Goal: Task Accomplishment & Management: Manage account settings

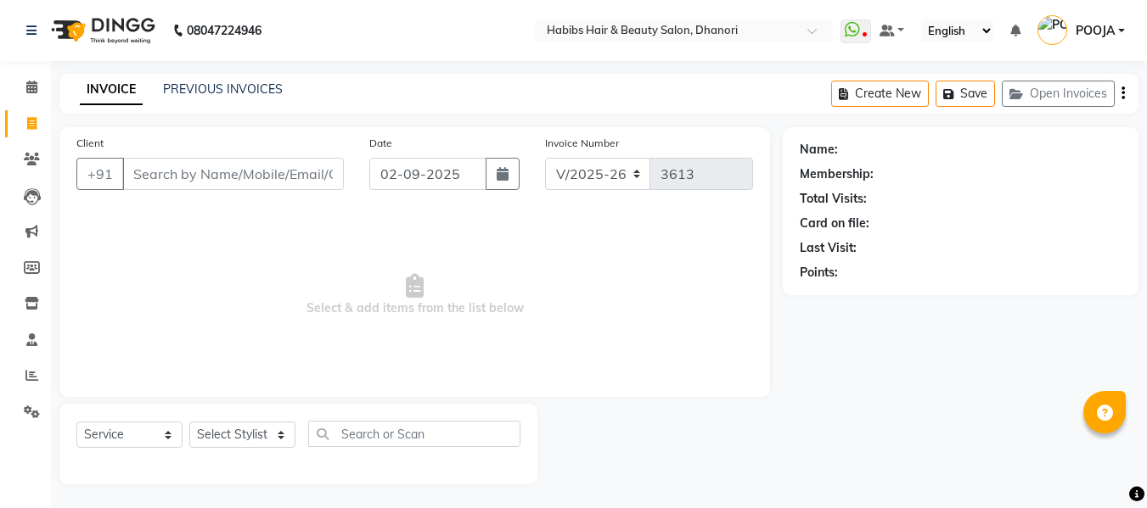
select select "4967"
select select "service"
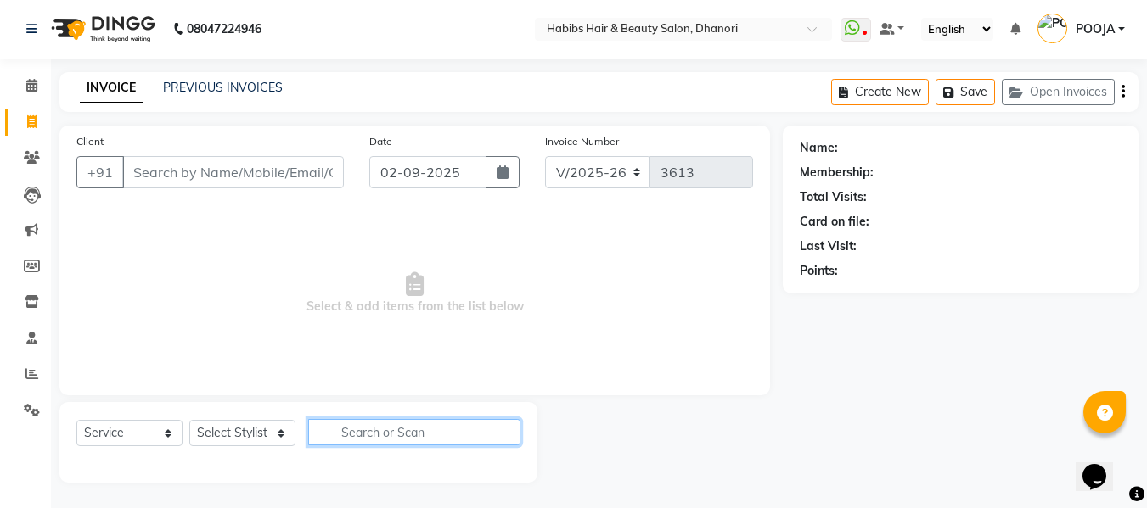
click at [350, 438] on input "text" at bounding box center [414, 432] width 212 height 26
type input "h"
type input "blo"
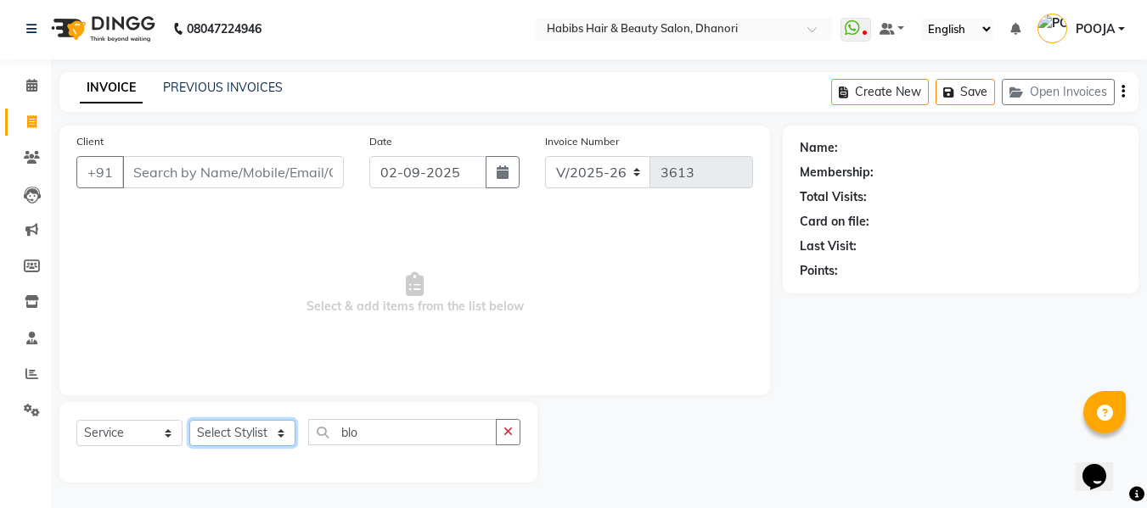
click at [246, 427] on select "Select Stylist Admin Alishan ARMAN DIVYA FAIZAN IRFAN MUZAMMIL POOJA RAKESH SAH…" at bounding box center [242, 433] width 106 height 26
select select "74181"
click at [189, 420] on select "Select Stylist Admin Alishan ARMAN DIVYA FAIZAN IRFAN MUZAMMIL POOJA RAKESH SAH…" at bounding box center [242, 433] width 106 height 26
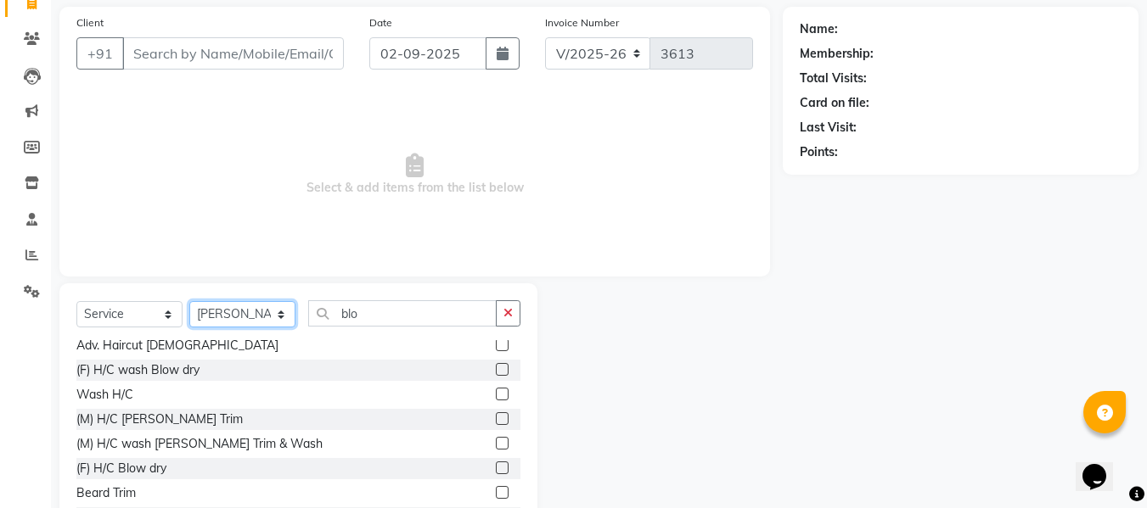
scroll to position [79, 0]
click at [496, 468] on label at bounding box center [502, 468] width 13 height 13
click at [496, 468] on input "checkbox" at bounding box center [501, 468] width 11 height 11
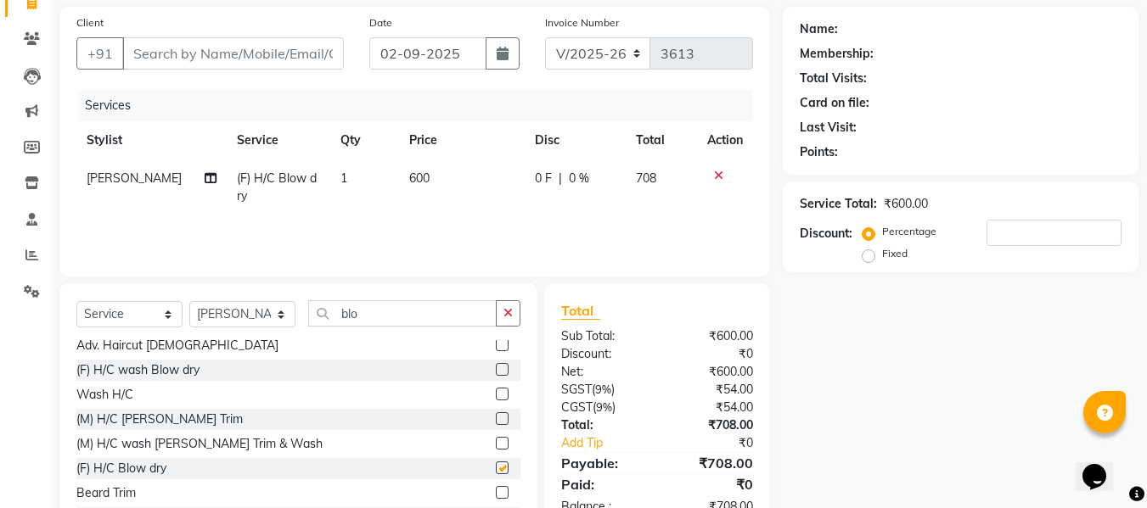
checkbox input "false"
click at [716, 174] on icon at bounding box center [718, 176] width 9 height 12
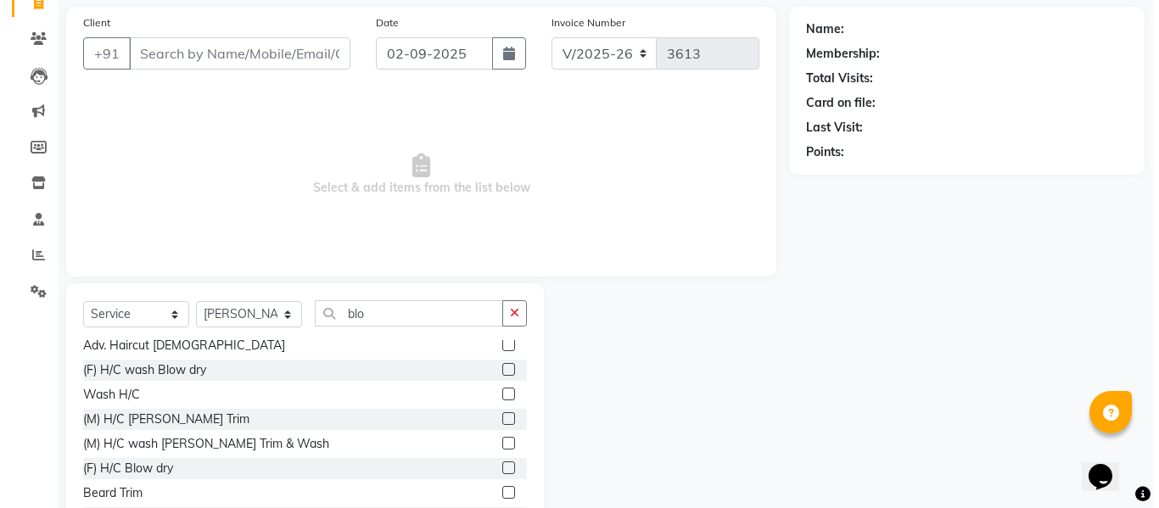
scroll to position [0, 0]
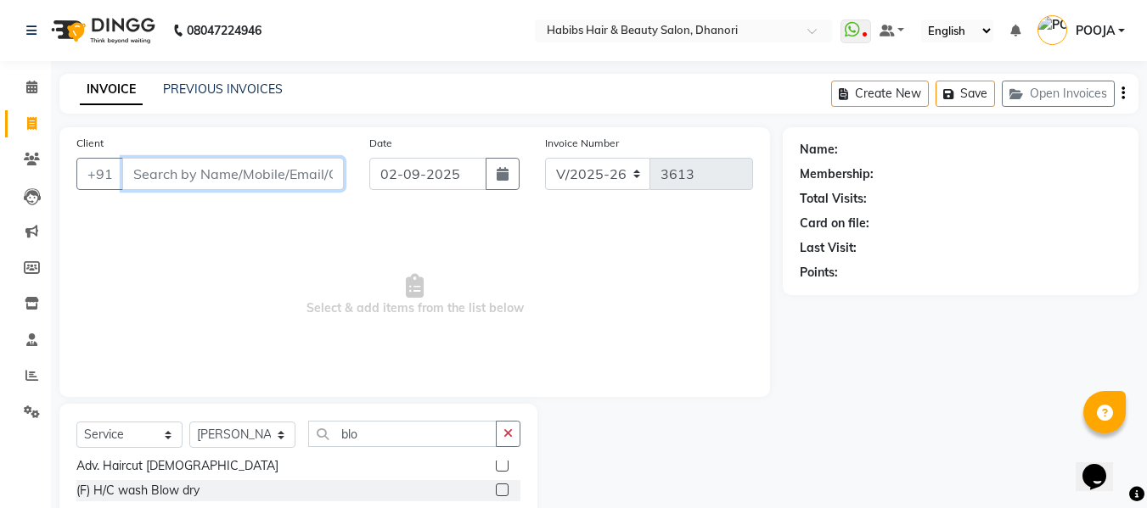
click at [267, 173] on input "Client" at bounding box center [233, 174] width 222 height 32
type input "9405994889"
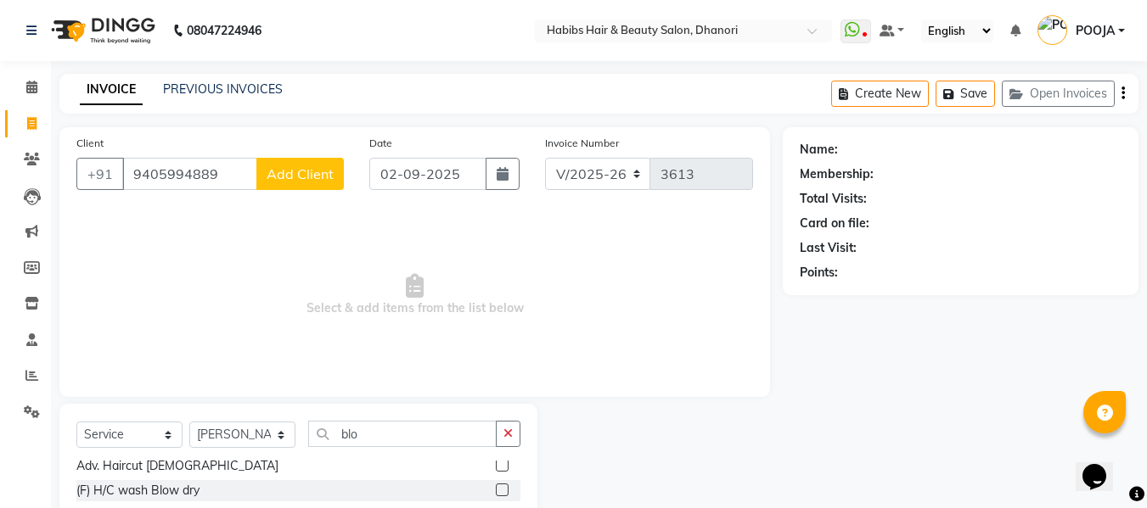
click at [295, 174] on span "Add Client" at bounding box center [300, 174] width 67 height 17
select select "22"
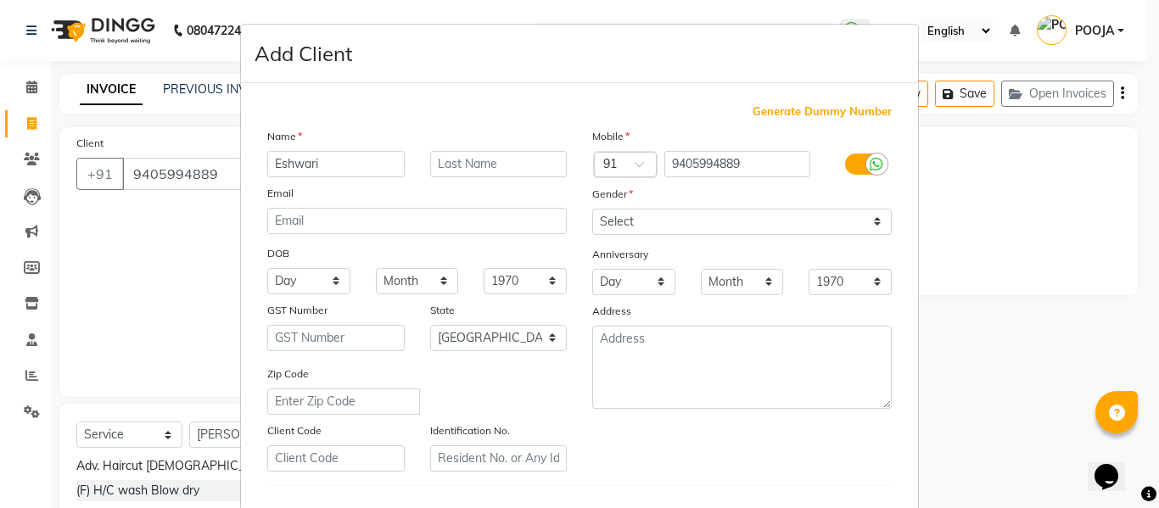
type input "Eshwari"
type input "[PERSON_NAME]"
click at [644, 219] on select "Select Male Female Other Prefer Not To Say" at bounding box center [742, 222] width 300 height 26
select select "female"
click at [592, 209] on select "Select Male Female Other Prefer Not To Say" at bounding box center [742, 222] width 300 height 26
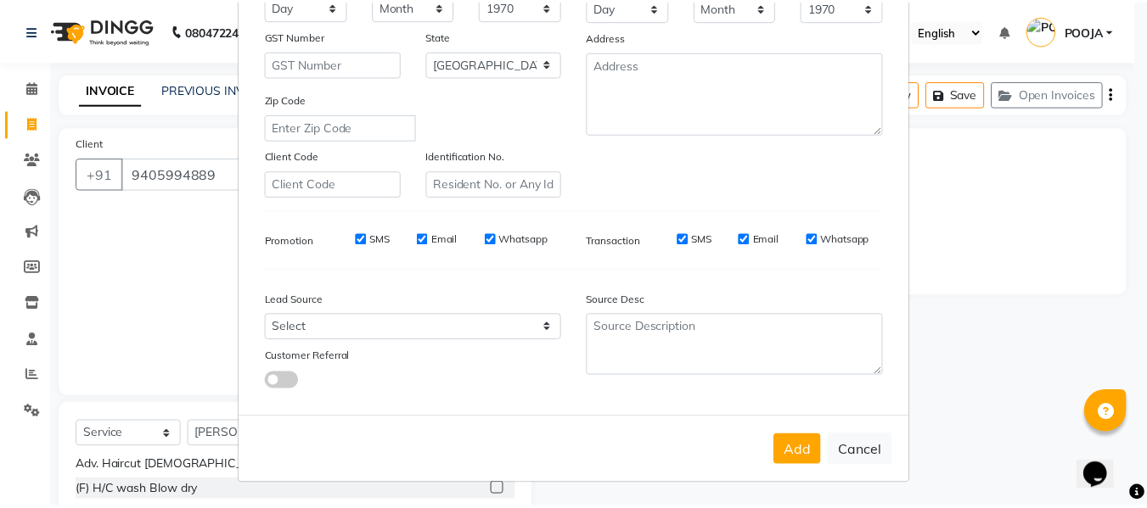
scroll to position [274, 0]
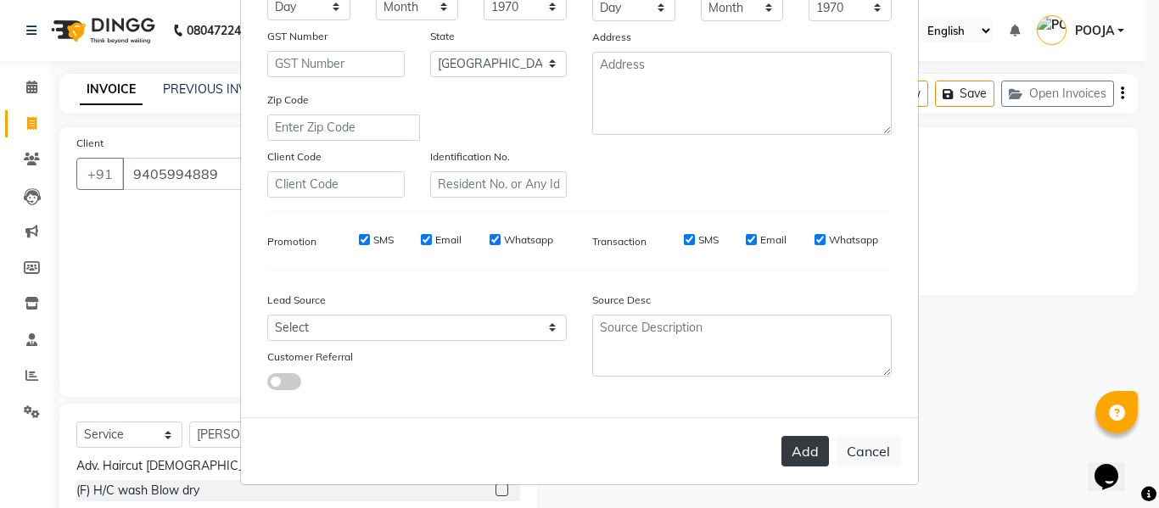
click at [803, 458] on button "Add" at bounding box center [806, 451] width 48 height 31
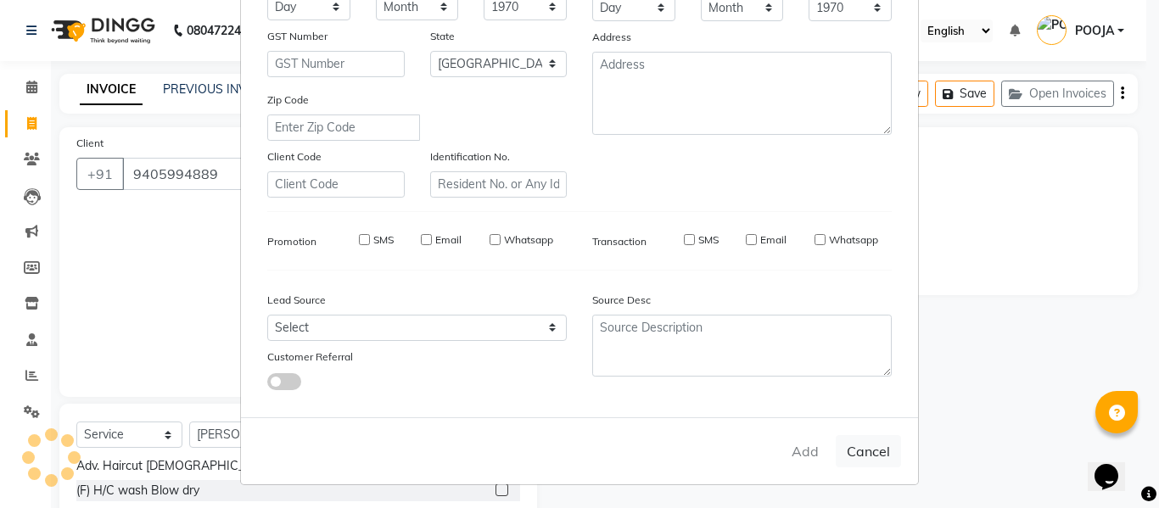
type input "94******89"
select select
select select "null"
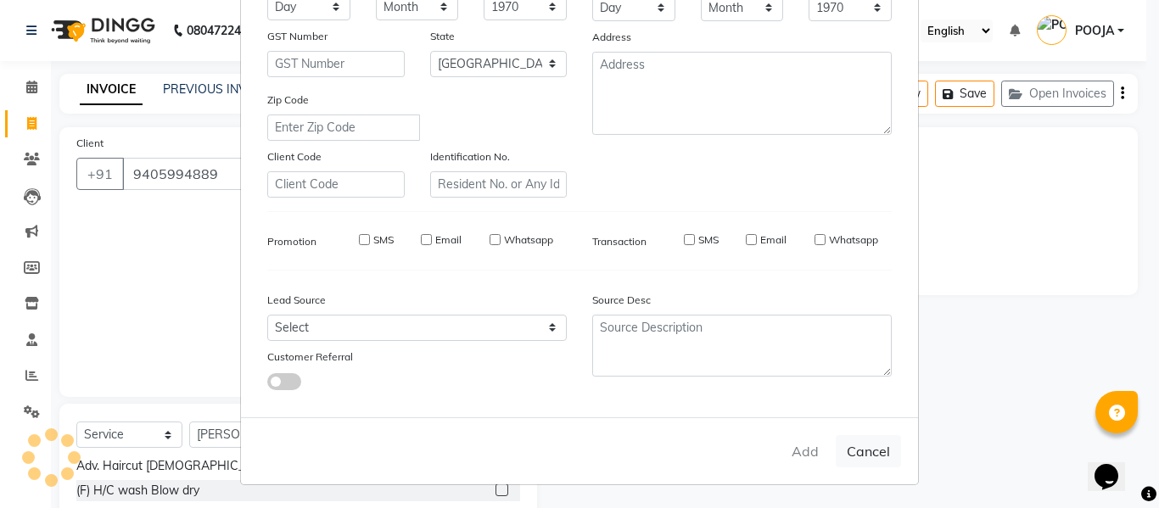
select select
checkbox input "false"
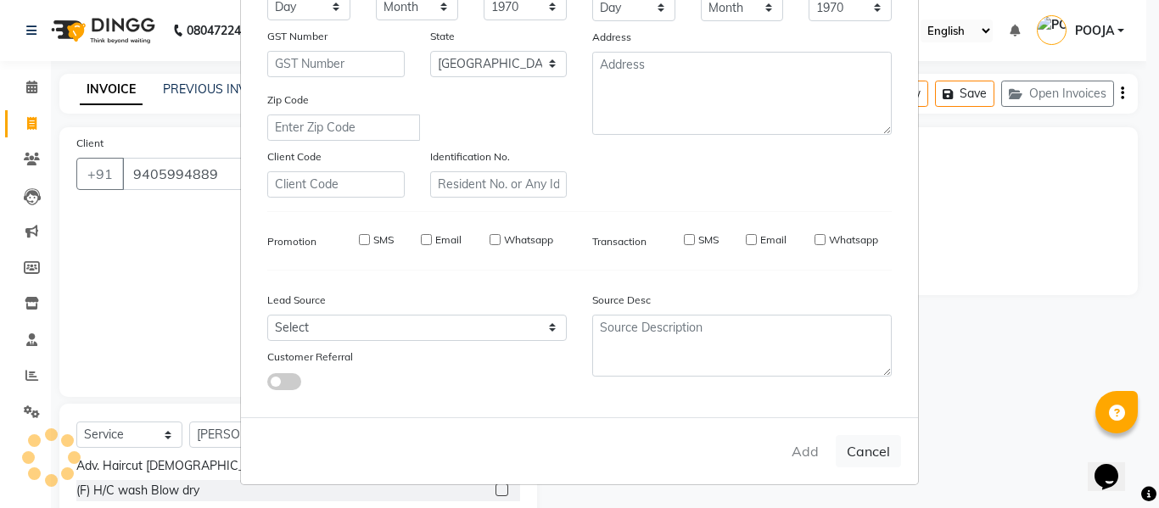
checkbox input "false"
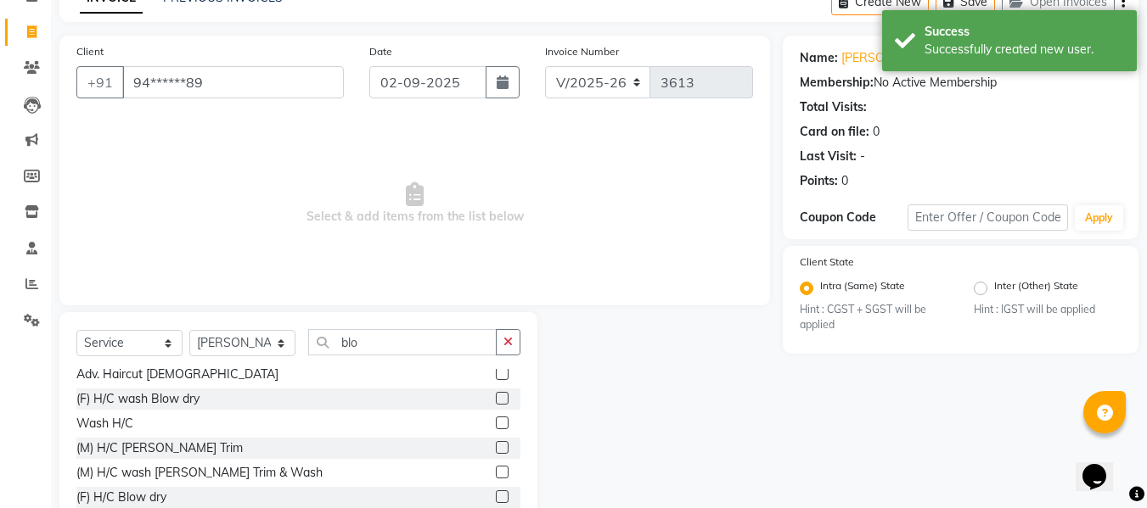
scroll to position [91, 0]
click at [248, 356] on select "Select Stylist Admin [PERSON_NAME] DIVYA [PERSON_NAME] [PERSON_NAME] POOJA [PER…" at bounding box center [242, 344] width 106 height 26
select select "35846"
click at [189, 331] on select "Select Stylist Admin [PERSON_NAME] DIVYA [PERSON_NAME] [PERSON_NAME] POOJA [PER…" at bounding box center [242, 344] width 106 height 26
click at [496, 399] on label at bounding box center [502, 399] width 13 height 13
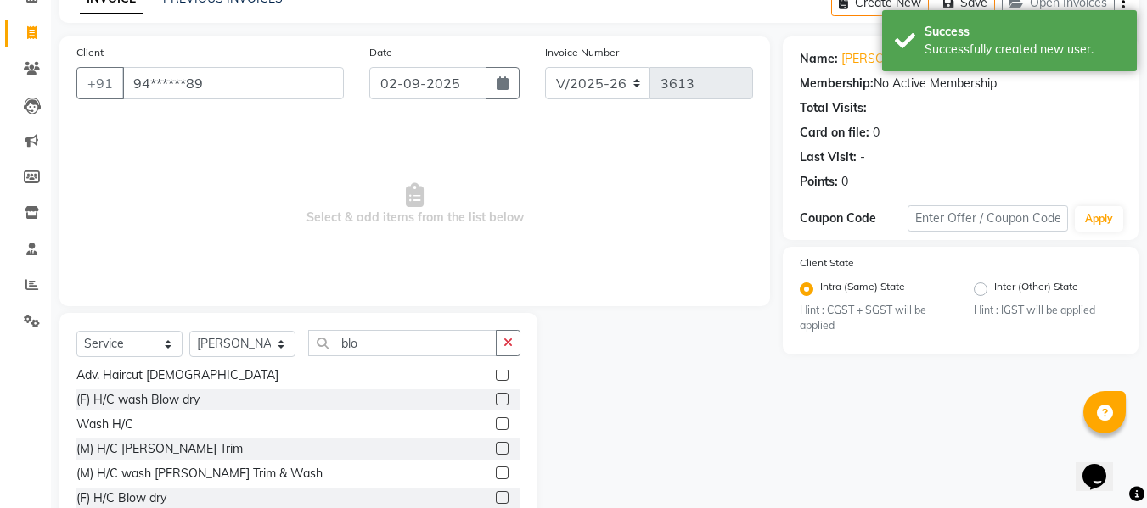
click at [496, 399] on input "checkbox" at bounding box center [501, 400] width 11 height 11
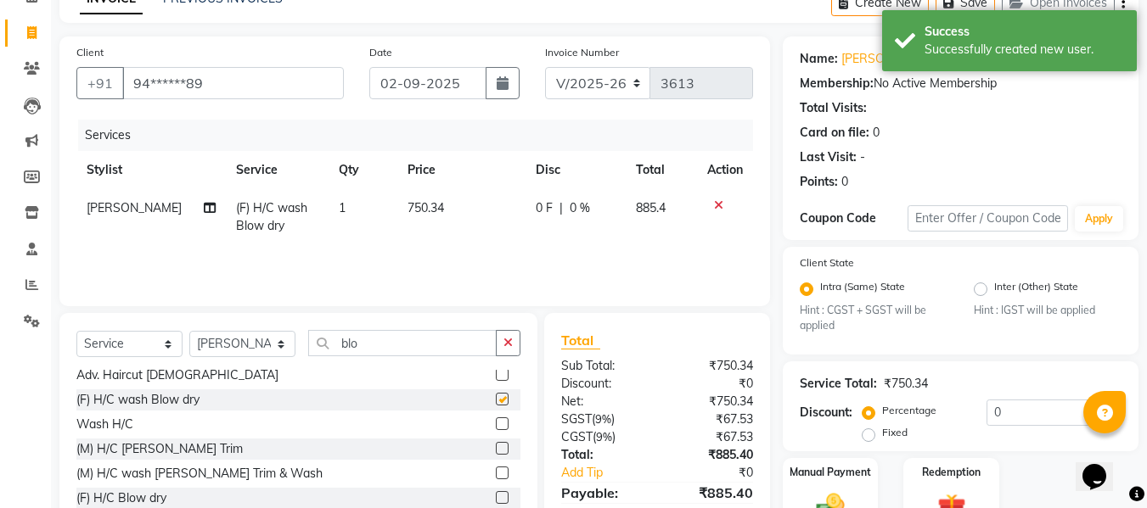
checkbox input "false"
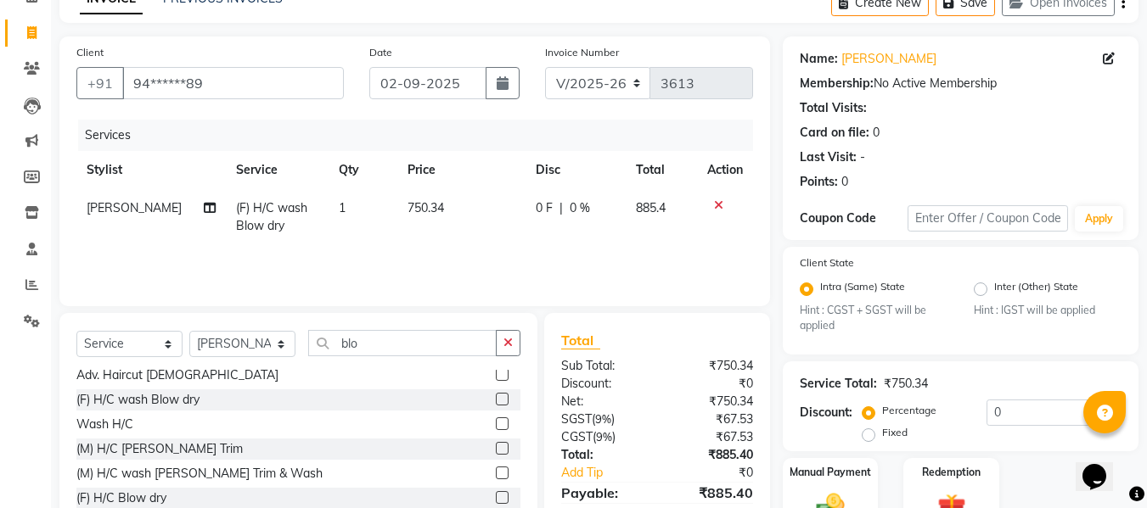
click at [714, 200] on icon at bounding box center [718, 205] width 9 height 12
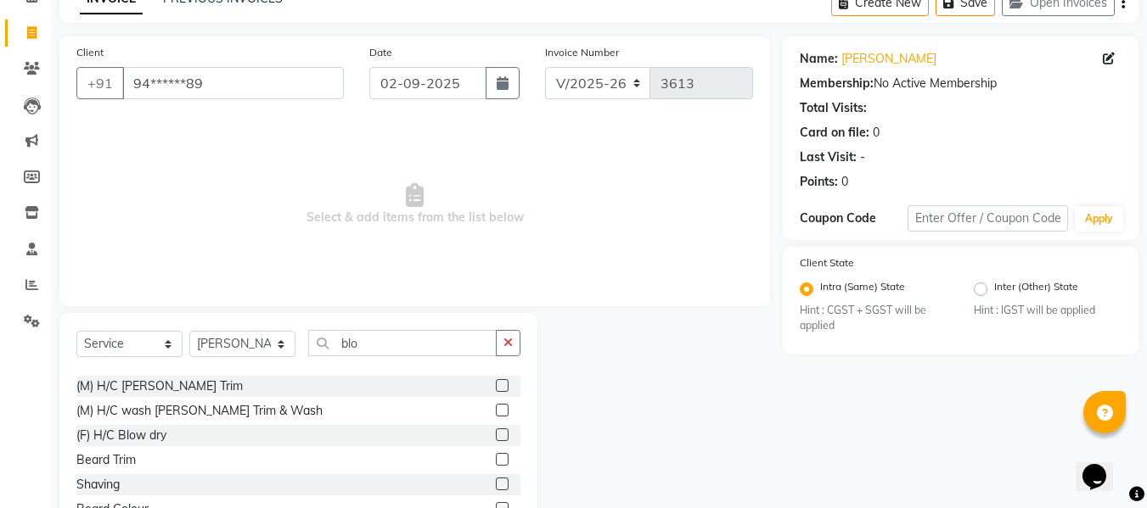
scroll to position [143, 0]
click at [496, 432] on label at bounding box center [502, 434] width 13 height 13
click at [496, 432] on input "checkbox" at bounding box center [501, 434] width 11 height 11
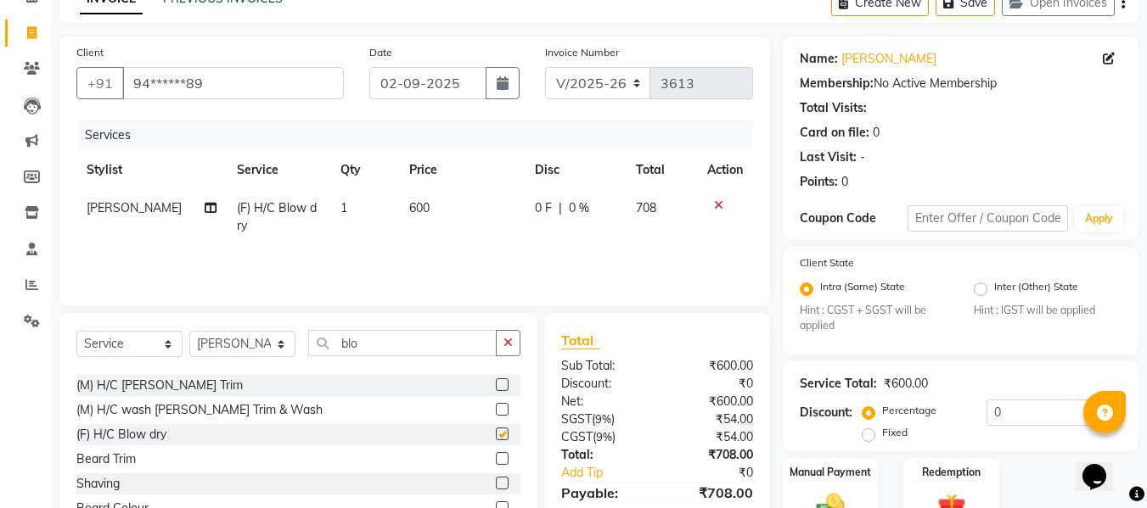
checkbox input "false"
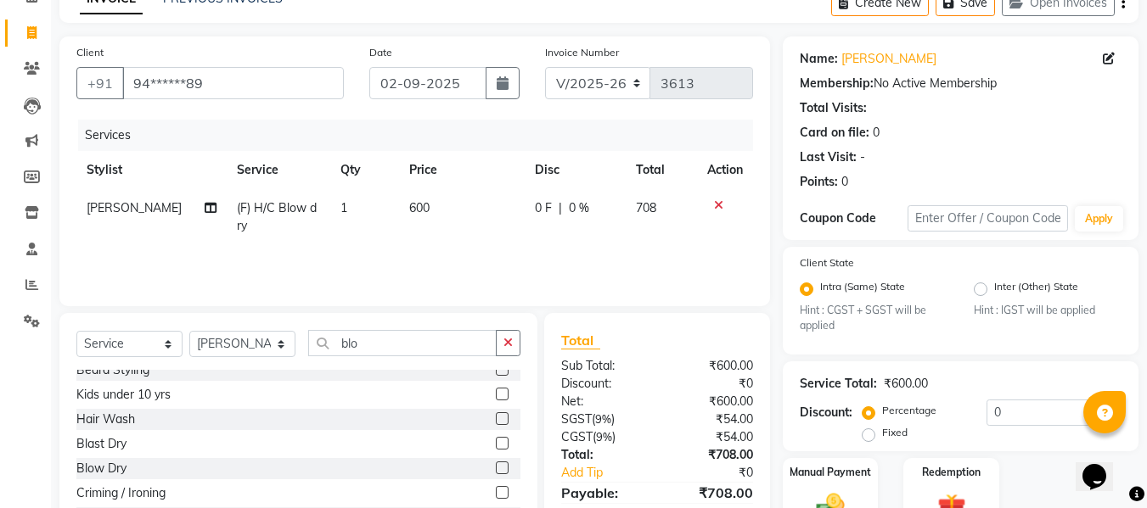
scroll to position [306, 0]
click at [429, 207] on td "600" at bounding box center [462, 217] width 126 height 56
select select "35846"
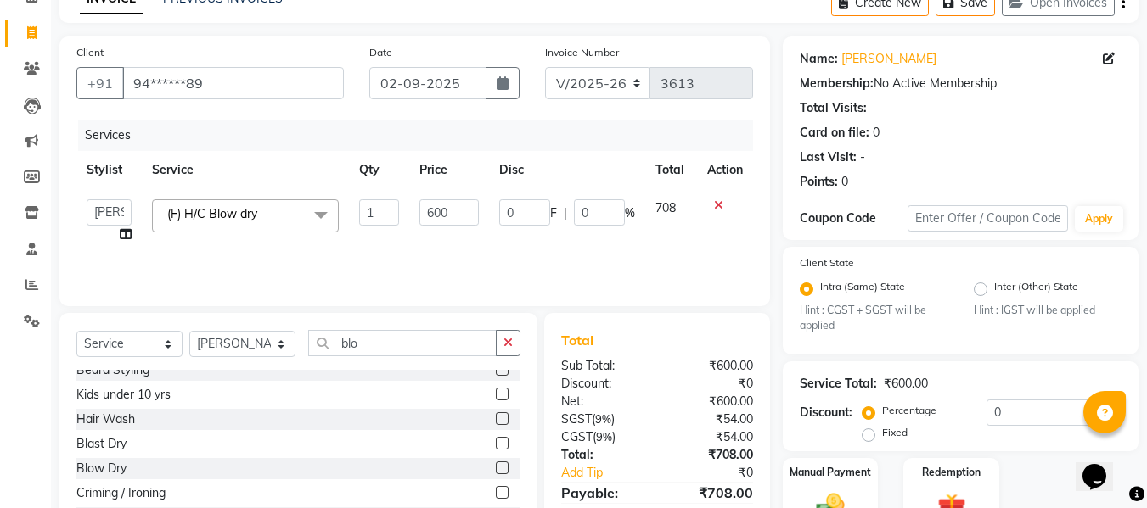
click at [429, 207] on input "600" at bounding box center [448, 212] width 59 height 26
type input "508.47"
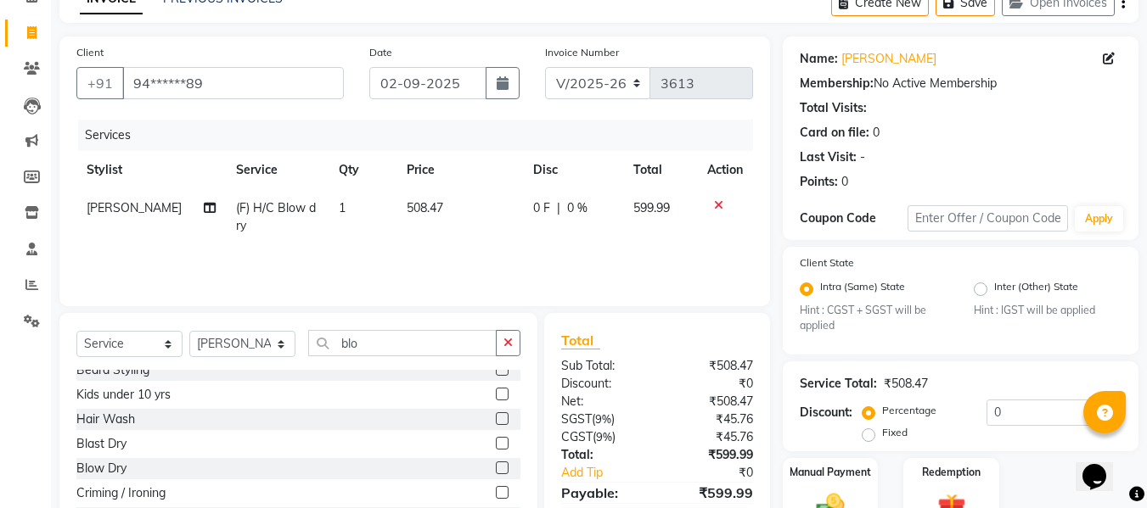
click at [465, 254] on div "Services Stylist Service Qty Price Disc Total Action MUZAMMIL (F) H/C Blow dry …" at bounding box center [414, 205] width 676 height 170
click at [435, 217] on td "508.47" at bounding box center [459, 217] width 127 height 56
select select "35846"
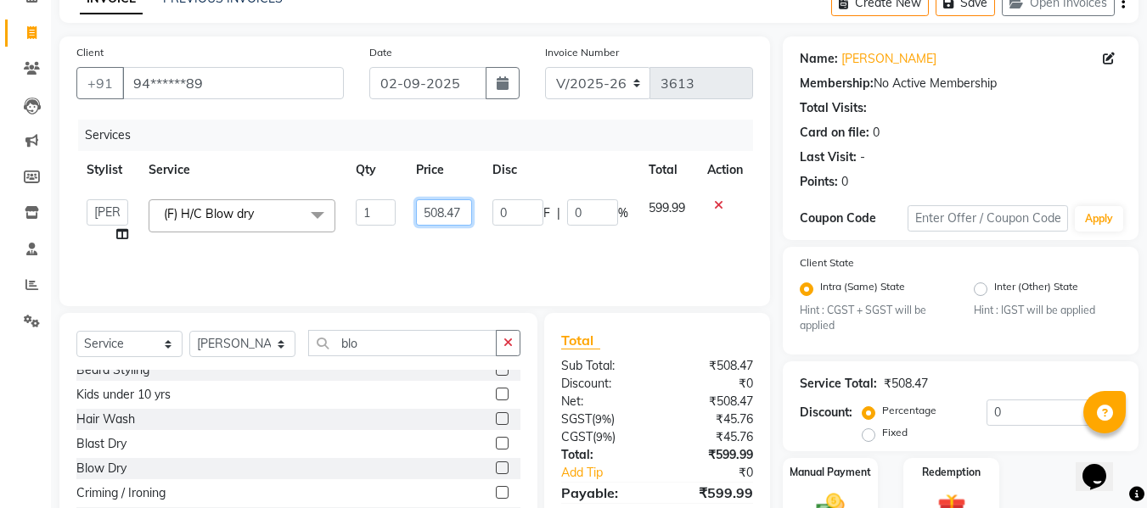
click at [458, 216] on input "508.47" at bounding box center [444, 212] width 56 height 26
type input "508.4745"
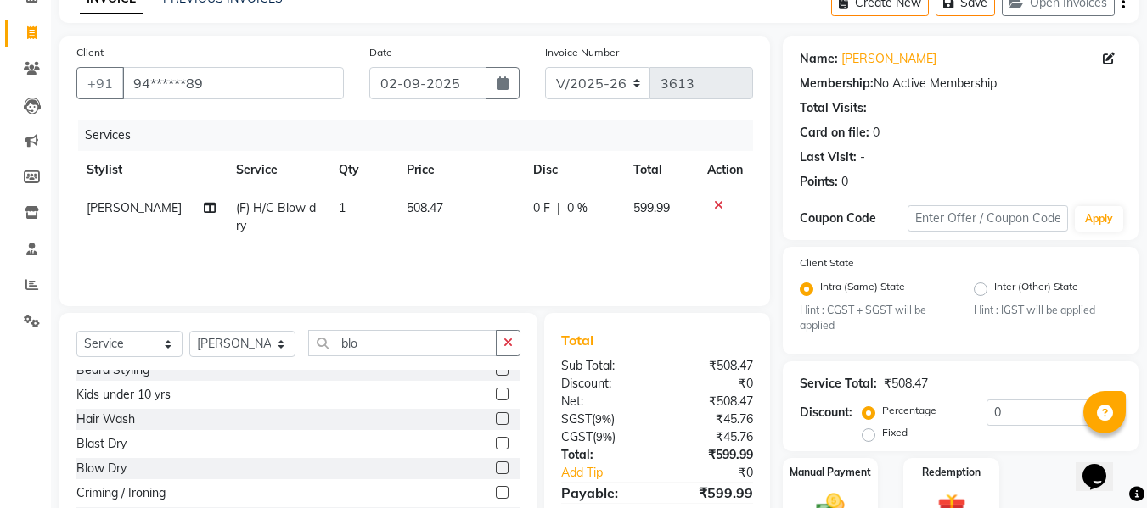
click at [456, 256] on div "Services Stylist Service Qty Price Disc Total Action MUZAMMIL (F) H/C Blow dry …" at bounding box center [414, 205] width 676 height 170
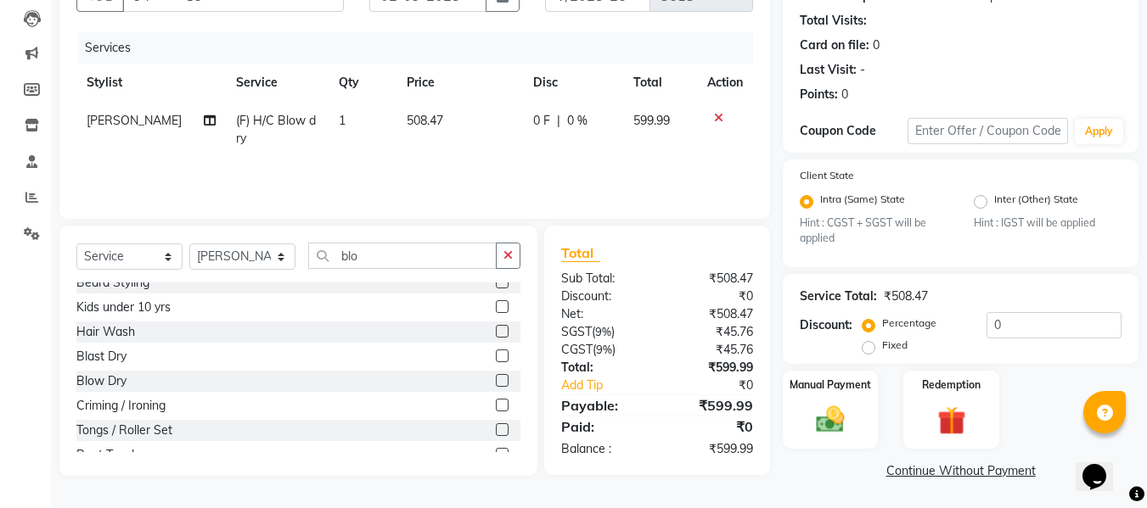
scroll to position [179, 0]
click at [441, 116] on td "508.47" at bounding box center [459, 129] width 127 height 56
select select "35846"
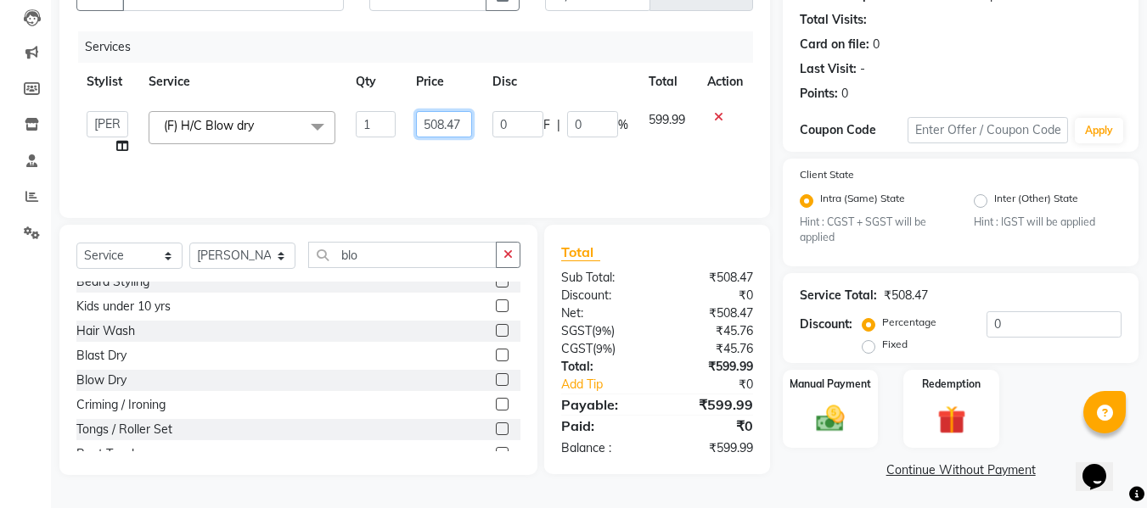
click at [453, 118] on input "508.47" at bounding box center [444, 124] width 56 height 26
type input "508.476"
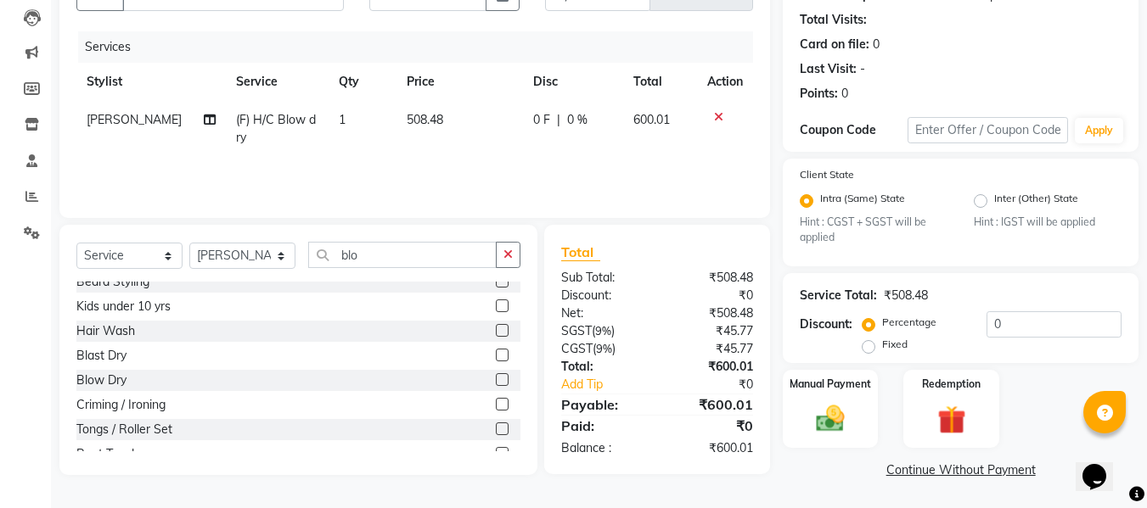
click at [504, 149] on tr "MUZAMMIL (F) H/C Blow dry 1 508.48 0 F | 0 % 600.01" at bounding box center [414, 129] width 676 height 56
click at [435, 119] on span "508.48" at bounding box center [425, 119] width 36 height 15
select select "35846"
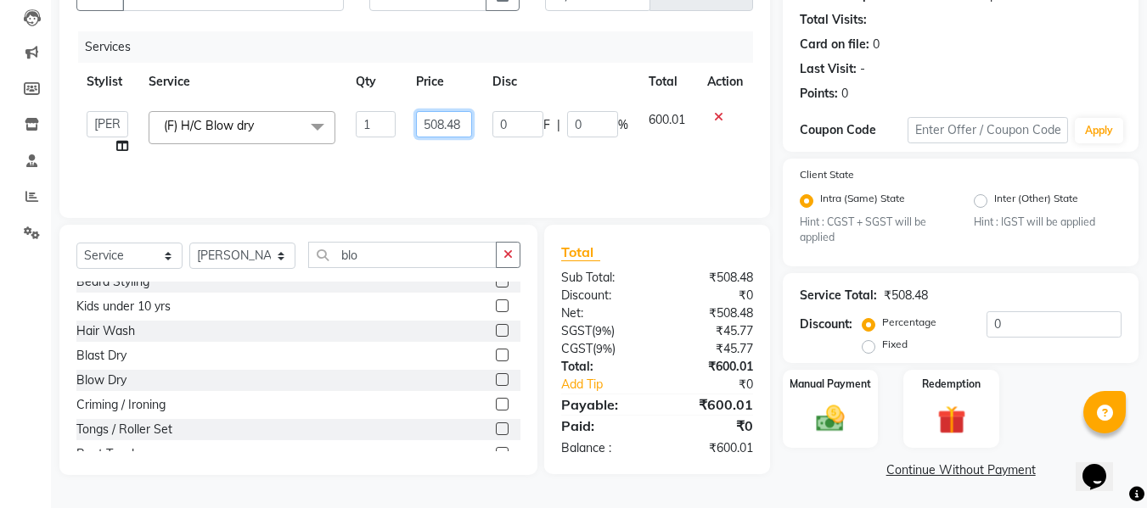
click at [457, 125] on input "508.48" at bounding box center [444, 124] width 56 height 26
type input "508.475"
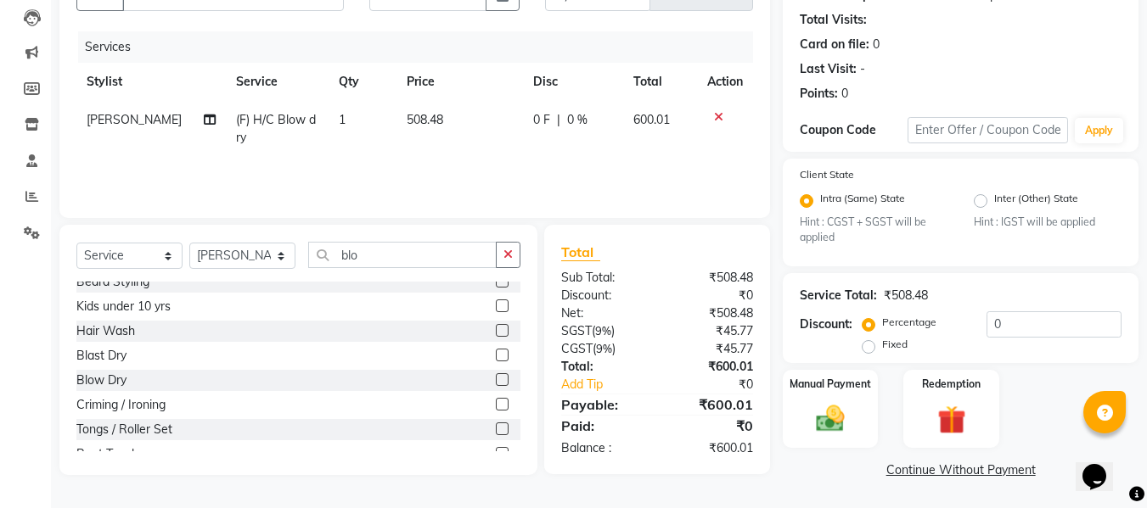
click at [448, 160] on div "Services Stylist Service Qty Price Disc Total Action MUZAMMIL (F) H/C Blow dry …" at bounding box center [414, 116] width 676 height 170
click at [815, 416] on img at bounding box center [830, 419] width 48 height 34
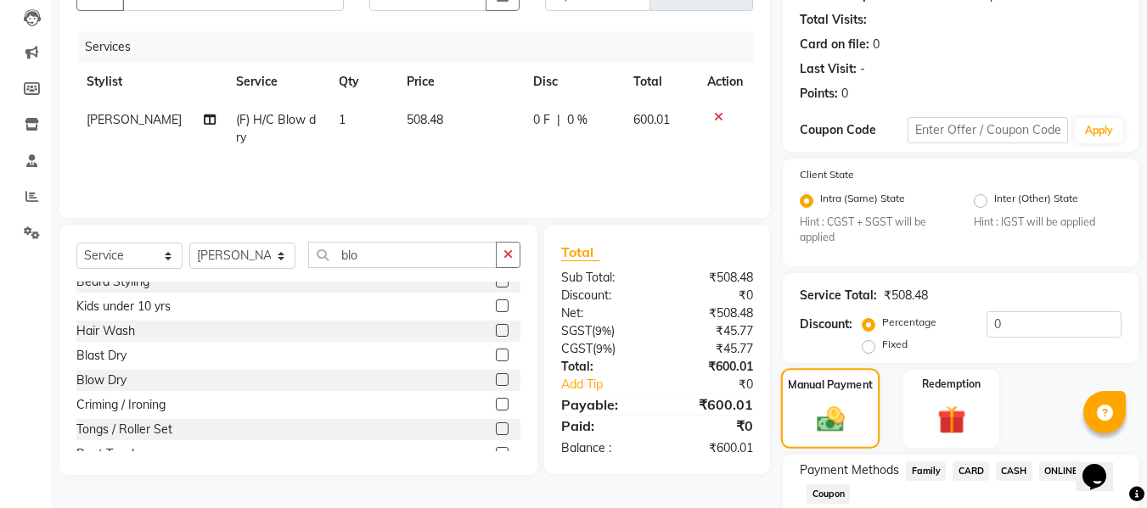
scroll to position [286, 0]
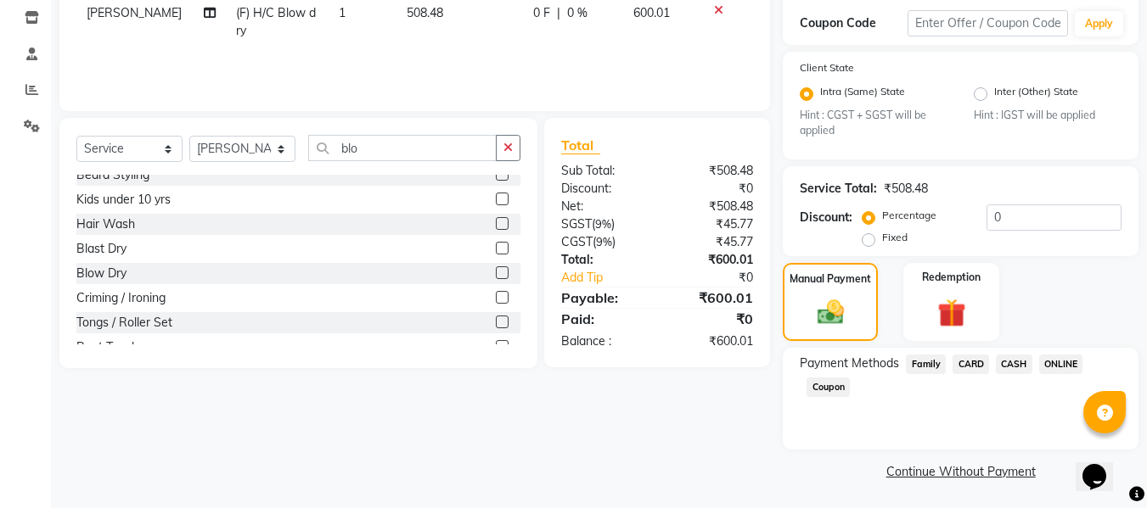
click at [1065, 366] on span "ONLINE" at bounding box center [1061, 365] width 44 height 20
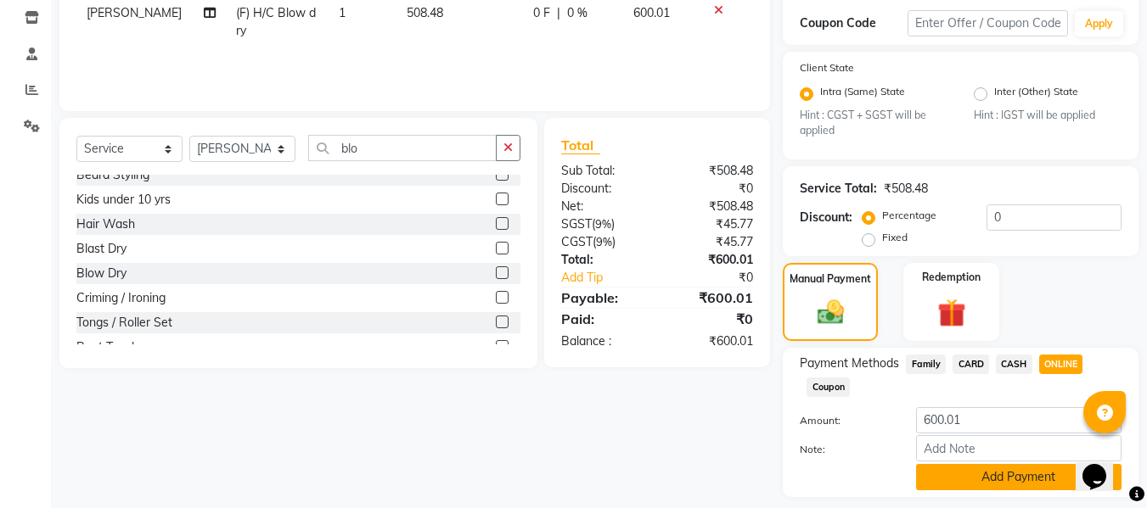
click at [991, 474] on button "Add Payment" at bounding box center [1018, 477] width 205 height 26
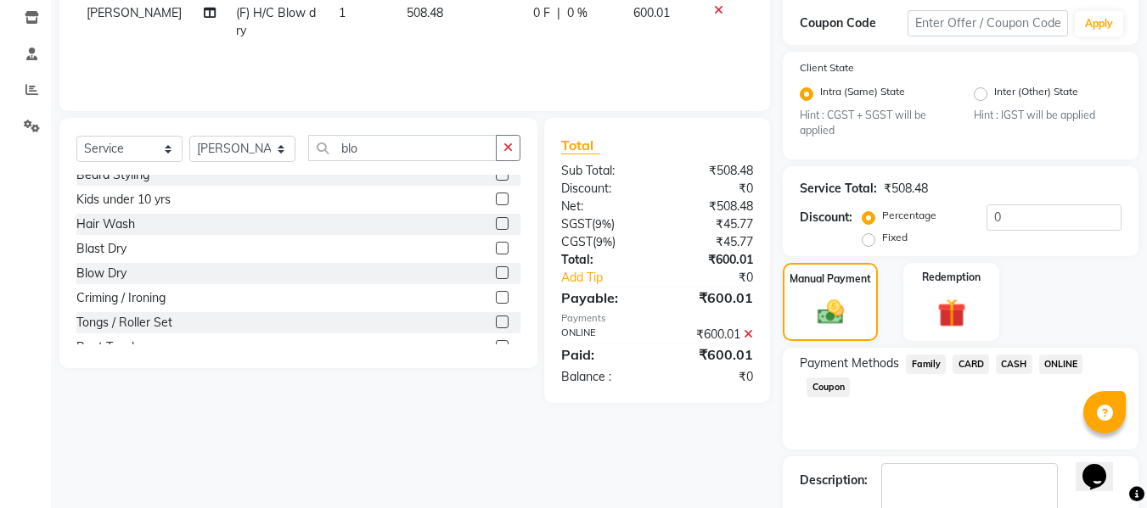
scroll to position [384, 0]
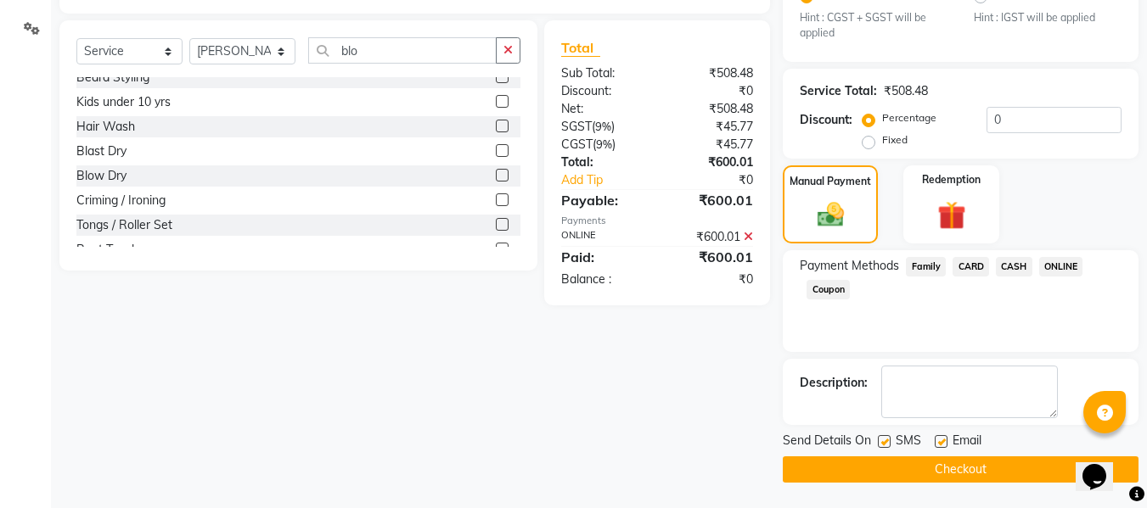
click at [962, 469] on button "Checkout" at bounding box center [961, 470] width 356 height 26
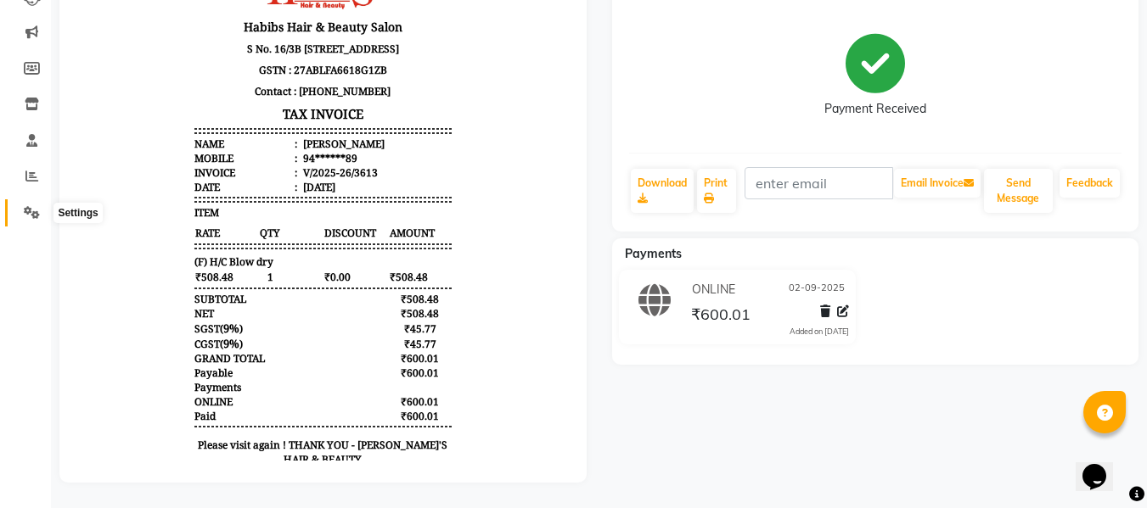
click at [36, 206] on icon at bounding box center [32, 212] width 16 height 13
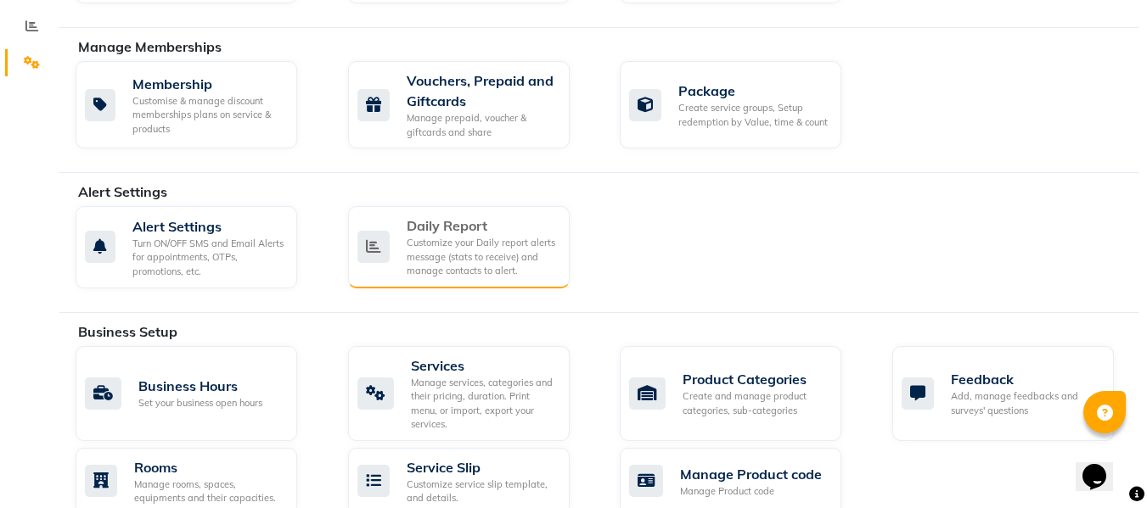
scroll to position [353, 0]
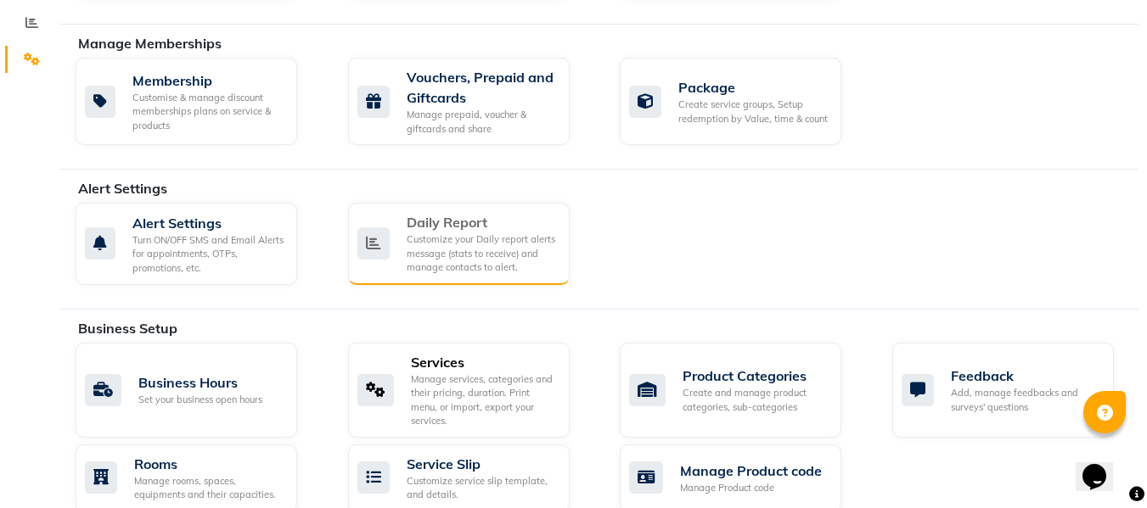
click at [446, 385] on div "Manage services, categories and their pricing, duration. Print menu, or import,…" at bounding box center [483, 401] width 145 height 56
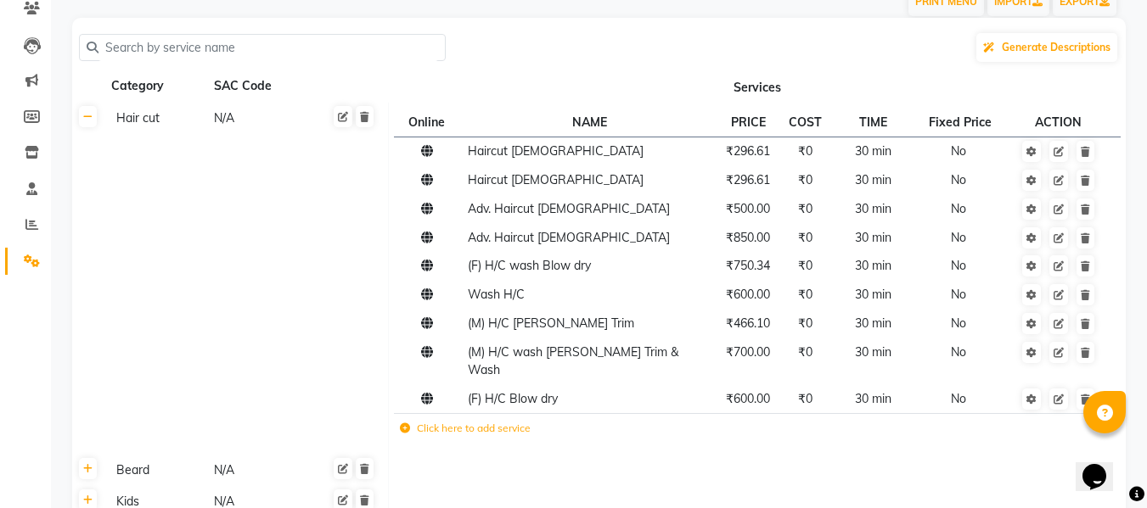
scroll to position [161, 0]
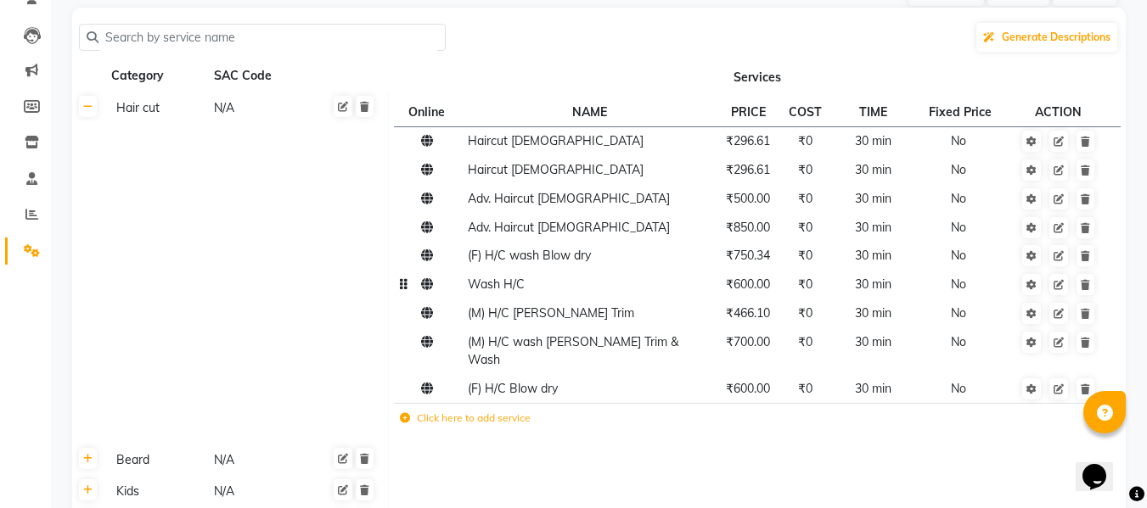
click at [752, 288] on span "₹600.00" at bounding box center [748, 284] width 44 height 15
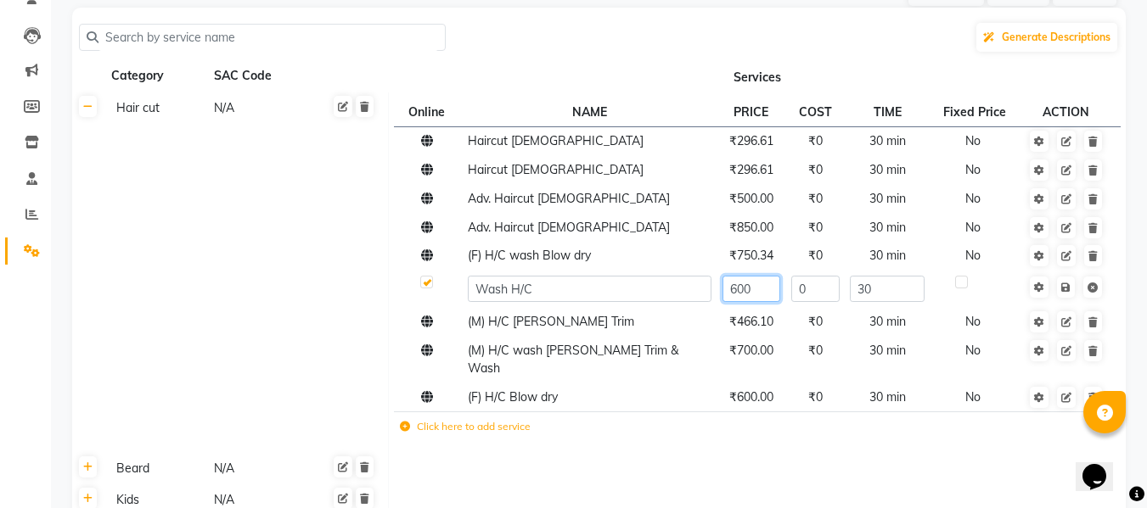
click at [752, 288] on input "600" at bounding box center [751, 289] width 58 height 26
type input "508.47"
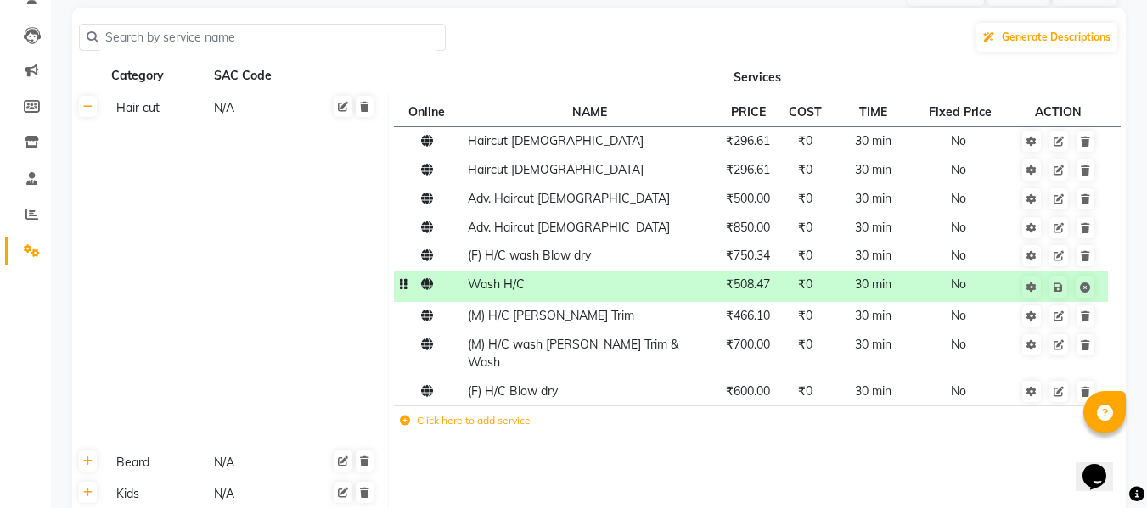
click at [295, 340] on td "Hair cut N/A" at bounding box center [246, 270] width 284 height 354
click at [1055, 289] on icon at bounding box center [1057, 288] width 9 height 10
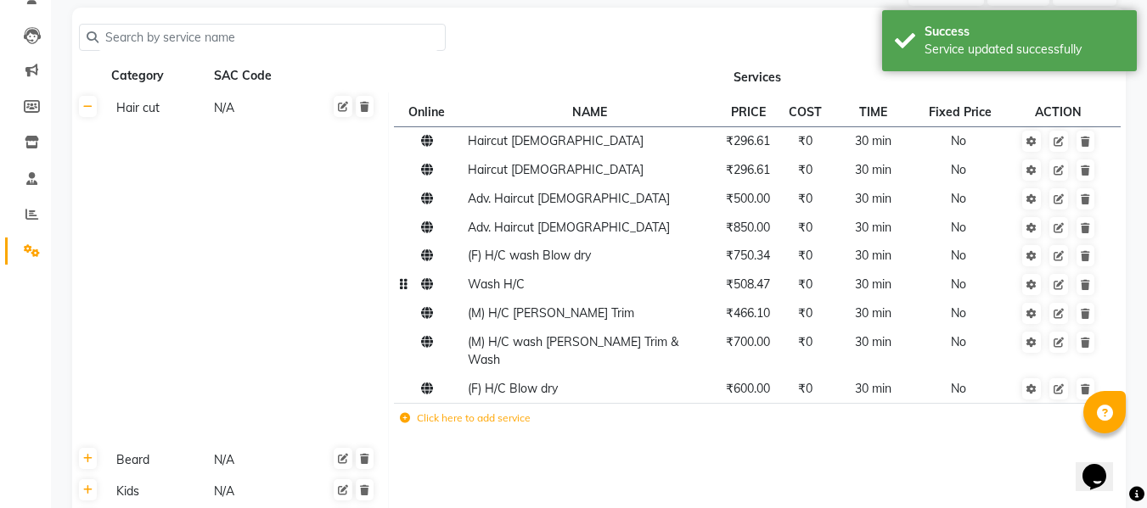
click at [35, 91] on li "Members" at bounding box center [25, 107] width 51 height 36
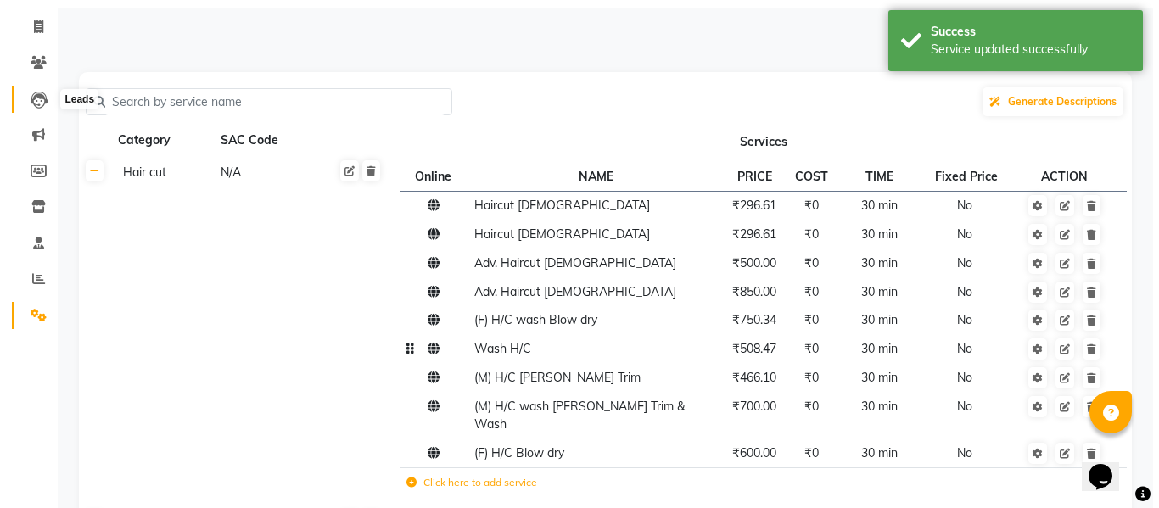
scroll to position [96, 0]
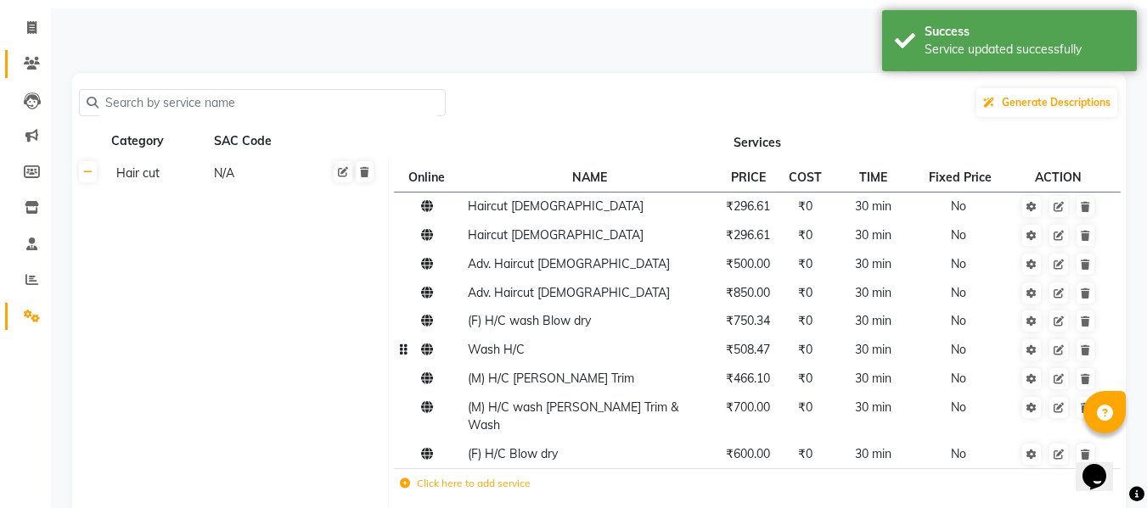
click at [25, 52] on link "Clients" at bounding box center [25, 64] width 41 height 28
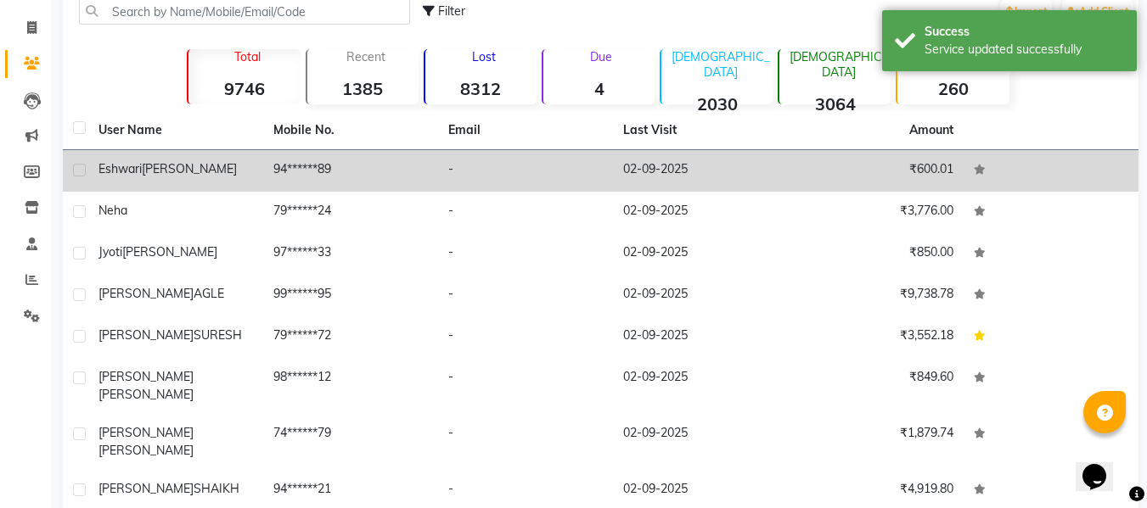
click at [521, 184] on td "-" at bounding box center [525, 171] width 175 height 42
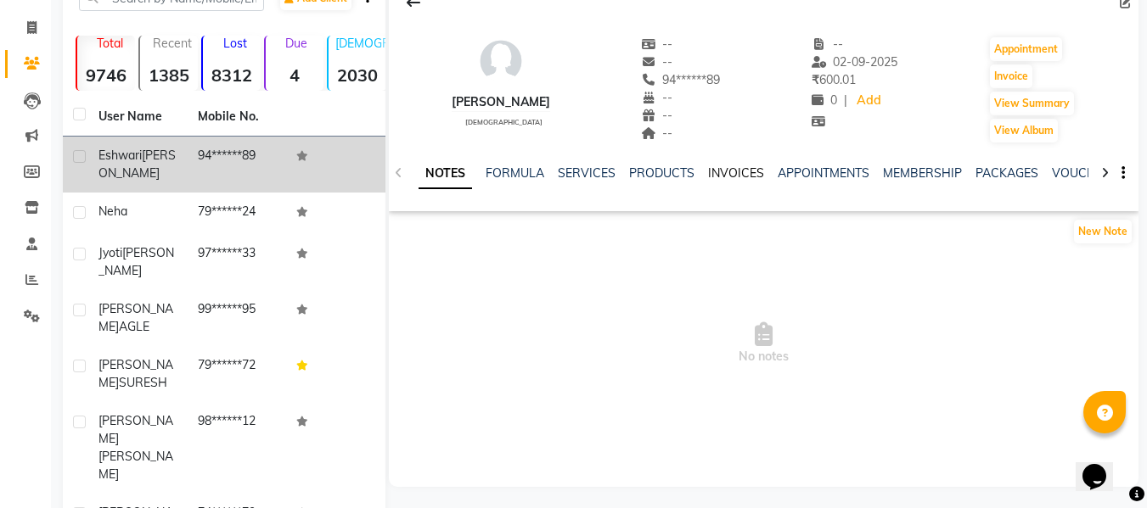
click at [748, 177] on link "INVOICES" at bounding box center [736, 173] width 56 height 15
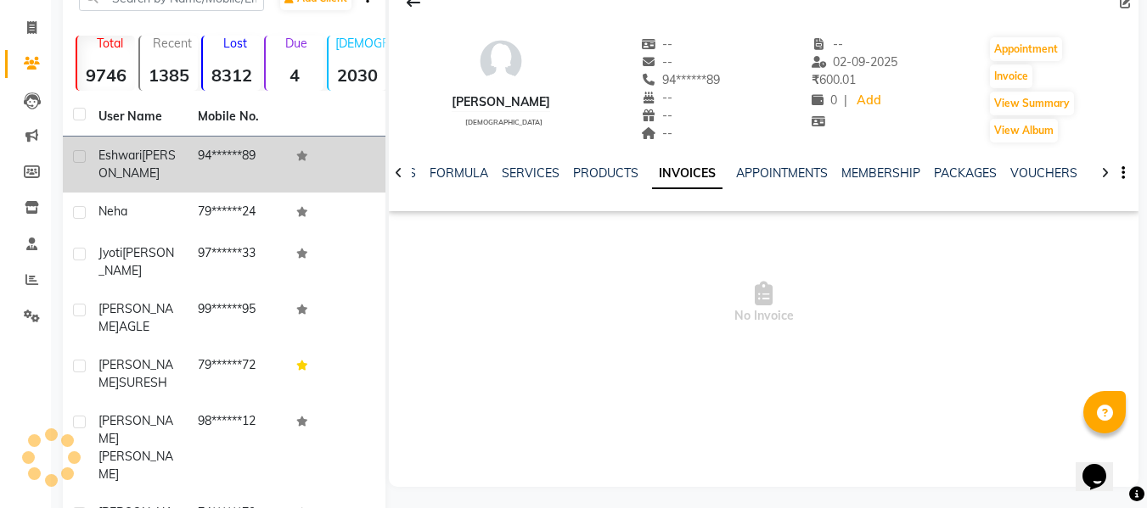
click at [652, 177] on link "INVOICES" at bounding box center [687, 174] width 70 height 31
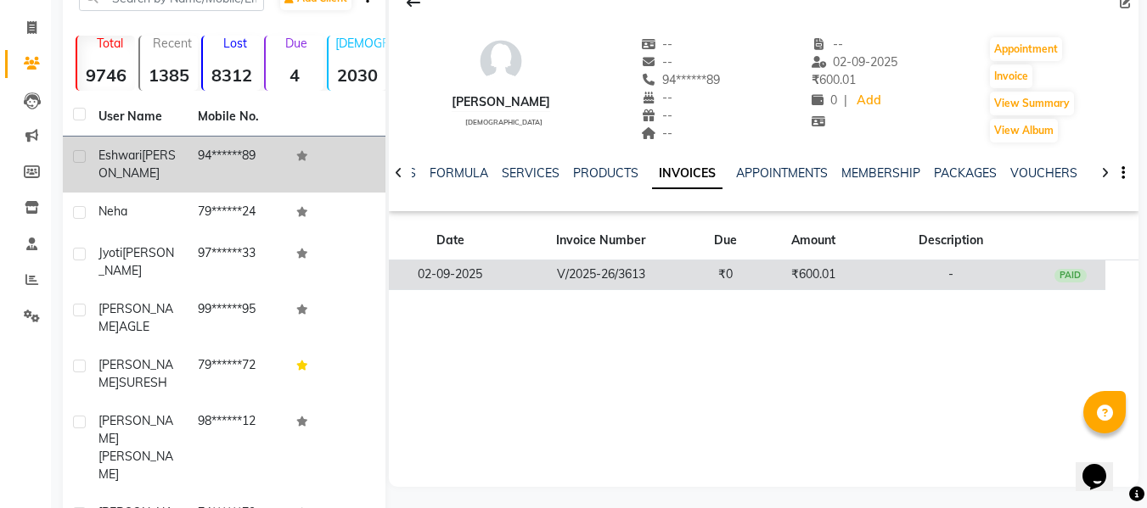
click at [570, 278] on td "V/2025-26/3613" at bounding box center [601, 276] width 178 height 30
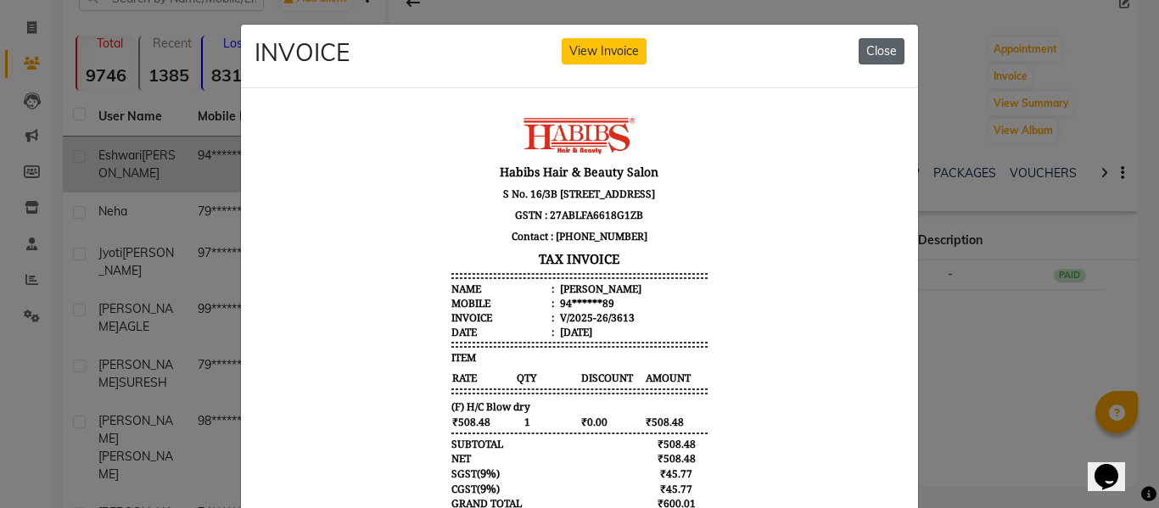
click at [870, 53] on button "Close" at bounding box center [882, 51] width 46 height 26
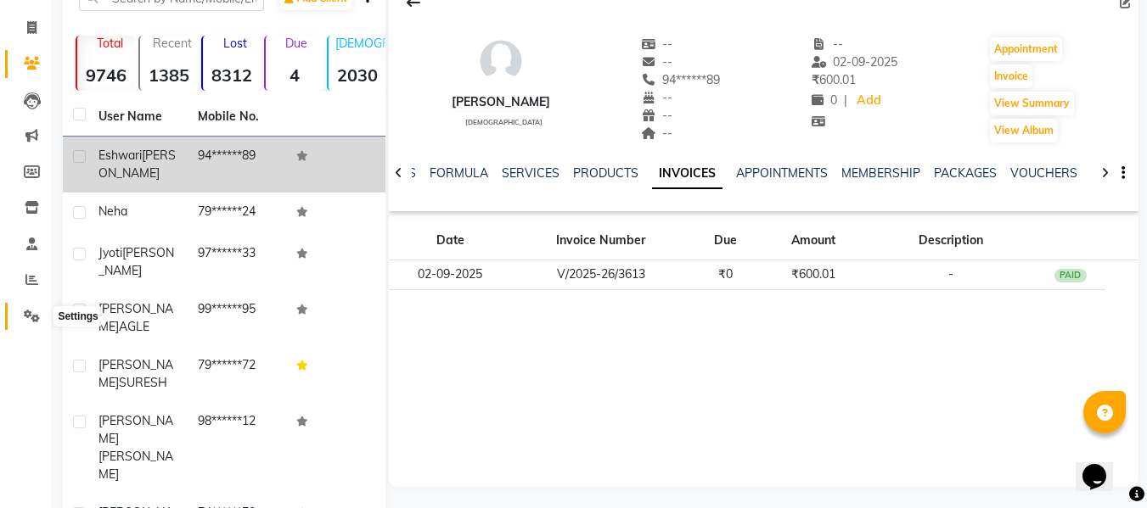
click at [36, 316] on icon at bounding box center [32, 316] width 16 height 13
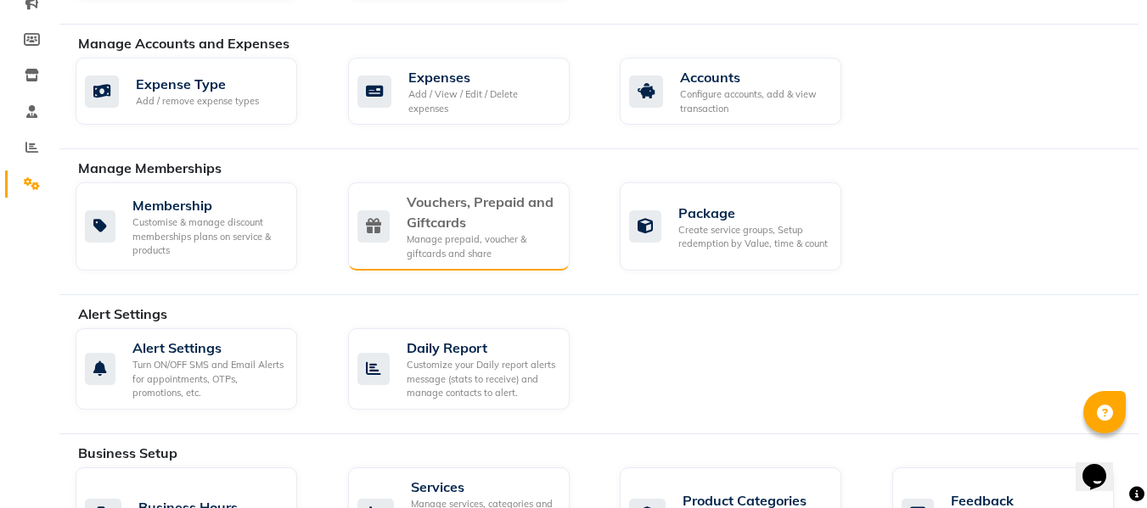
scroll to position [296, 0]
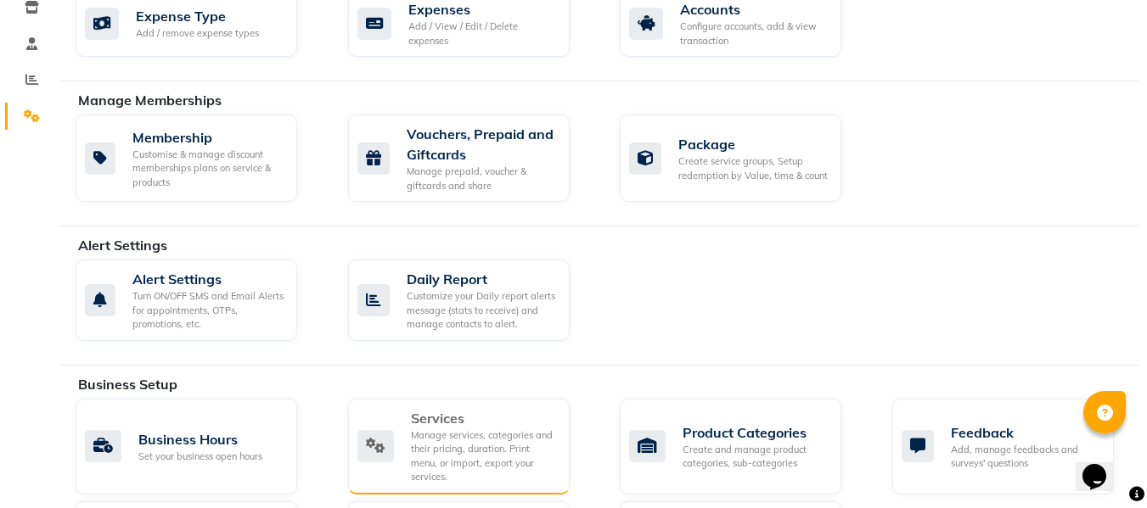
click at [463, 452] on div "Manage services, categories and their pricing, duration. Print menu, or import,…" at bounding box center [483, 457] width 145 height 56
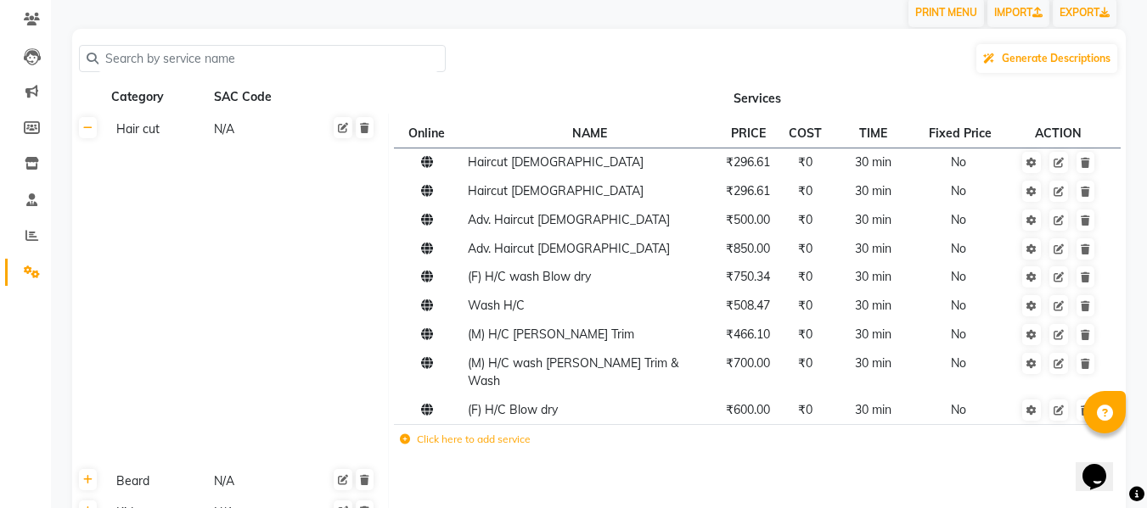
scroll to position [148, 0]
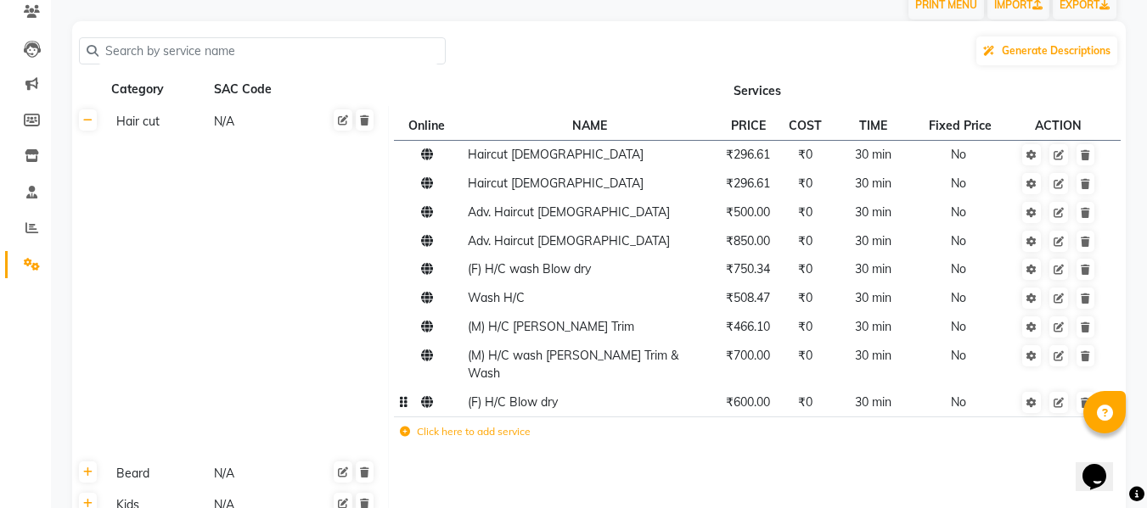
click at [755, 395] on span "₹600.00" at bounding box center [748, 402] width 44 height 15
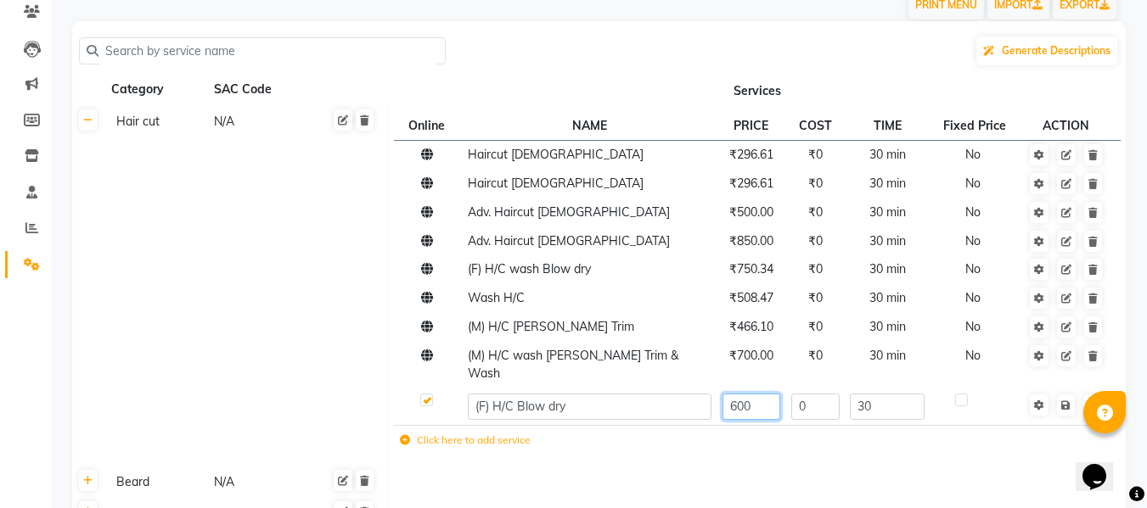
click at [755, 394] on input "600" at bounding box center [751, 407] width 58 height 26
type input "508.47"
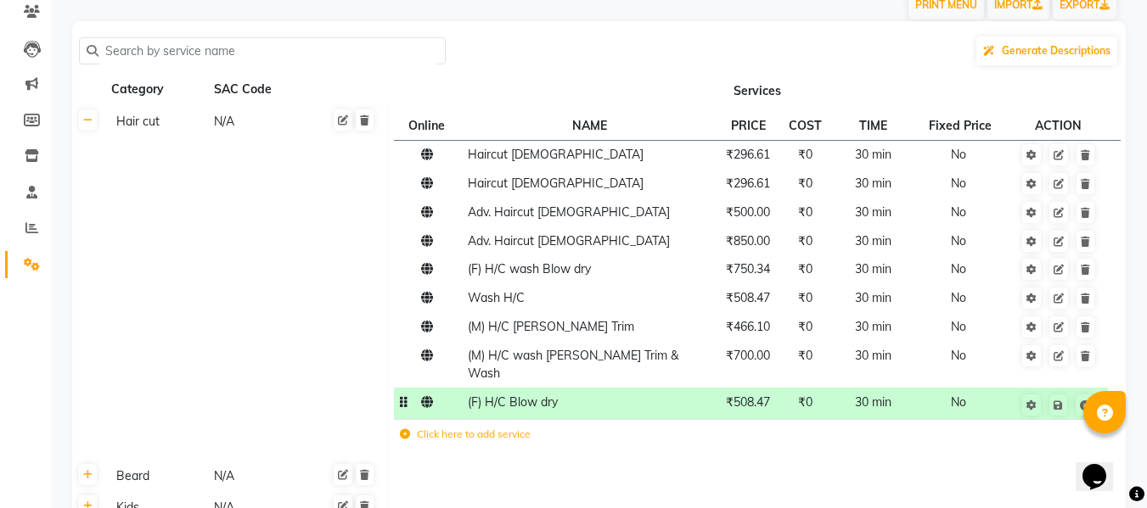
click at [733, 470] on td at bounding box center [757, 476] width 738 height 32
click at [752, 356] on span "₹700.00" at bounding box center [748, 355] width 44 height 15
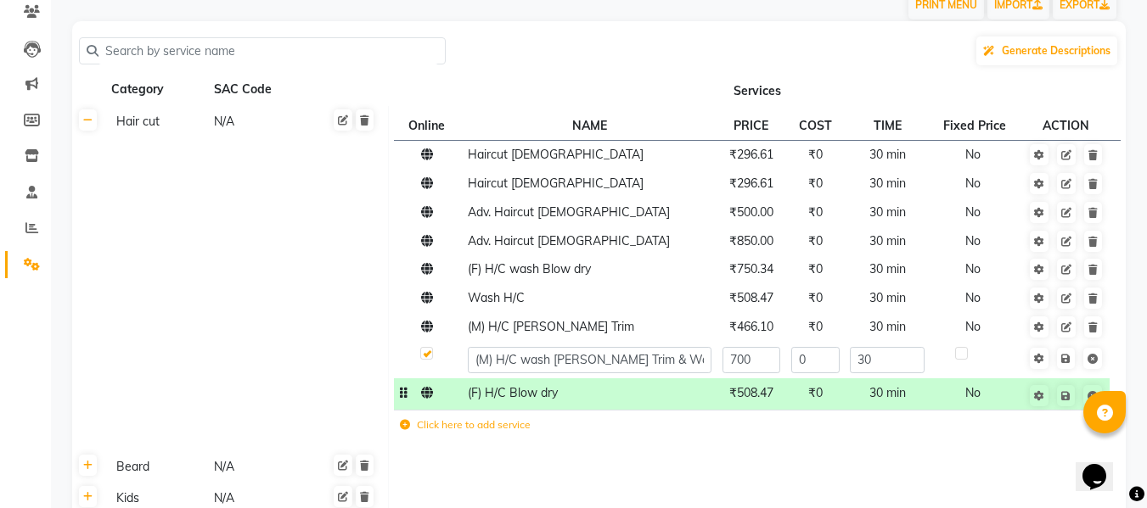
click at [752, 356] on input "700" at bounding box center [751, 360] width 58 height 26
type input "593.22"
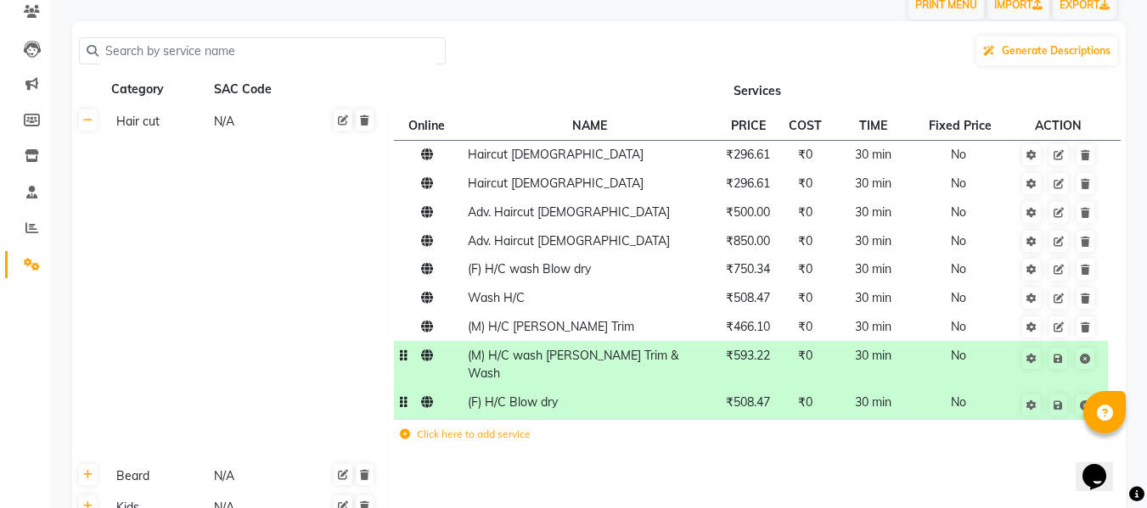
click at [656, 472] on td at bounding box center [757, 476] width 738 height 32
click at [1056, 361] on icon at bounding box center [1057, 359] width 9 height 10
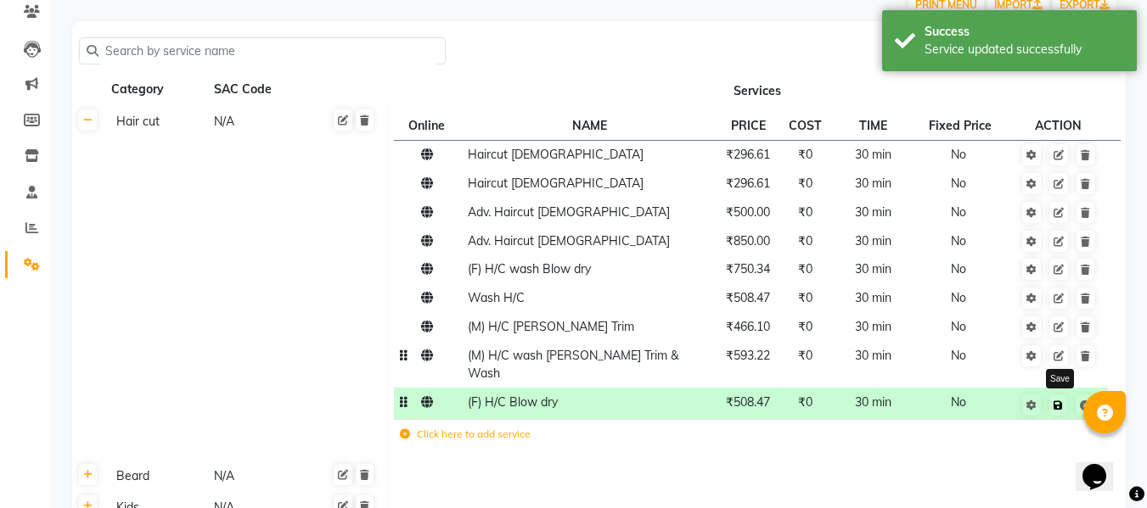
click at [1062, 397] on link at bounding box center [1058, 405] width 18 height 21
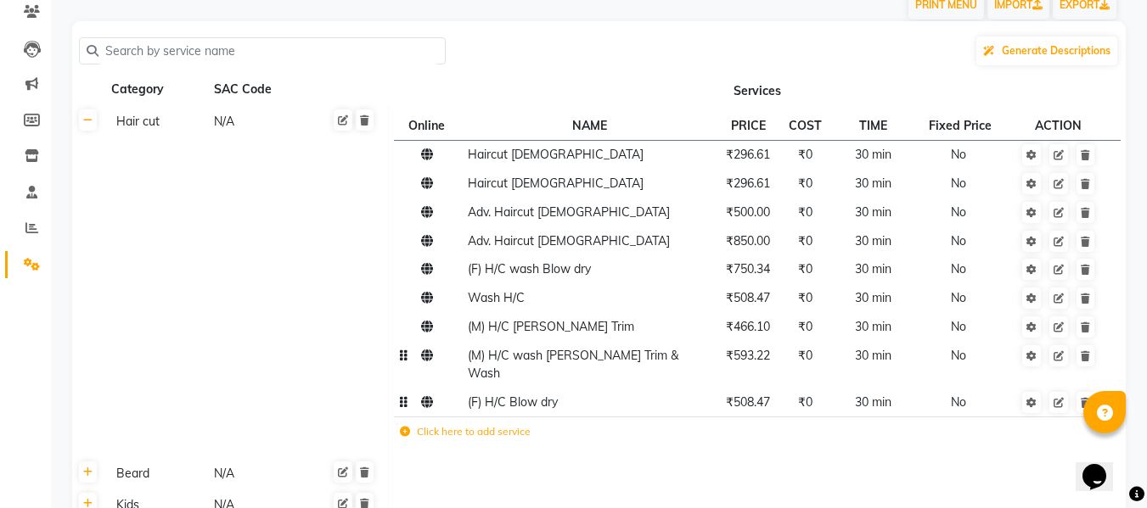
click at [226, 359] on td "Hair cut N/A" at bounding box center [246, 281] width 284 height 351
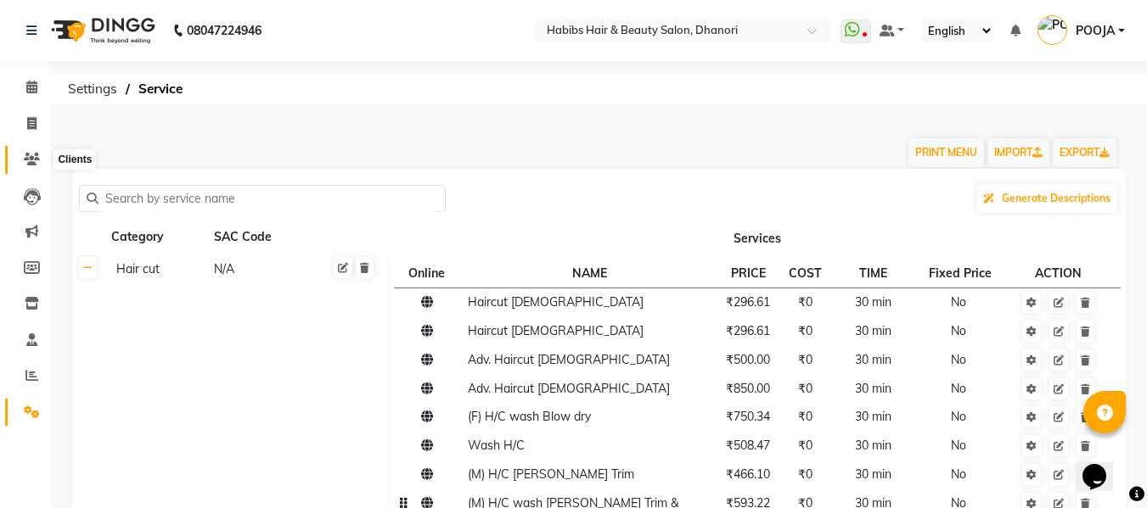
click at [31, 168] on span at bounding box center [32, 160] width 30 height 20
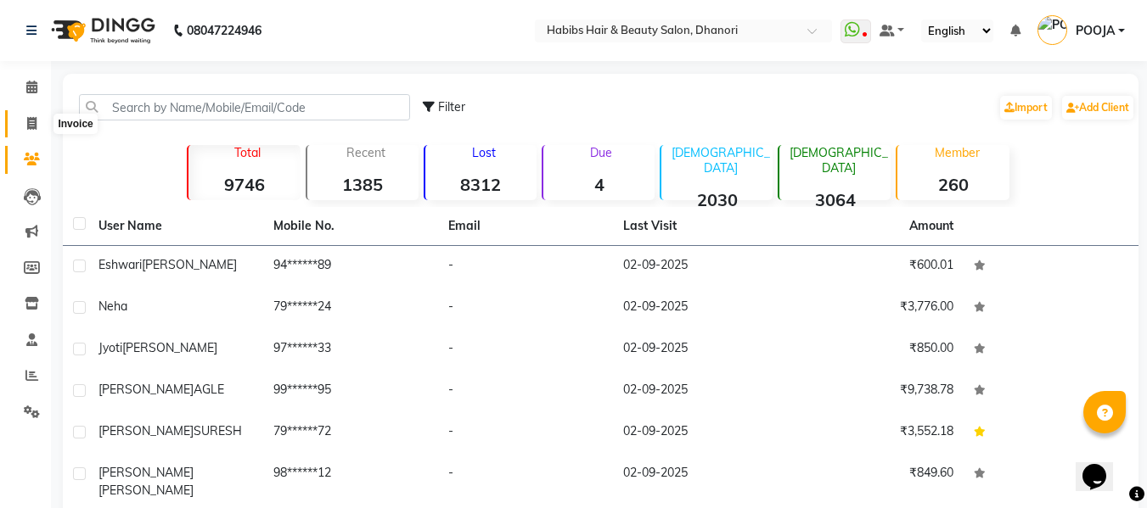
click at [25, 121] on span at bounding box center [32, 125] width 30 height 20
select select "service"
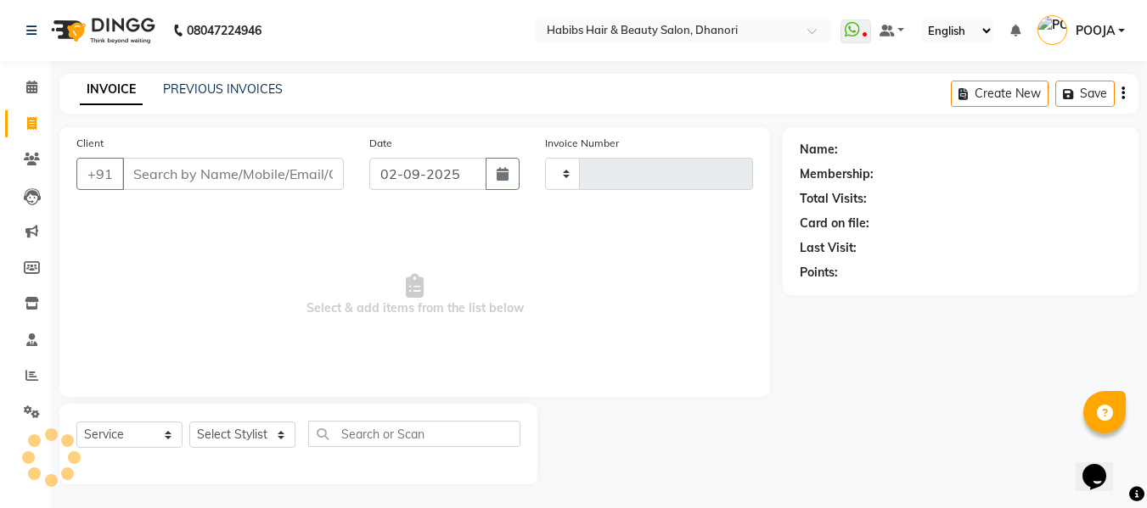
type input "3614"
select select "4967"
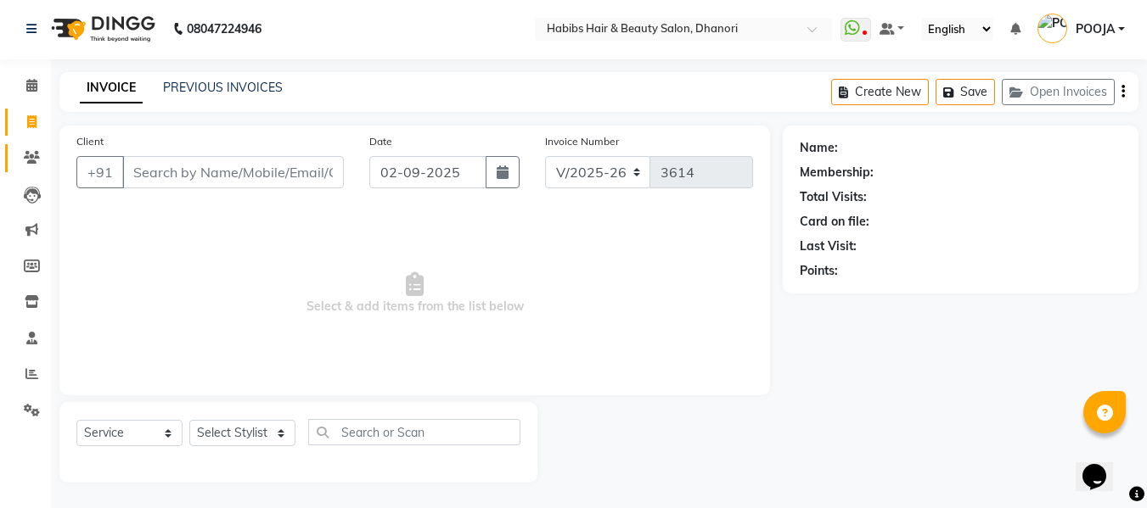
click at [31, 144] on link "Clients" at bounding box center [25, 158] width 41 height 28
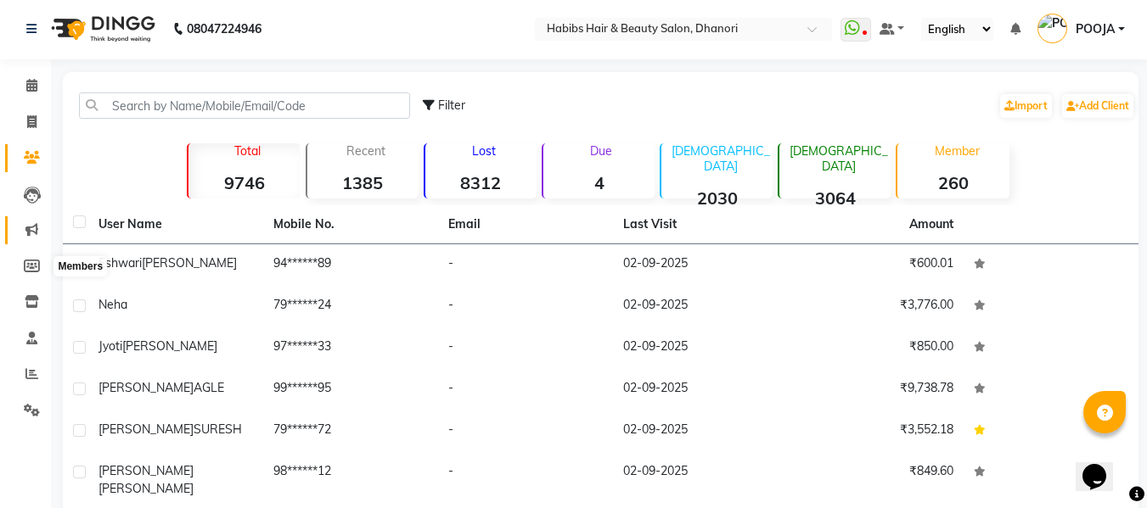
scroll to position [1, 0]
click at [36, 364] on link "Reports" at bounding box center [25, 376] width 41 height 28
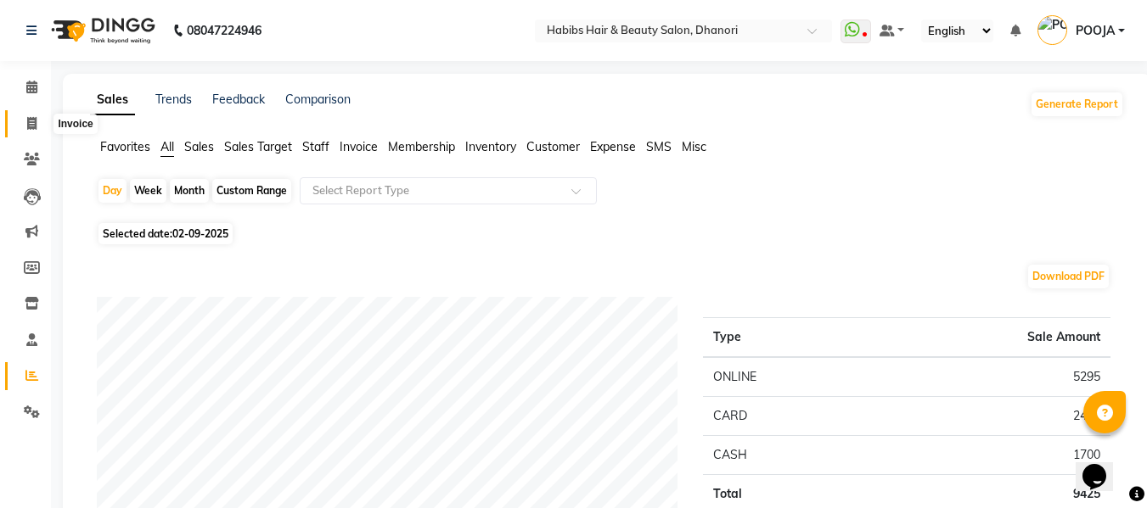
click at [27, 123] on icon at bounding box center [31, 123] width 9 height 13
select select "4967"
select select "service"
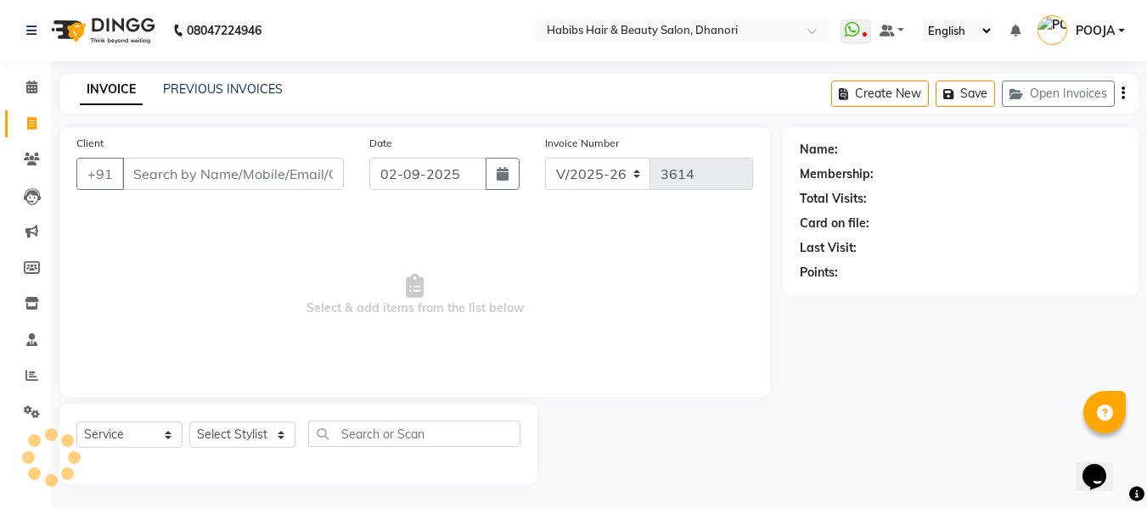
scroll to position [2, 0]
click at [201, 170] on input "Client" at bounding box center [233, 172] width 222 height 32
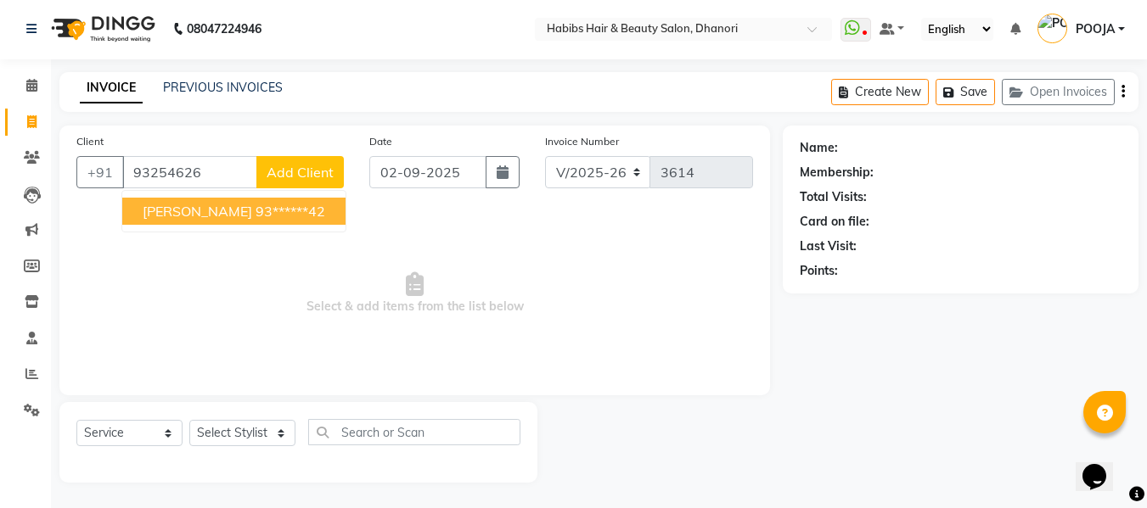
click at [190, 216] on span "SAYALI ANDHARE" at bounding box center [197, 211] width 109 height 17
type input "93******42"
select select "1: Object"
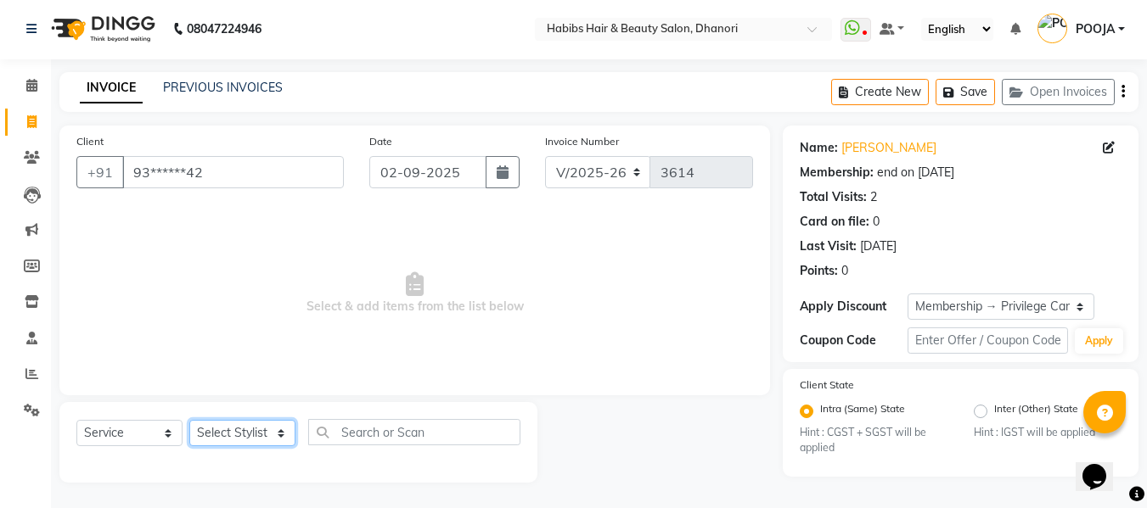
click at [259, 437] on select "Select Stylist Admin [PERSON_NAME] DIVYA [PERSON_NAME] [PERSON_NAME] POOJA [PER…" at bounding box center [242, 433] width 106 height 26
select select "70341"
click at [189, 420] on select "Select Stylist Admin [PERSON_NAME] DIVYA [PERSON_NAME] [PERSON_NAME] POOJA [PER…" at bounding box center [242, 433] width 106 height 26
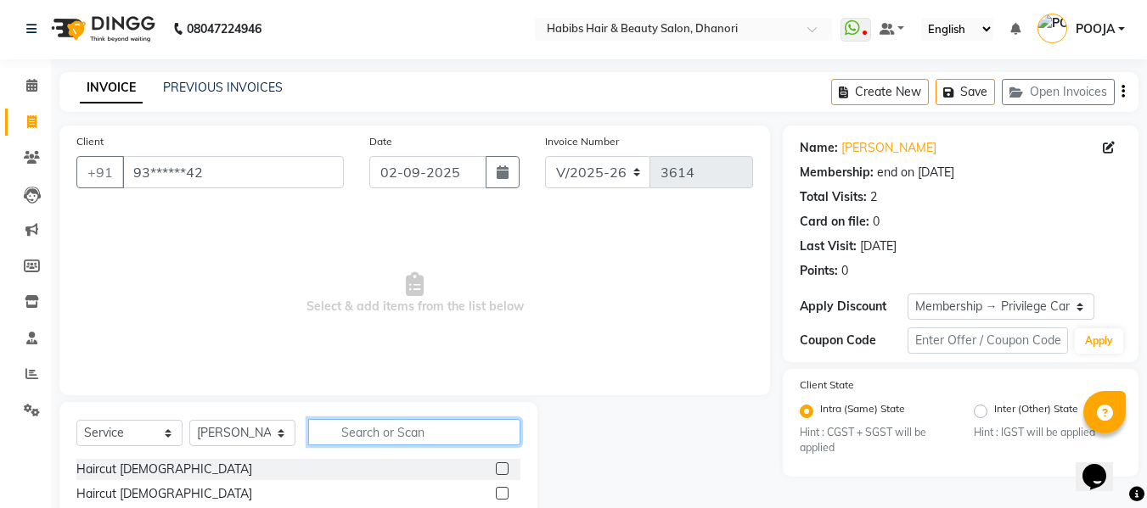
click at [385, 429] on input "text" at bounding box center [414, 432] width 212 height 26
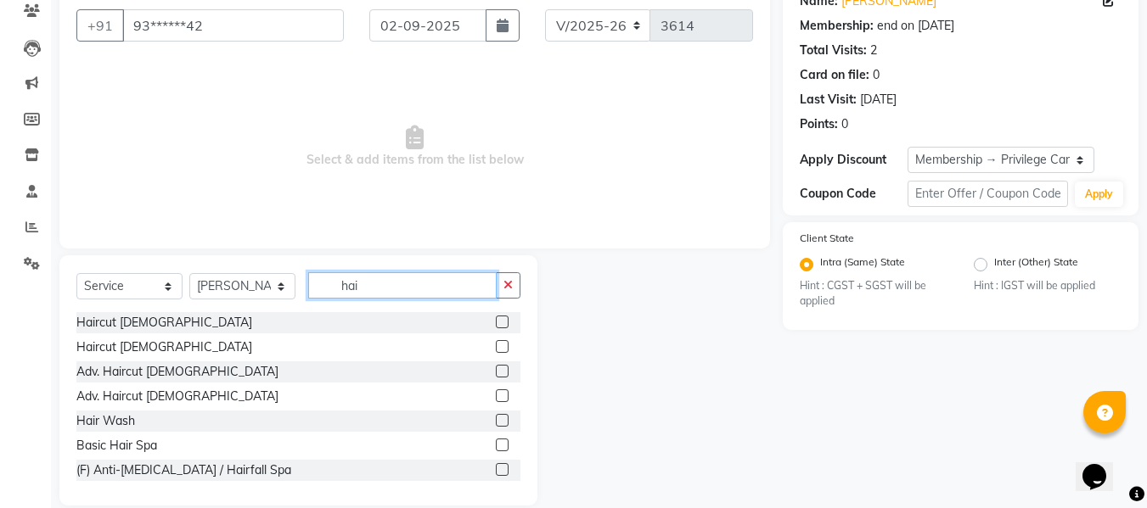
scroll to position [148, 0]
type input "hai"
click at [496, 347] on label at bounding box center [502, 347] width 13 height 13
click at [496, 347] on input "checkbox" at bounding box center [501, 348] width 11 height 11
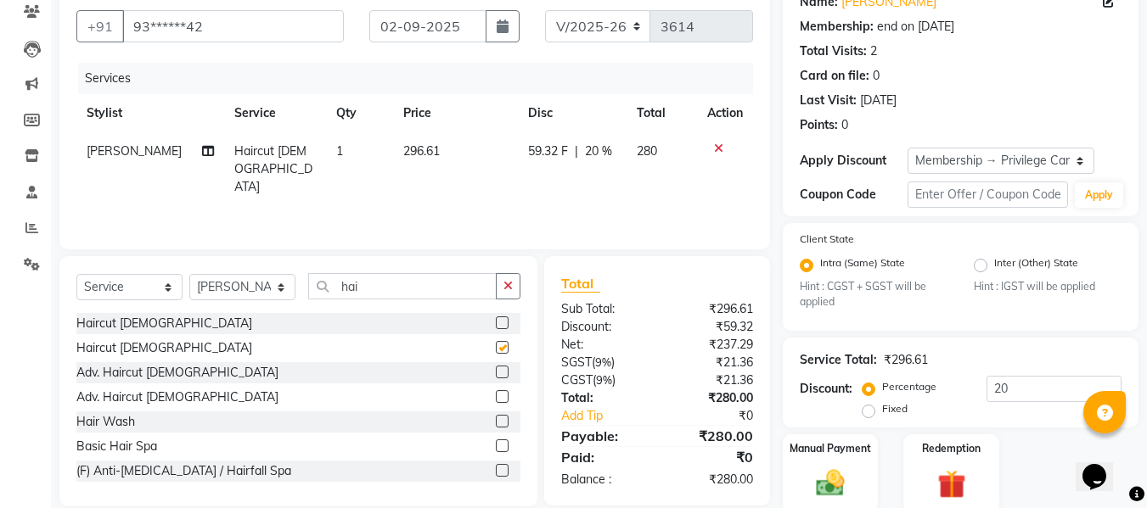
checkbox input "false"
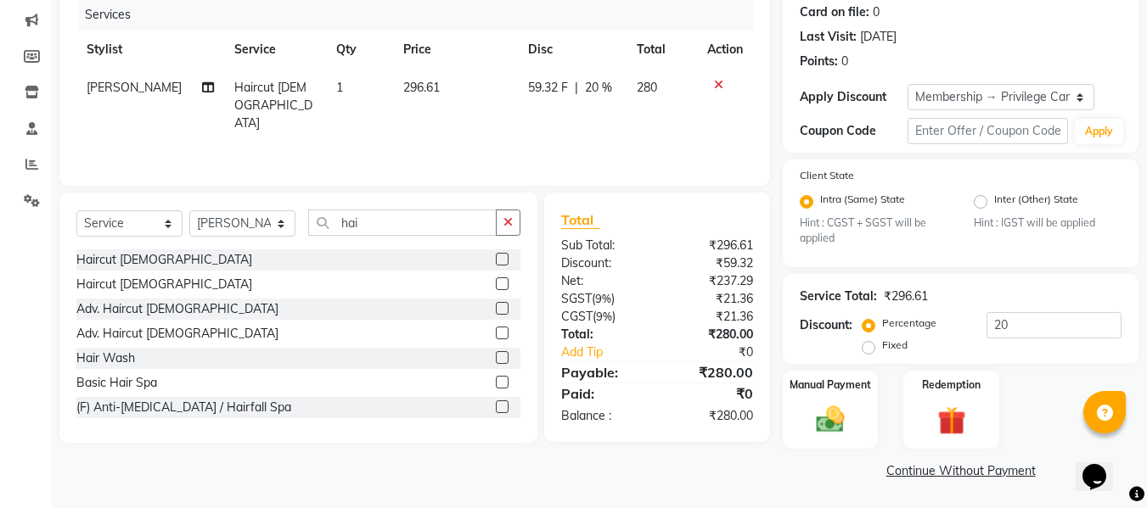
scroll to position [212, 0]
click at [413, 88] on span "296.61" at bounding box center [421, 86] width 36 height 15
select select "70341"
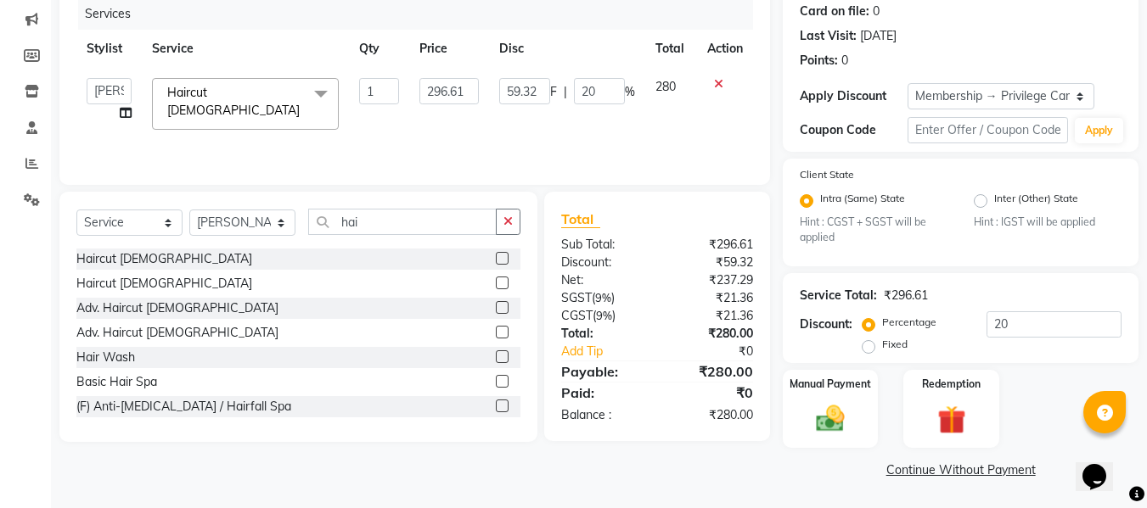
click at [413, 88] on td "296.61" at bounding box center [448, 104] width 79 height 72
click at [450, 87] on input "296.61" at bounding box center [448, 91] width 59 height 26
type input "254.237"
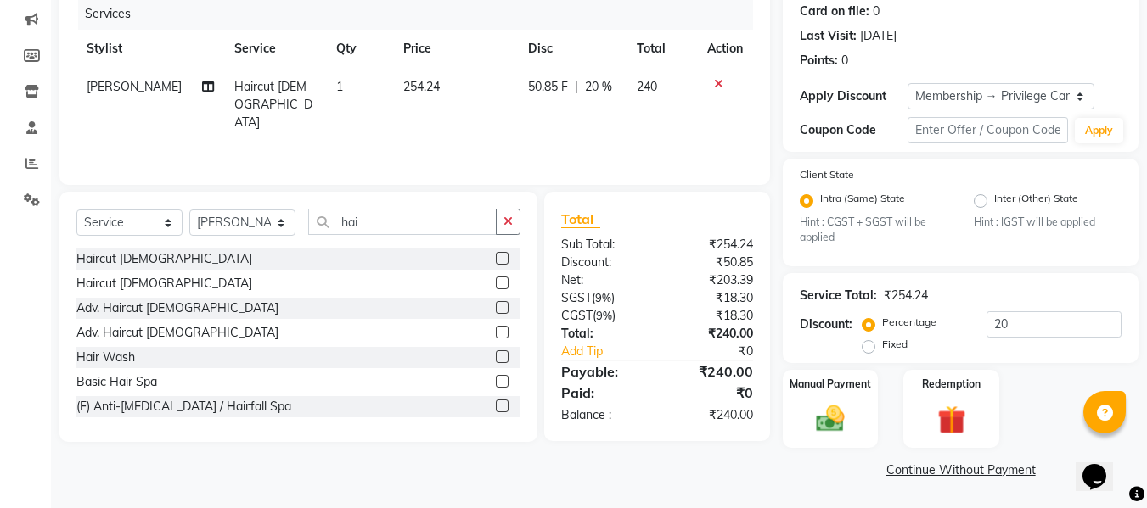
click at [475, 150] on div "Services Stylist Service Qty Price Disc Total Action IRFAN Haircut Female 1 254…" at bounding box center [414, 83] width 676 height 170
click at [1011, 314] on input "20" at bounding box center [1053, 325] width 135 height 26
type input "2"
click at [696, 472] on div "Client +91 93******42 Date 02-09-2025 Invoice Number V/2025 V/2025-26 3614 Serv…" at bounding box center [415, 199] width 736 height 568
click at [847, 387] on label "Manual Payment" at bounding box center [830, 384] width 85 height 16
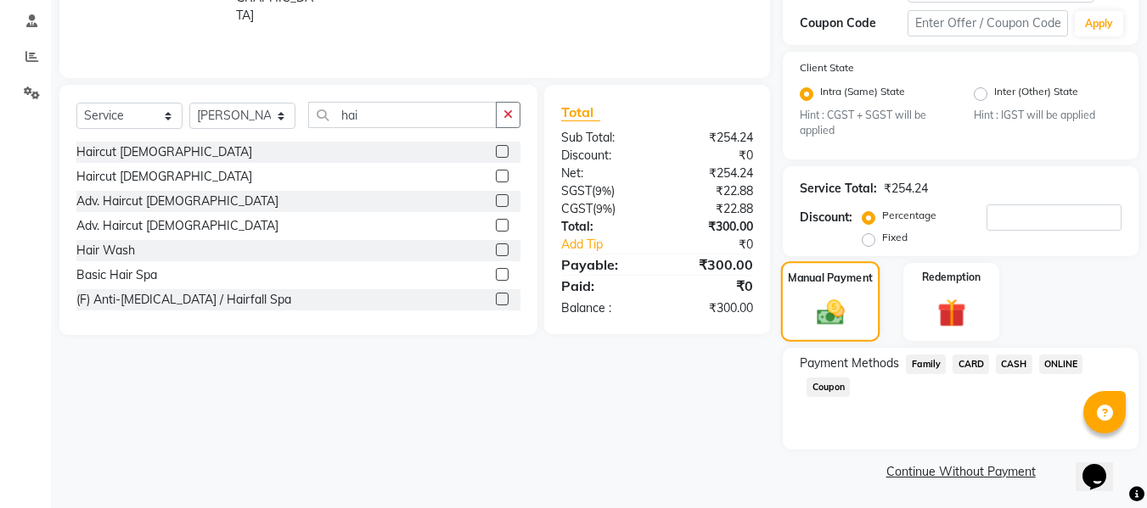
scroll to position [320, 0]
click at [1064, 364] on span "ONLINE" at bounding box center [1061, 364] width 44 height 20
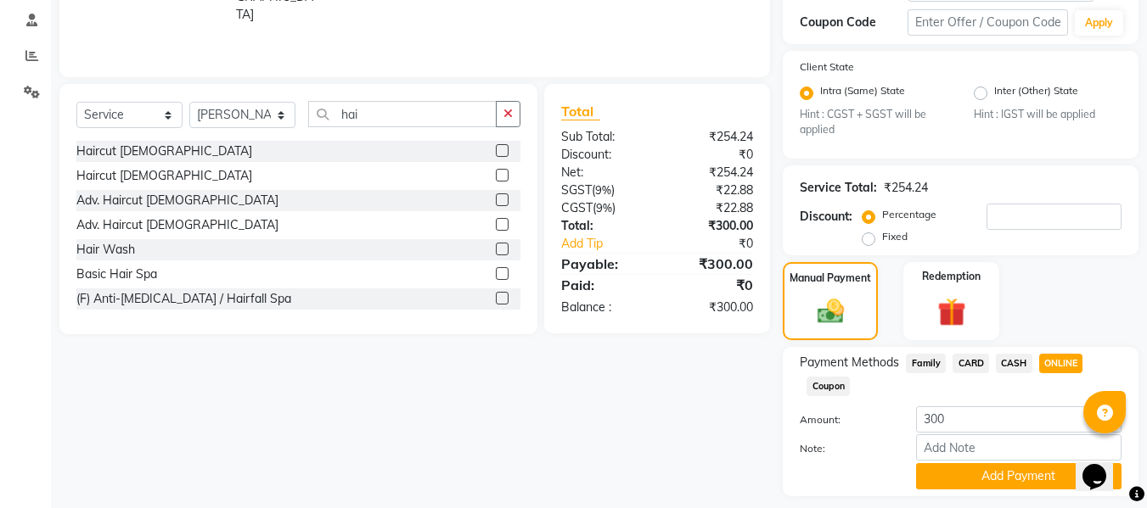
scroll to position [368, 0]
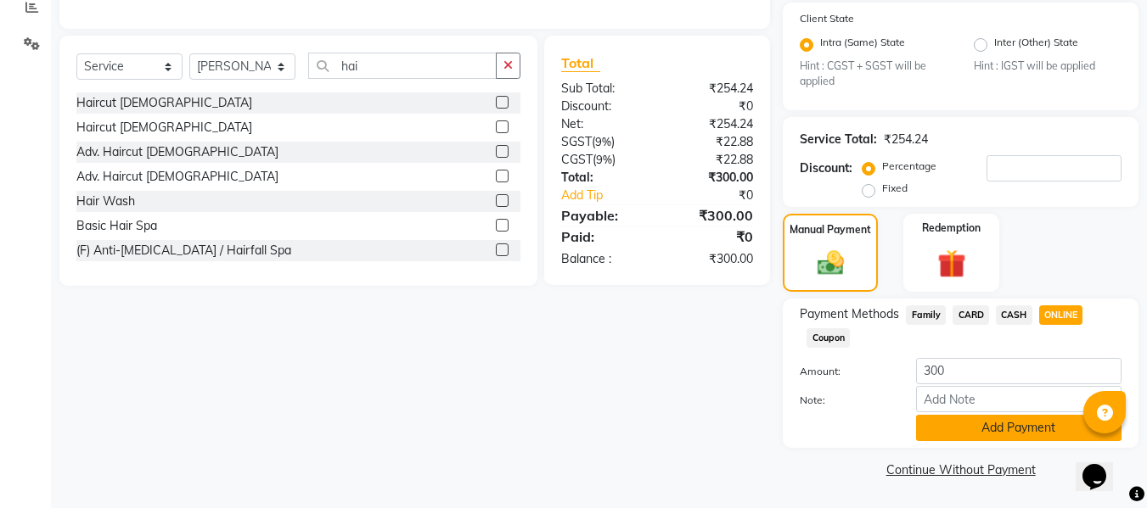
click at [974, 434] on button "Add Payment" at bounding box center [1018, 428] width 205 height 26
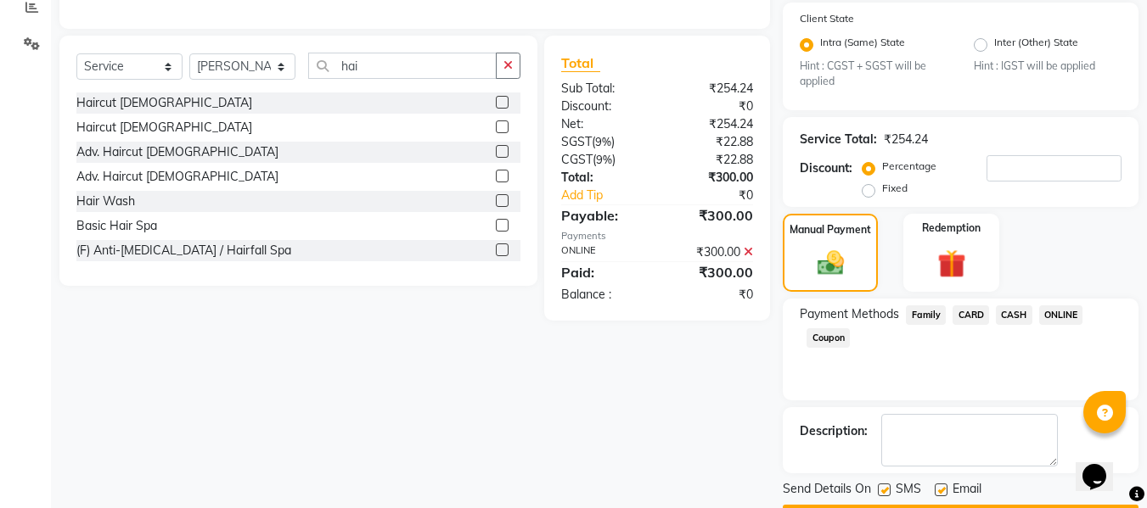
scroll to position [417, 0]
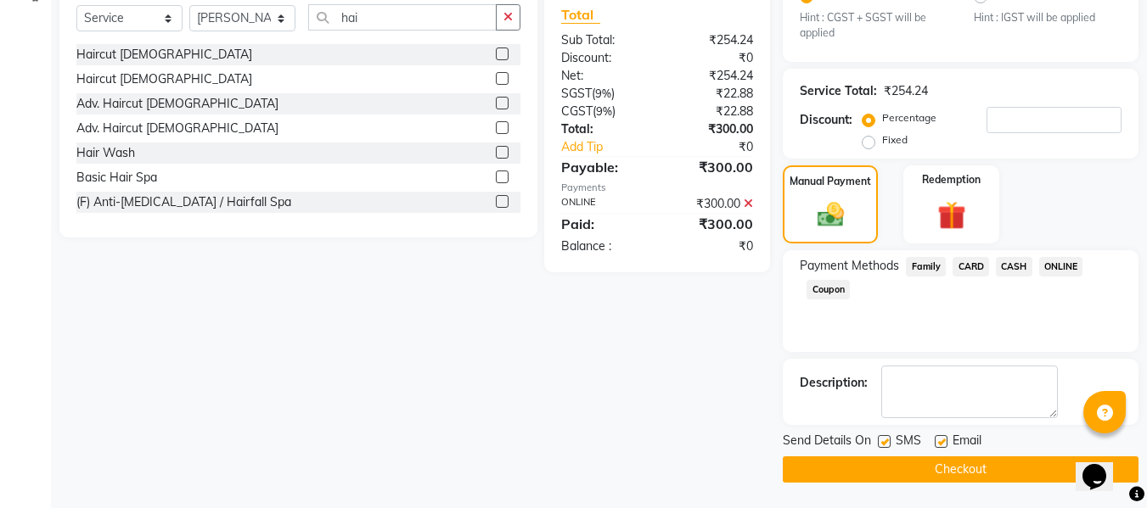
click at [940, 482] on button "Checkout" at bounding box center [961, 470] width 356 height 26
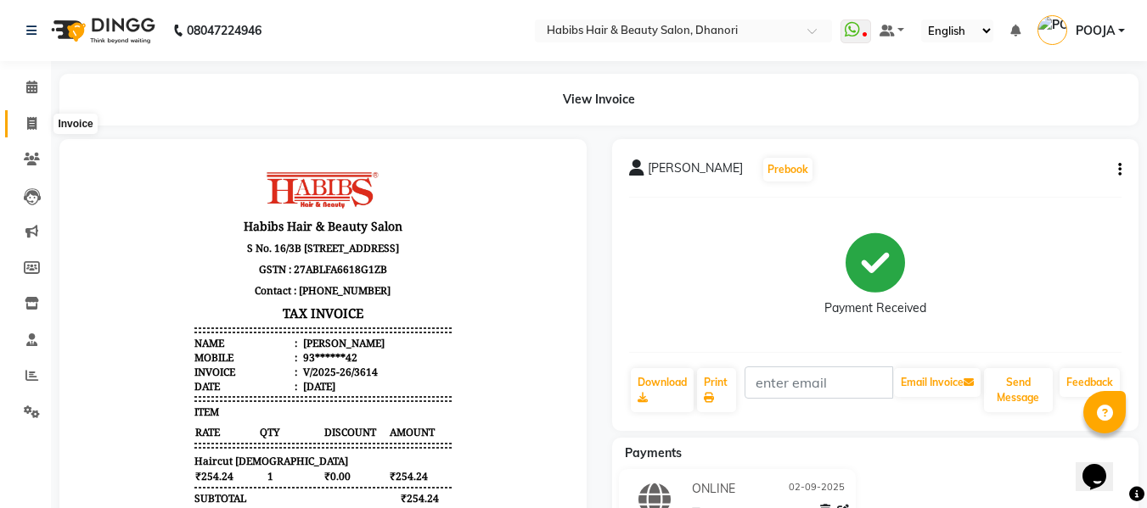
click at [36, 122] on icon at bounding box center [31, 123] width 9 height 13
select select "service"
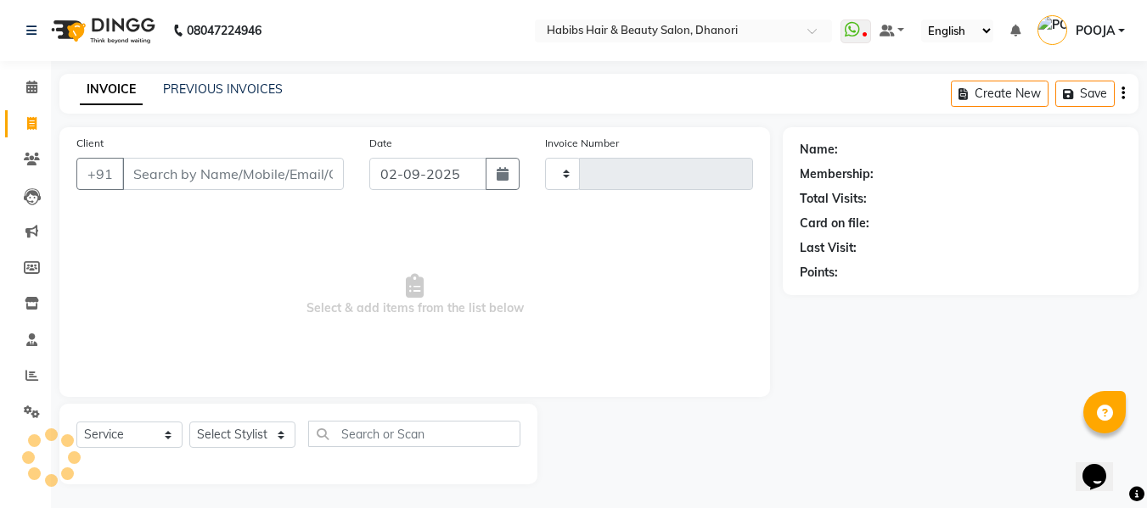
scroll to position [2, 0]
type input "3615"
select select "4967"
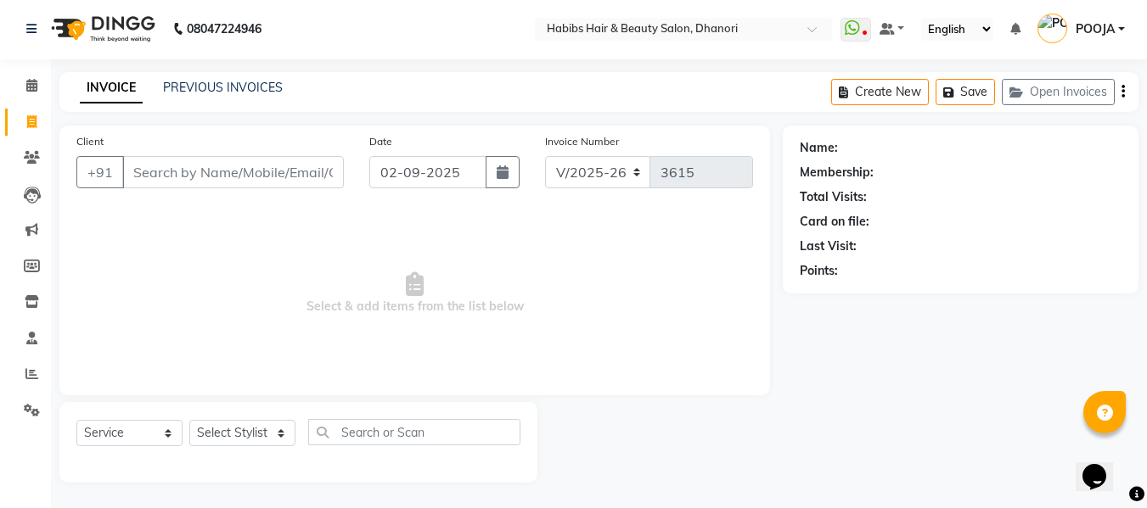
click at [191, 177] on input "Client" at bounding box center [233, 172] width 222 height 32
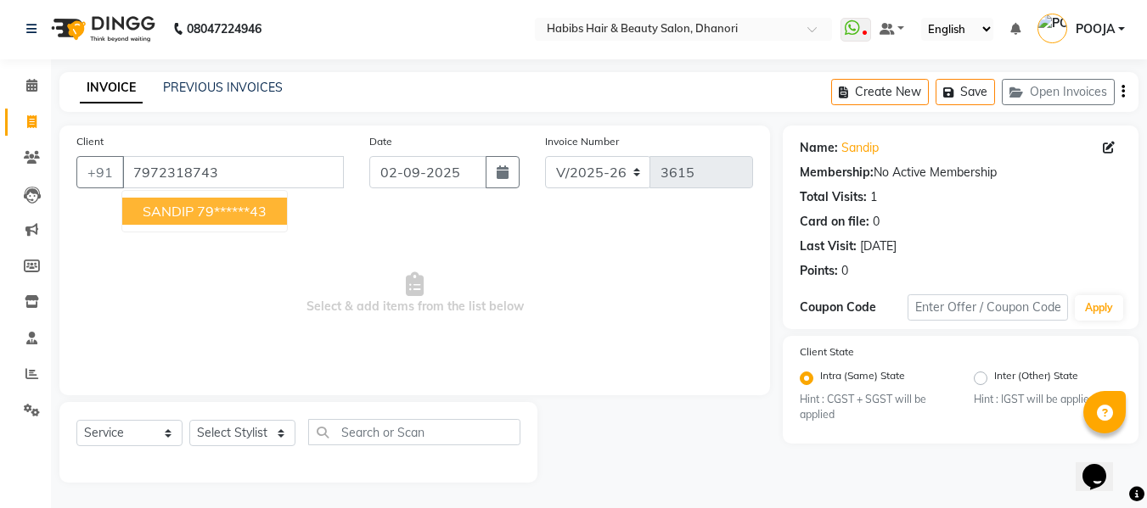
click at [199, 213] on ngb-highlight "79******43" at bounding box center [232, 211] width 70 height 17
type input "79******43"
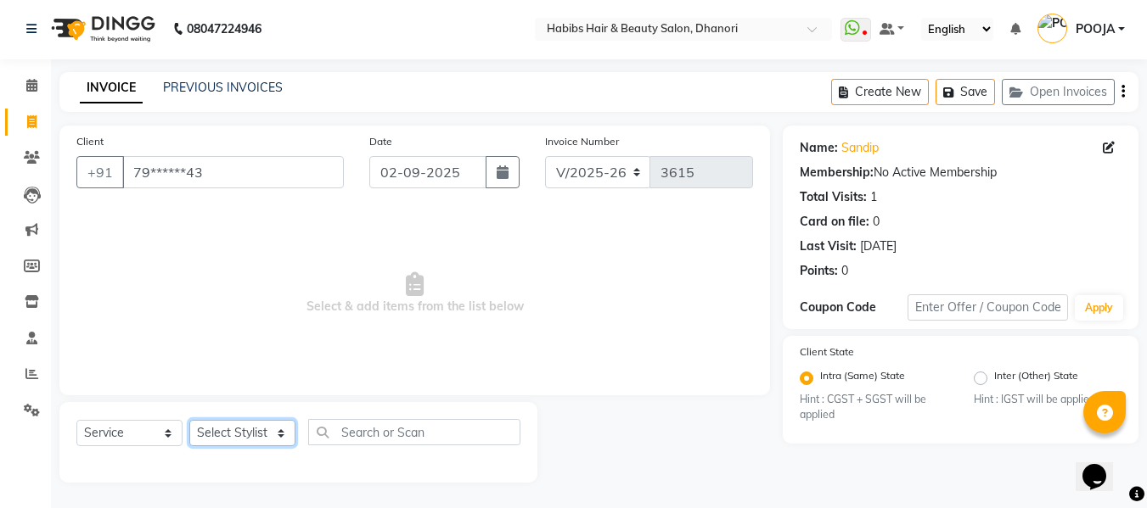
click at [238, 429] on select "Select Stylist Admin [PERSON_NAME] DIVYA [PERSON_NAME] [PERSON_NAME] POOJA [PER…" at bounding box center [242, 433] width 106 height 26
select select "86440"
click at [189, 420] on select "Select Stylist Admin [PERSON_NAME] DIVYA [PERSON_NAME] [PERSON_NAME] POOJA [PER…" at bounding box center [242, 433] width 106 height 26
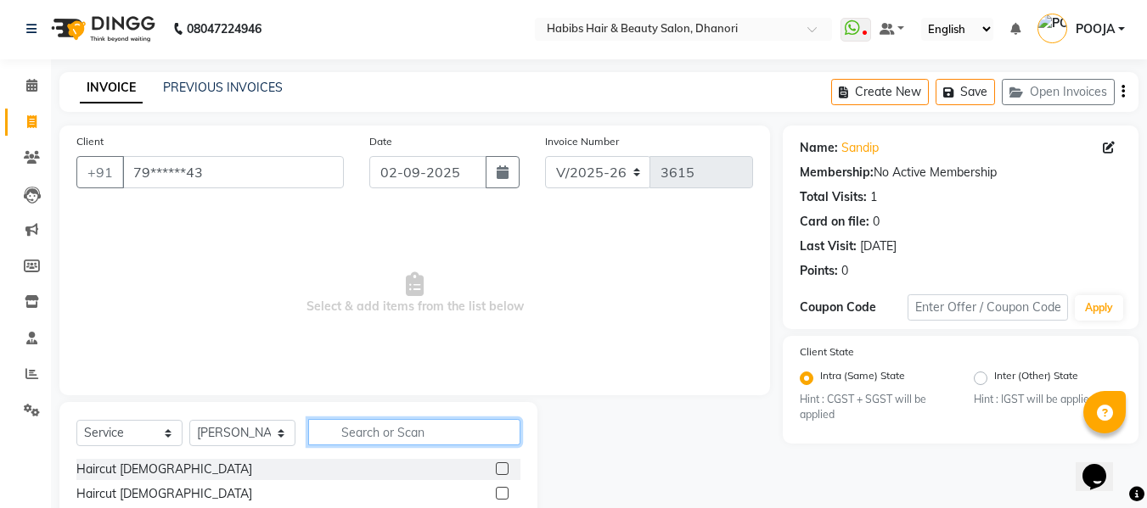
click at [373, 421] on input "text" at bounding box center [414, 432] width 212 height 26
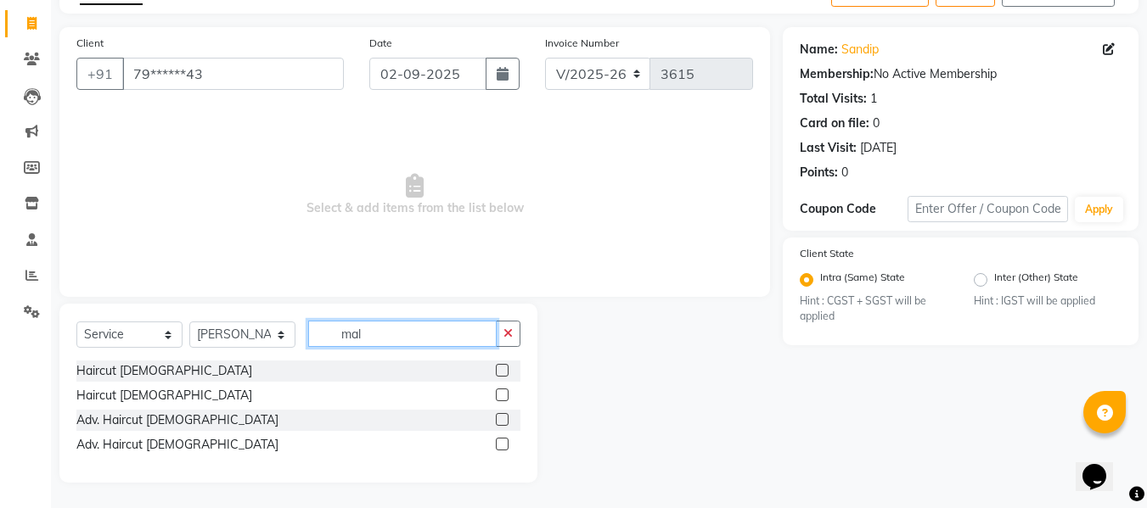
type input "mal"
click at [497, 375] on label at bounding box center [502, 370] width 13 height 13
click at [497, 375] on input "checkbox" at bounding box center [501, 371] width 11 height 11
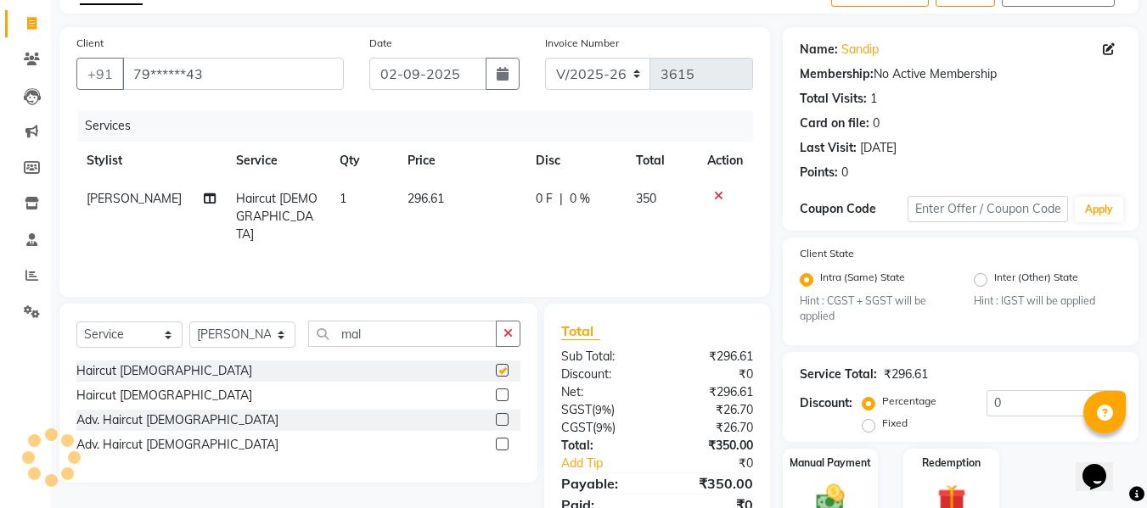
checkbox input "false"
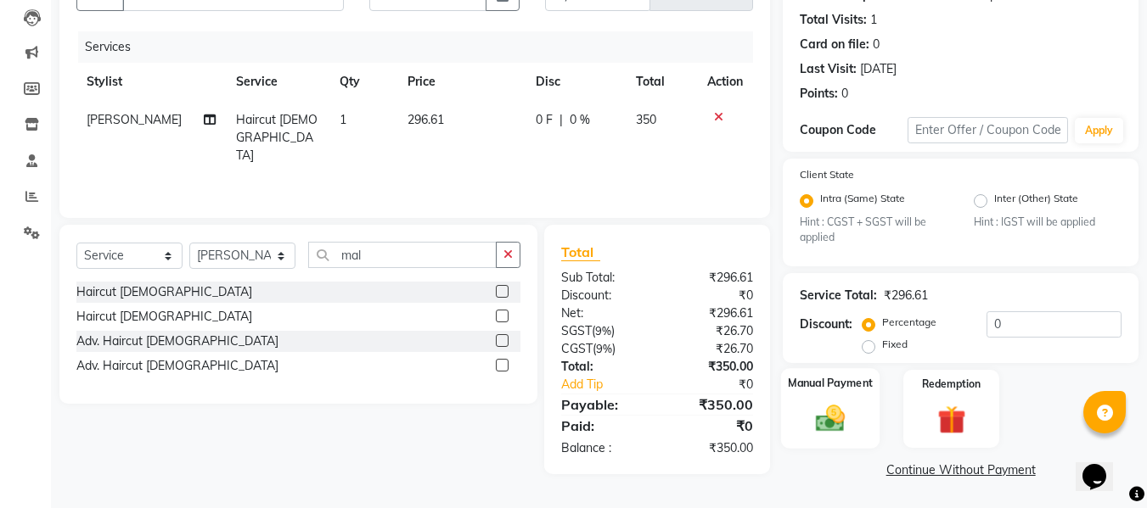
click at [787, 393] on div "Manual Payment" at bounding box center [830, 408] width 99 height 81
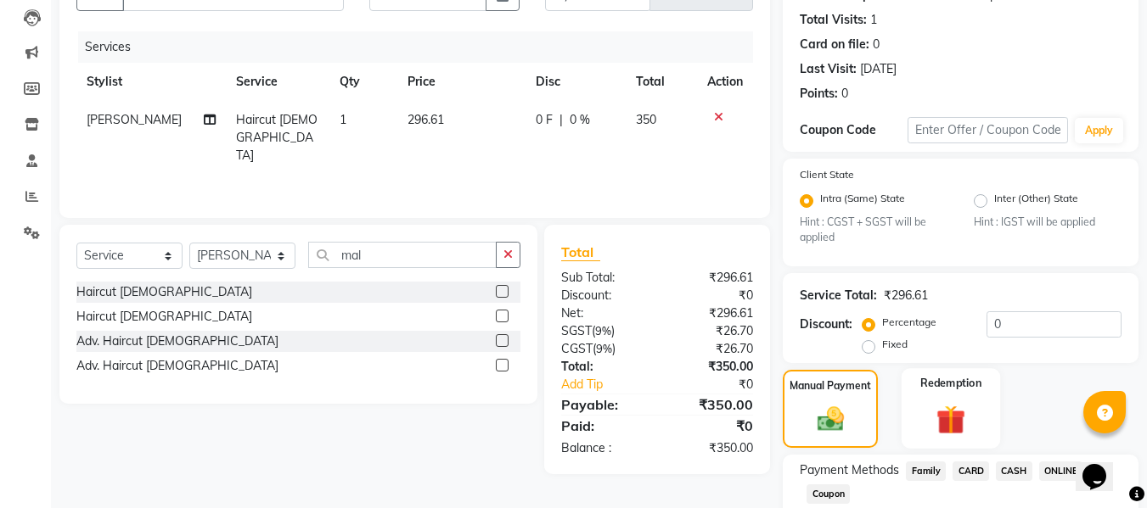
scroll to position [288, 0]
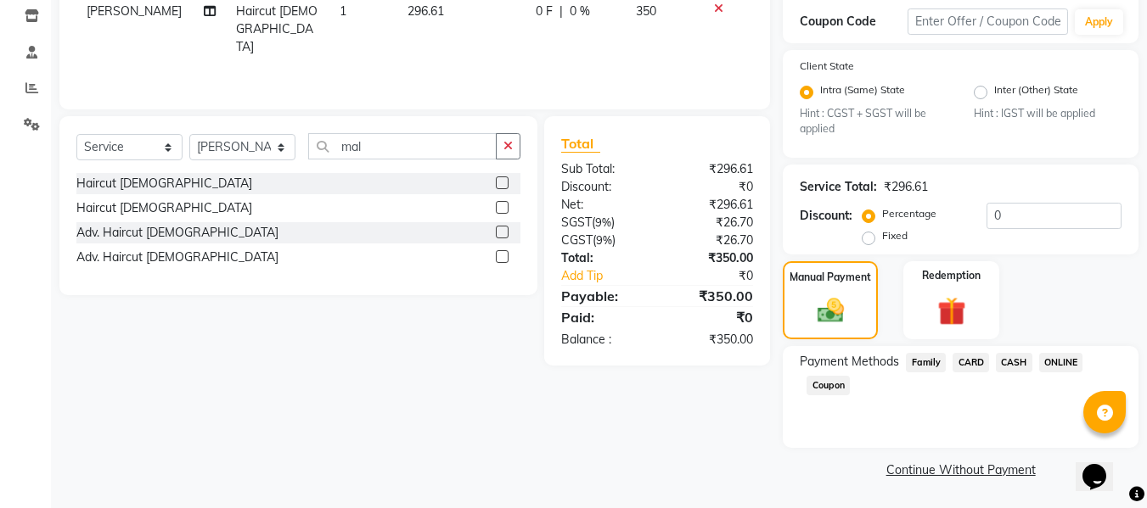
click at [1062, 359] on span "ONLINE" at bounding box center [1061, 363] width 44 height 20
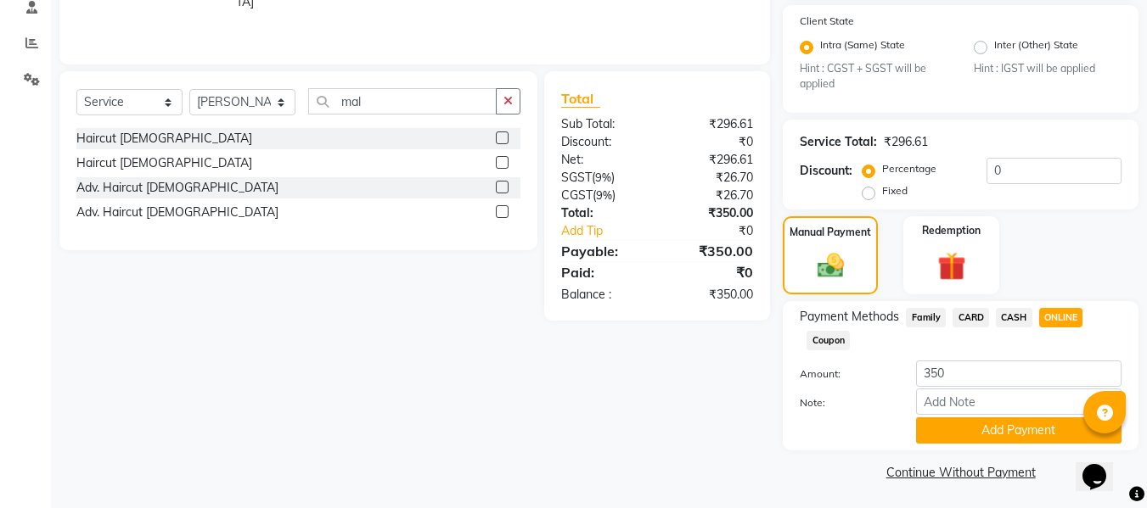
scroll to position [334, 0]
click at [1012, 422] on button "Add Payment" at bounding box center [1018, 430] width 205 height 26
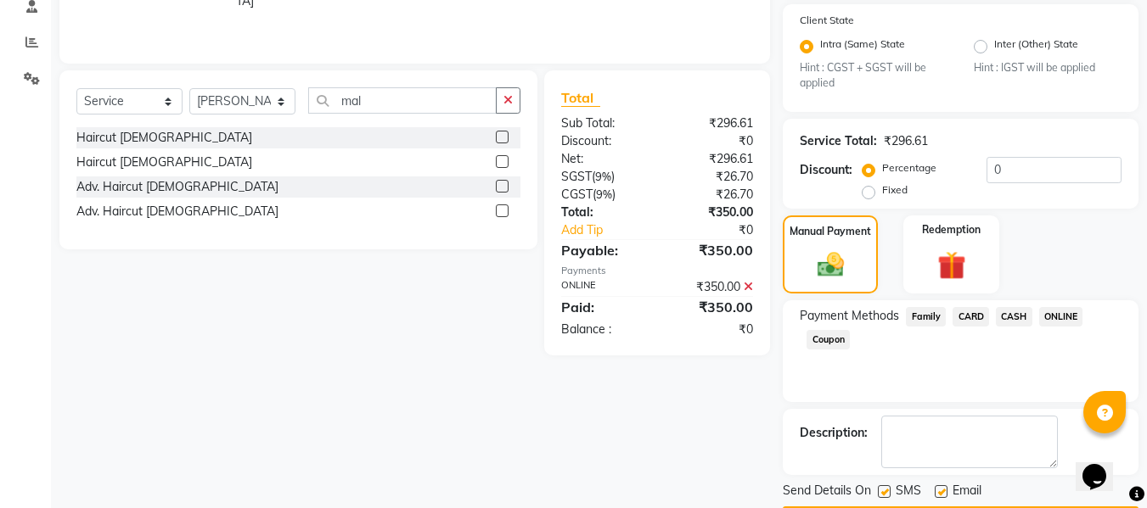
scroll to position [384, 0]
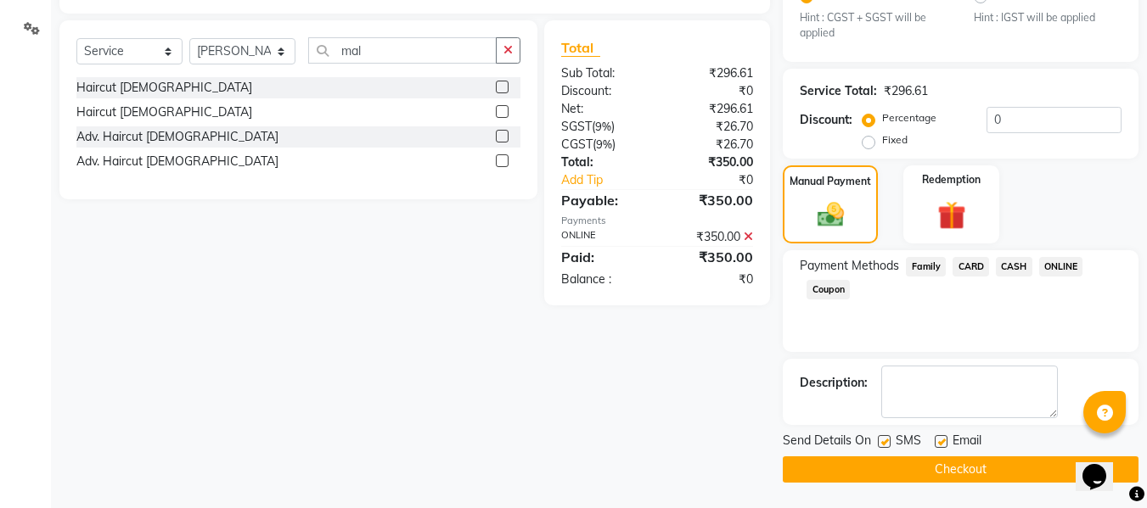
click at [988, 469] on button "Checkout" at bounding box center [961, 470] width 356 height 26
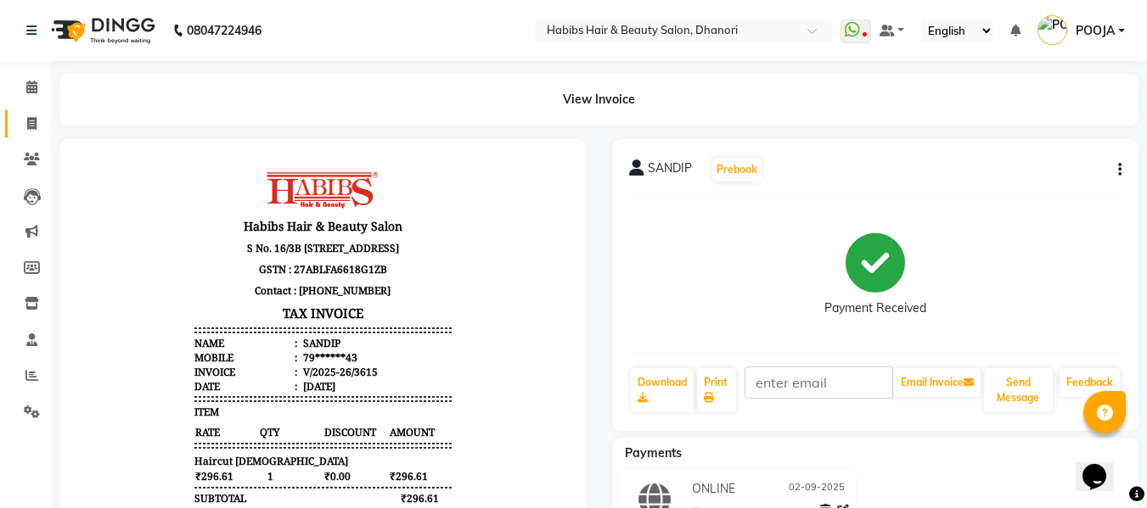
click at [24, 110] on link "Invoice" at bounding box center [25, 124] width 41 height 28
select select "service"
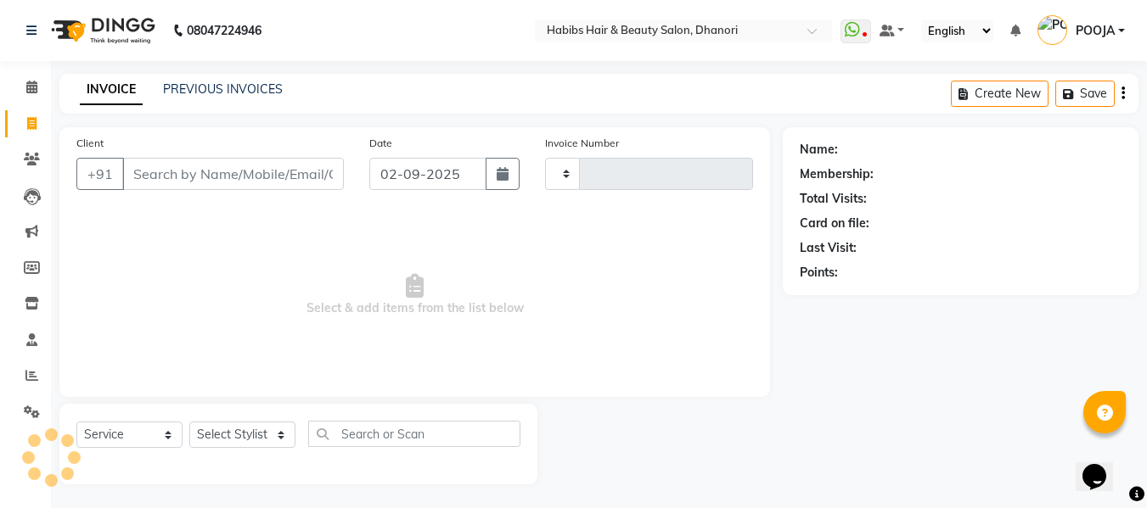
scroll to position [2, 0]
type input "3616"
select select "4967"
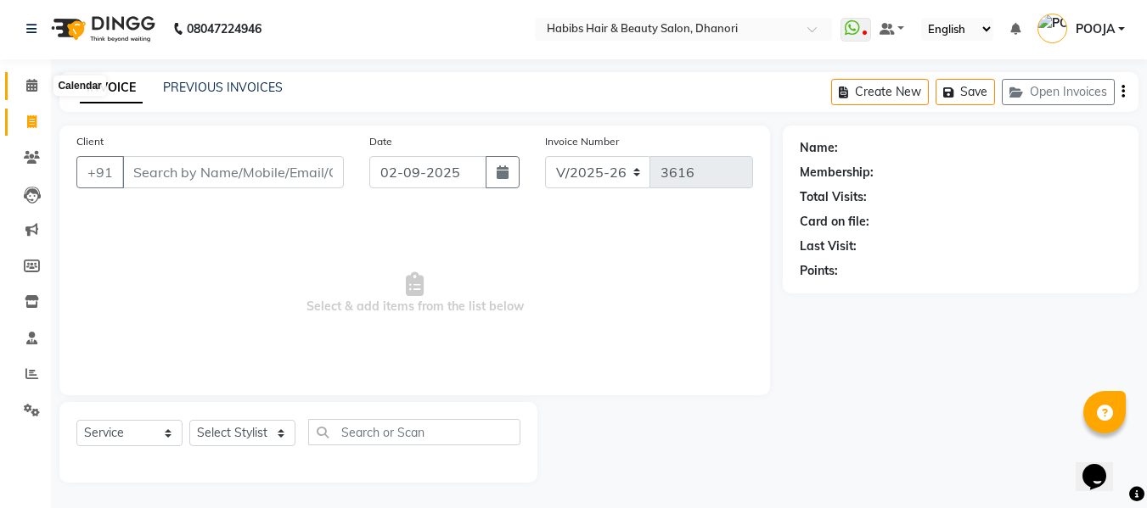
click at [25, 93] on span at bounding box center [32, 86] width 30 height 20
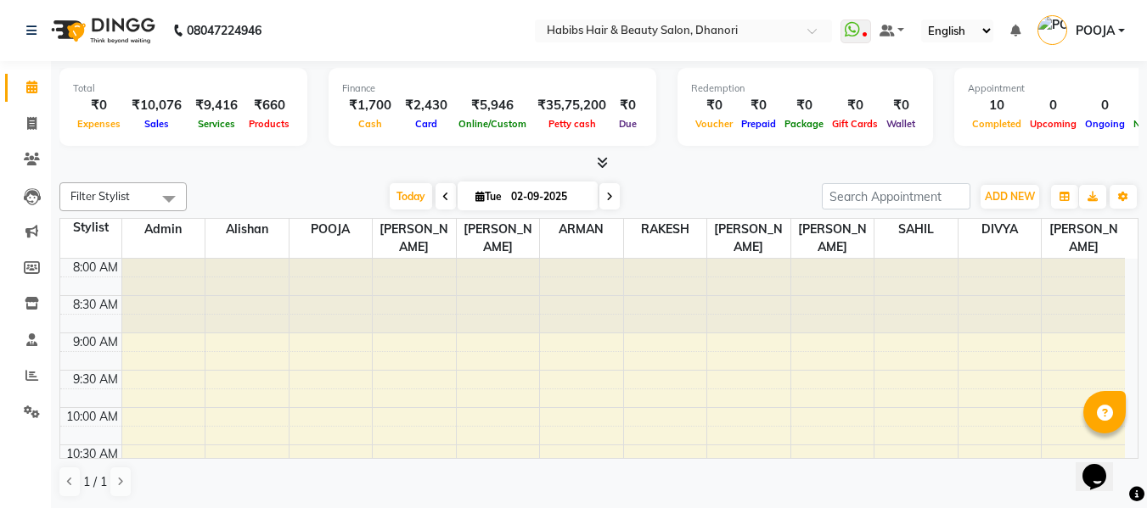
click at [600, 157] on icon at bounding box center [602, 162] width 11 height 13
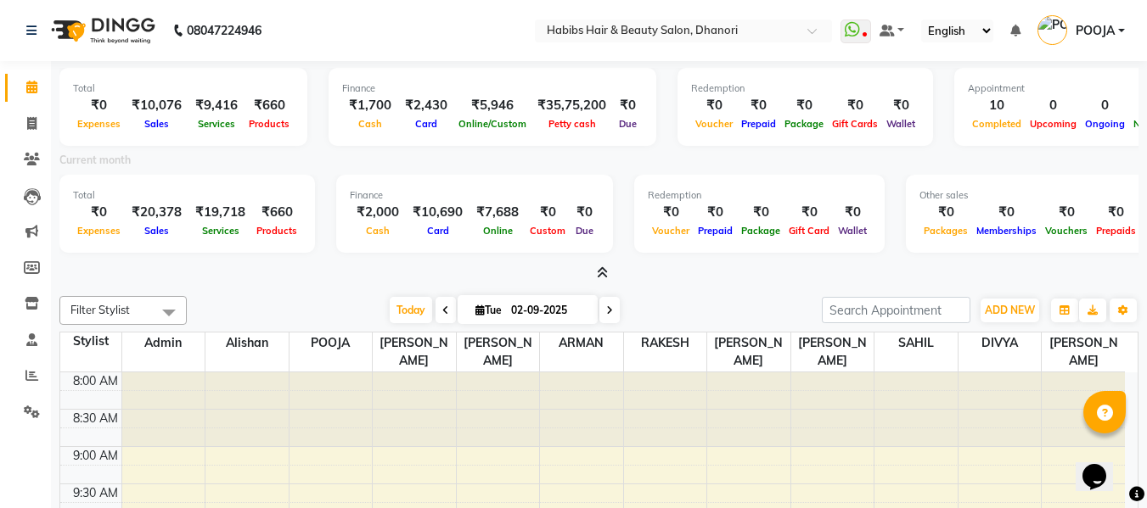
click at [601, 267] on icon at bounding box center [602, 273] width 11 height 13
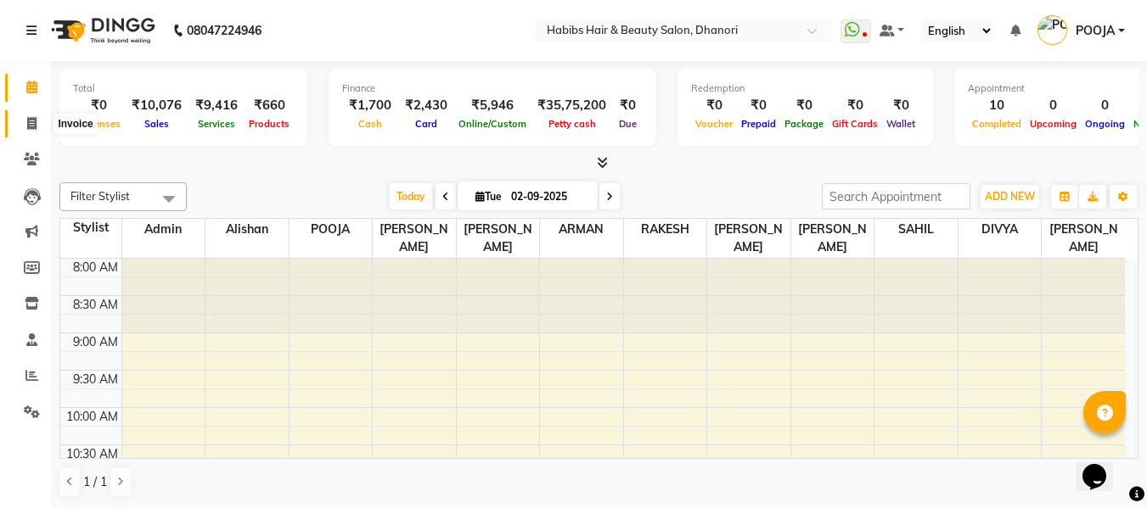
click at [30, 125] on icon at bounding box center [31, 123] width 9 height 13
select select "4967"
select select "service"
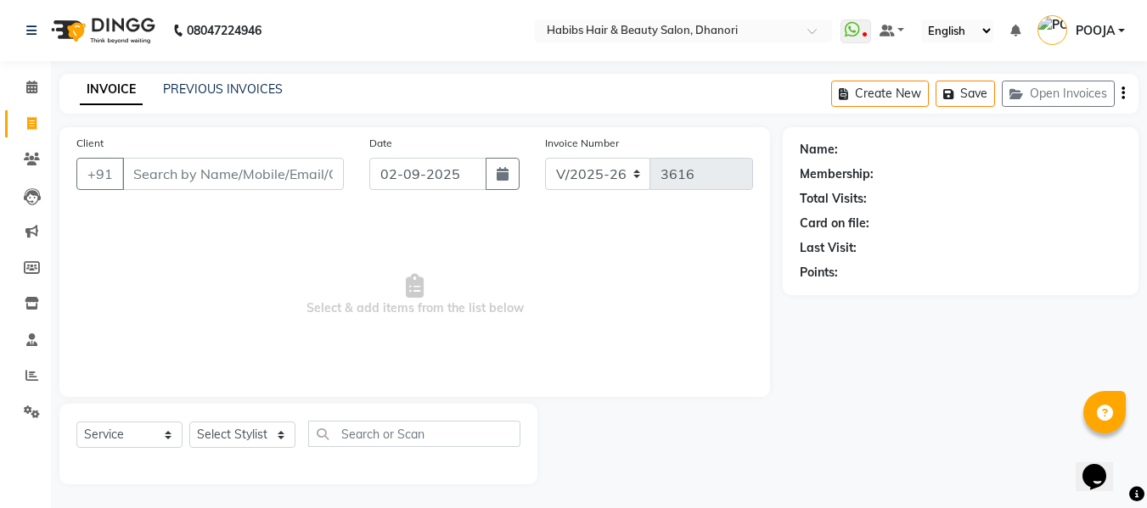
click at [276, 179] on input "Client" at bounding box center [233, 174] width 222 height 32
click at [246, 441] on select "Select Stylist Admin [PERSON_NAME] DIVYA [PERSON_NAME] [PERSON_NAME] POOJA [PER…" at bounding box center [242, 435] width 106 height 26
select select "74948"
click at [189, 422] on select "Select Stylist Admin [PERSON_NAME] DIVYA [PERSON_NAME] [PERSON_NAME] POOJA [PER…" at bounding box center [242, 435] width 106 height 26
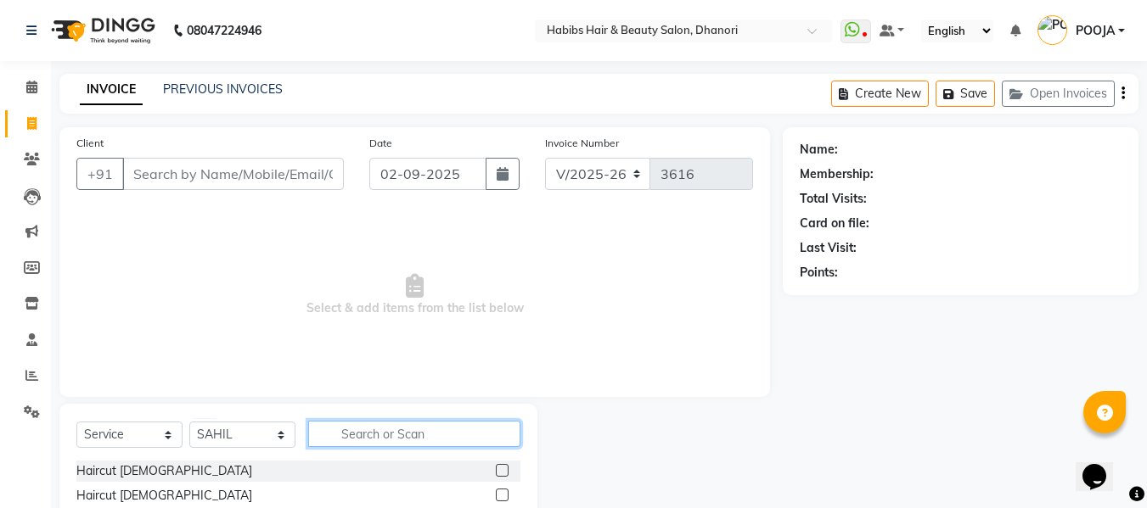
click at [369, 431] on input "text" at bounding box center [414, 434] width 212 height 26
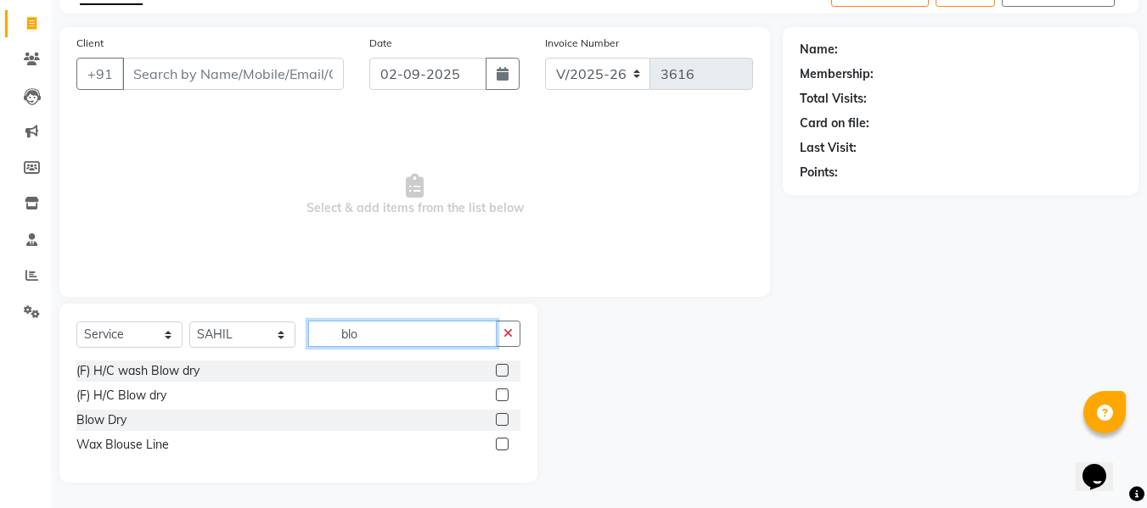
scroll to position [100, 0]
type input "blo"
click at [501, 416] on label at bounding box center [502, 419] width 13 height 13
click at [501, 416] on input "checkbox" at bounding box center [501, 420] width 11 height 11
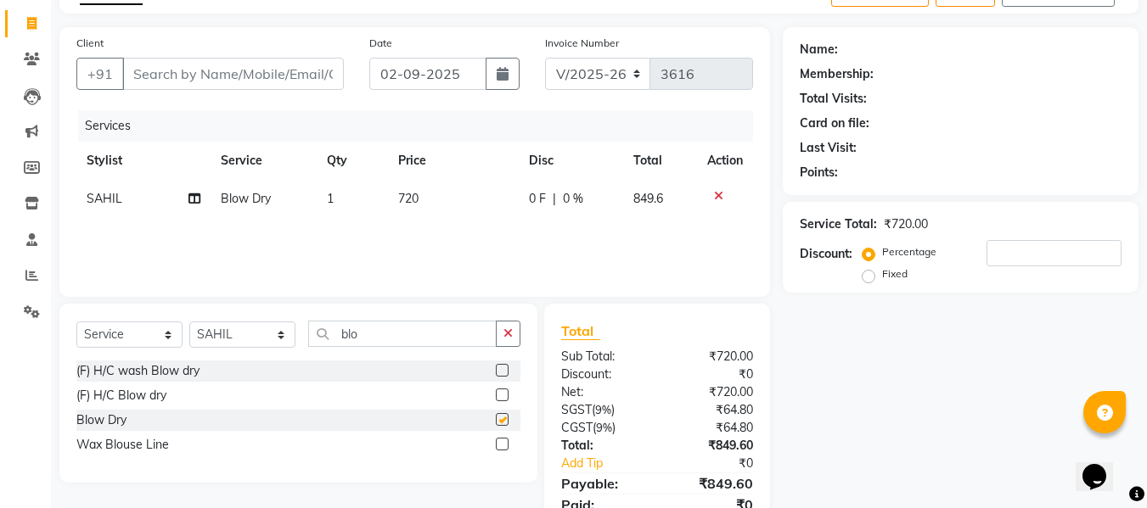
checkbox input "false"
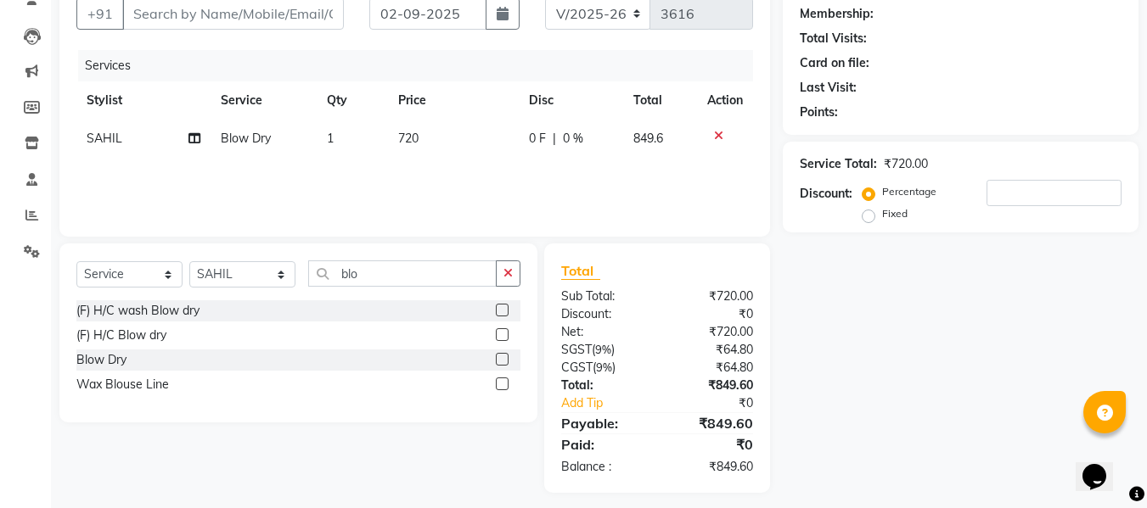
scroll to position [171, 0]
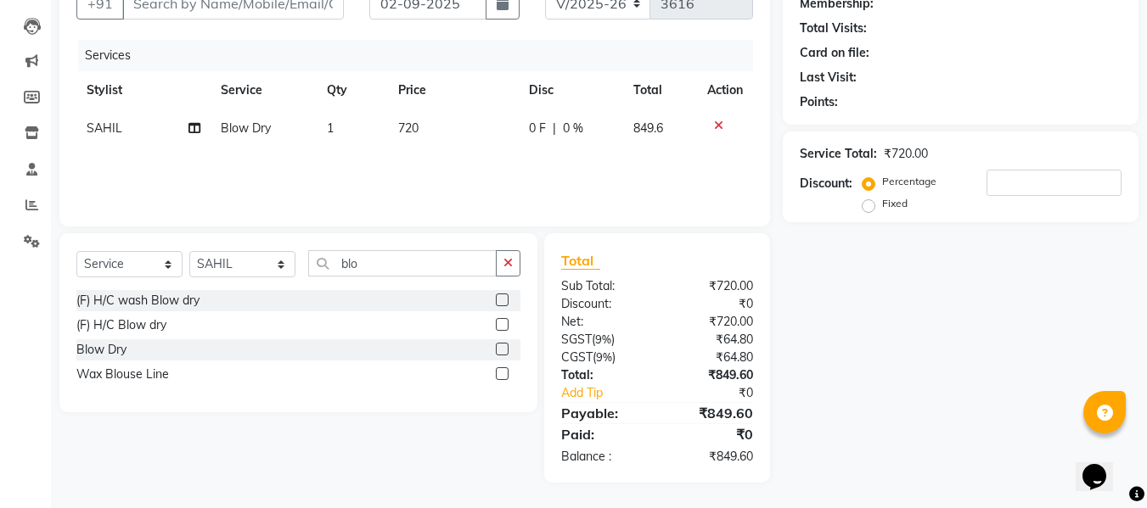
click at [717, 121] on icon at bounding box center [718, 126] width 9 height 12
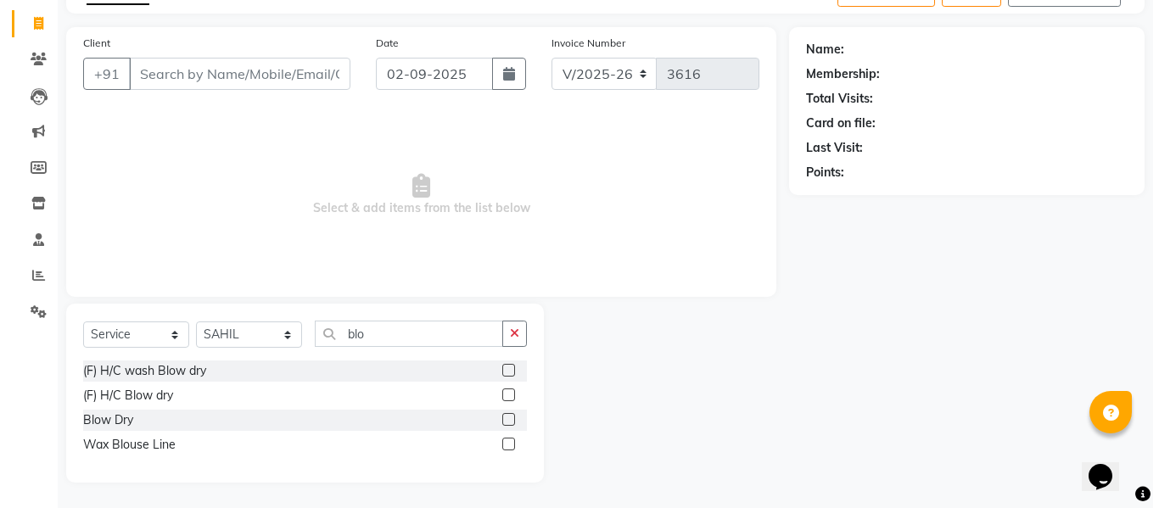
scroll to position [100, 0]
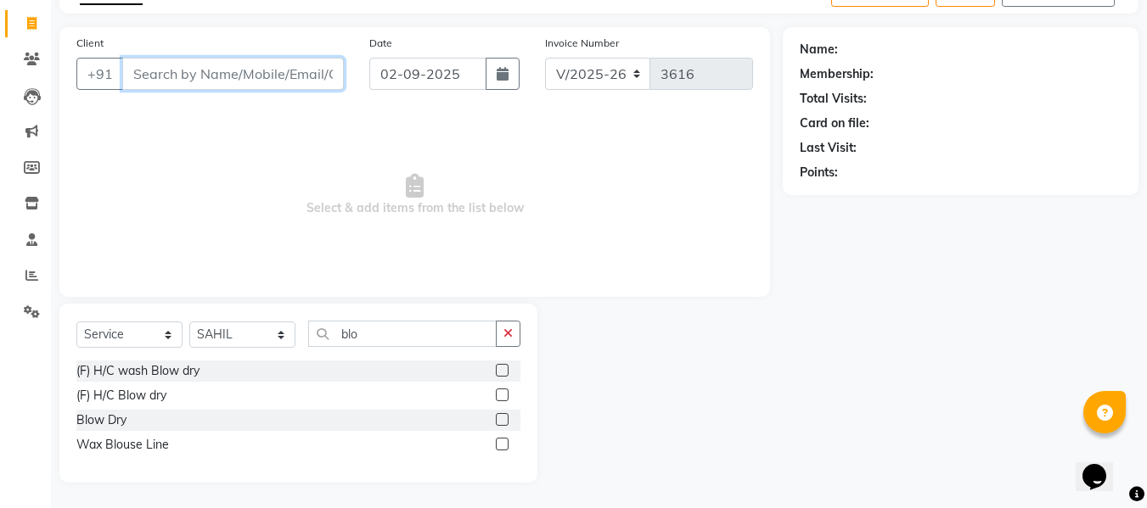
click at [241, 84] on input "Client" at bounding box center [233, 74] width 222 height 32
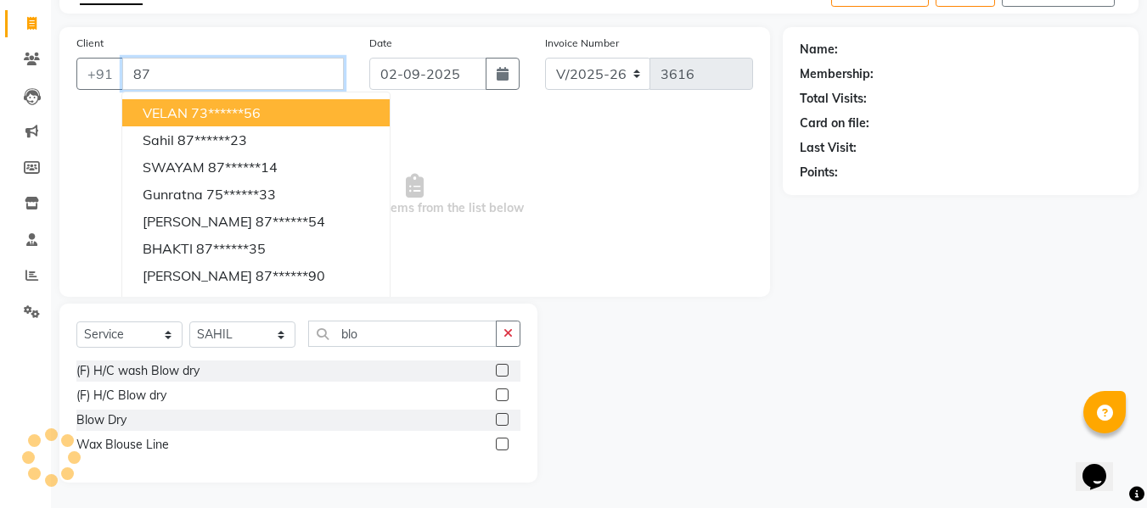
type input "8"
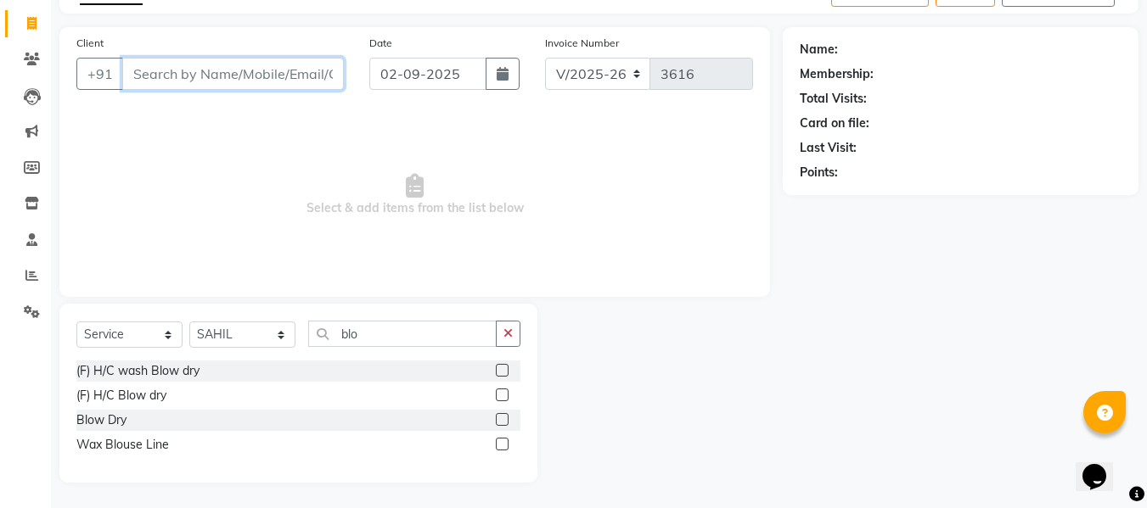
type input "9"
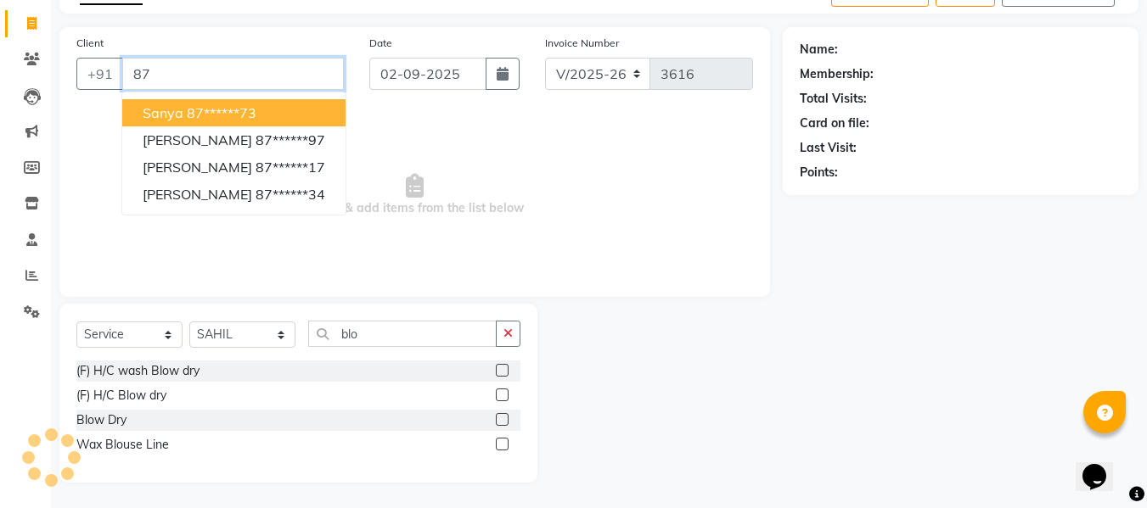
type input "8"
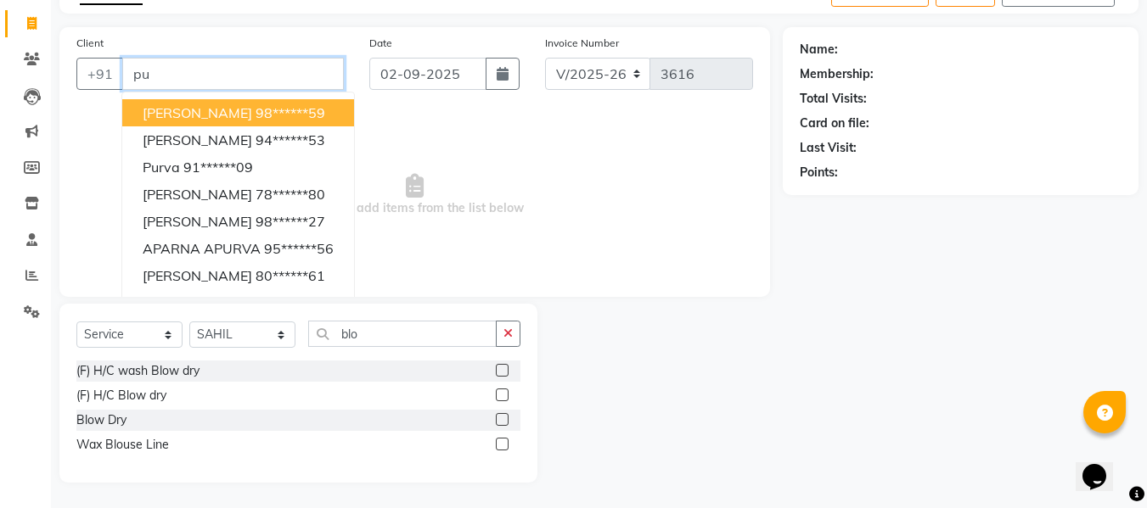
type input "p"
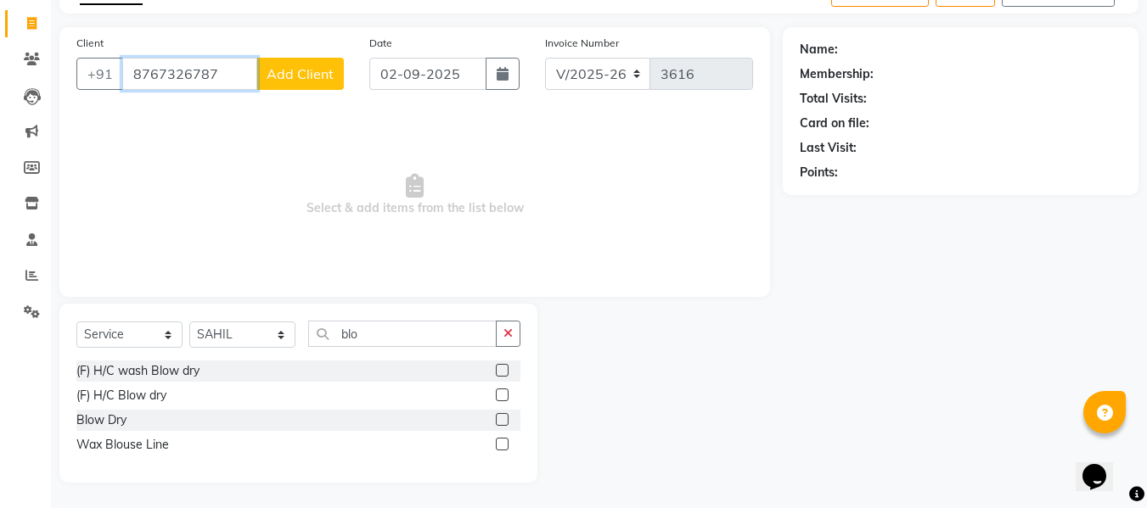
type input "8767326787"
click at [293, 86] on button "Add Client" at bounding box center [299, 74] width 87 height 32
select select "22"
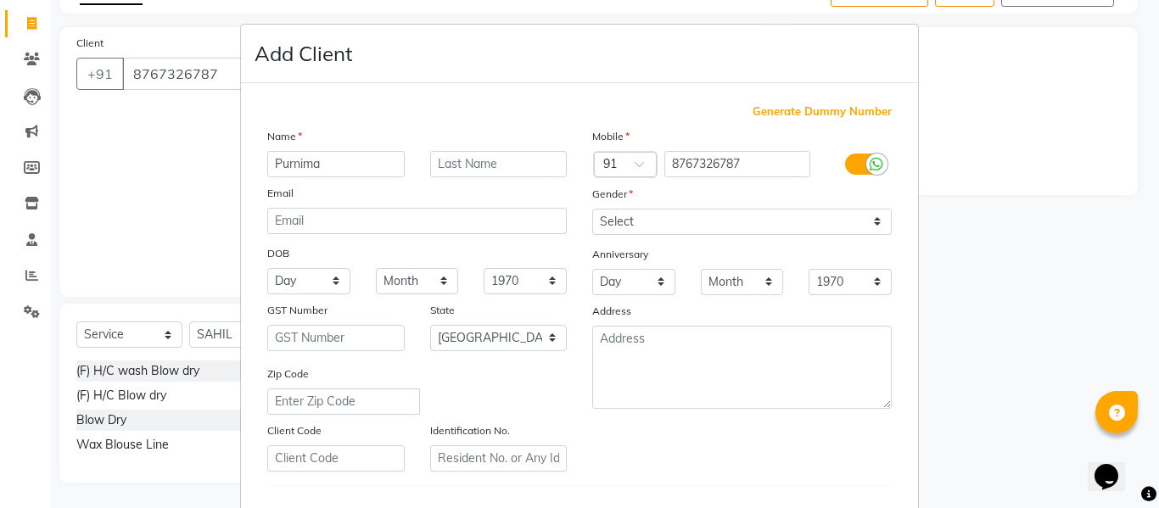
type input "Purnima"
type input "Sharma"
click at [670, 231] on select "Select Male Female Other Prefer Not To Say" at bounding box center [742, 222] width 300 height 26
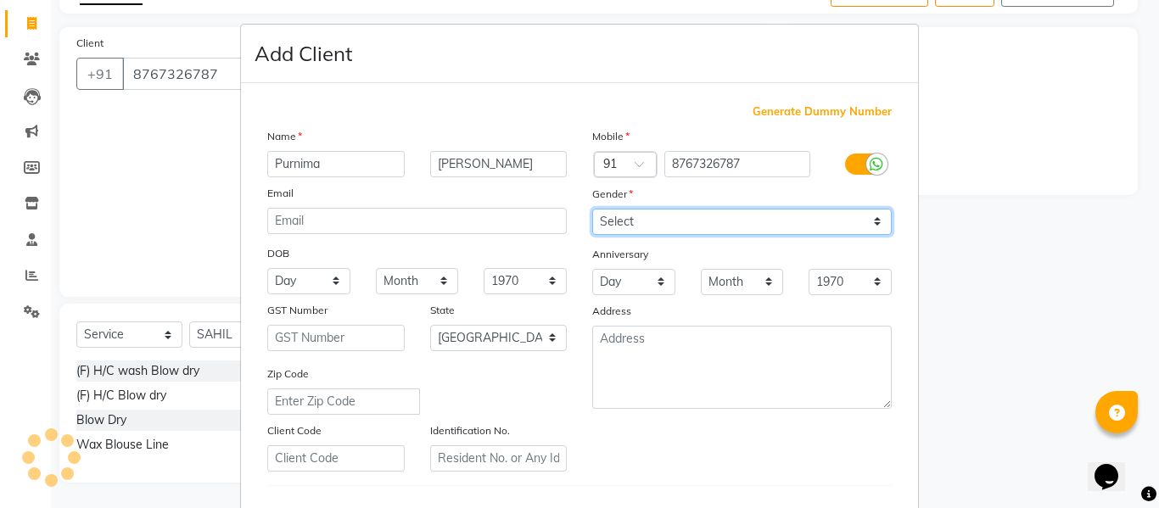
select select "female"
click at [592, 209] on select "Select Male Female Other Prefer Not To Say" at bounding box center [742, 222] width 300 height 26
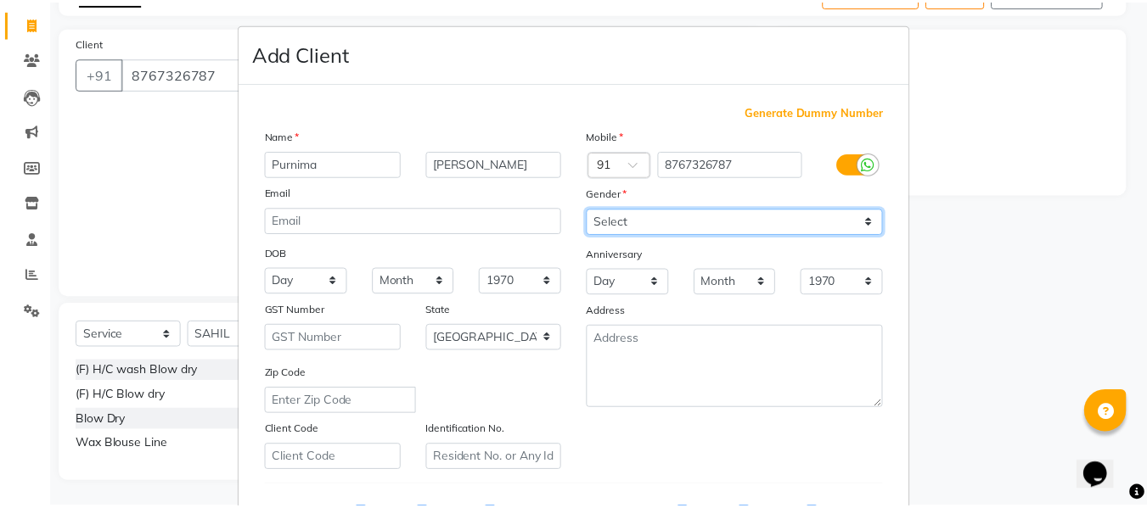
scroll to position [275, 0]
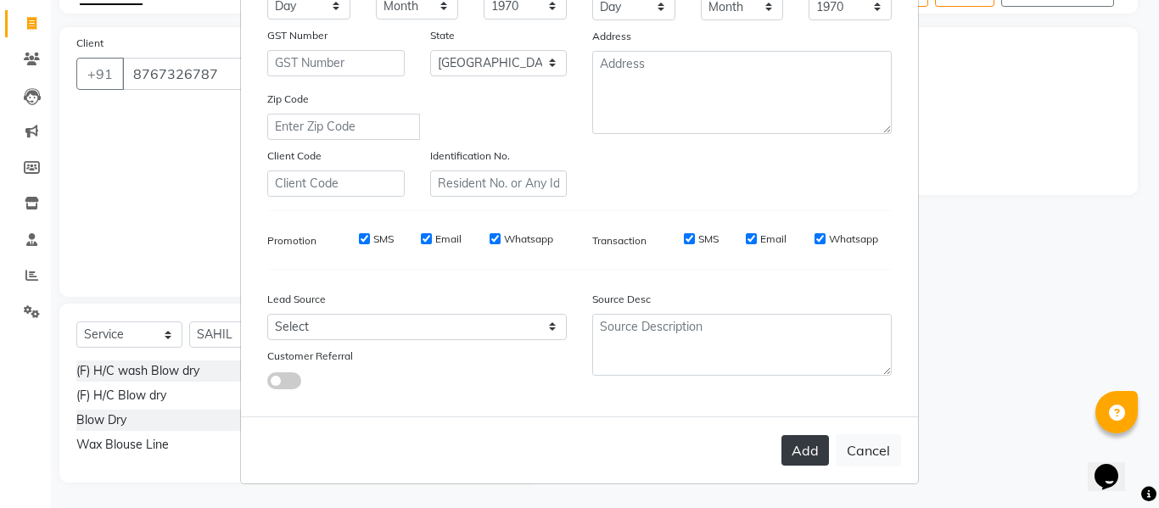
click at [810, 461] on button "Add" at bounding box center [806, 450] width 48 height 31
type input "87******87"
select select
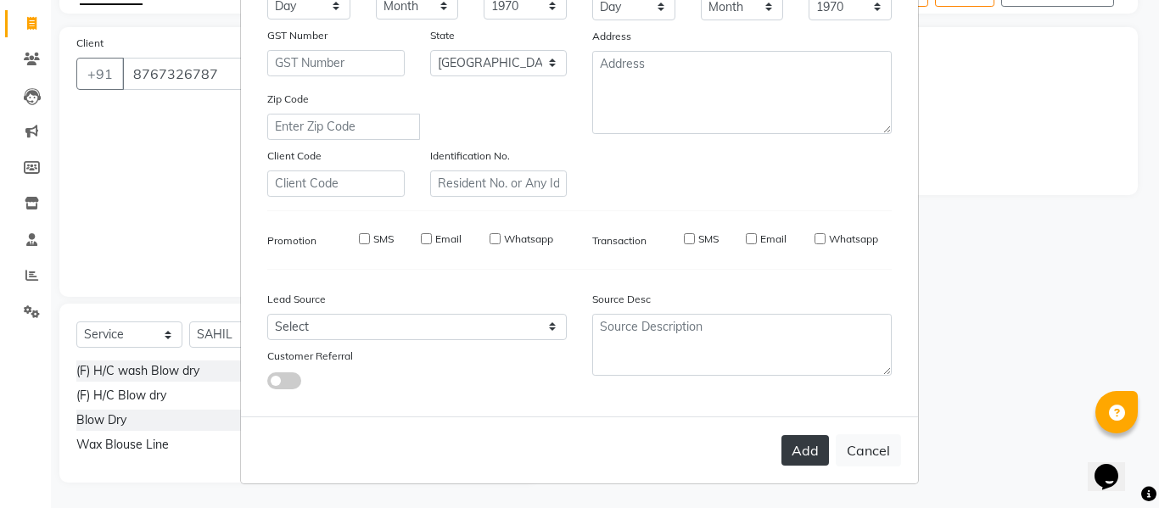
select select "null"
select select
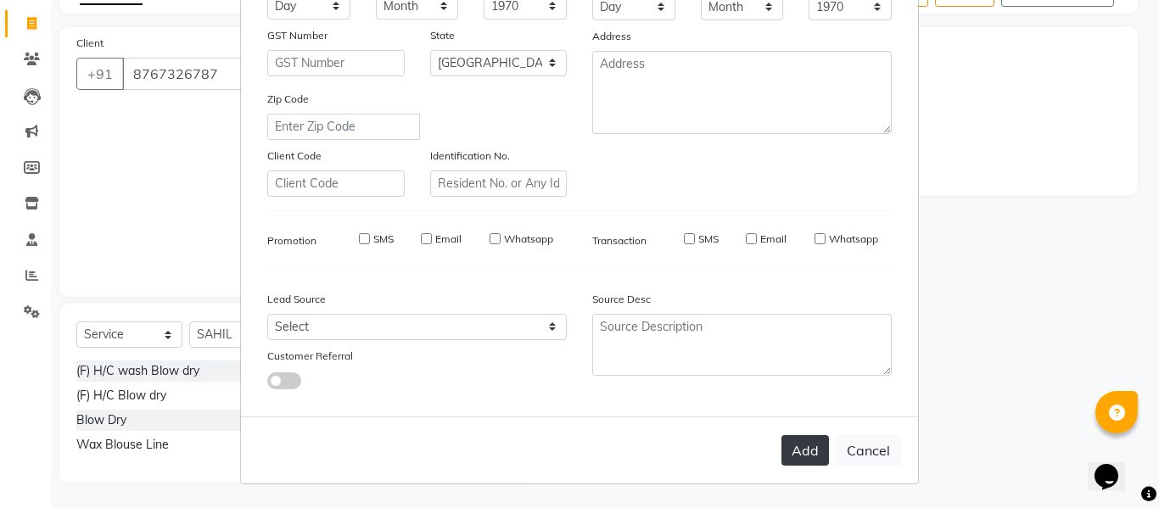
checkbox input "false"
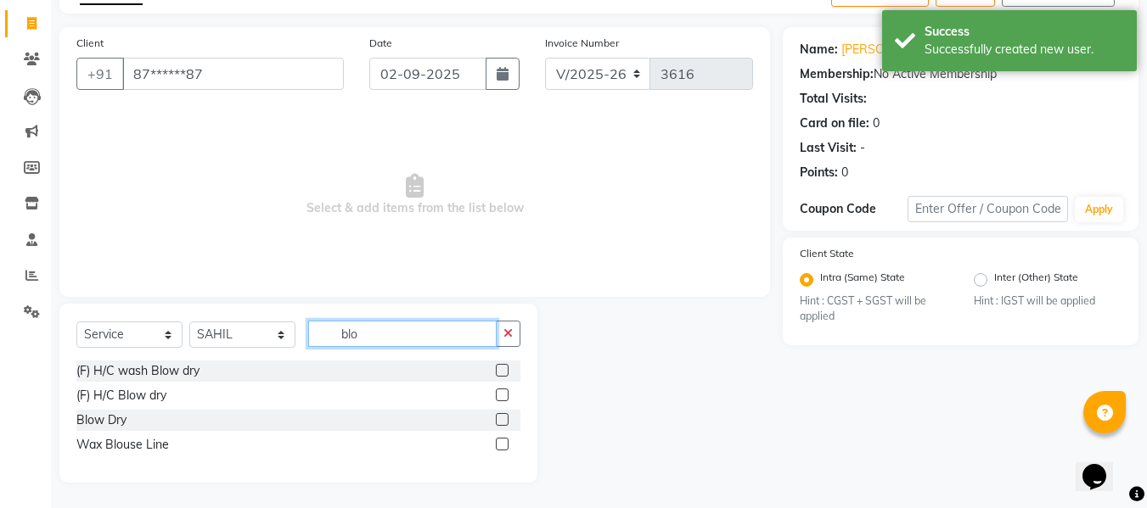
click at [444, 342] on input "blo" at bounding box center [402, 334] width 188 height 26
click at [508, 422] on label at bounding box center [502, 419] width 13 height 13
click at [507, 422] on input "checkbox" at bounding box center [501, 420] width 11 height 11
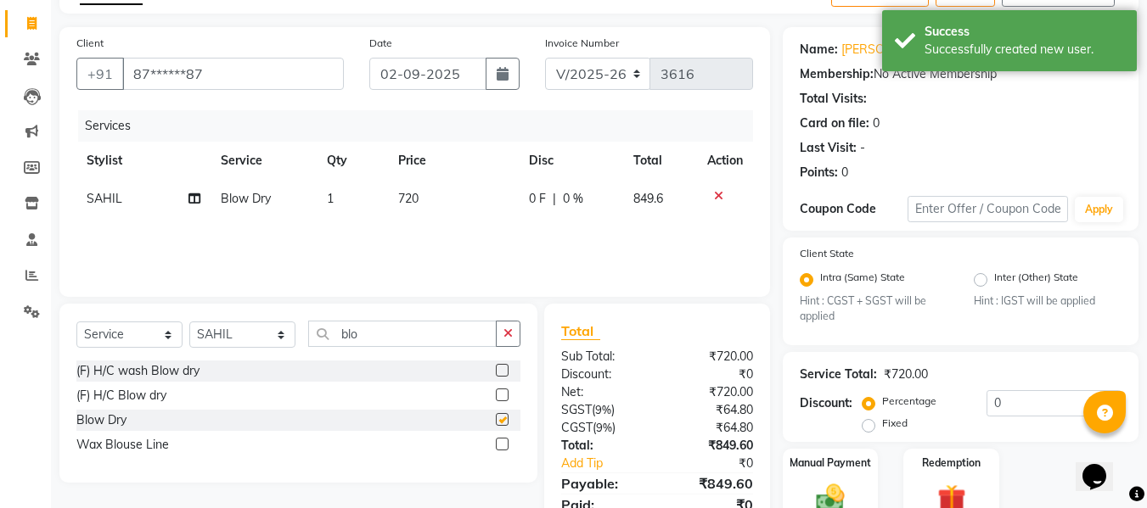
checkbox input "false"
click at [421, 194] on td "720" at bounding box center [454, 199] width 132 height 38
select select "74948"
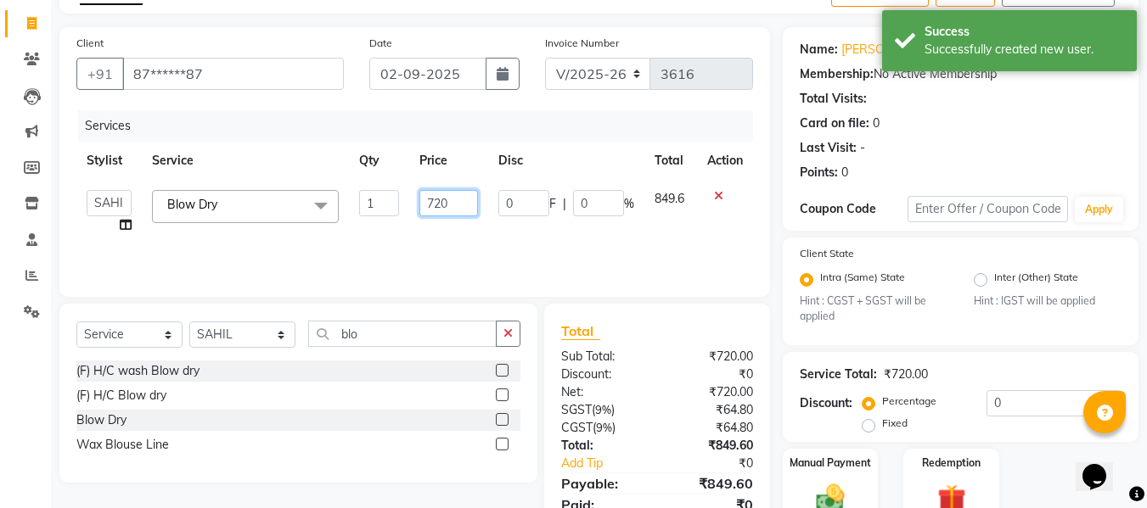
click at [421, 194] on input "720" at bounding box center [448, 203] width 59 height 26
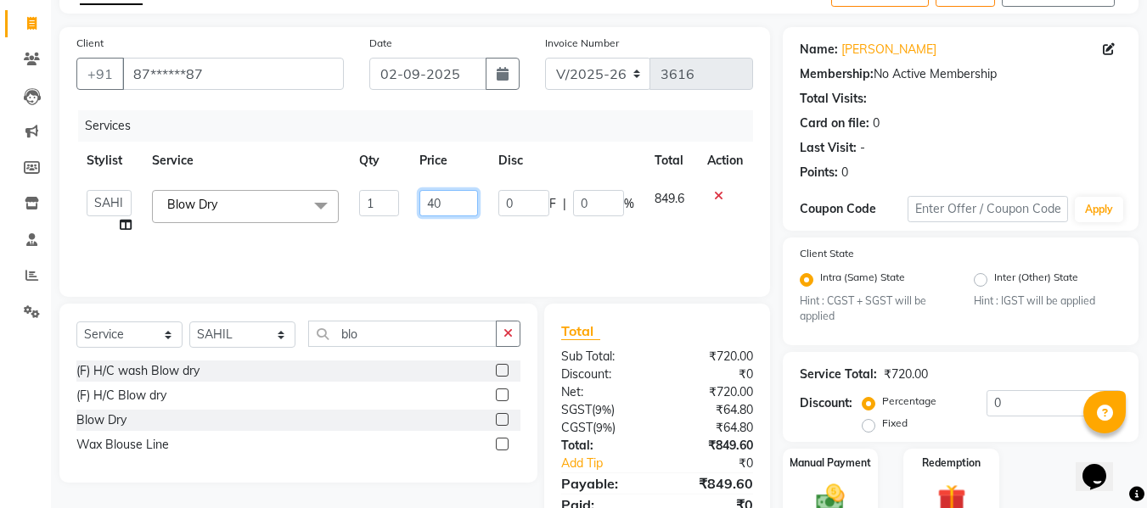
type input "400"
click at [433, 246] on div "Services Stylist Service Qty Price Disc Total Action Admin Alishan ARMAN DIVYA …" at bounding box center [414, 195] width 676 height 170
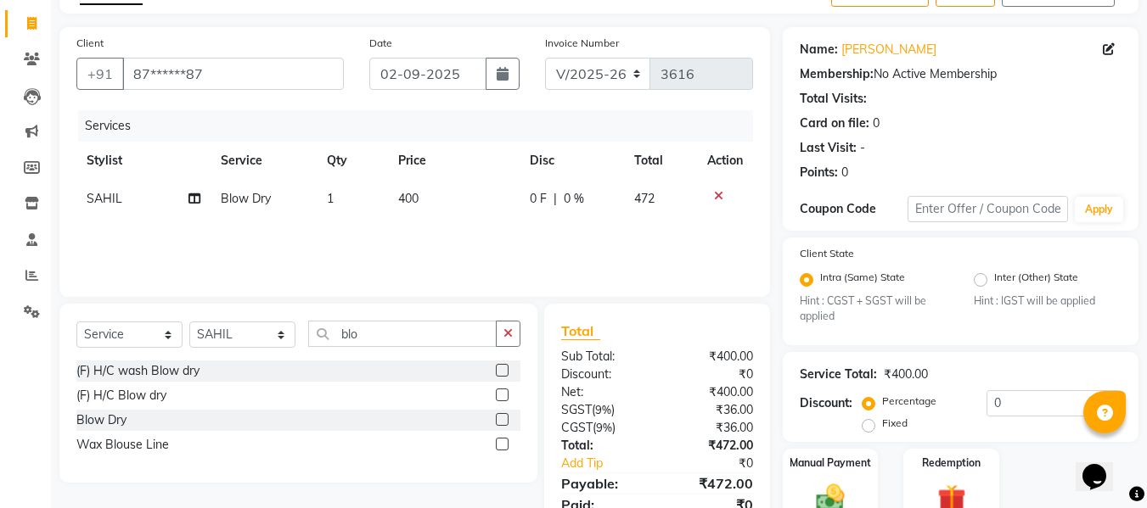
scroll to position [179, 0]
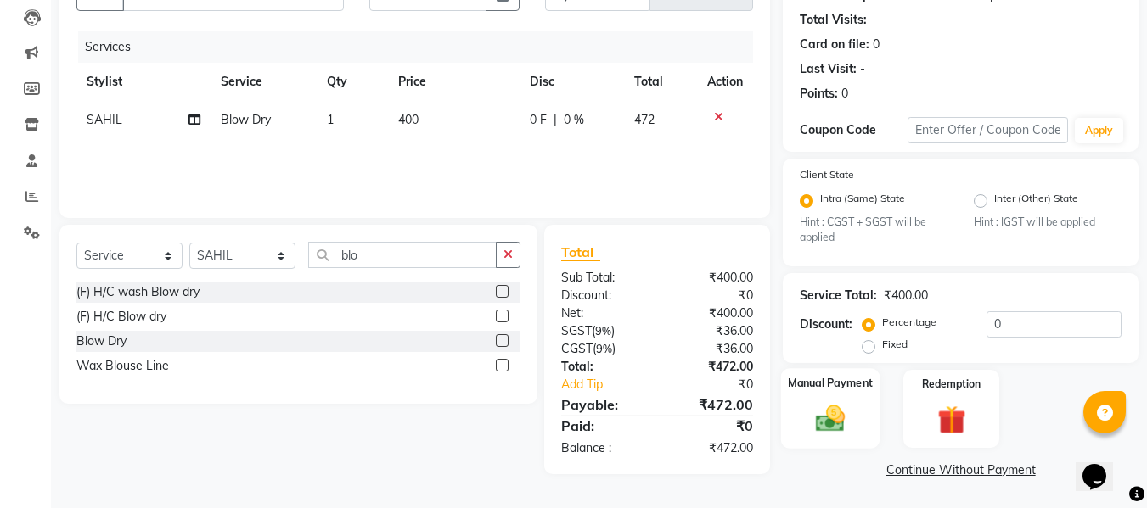
click at [842, 422] on img at bounding box center [830, 419] width 48 height 34
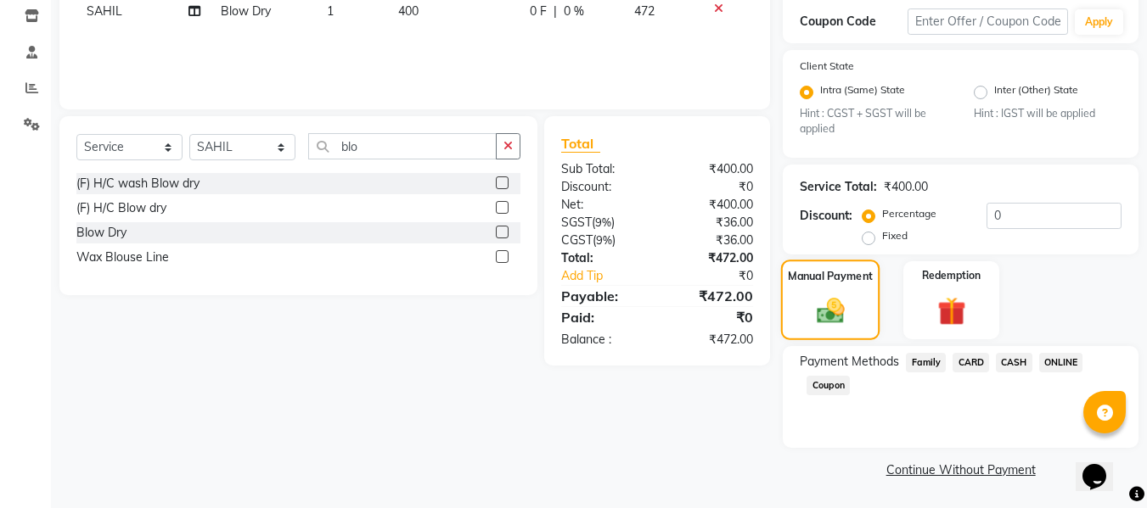
scroll to position [288, 0]
click at [1067, 368] on span "ONLINE" at bounding box center [1061, 363] width 44 height 20
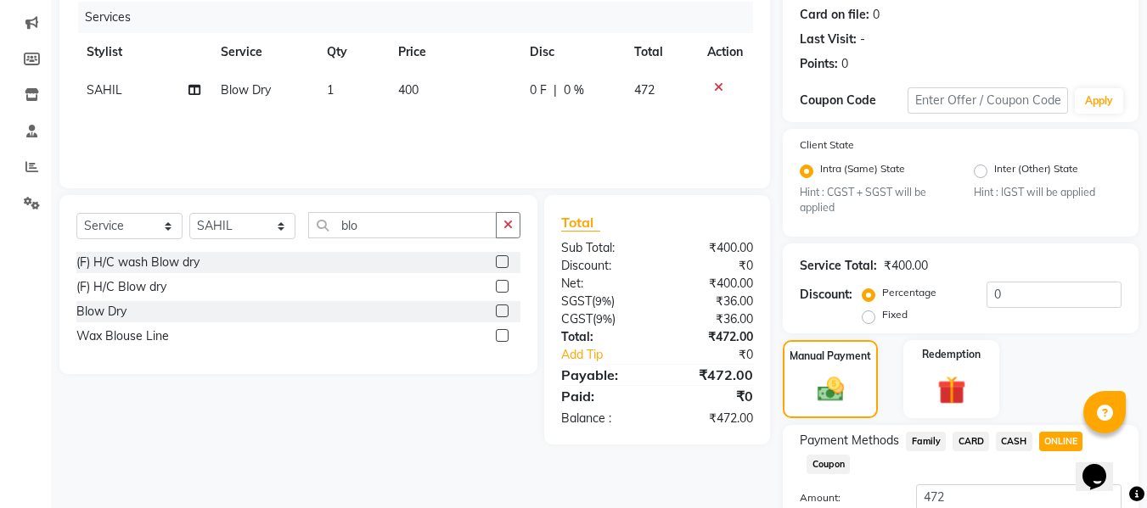
scroll to position [335, 0]
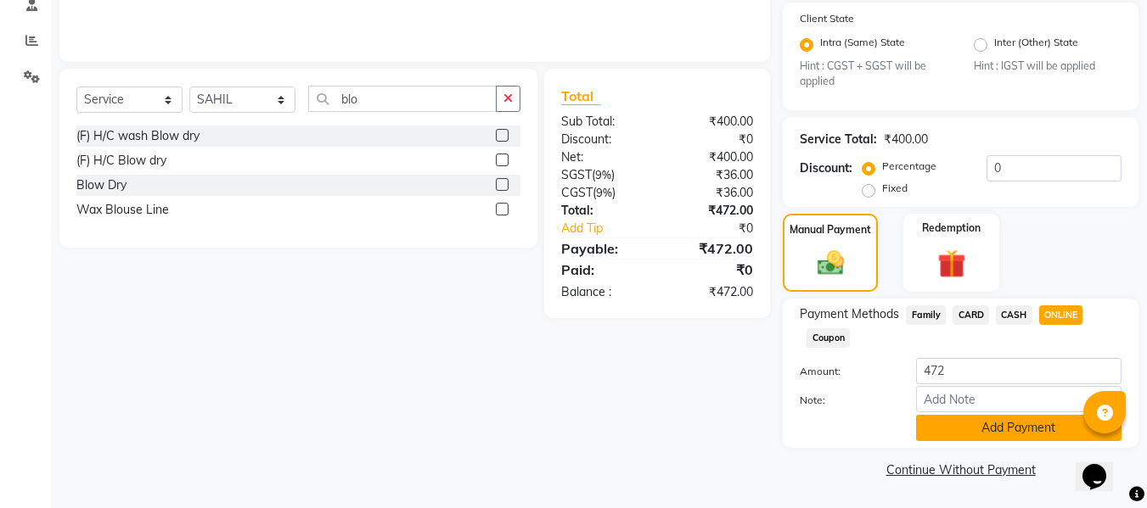
click at [1004, 429] on button "Add Payment" at bounding box center [1018, 428] width 205 height 26
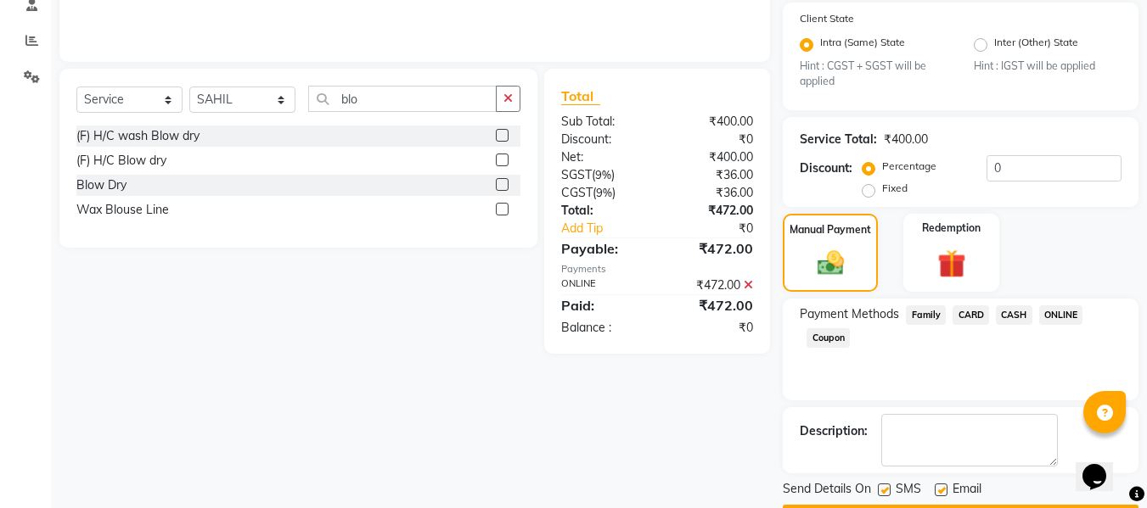
scroll to position [384, 0]
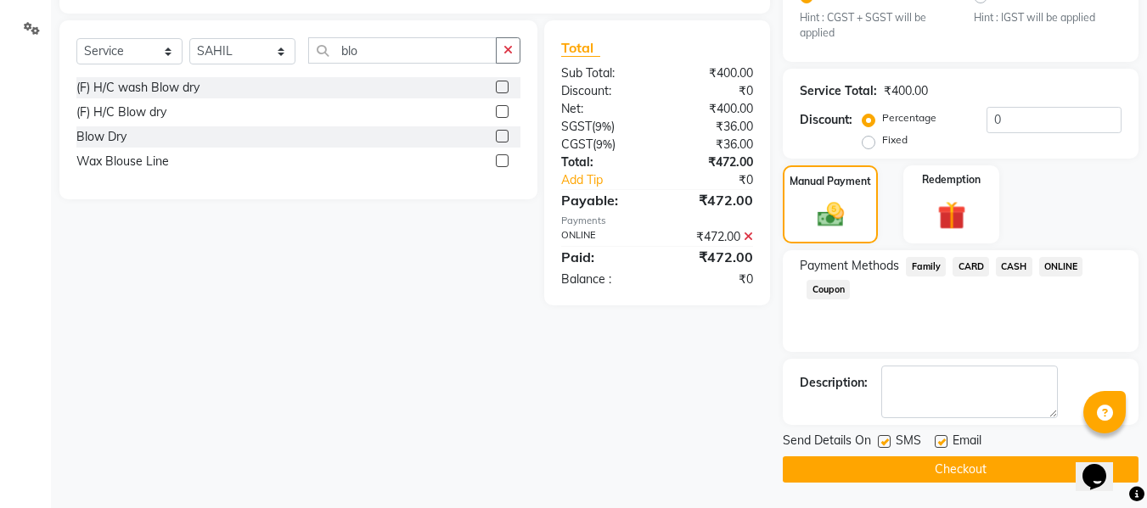
click at [980, 463] on button "Checkout" at bounding box center [961, 470] width 356 height 26
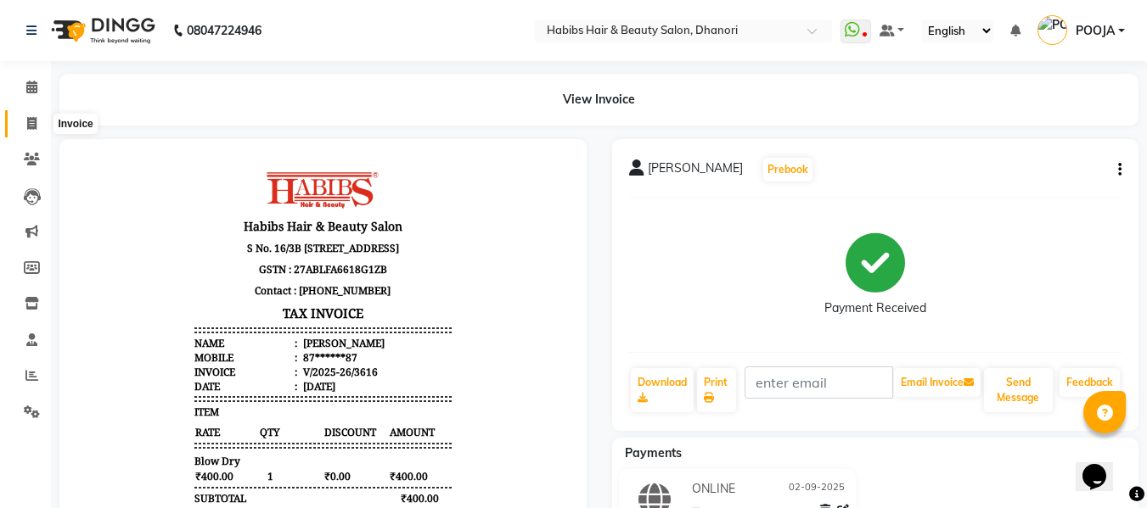
click at [31, 121] on icon at bounding box center [31, 123] width 9 height 13
select select "4967"
select select "service"
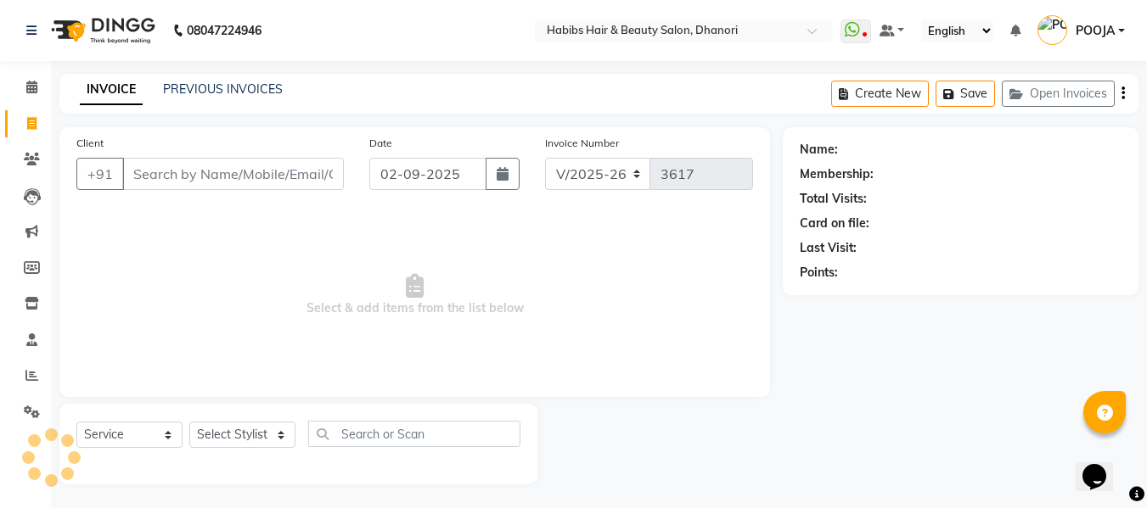
scroll to position [2, 0]
click at [211, 186] on input "Client" at bounding box center [233, 172] width 222 height 32
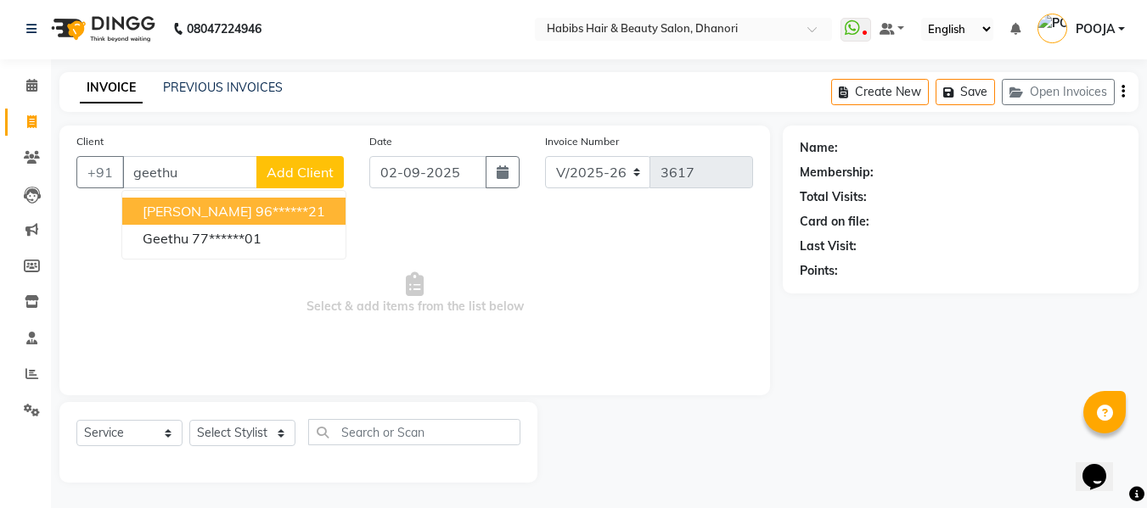
click at [211, 216] on span "GEETHU GOPALAN" at bounding box center [197, 211] width 109 height 17
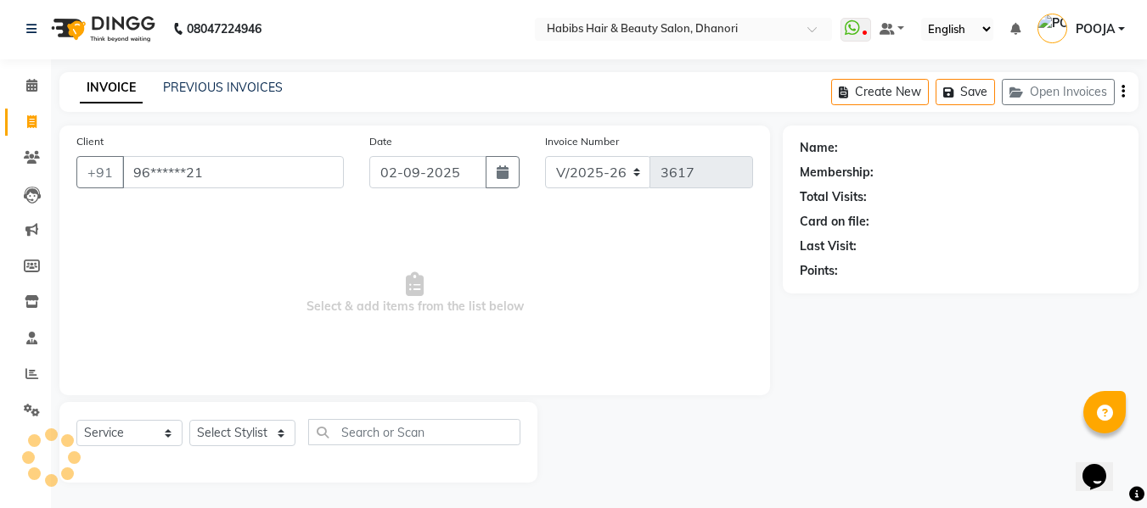
type input "96******21"
select select "1: Object"
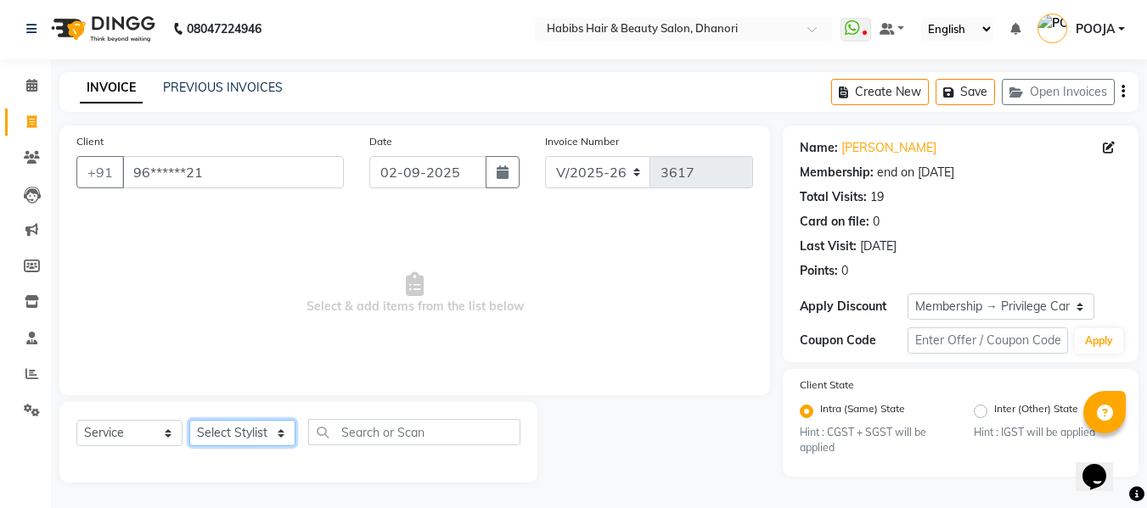
click at [238, 439] on select "Select Stylist Admin Alishan ARMAN DIVYA FAIZAN IRFAN MUZAMMIL POOJA RAKESH SAH…" at bounding box center [242, 433] width 106 height 26
select select "81009"
click at [189, 420] on select "Select Stylist Admin Alishan ARMAN DIVYA FAIZAN IRFAN MUZAMMIL POOJA RAKESH SAH…" at bounding box center [242, 433] width 106 height 26
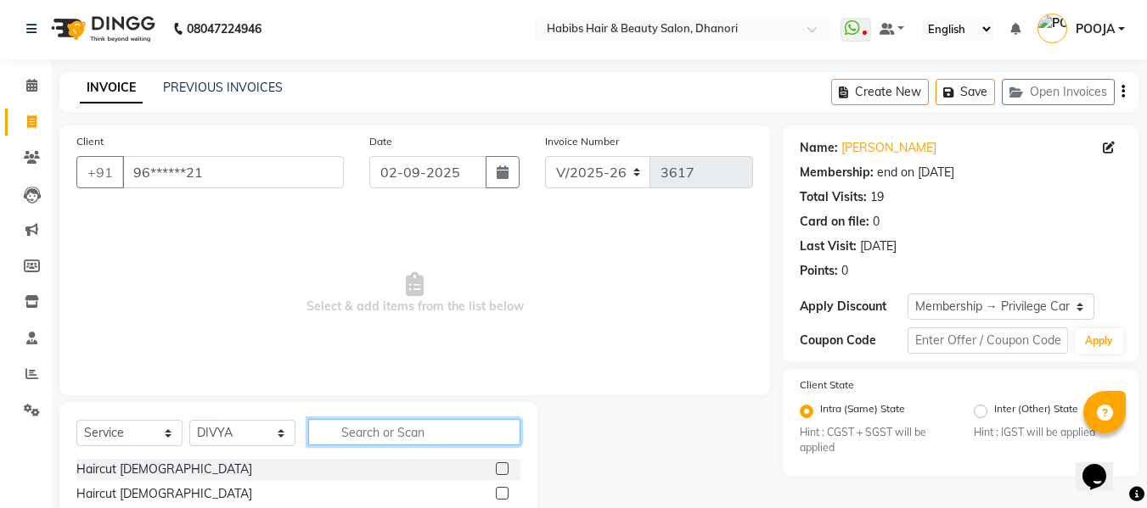
click at [392, 433] on input "text" at bounding box center [414, 432] width 212 height 26
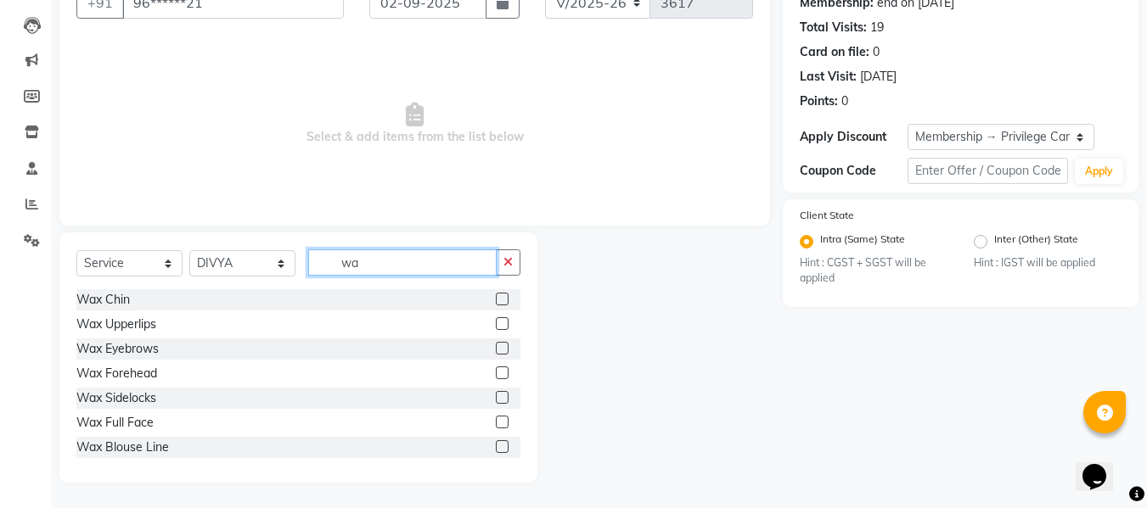
type input "w"
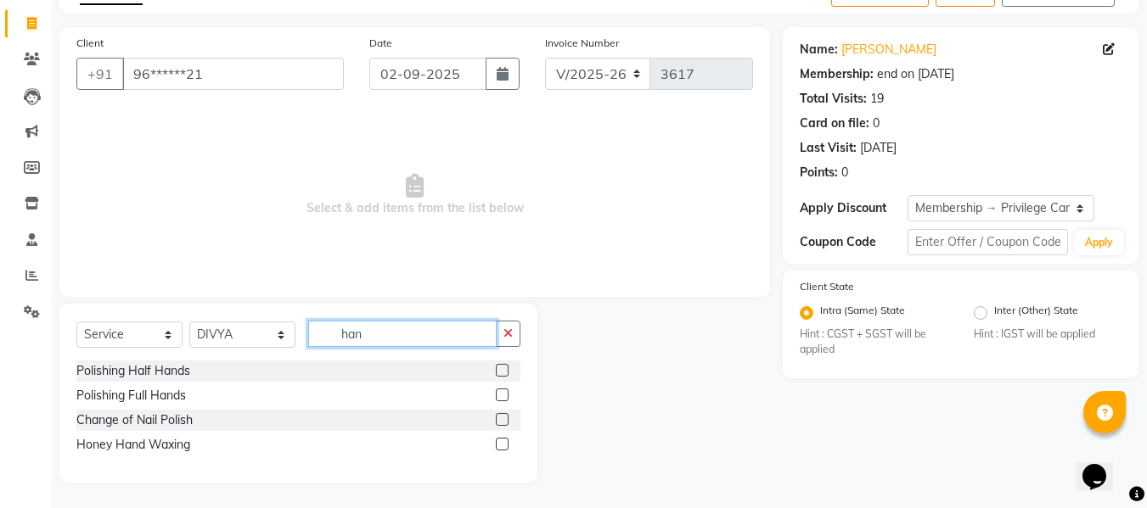
type input "hand"
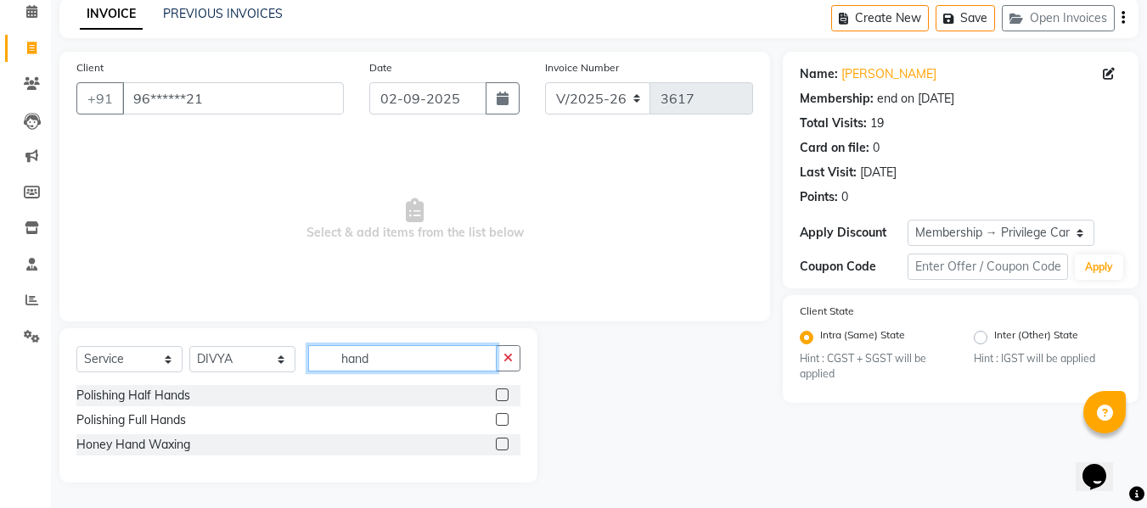
scroll to position [76, 0]
click at [418, 353] on input "hand" at bounding box center [402, 358] width 188 height 26
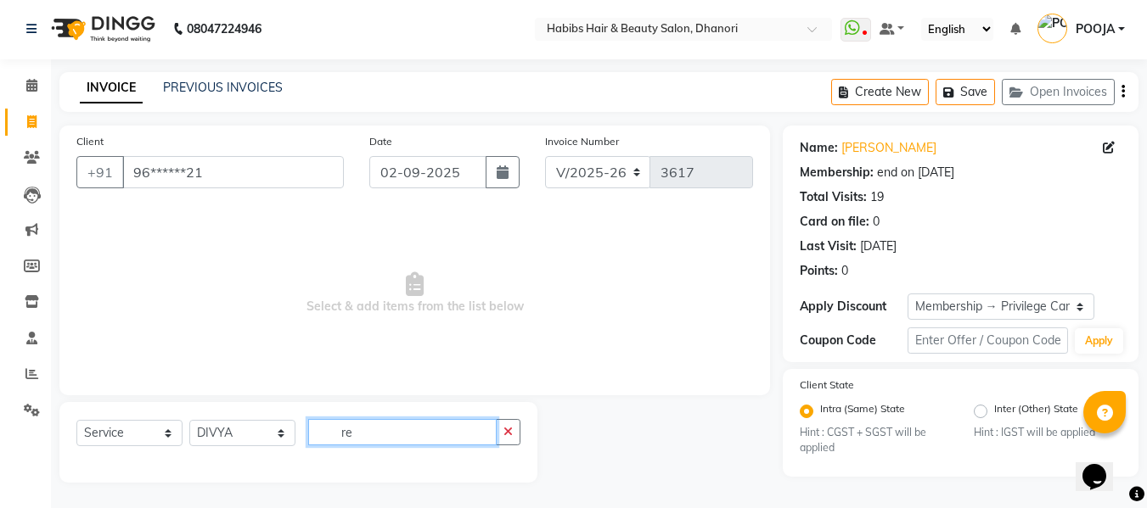
scroll to position [171, 0]
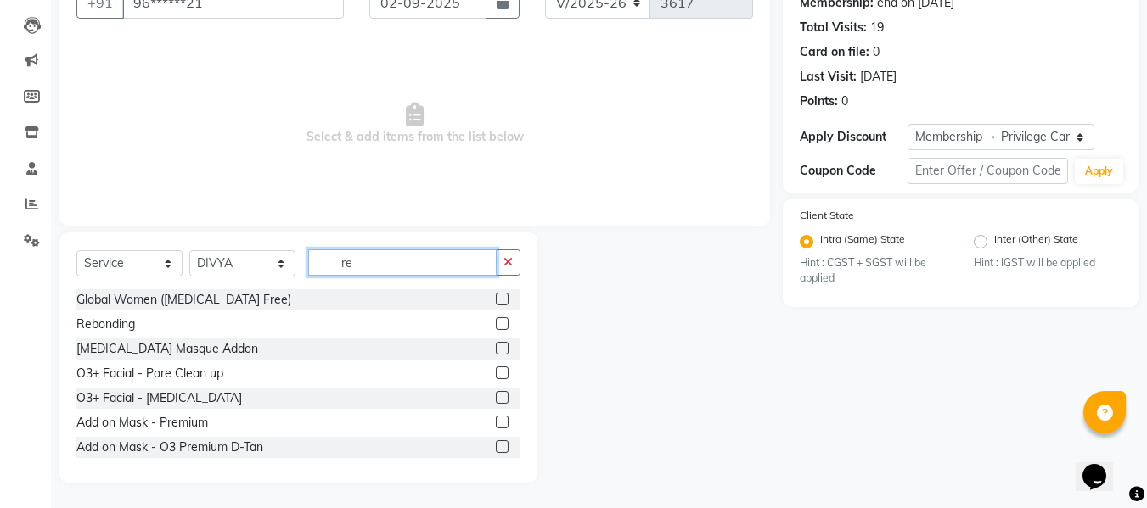
type input "r"
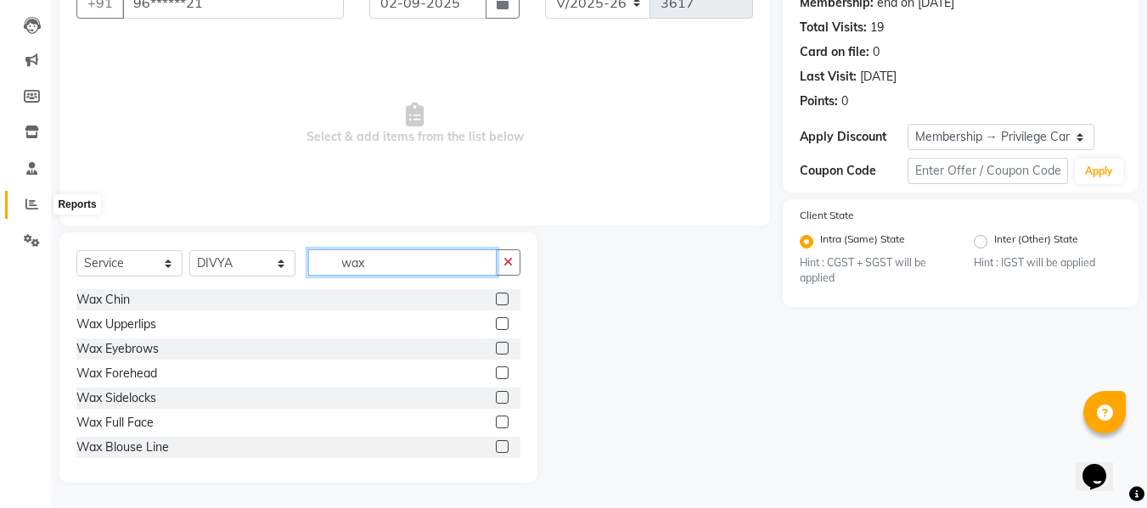
type input "wax"
click at [19, 209] on span at bounding box center [32, 205] width 30 height 20
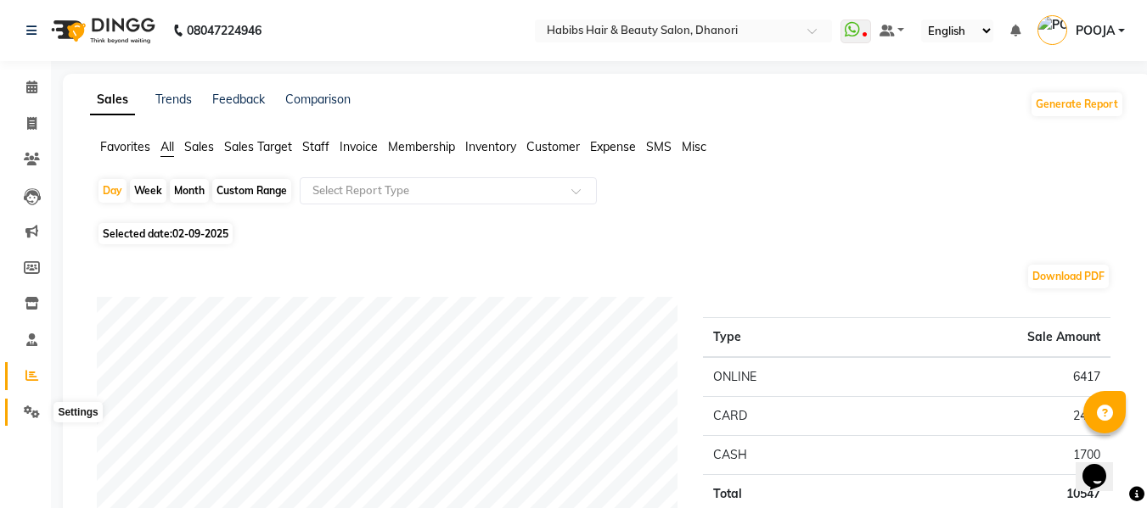
click at [32, 412] on icon at bounding box center [32, 412] width 16 height 13
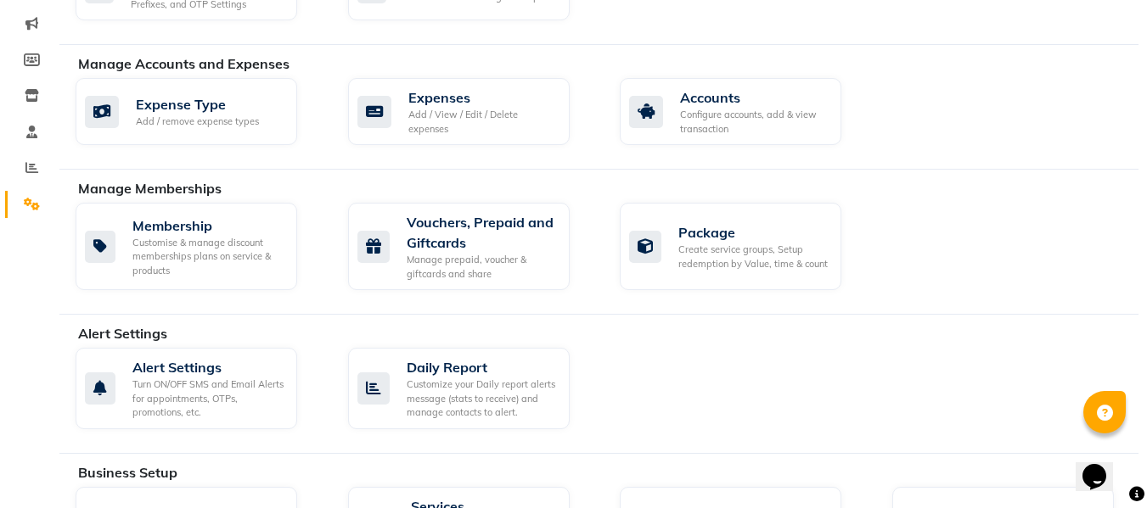
scroll to position [359, 0]
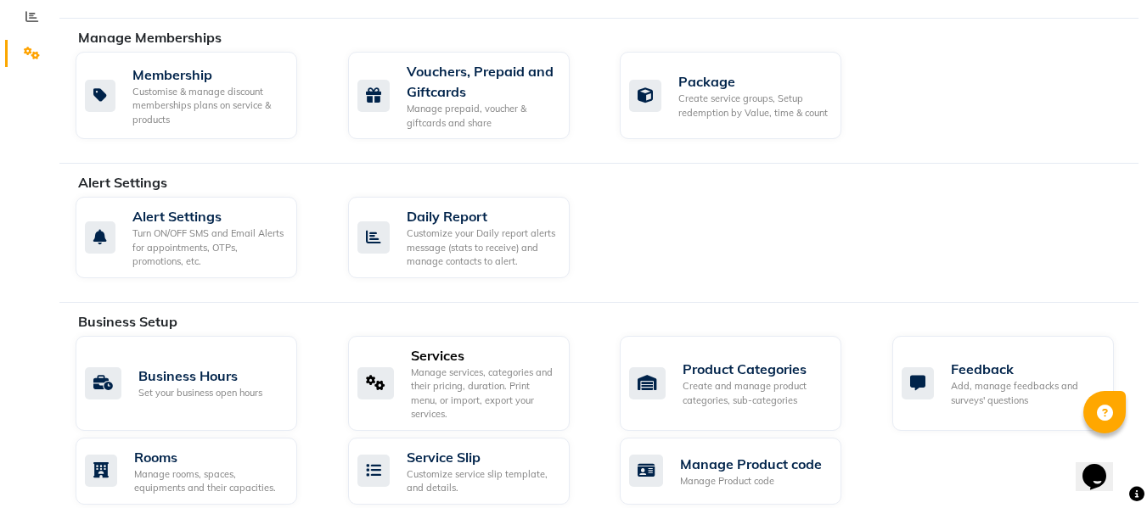
click at [418, 344] on div "Services Manage services, categories and their pricing, duration. Print menu, o…" at bounding box center [459, 383] width 222 height 95
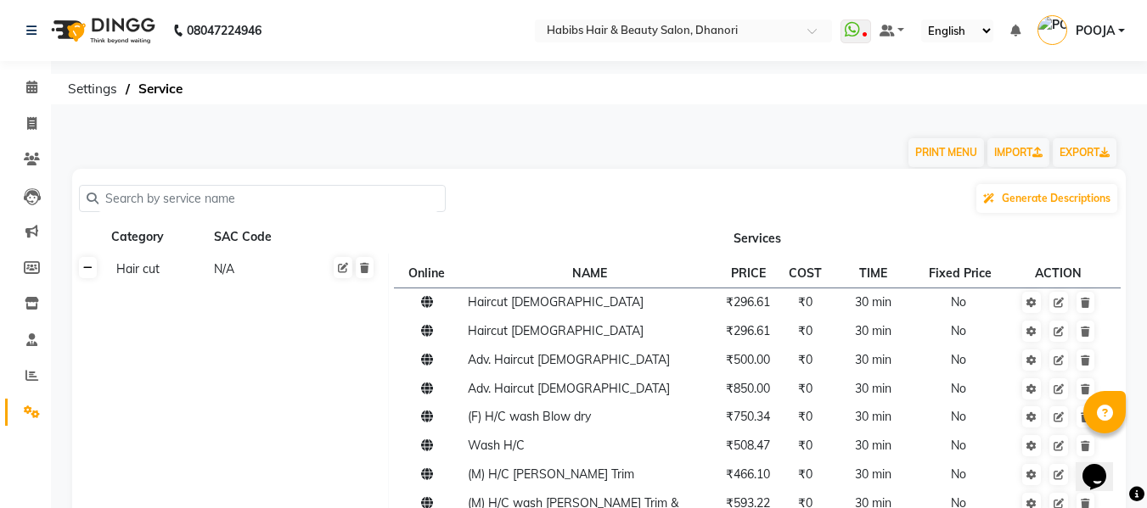
click at [93, 272] on link at bounding box center [88, 267] width 18 height 21
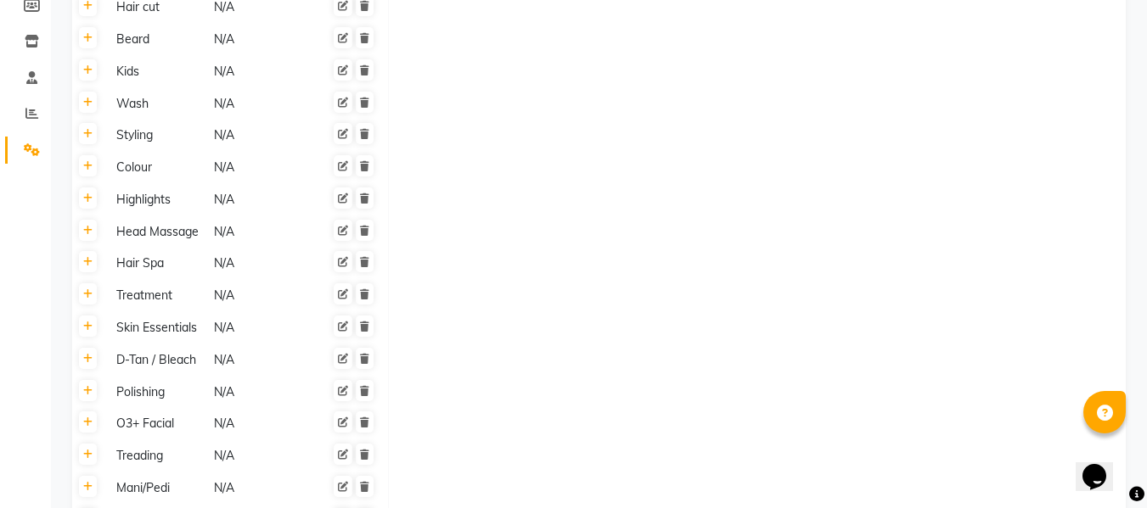
scroll to position [415, 0]
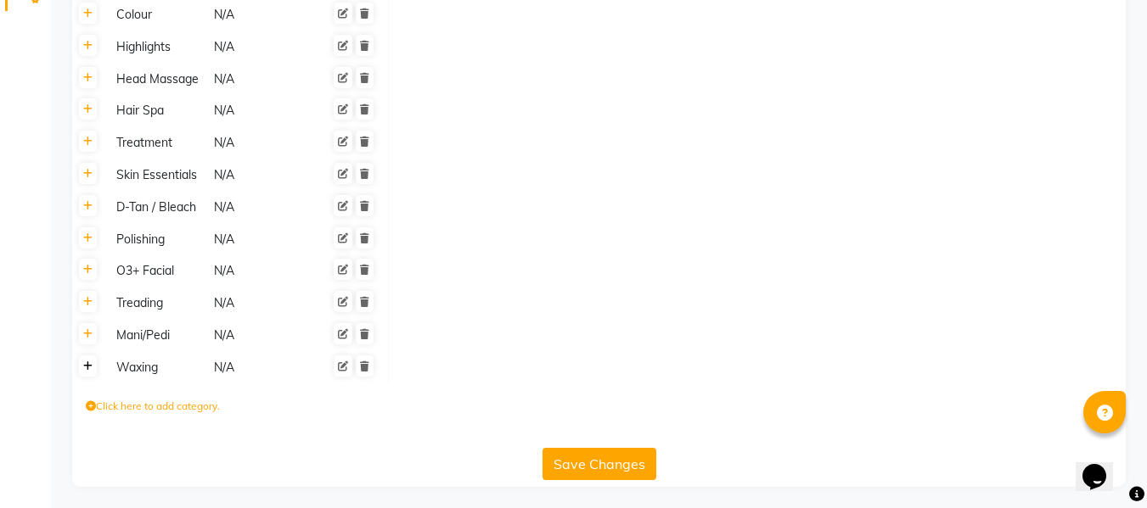
click at [88, 375] on link at bounding box center [88, 366] width 18 height 21
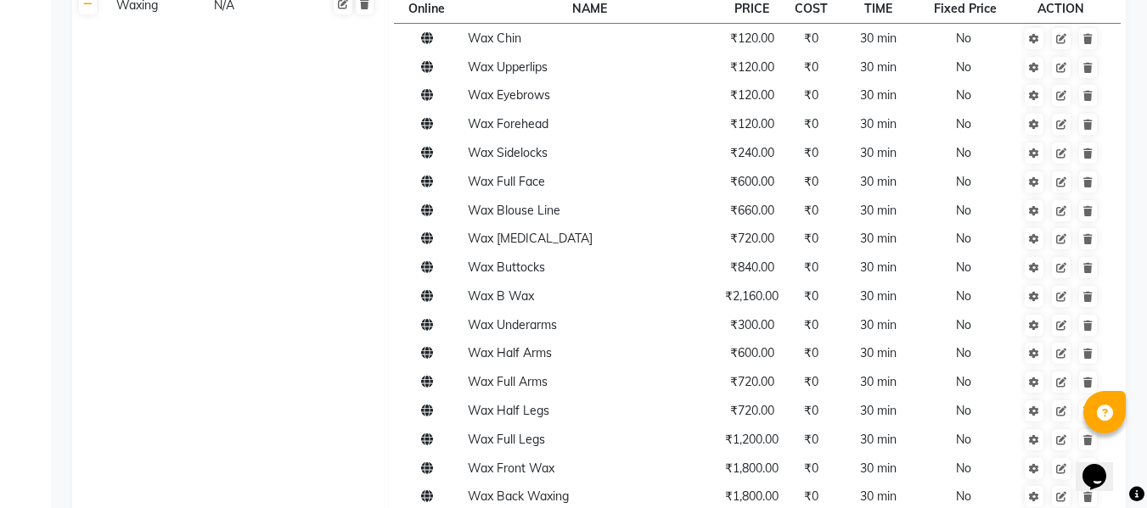
scroll to position [779, 0]
click at [535, 354] on span "Wax Half Arms" at bounding box center [510, 351] width 84 height 15
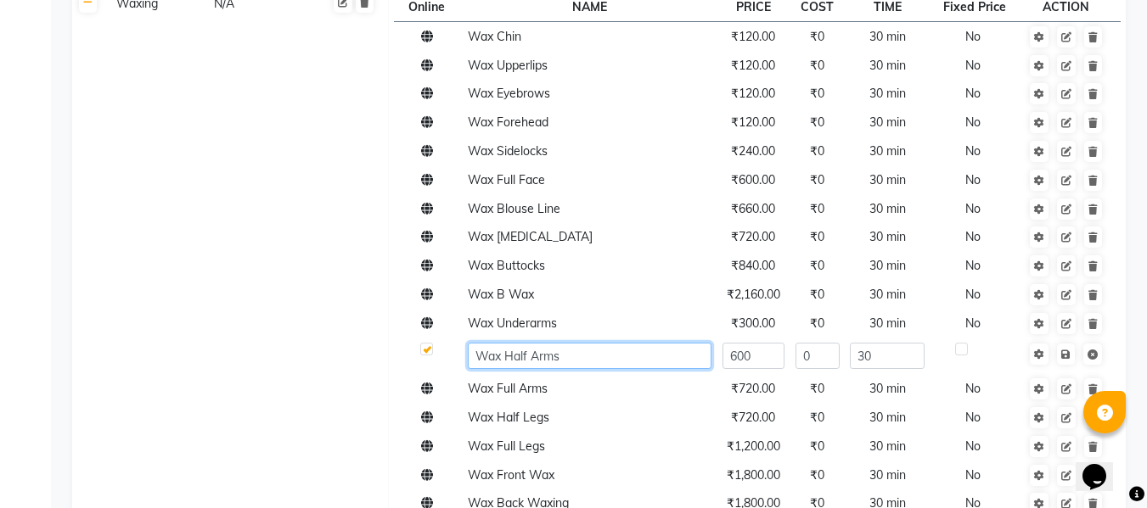
click at [535, 354] on input "Wax Half Arms" at bounding box center [590, 356] width 244 height 26
type input "Wax Half Hand"
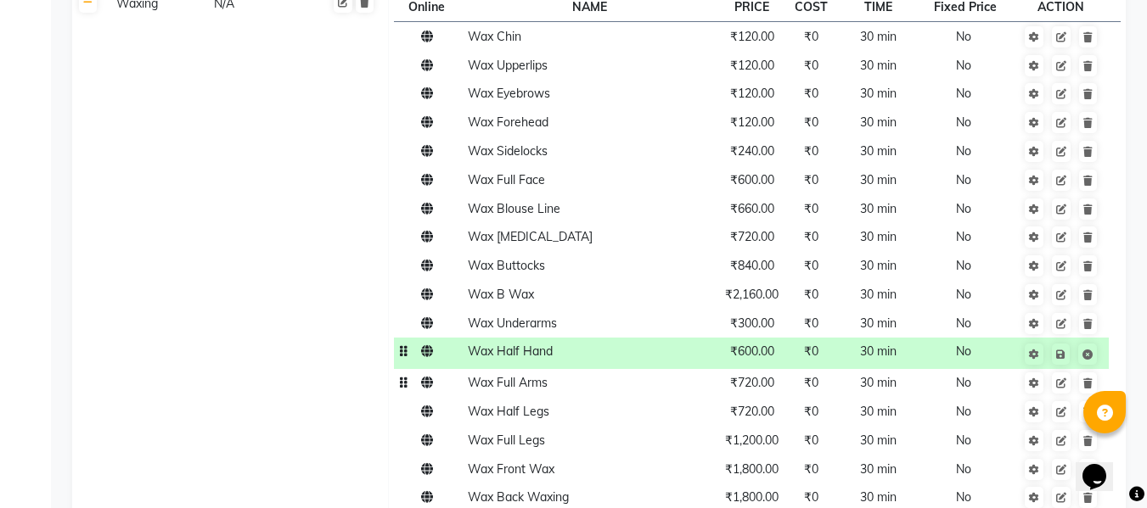
click at [517, 392] on td "Wax Full Arms" at bounding box center [589, 383] width 255 height 29
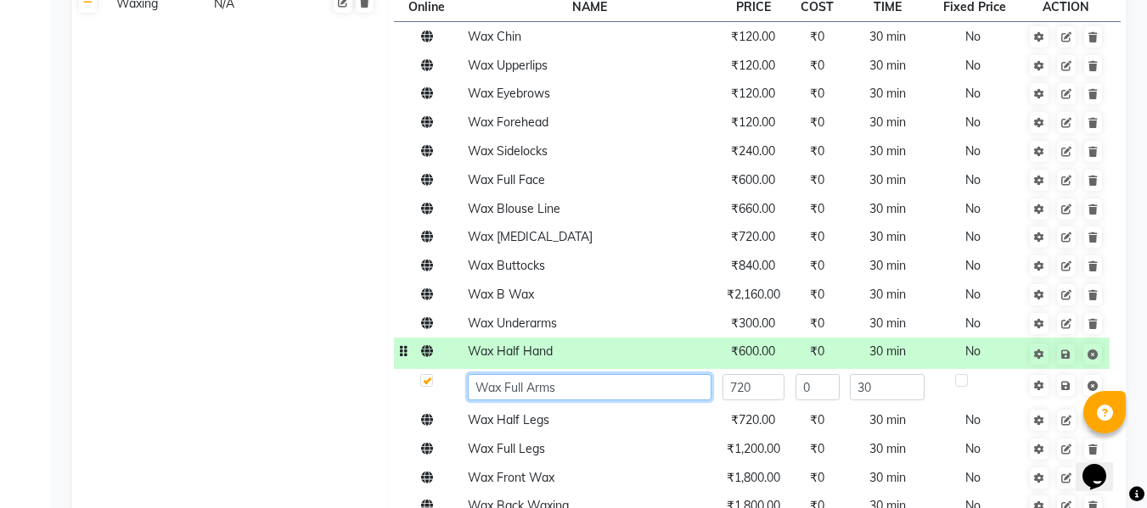
click at [532, 386] on input "Wax Full Arms" at bounding box center [590, 387] width 244 height 26
type input "Wax Full Hand"
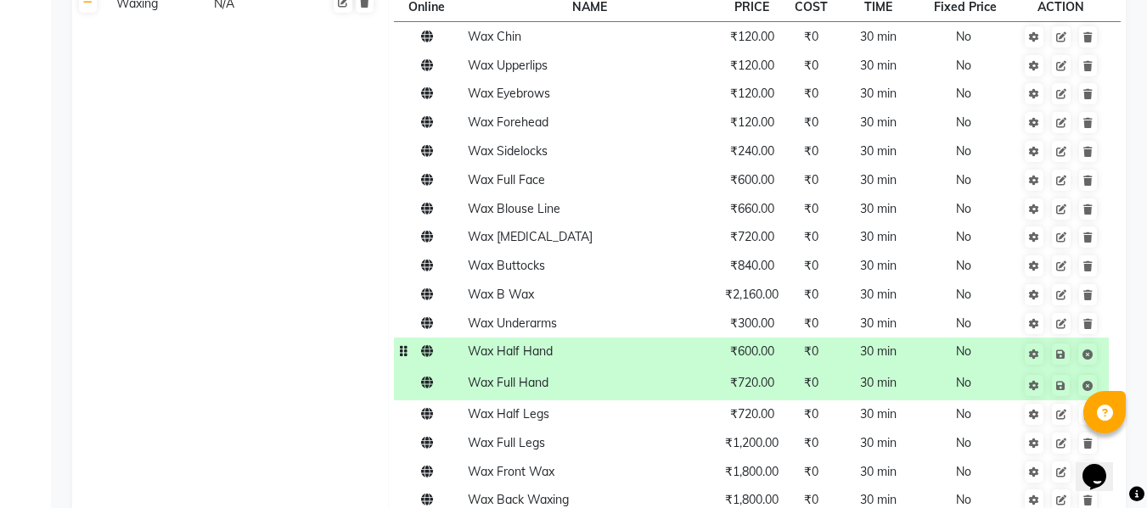
click at [246, 363] on td "Waxing N/A" at bounding box center [246, 386] width 284 height 798
click at [1063, 357] on icon at bounding box center [1060, 355] width 9 height 10
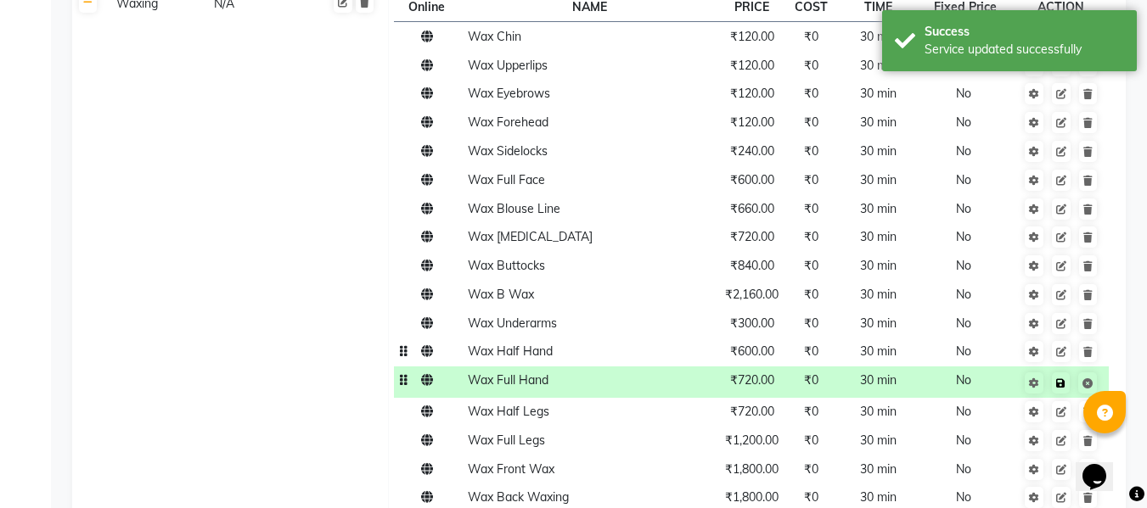
click at [1063, 385] on icon at bounding box center [1060, 384] width 9 height 10
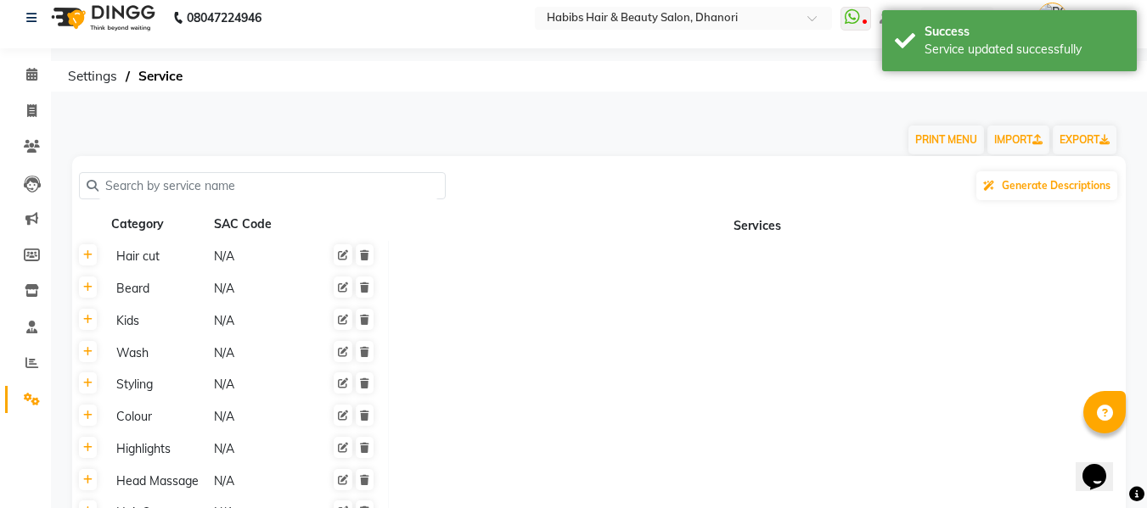
scroll to position [0, 0]
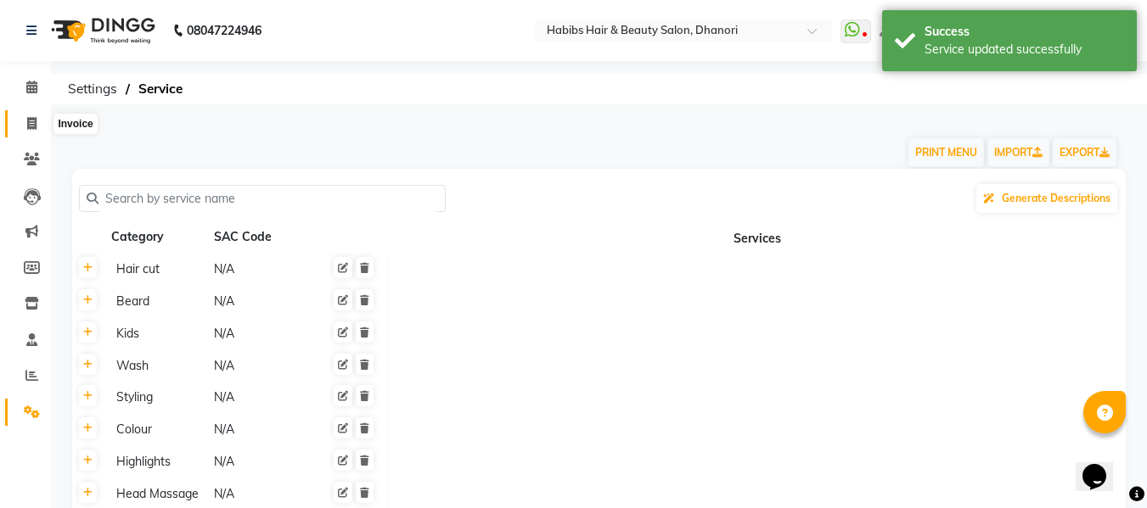
click at [25, 122] on span at bounding box center [32, 125] width 30 height 20
select select "service"
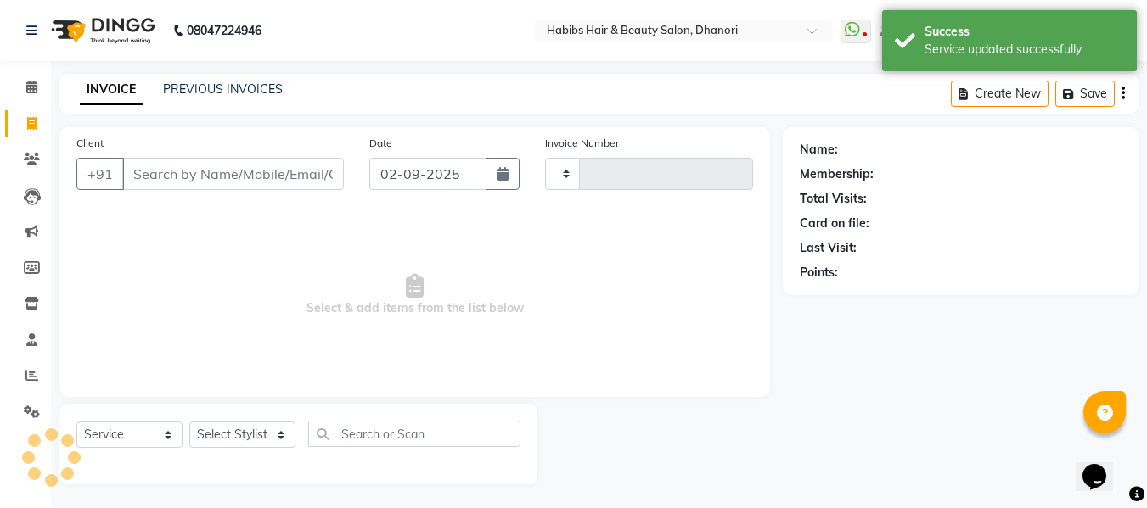
type input "3617"
select select "4967"
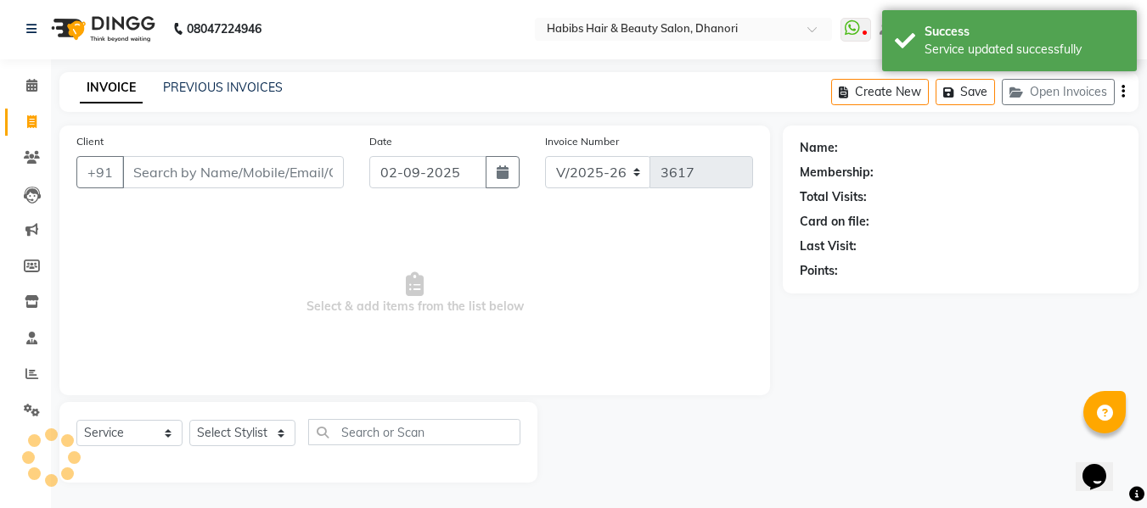
click at [244, 168] on input "Client" at bounding box center [233, 172] width 222 height 32
type input "96******21"
click at [233, 441] on select "Select Stylist Admin Alishan ARMAN DIVYA FAIZAN IRFAN MUZAMMIL POOJA RAKESH SAH…" at bounding box center [242, 433] width 106 height 26
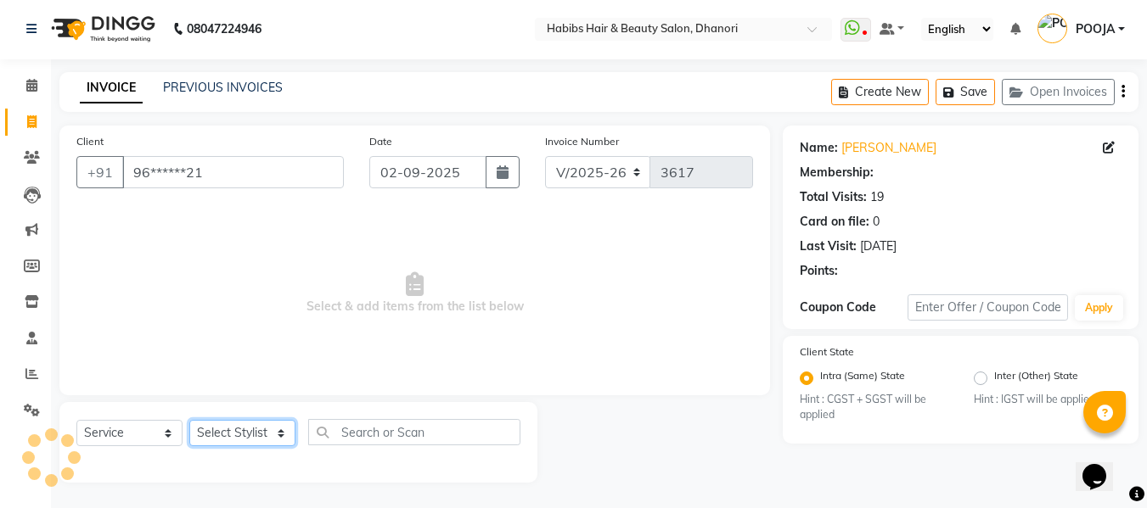
select select "1: Object"
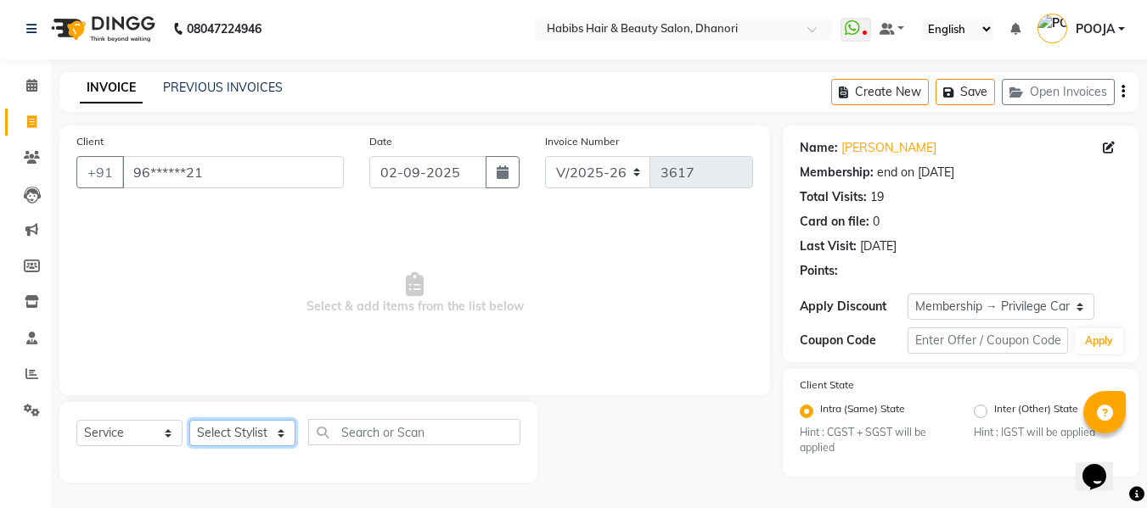
select select "81009"
click at [189, 420] on select "Select Stylist Admin Alishan ARMAN DIVYA FAIZAN IRFAN MUZAMMIL POOJA RAKESH SAH…" at bounding box center [242, 433] width 106 height 26
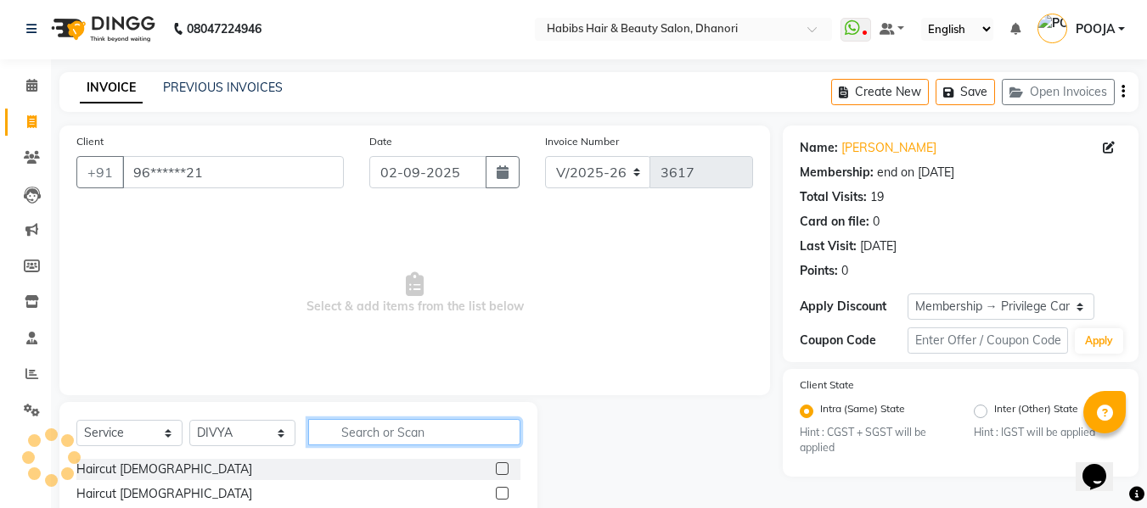
click at [354, 427] on input "text" at bounding box center [414, 432] width 212 height 26
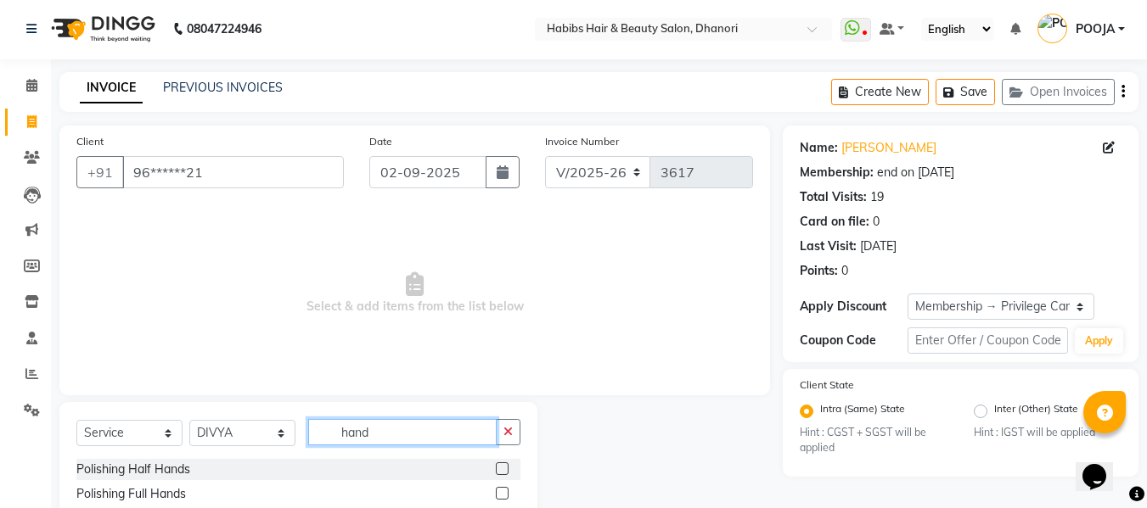
scroll to position [125, 0]
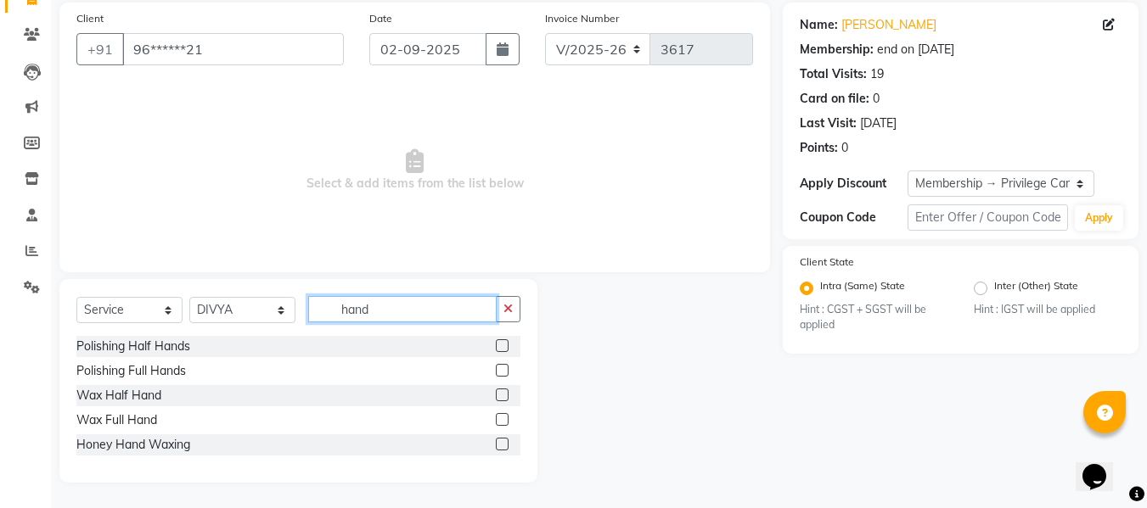
type input "hand"
click at [503, 418] on label at bounding box center [502, 419] width 13 height 13
click at [503, 418] on input "checkbox" at bounding box center [501, 420] width 11 height 11
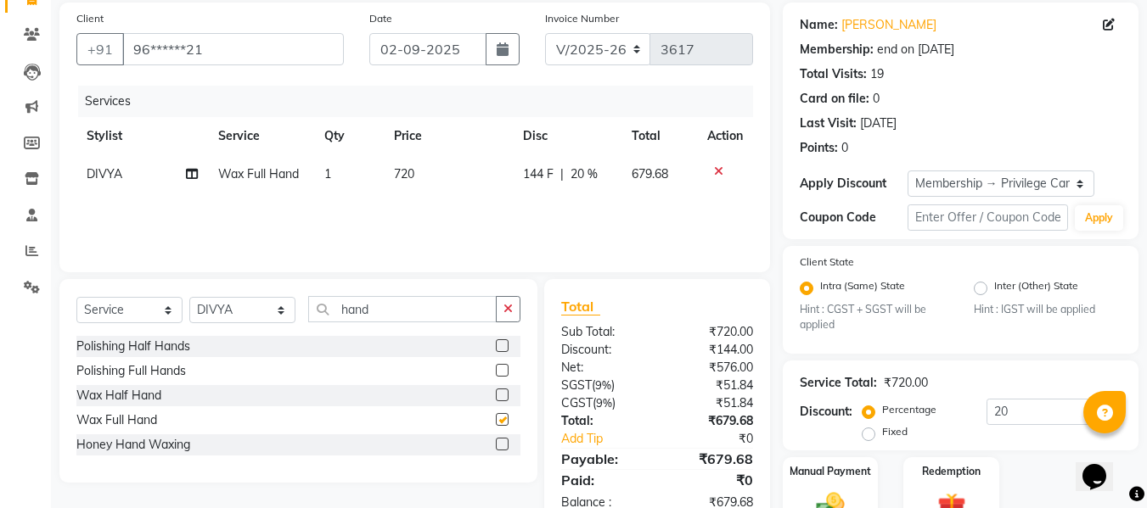
checkbox input "false"
click at [497, 396] on label at bounding box center [502, 395] width 13 height 13
click at [497, 396] on input "checkbox" at bounding box center [501, 395] width 11 height 11
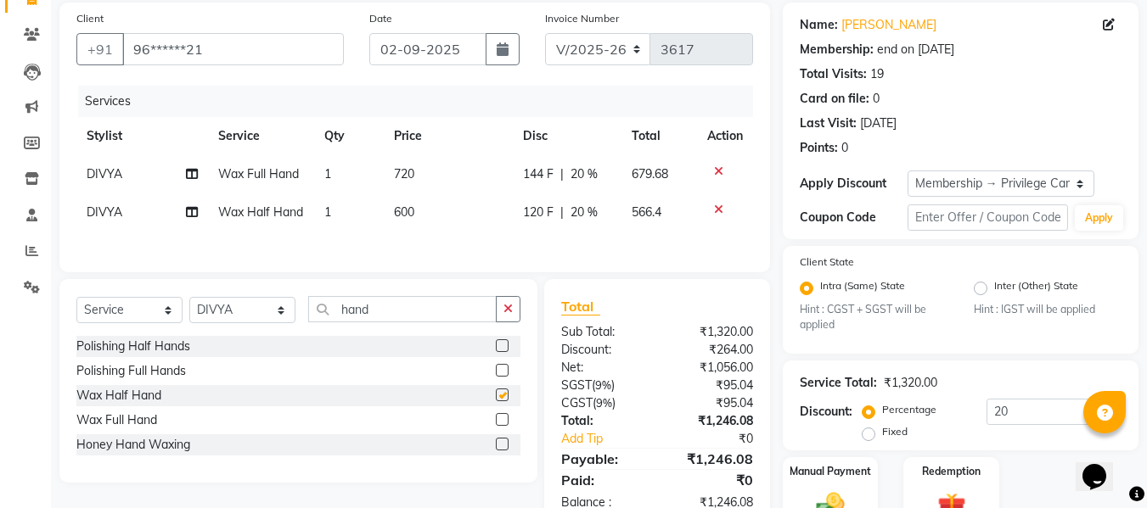
checkbox input "false"
click at [722, 172] on div at bounding box center [725, 172] width 36 height 12
click at [716, 175] on icon at bounding box center [718, 172] width 9 height 12
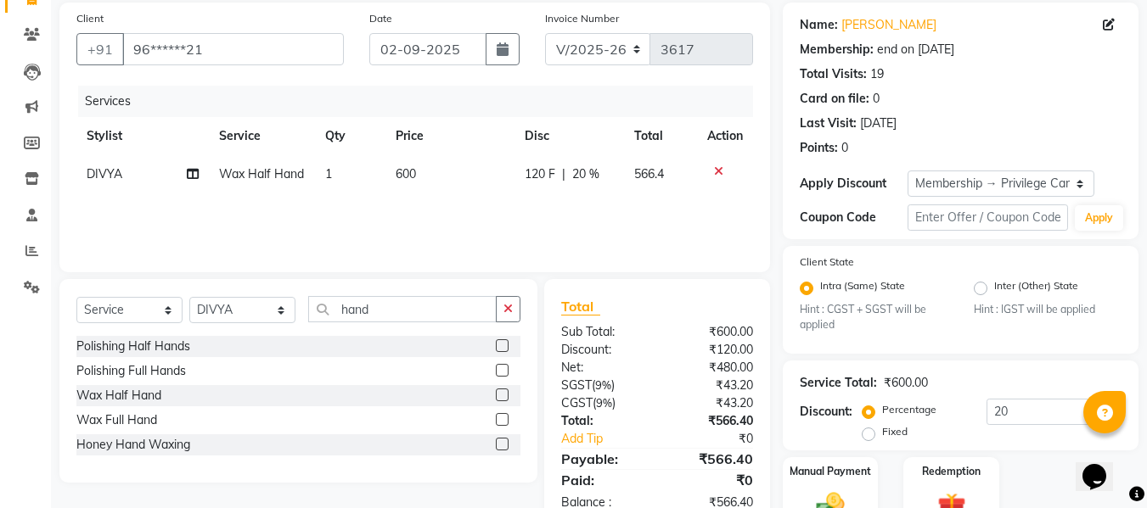
click at [399, 173] on span "600" at bounding box center [406, 173] width 20 height 15
select select "81009"
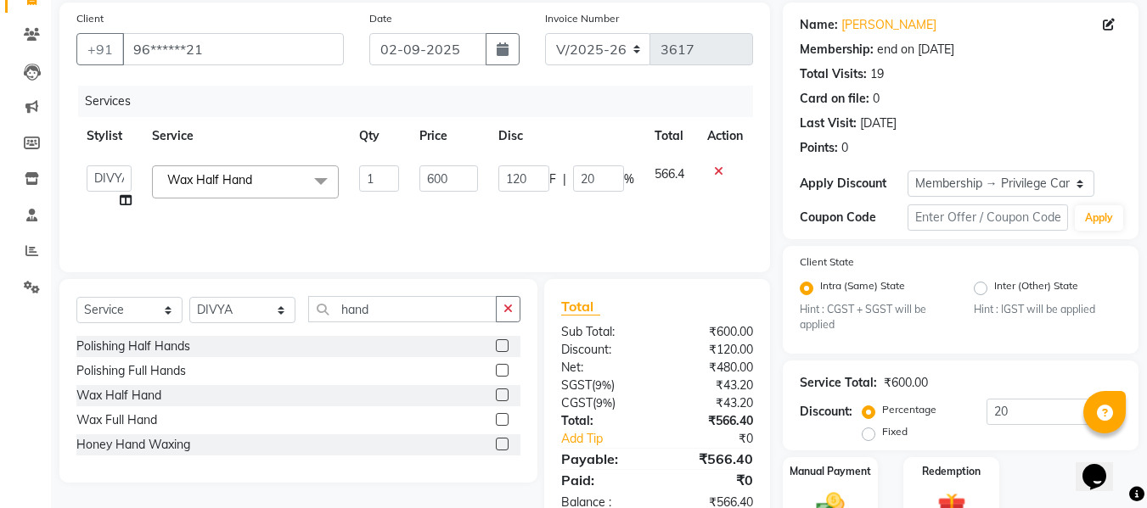
click at [399, 173] on td "1" at bounding box center [379, 187] width 60 height 65
click at [436, 188] on input "600" at bounding box center [448, 179] width 59 height 26
type input "720"
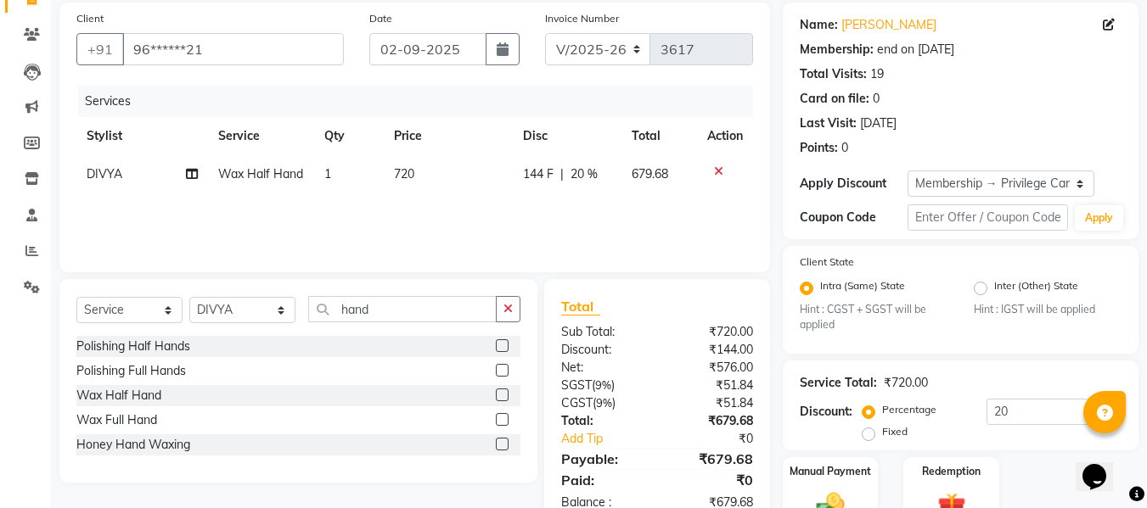
click at [435, 221] on div "Services Stylist Service Qty Price Disc Total Action DIVYA Wax Half Hand 1 720 …" at bounding box center [414, 171] width 676 height 170
click at [1015, 410] on input "20" at bounding box center [1053, 412] width 135 height 26
type input "25"
click at [989, 345] on div "Client State Intra (Same) State Hint : CGST + SGST will be applied Inter (Other…" at bounding box center [961, 300] width 356 height 108
click at [591, 194] on td "180 F | 25 %" at bounding box center [568, 174] width 109 height 38
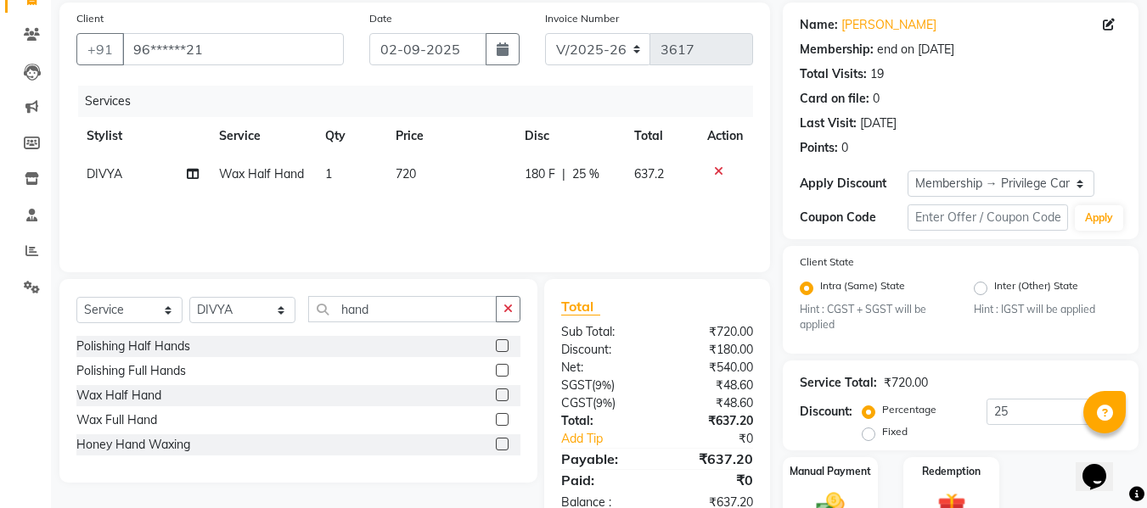
select select "81009"
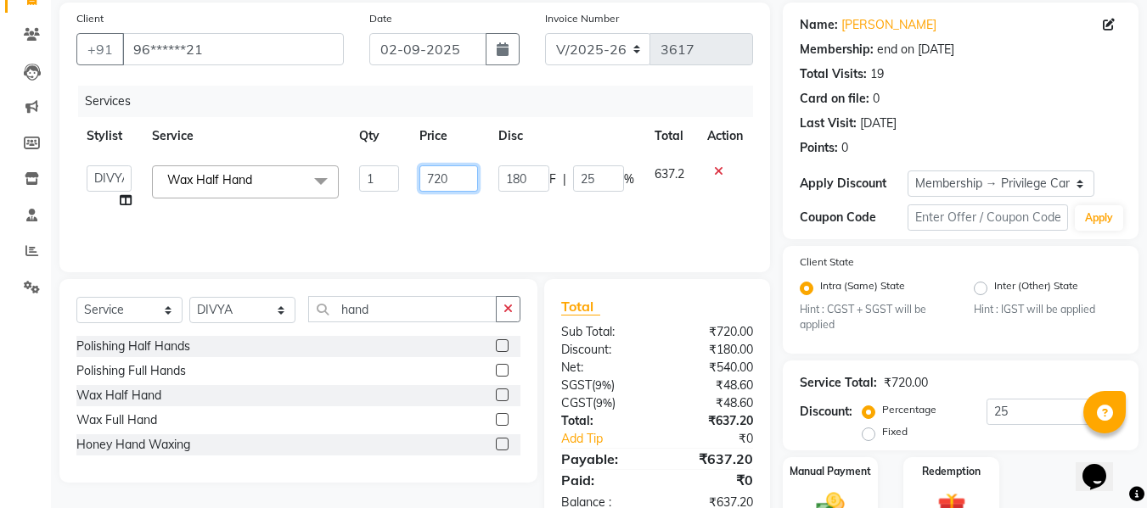
click at [452, 180] on input "720" at bounding box center [448, 179] width 59 height 26
type input "7"
type input "600"
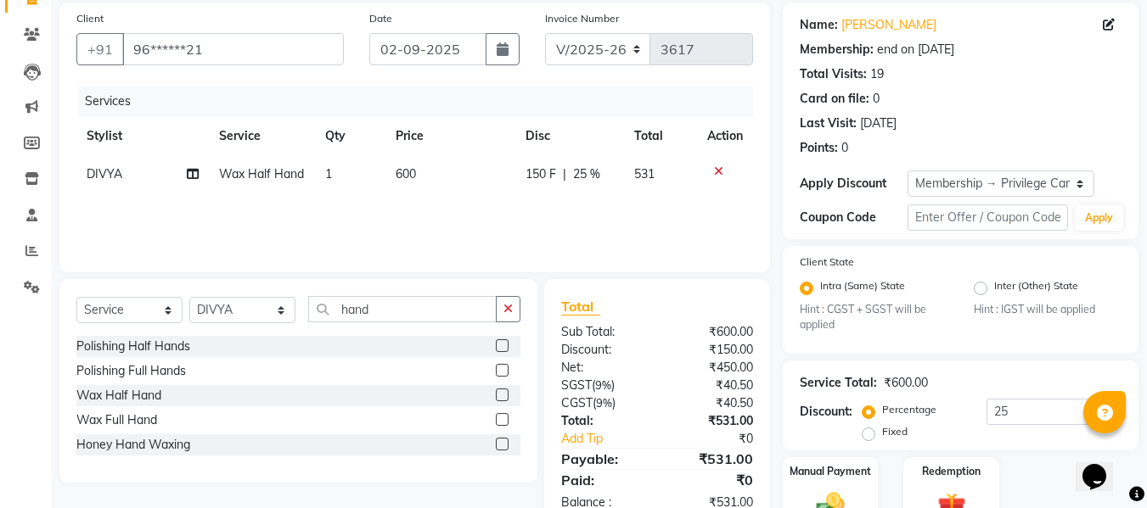
click at [584, 182] on span "25 %" at bounding box center [586, 175] width 27 height 18
select select "81009"
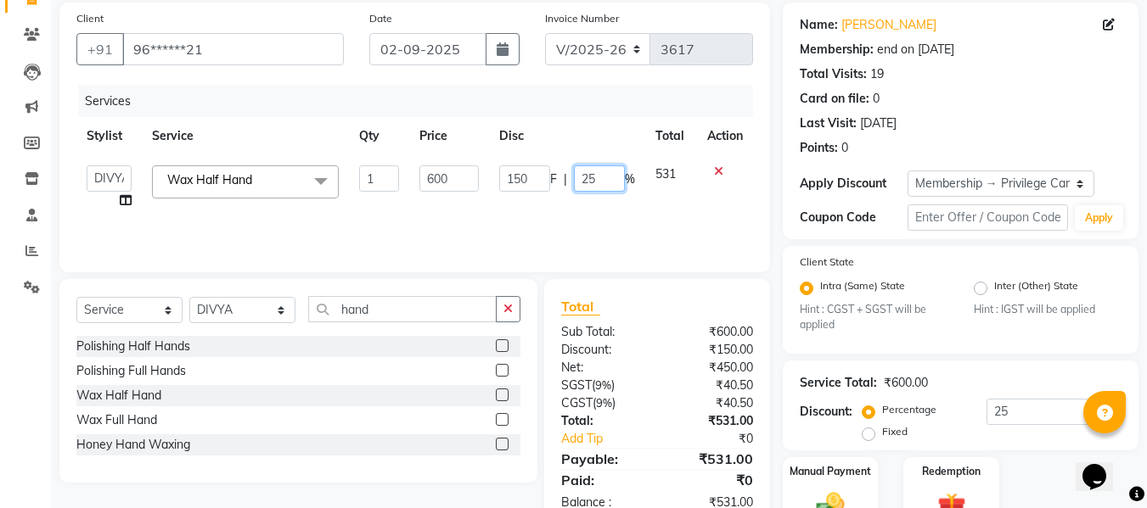
click at [601, 187] on input "25" at bounding box center [599, 179] width 51 height 26
type input "2"
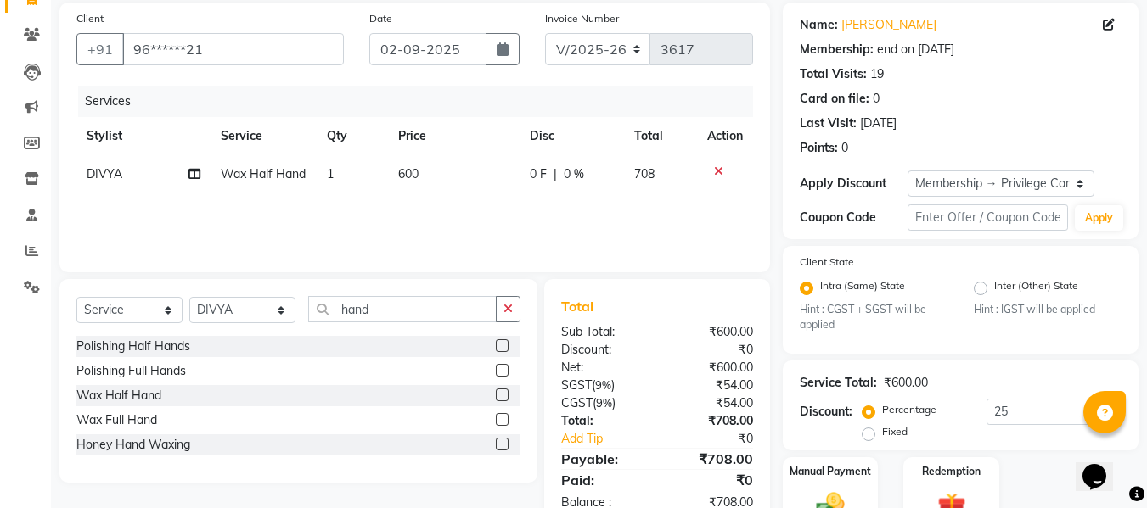
click at [608, 224] on div "Services Stylist Service Qty Price Disc Total Action DIVYA Wax Half Hand 1 600 …" at bounding box center [414, 171] width 676 height 170
click at [516, 307] on button "button" at bounding box center [508, 309] width 25 height 26
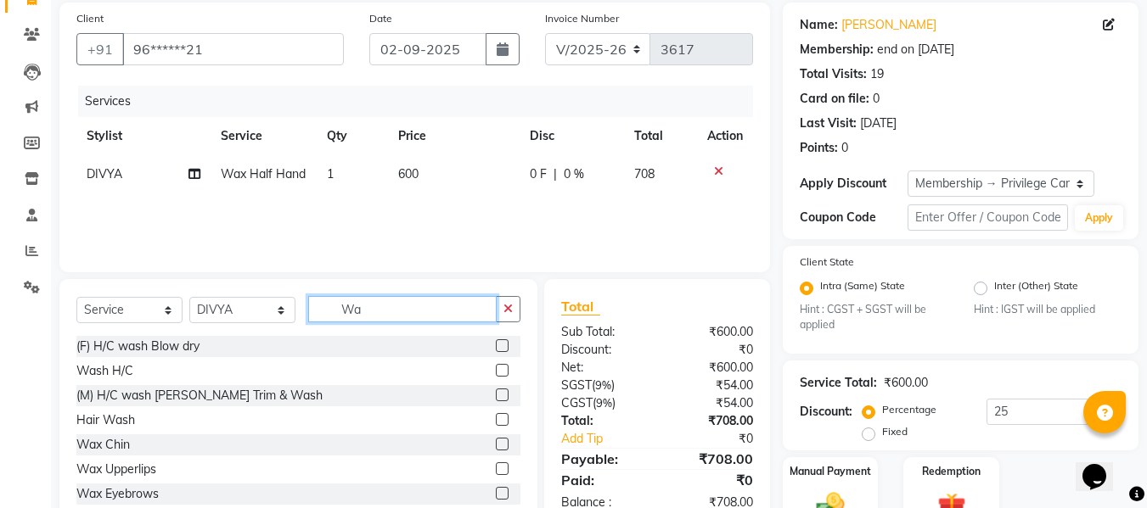
type input "W"
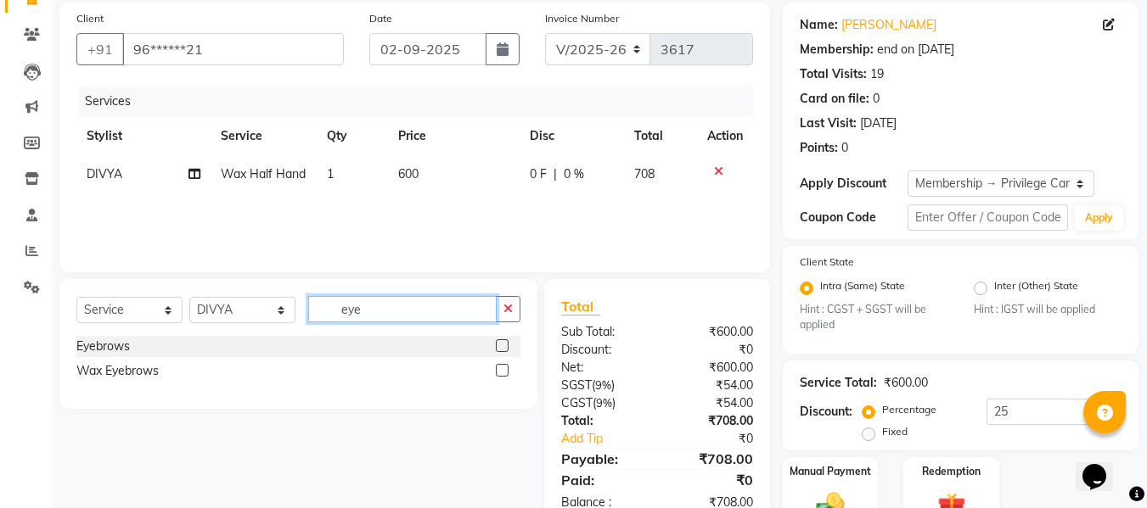
type input "eye"
click at [502, 340] on label at bounding box center [502, 346] width 13 height 13
click at [502, 341] on input "checkbox" at bounding box center [501, 346] width 11 height 11
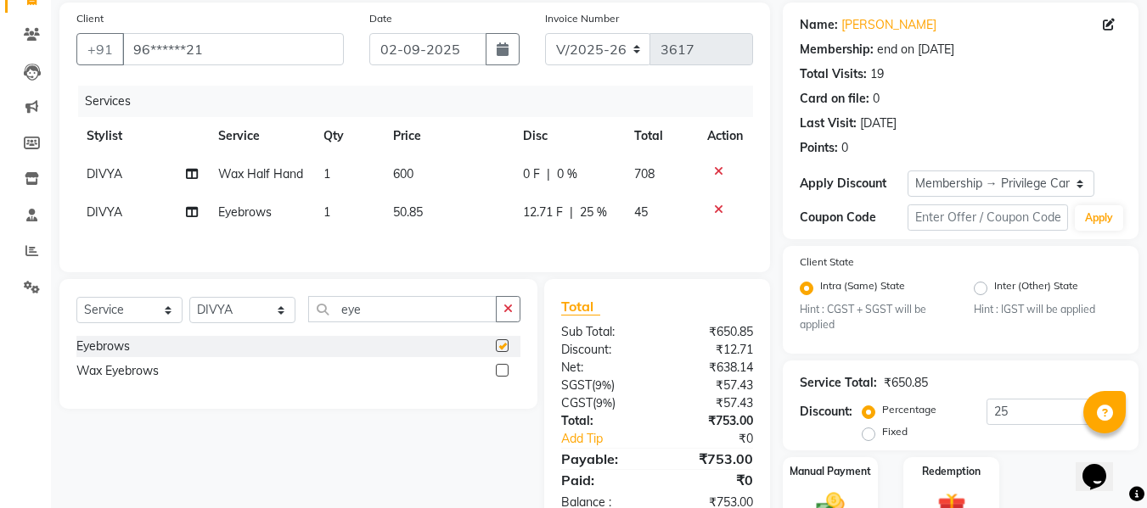
checkbox input "false"
click at [416, 218] on td "50.85" at bounding box center [448, 213] width 130 height 38
select select "81009"
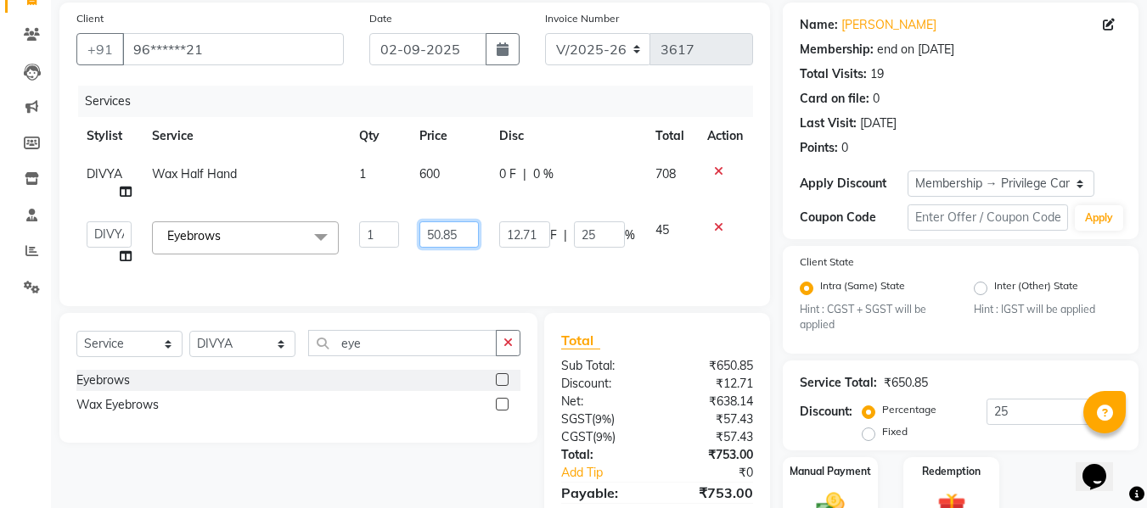
click at [452, 240] on input "50.85" at bounding box center [448, 235] width 59 height 26
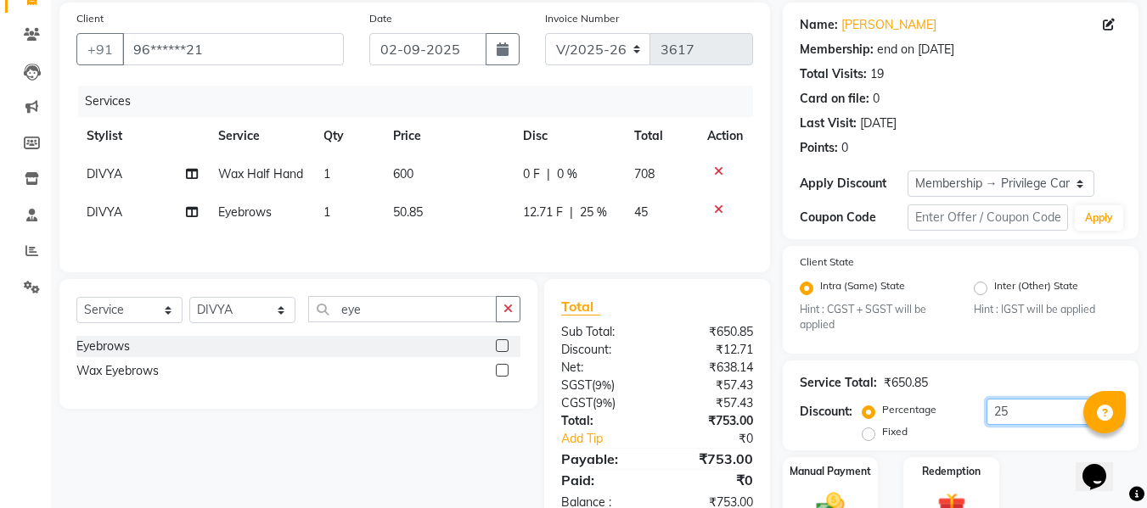
click at [1019, 409] on input "25" at bounding box center [1053, 412] width 135 height 26
type input "2"
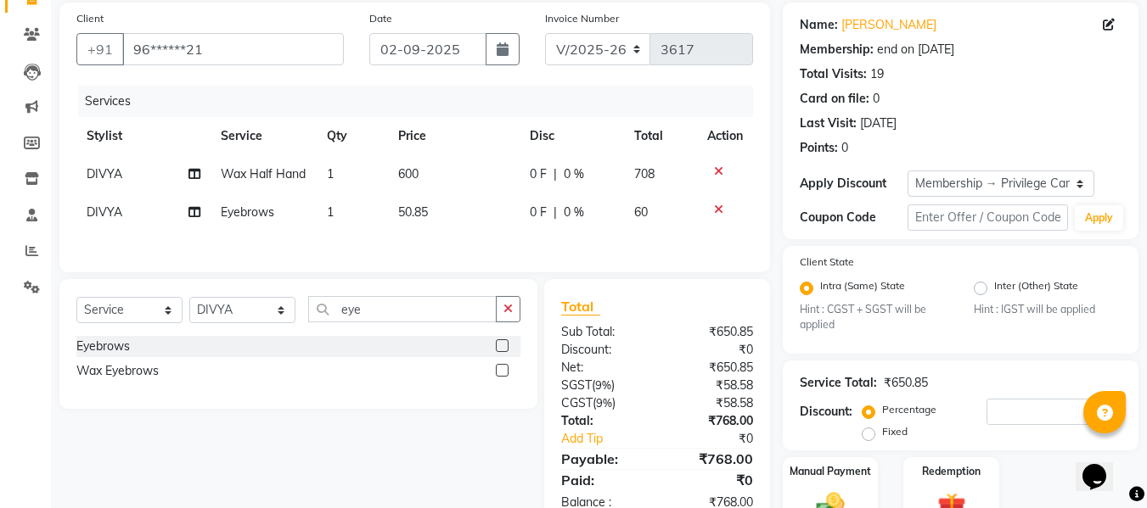
click at [483, 238] on div "Services Stylist Service Qty Price Disc Total Action DIVYA Wax Half Hand 1 600 …" at bounding box center [414, 171] width 676 height 170
click at [422, 212] on span "50.85" at bounding box center [413, 212] width 30 height 15
select select "81009"
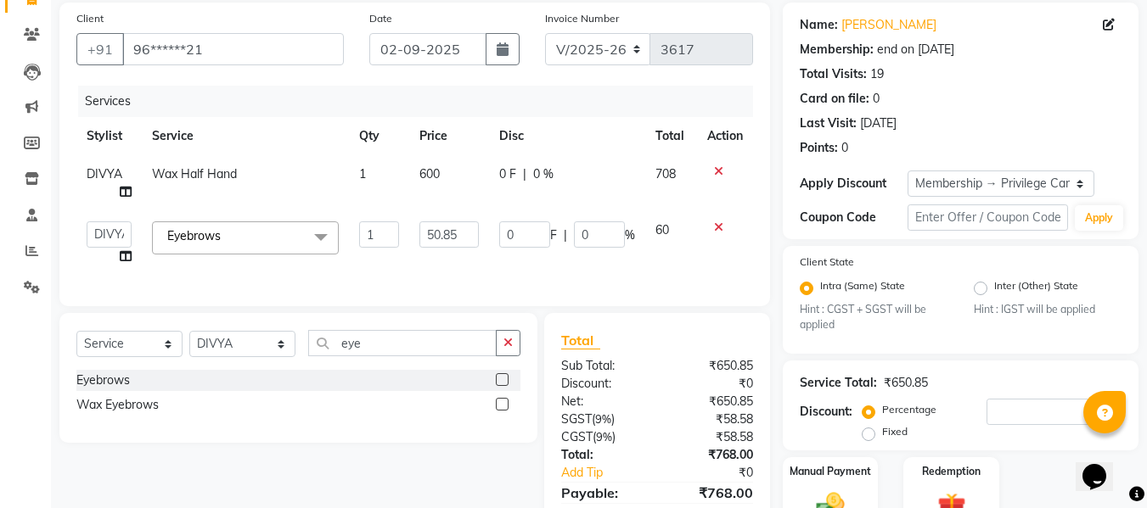
click at [422, 212] on td "50.85" at bounding box center [448, 243] width 79 height 65
click at [448, 244] on input "50.85" at bounding box center [448, 235] width 59 height 26
type input "43"
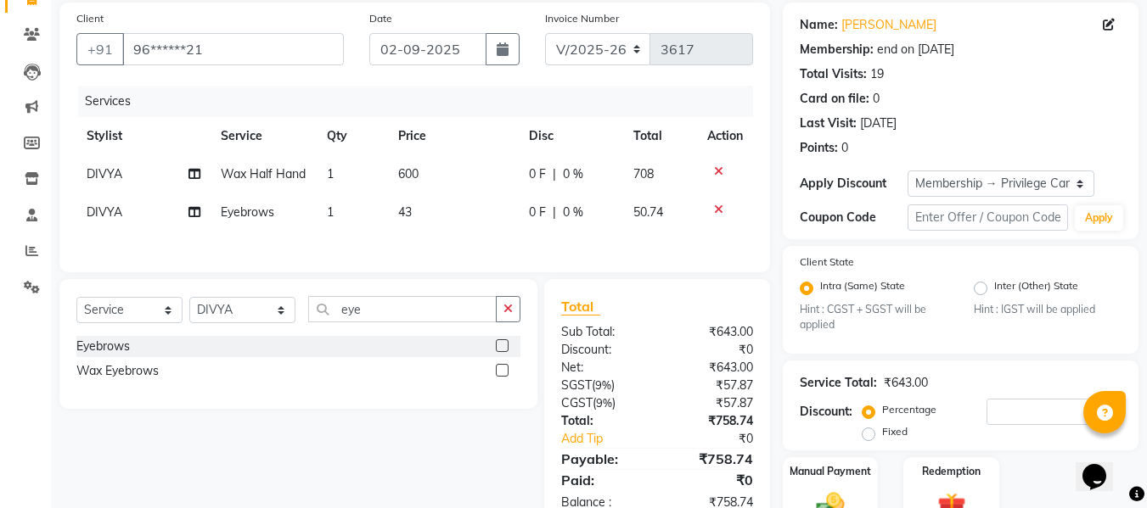
click at [446, 278] on div "Client +91 96******21 Date 02-09-2025 Invoice Number V/2025 V/2025-26 3617 Serv…" at bounding box center [415, 287] width 736 height 568
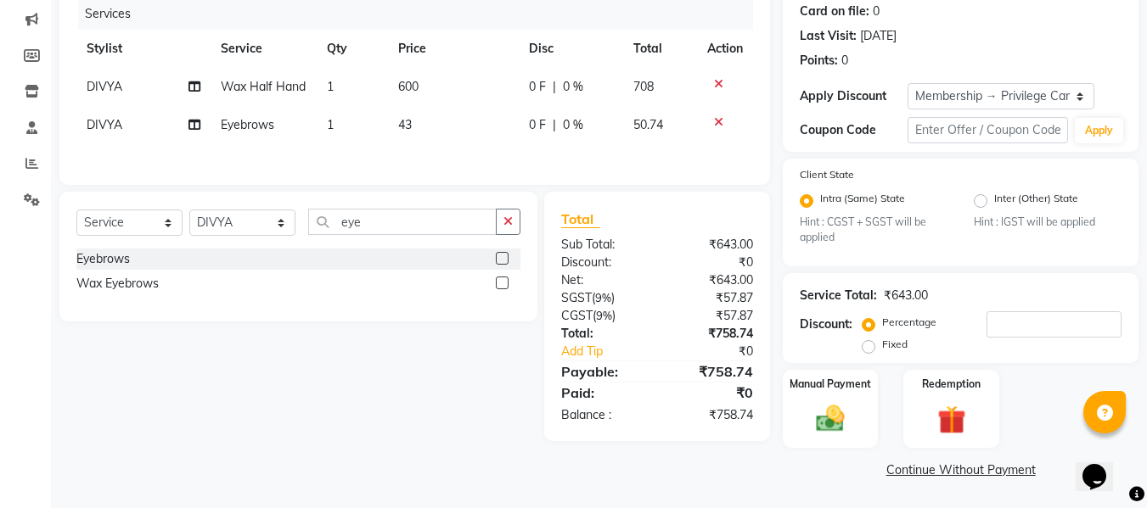
click at [427, 121] on td "43" at bounding box center [454, 125] width 132 height 38
select select "81009"
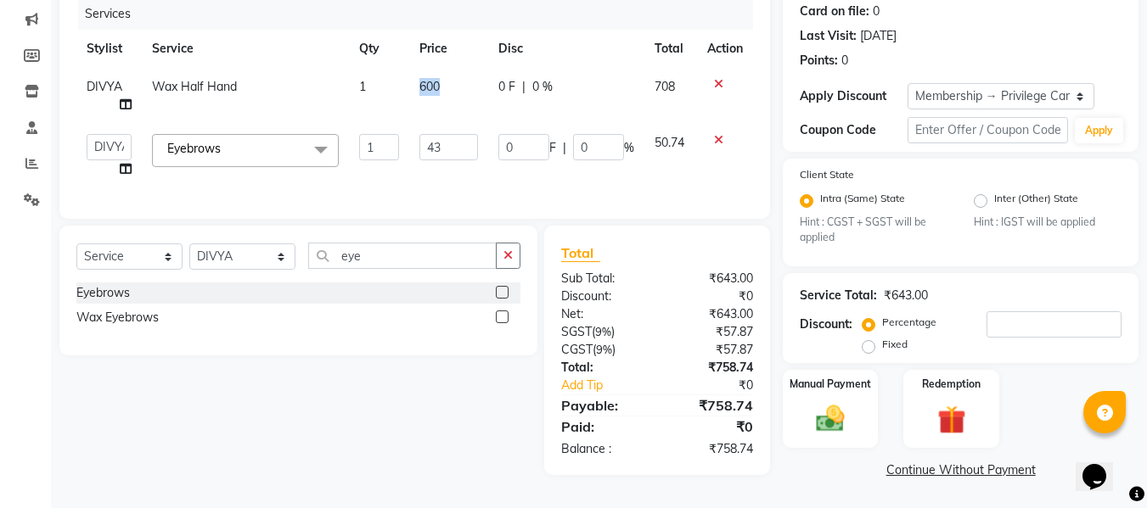
click at [427, 121] on td "600" at bounding box center [448, 96] width 79 height 56
select select "81009"
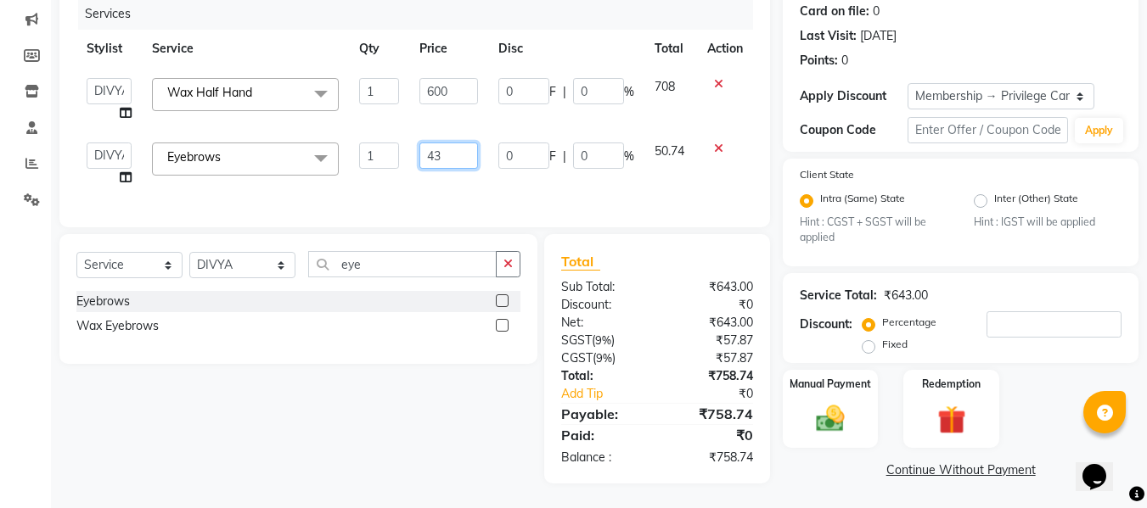
click at [451, 146] on input "43" at bounding box center [448, 156] width 59 height 26
type input "42.372"
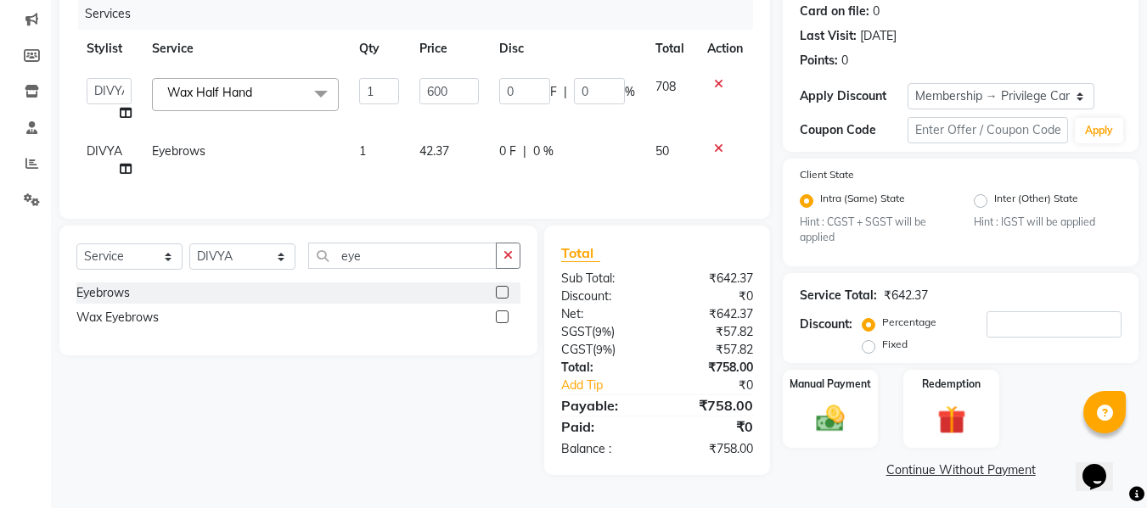
click at [444, 185] on td "42.37" at bounding box center [448, 160] width 79 height 56
select select "81009"
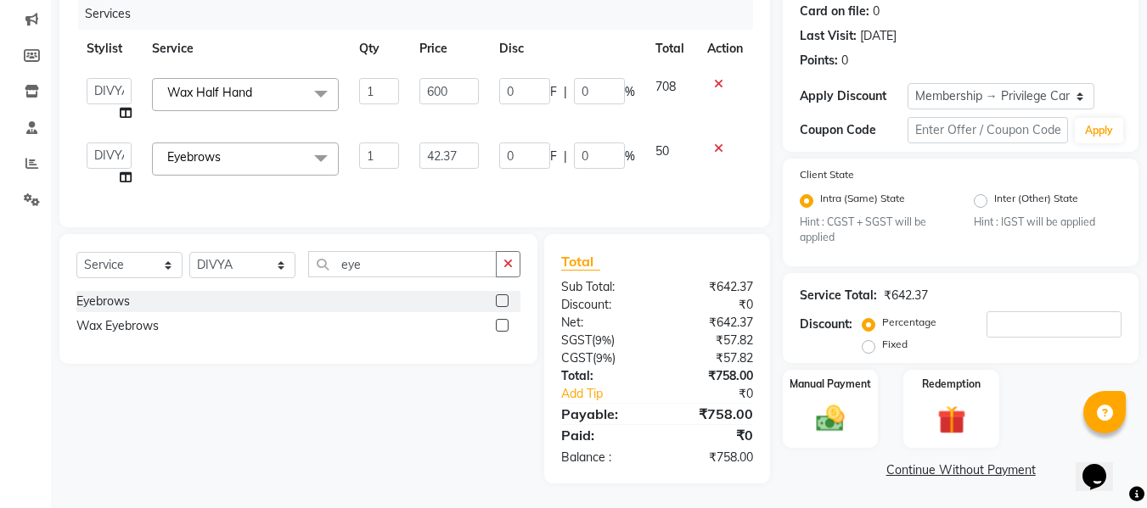
scroll to position [226, 0]
click at [845, 401] on img at bounding box center [830, 418] width 48 height 34
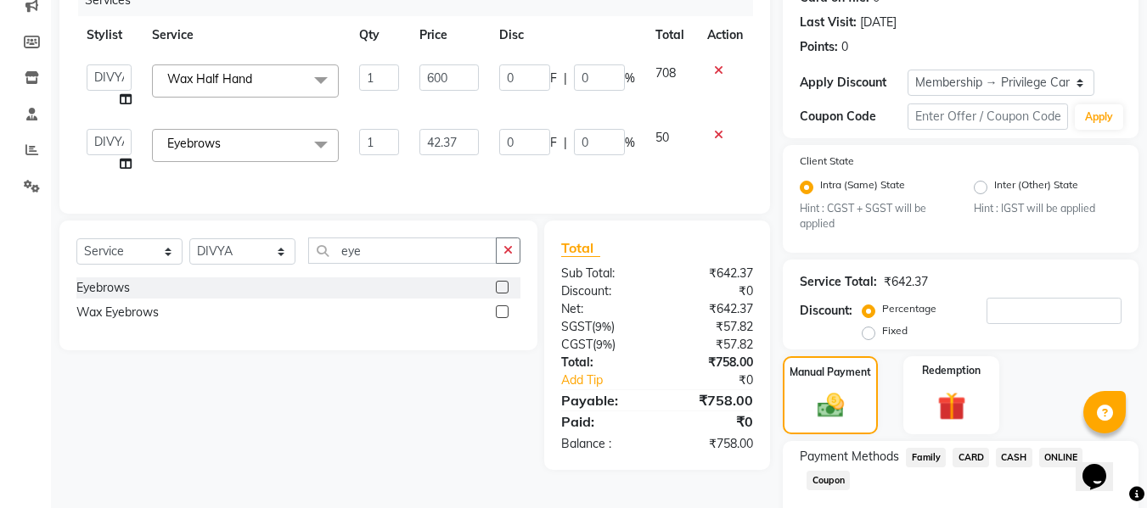
click at [982, 456] on span "CARD" at bounding box center [970, 458] width 36 height 20
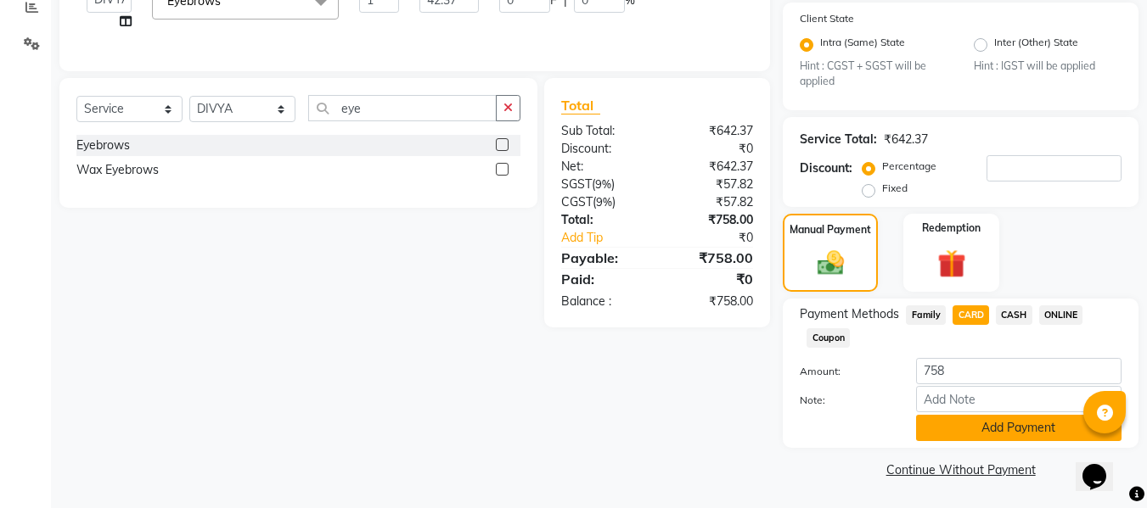
click at [981, 426] on button "Add Payment" at bounding box center [1018, 428] width 205 height 26
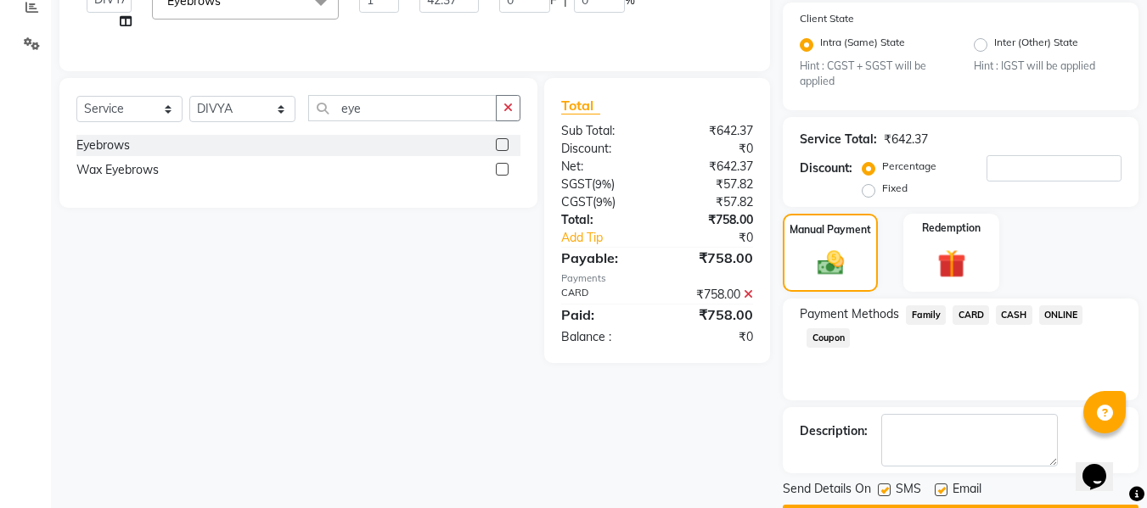
scroll to position [417, 0]
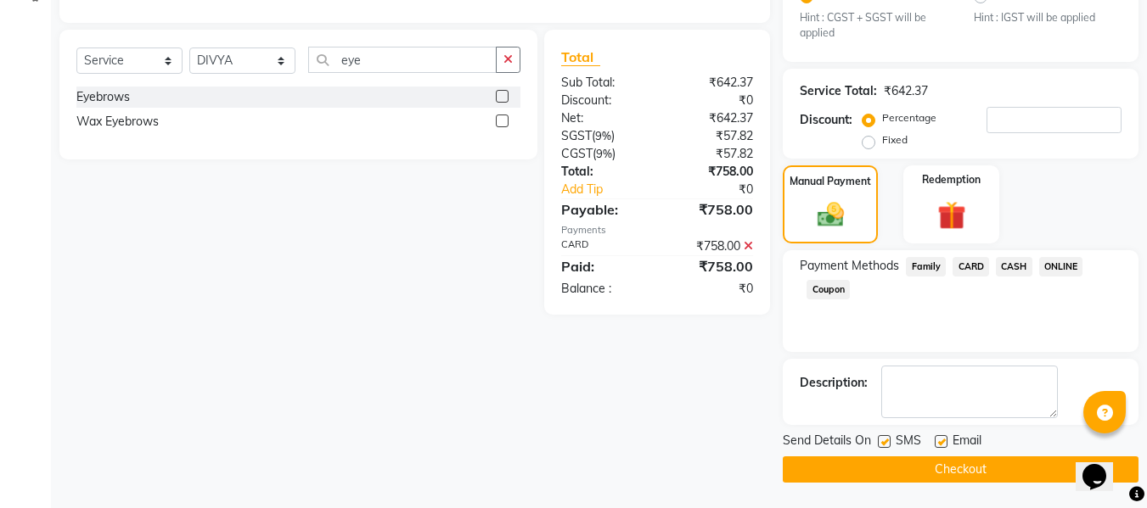
click at [929, 472] on button "Checkout" at bounding box center [961, 470] width 356 height 26
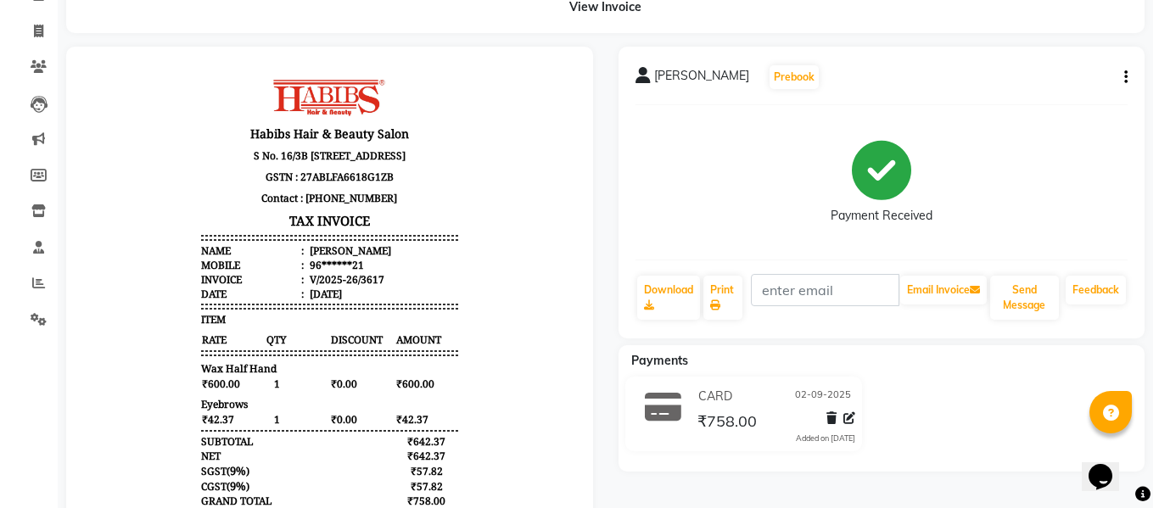
scroll to position [89, 0]
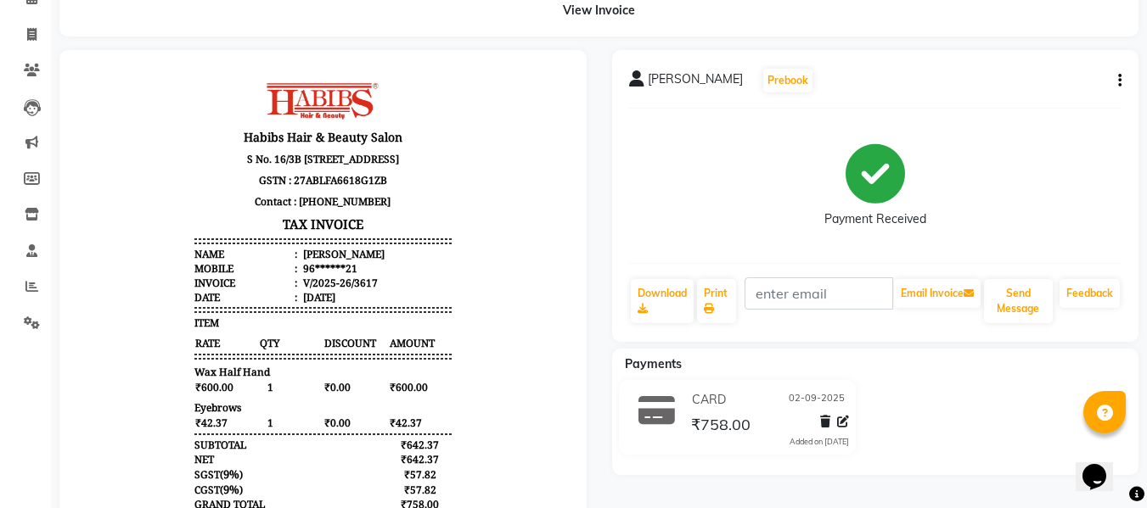
click at [1116, 74] on button "button" at bounding box center [1116, 81] width 10 height 18
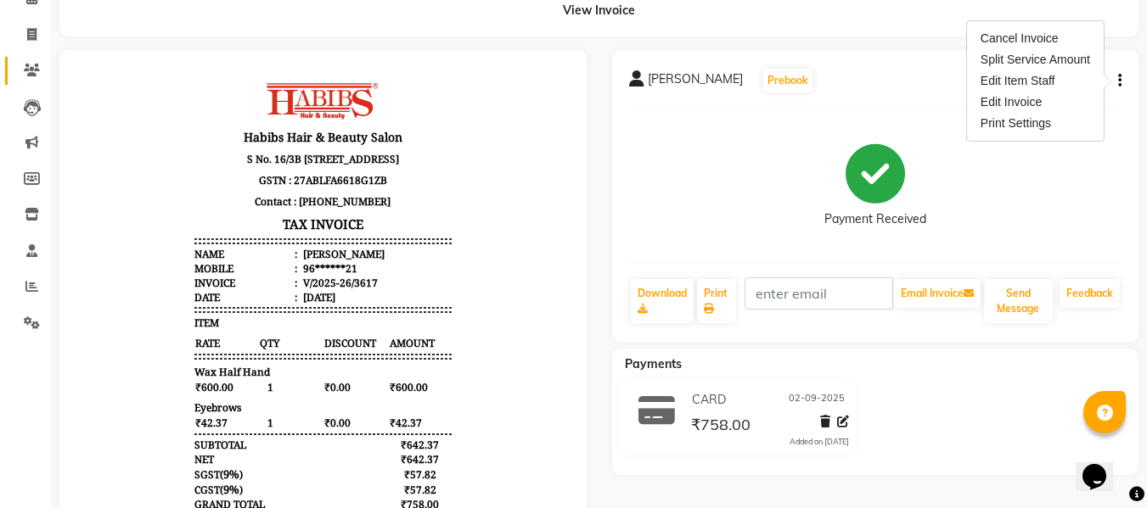
click at [26, 83] on link "Clients" at bounding box center [25, 71] width 41 height 28
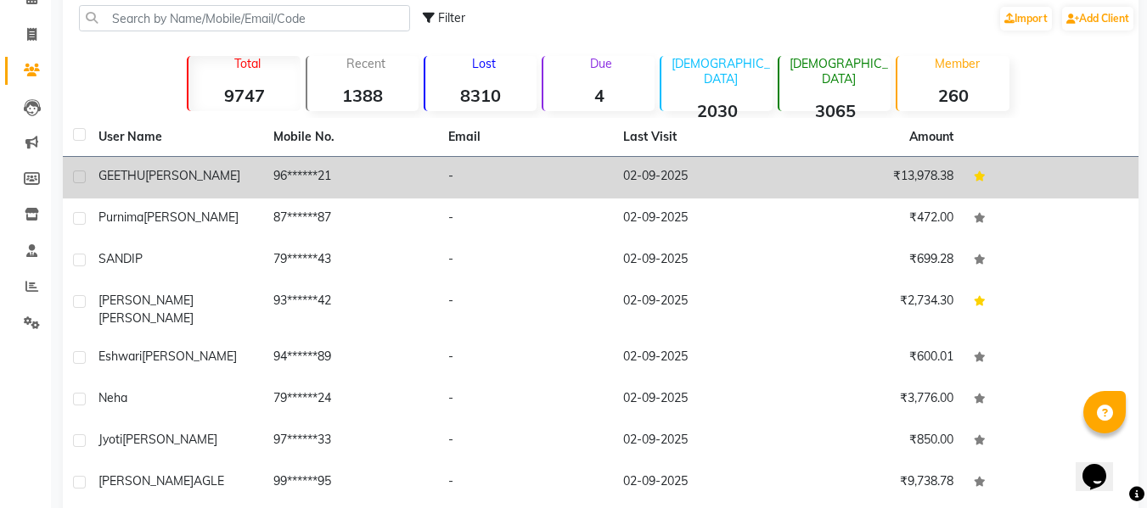
click at [281, 174] on td "96******21" at bounding box center [350, 178] width 175 height 42
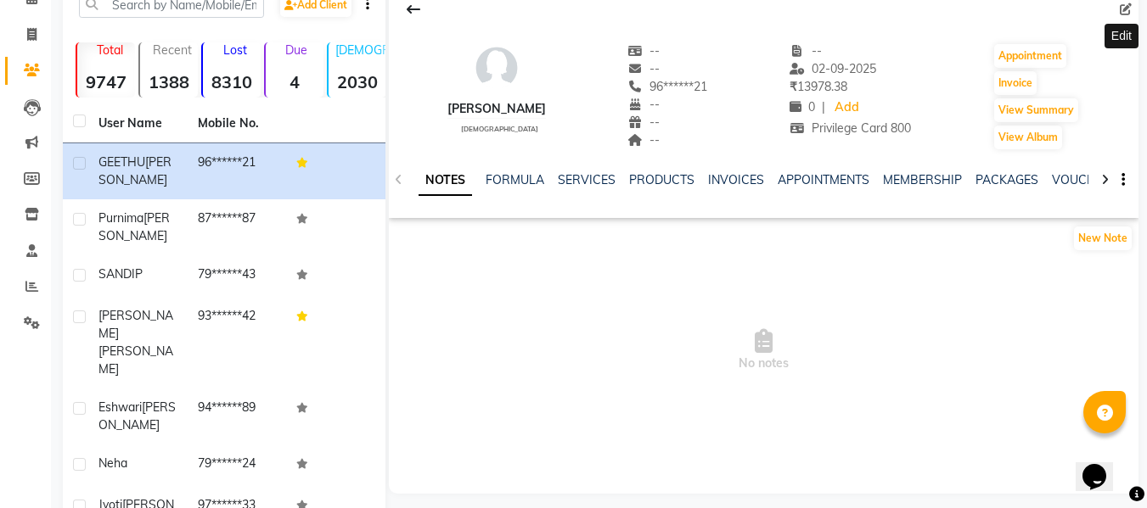
click at [1125, 13] on icon at bounding box center [1126, 9] width 12 height 12
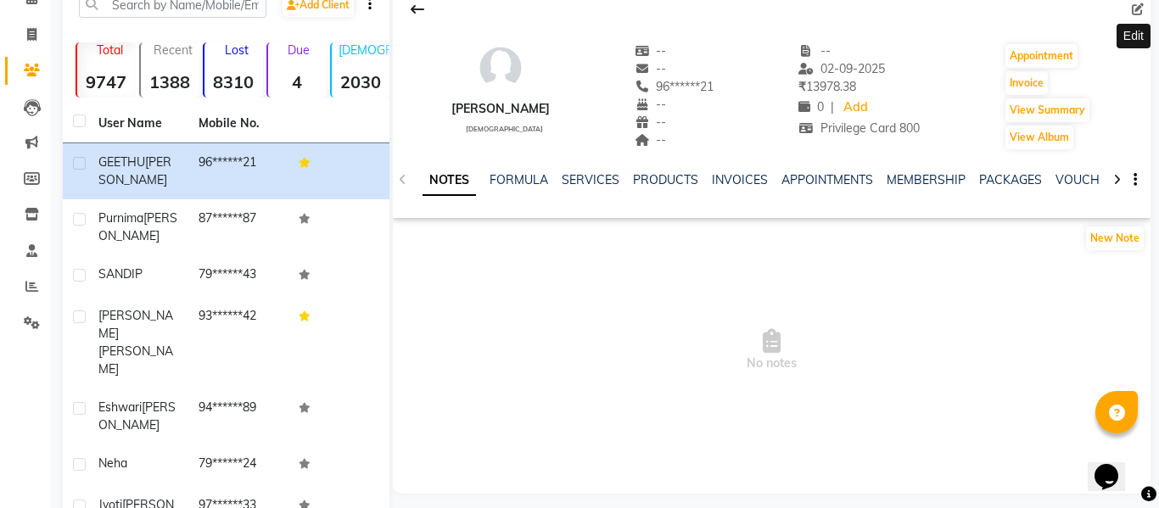
select select "22"
select select "female"
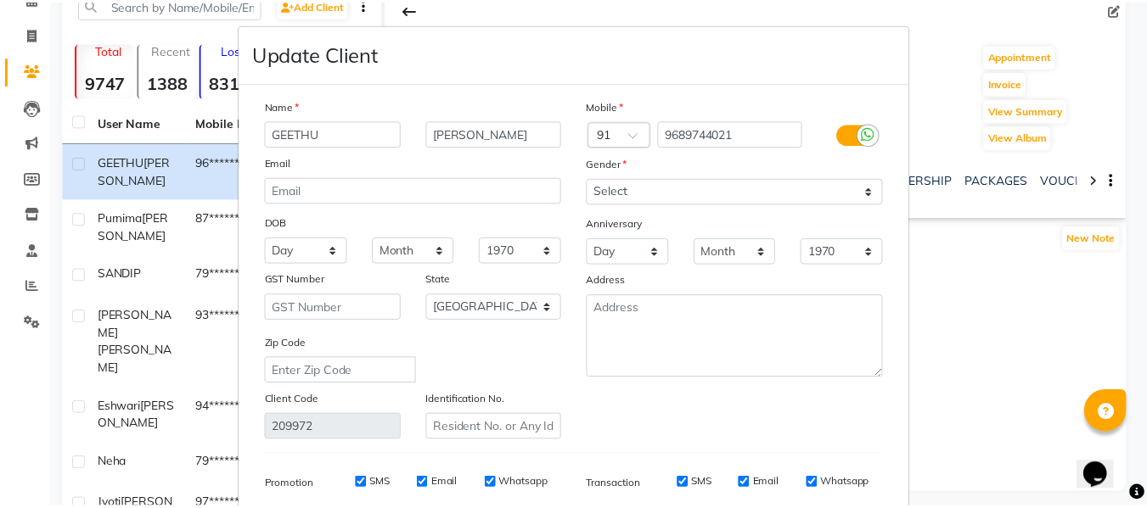
scroll to position [244, 0]
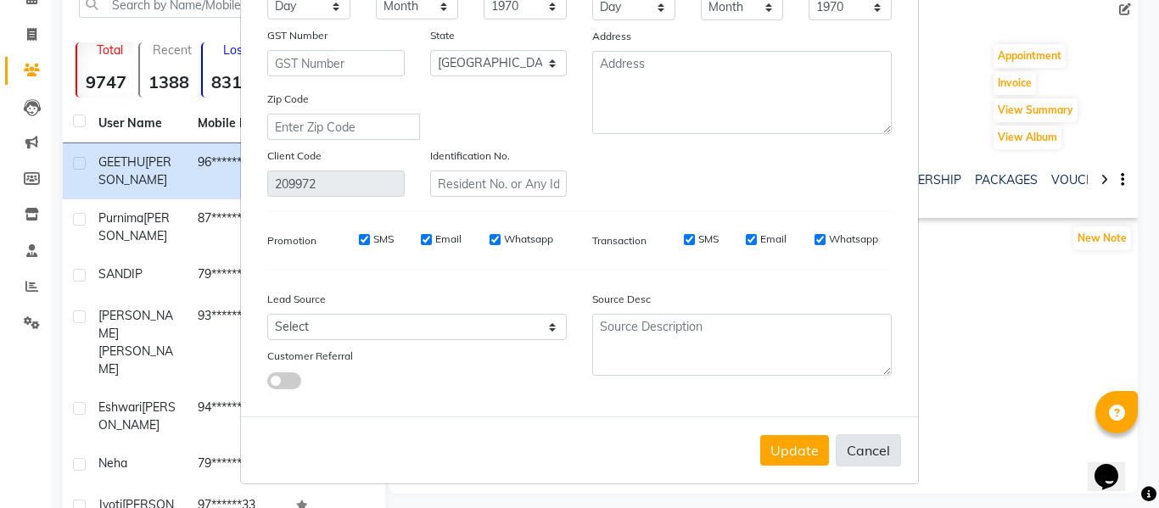
click at [850, 446] on button "Cancel" at bounding box center [868, 451] width 65 height 32
select select
select select "null"
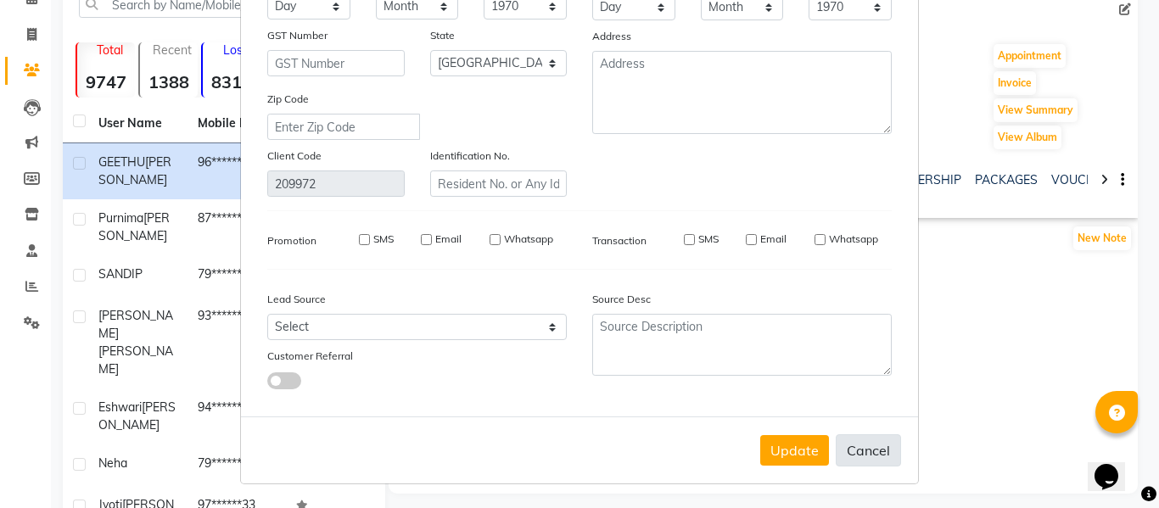
select select
checkbox input "false"
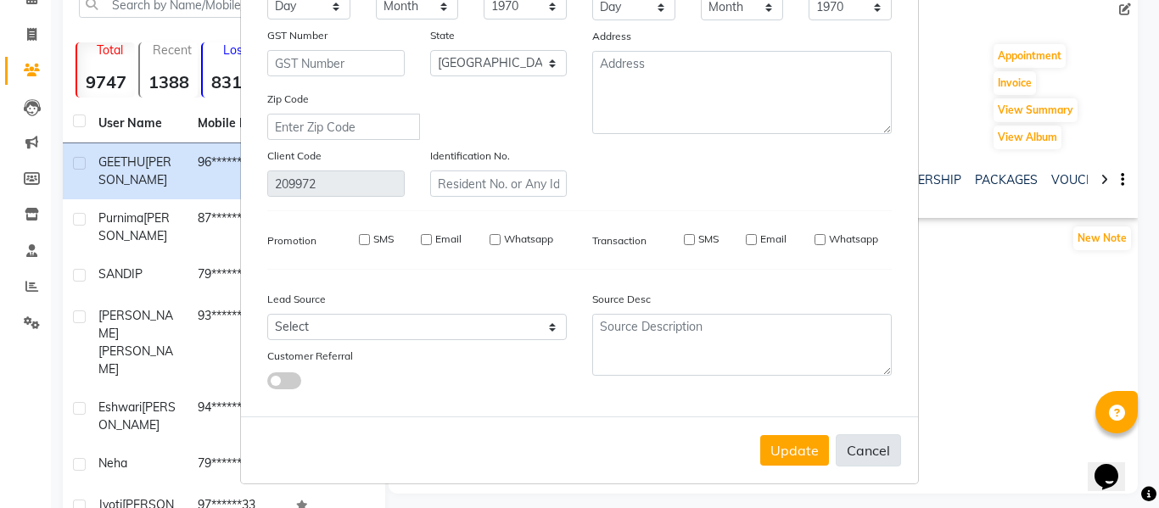
checkbox input "false"
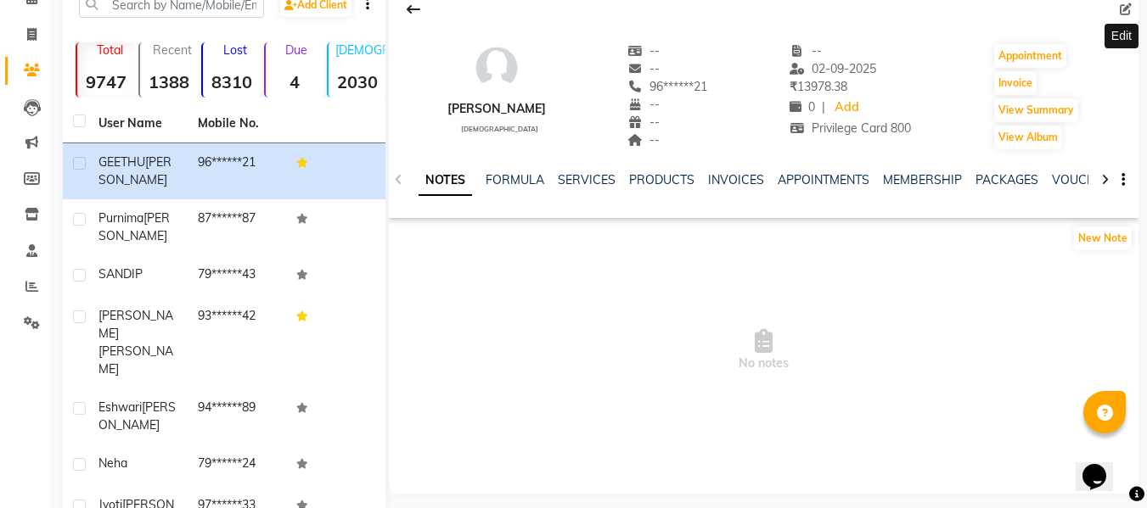
scroll to position [0, 0]
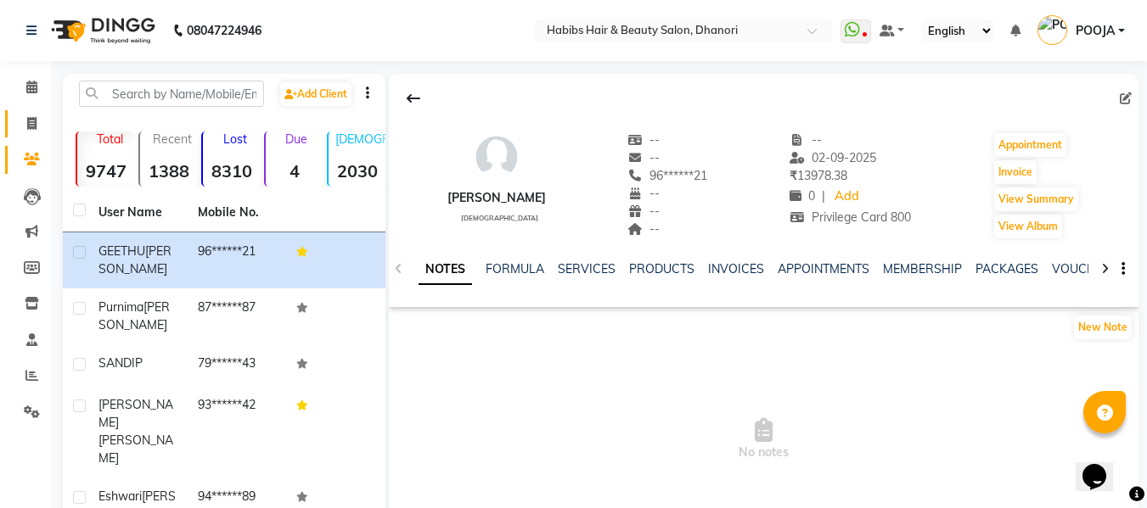
click at [20, 113] on link "Invoice" at bounding box center [25, 124] width 41 height 28
select select "4967"
select select "service"
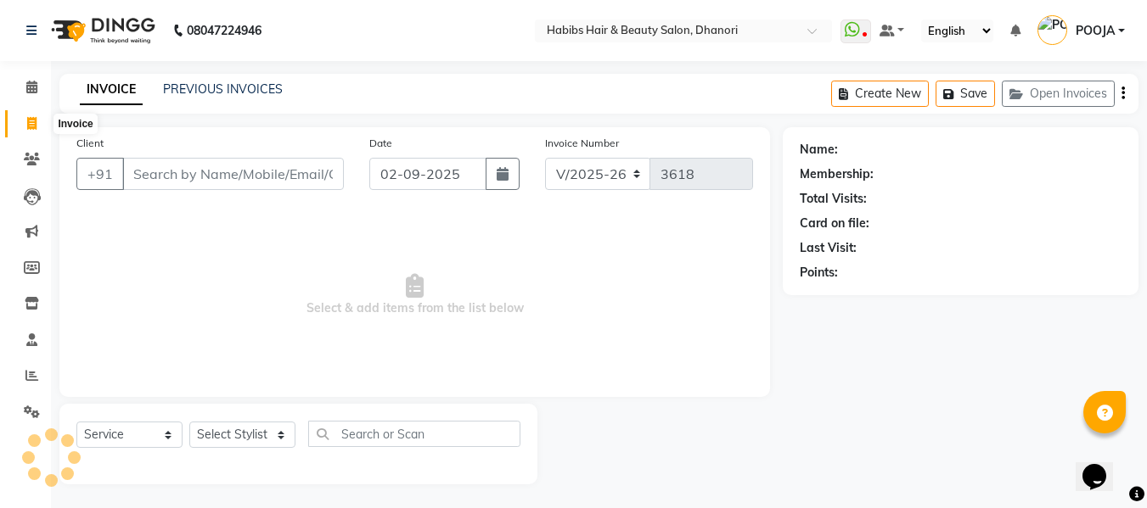
scroll to position [2, 0]
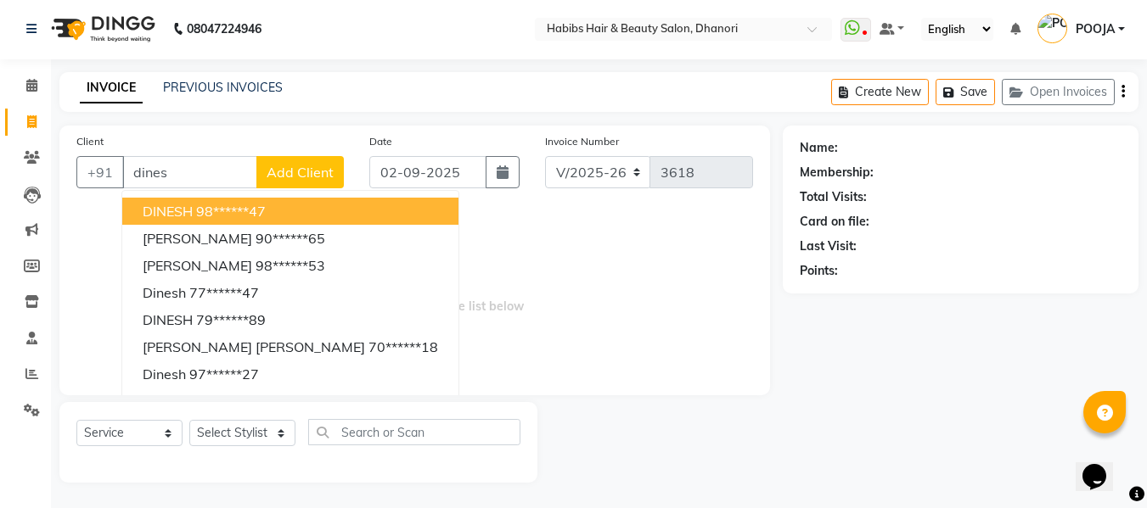
click at [273, 220] on button "DINESH 98******47" at bounding box center [290, 211] width 336 height 27
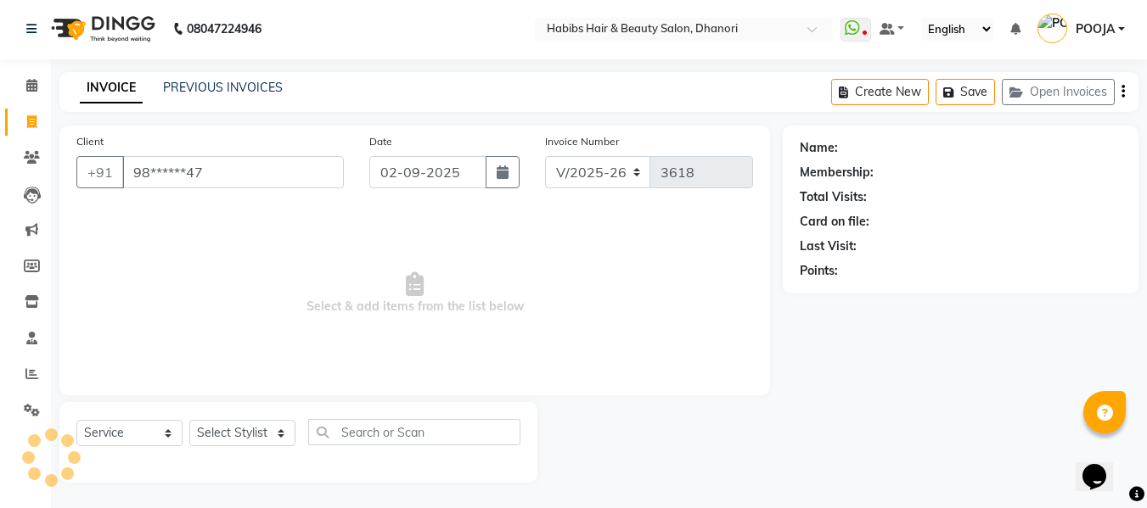
type input "98******47"
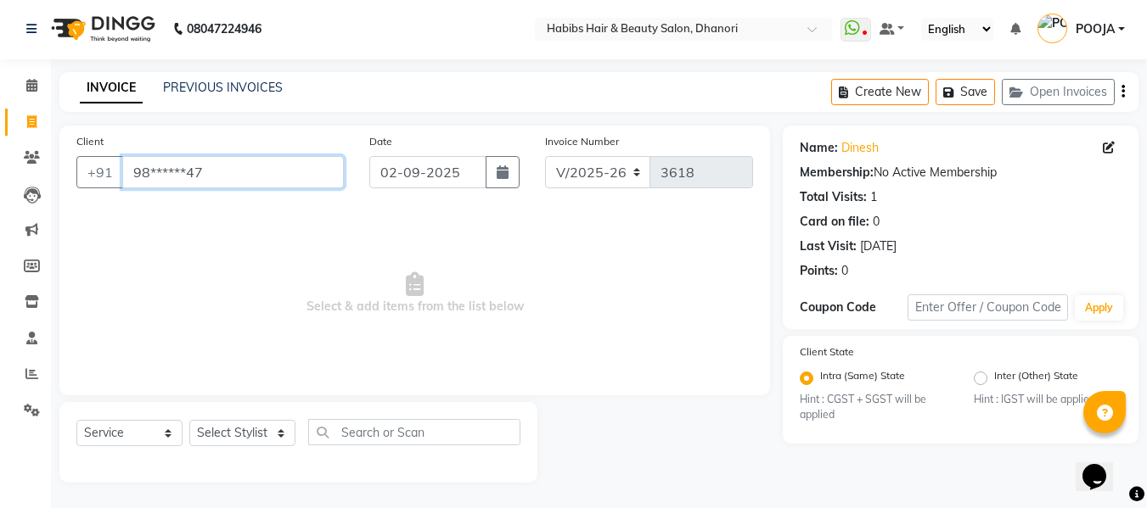
click at [216, 177] on input "98******47" at bounding box center [233, 172] width 222 height 32
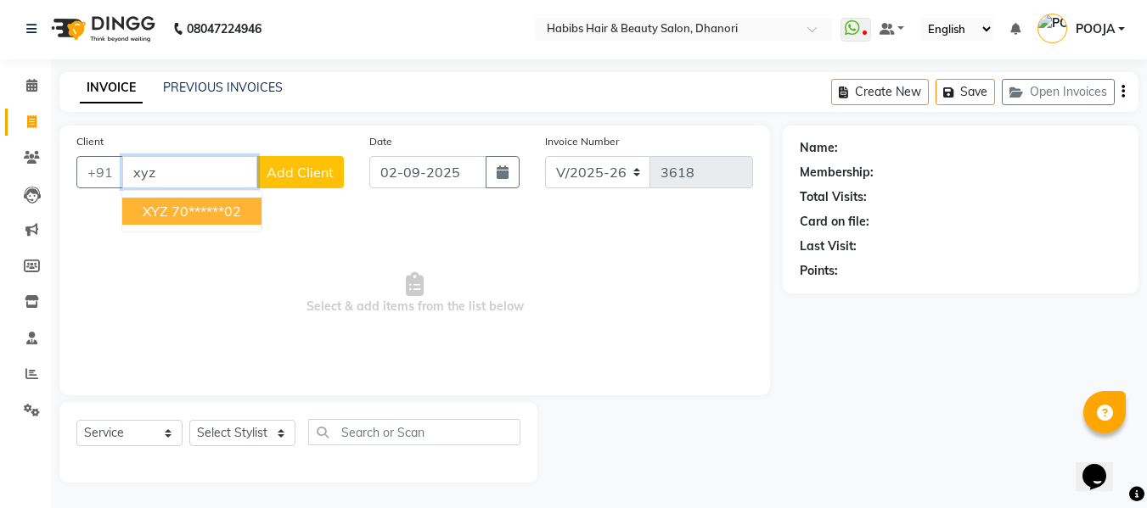
click at [198, 222] on button "XYZ 70******02" at bounding box center [191, 211] width 139 height 27
type input "70******02"
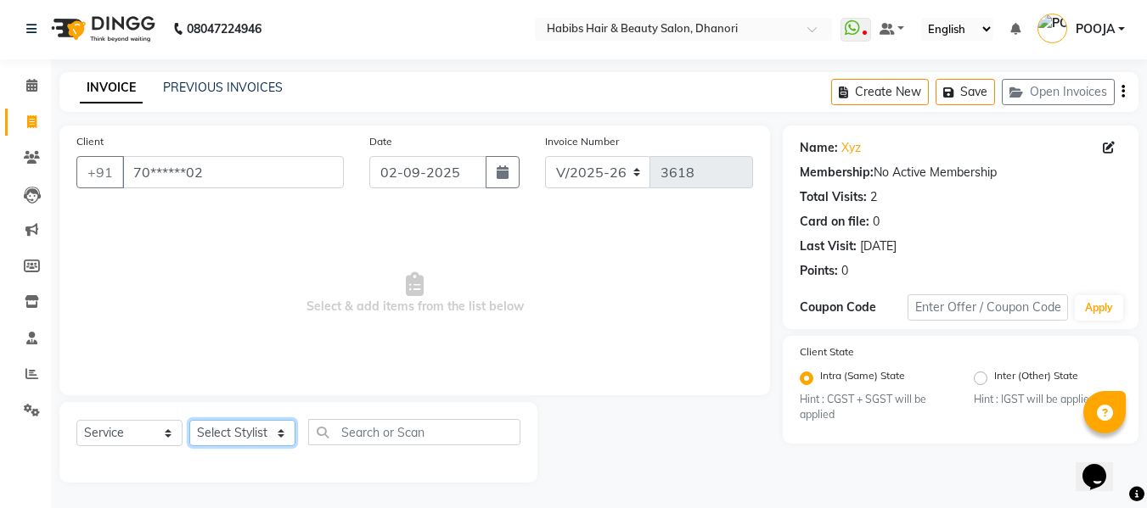
click at [240, 433] on select "Select Stylist Admin Alishan ARMAN DIVYA FAIZAN IRFAN MUZAMMIL POOJA RAKESH SAH…" at bounding box center [242, 433] width 106 height 26
select select "31280"
click at [189, 420] on select "Select Stylist Admin Alishan ARMAN DIVYA FAIZAN IRFAN MUZAMMIL POOJA RAKESH SAH…" at bounding box center [242, 433] width 106 height 26
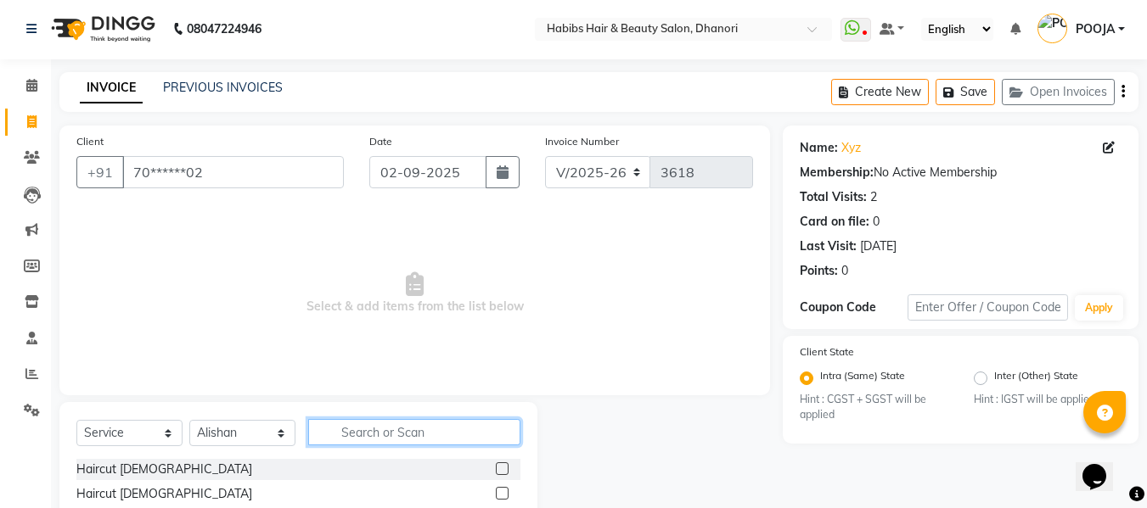
click at [353, 431] on input "text" at bounding box center [414, 432] width 212 height 26
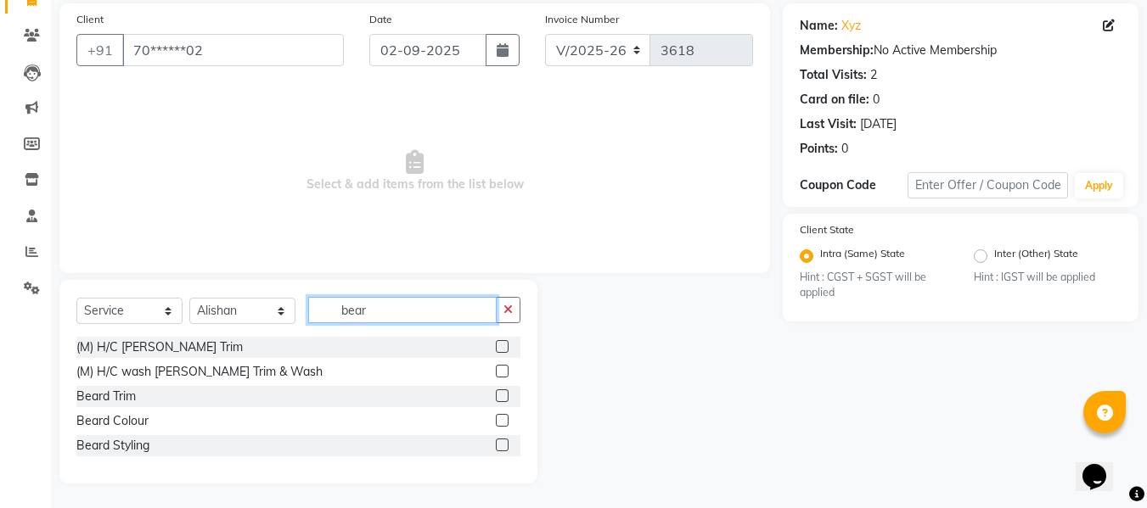
scroll to position [123, 0]
type input "bear"
click at [506, 349] on label at bounding box center [502, 347] width 13 height 13
click at [506, 349] on input "checkbox" at bounding box center [501, 348] width 11 height 11
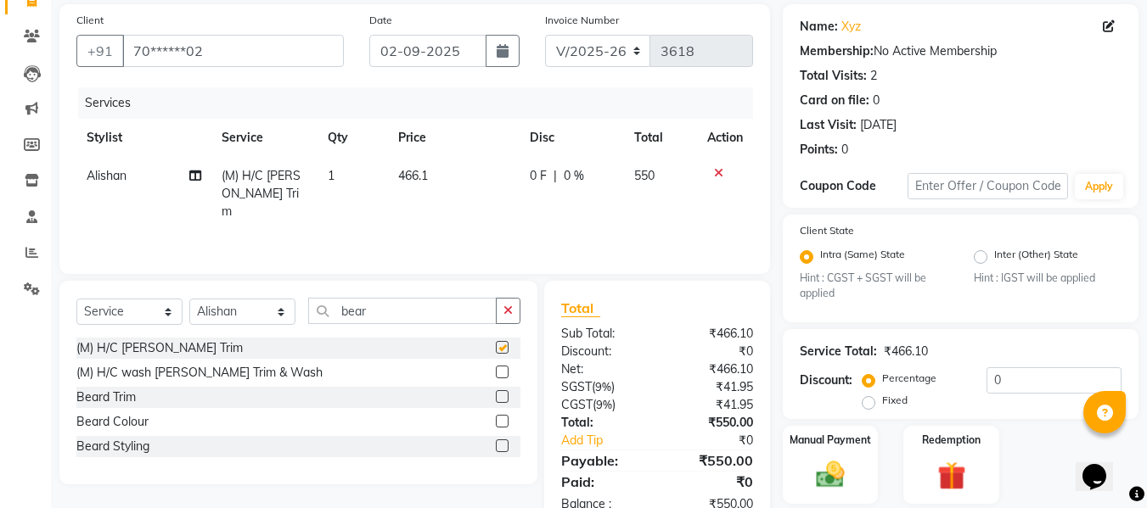
checkbox input "false"
click at [440, 181] on td "466.1" at bounding box center [454, 194] width 132 height 74
select select "31280"
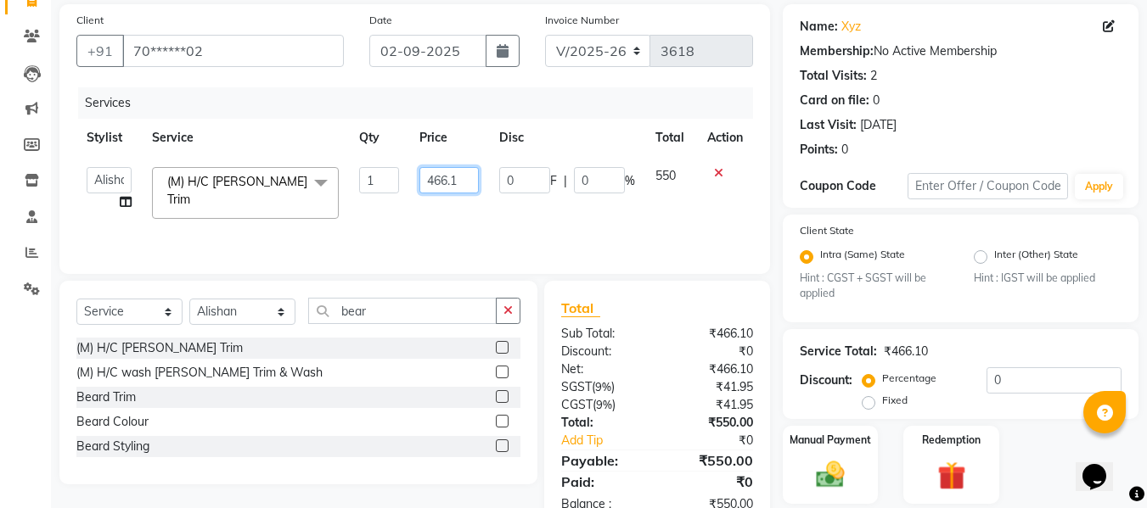
click at [440, 181] on input "466.1" at bounding box center [448, 180] width 59 height 26
type input "381.355"
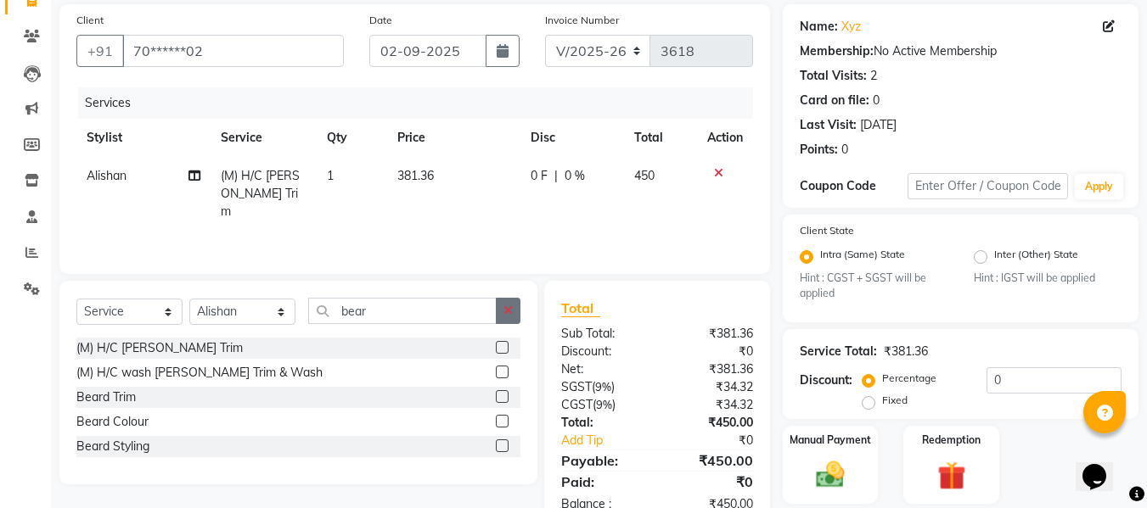
click at [508, 311] on icon "button" at bounding box center [507, 311] width 9 height 12
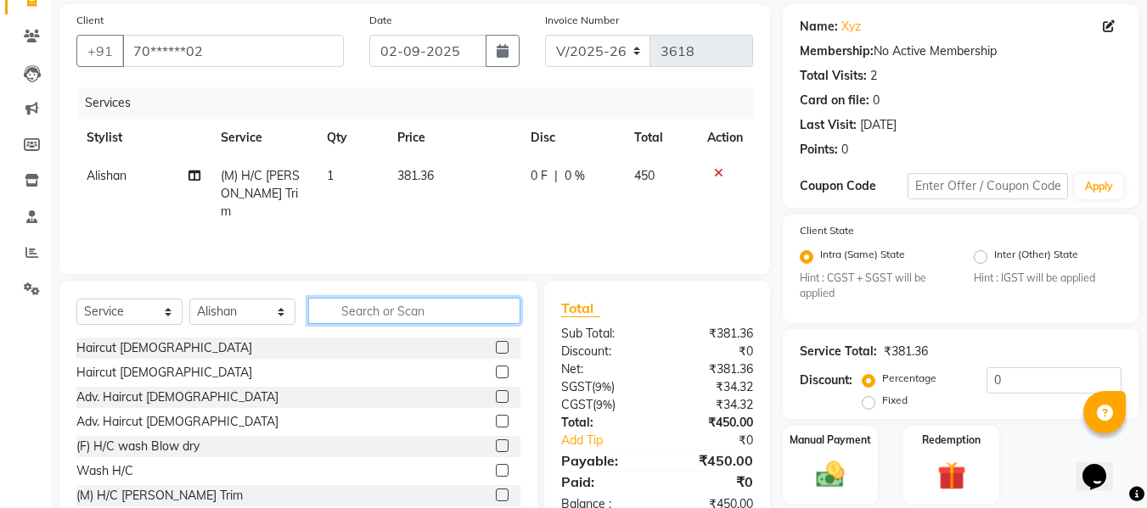
scroll to position [179, 0]
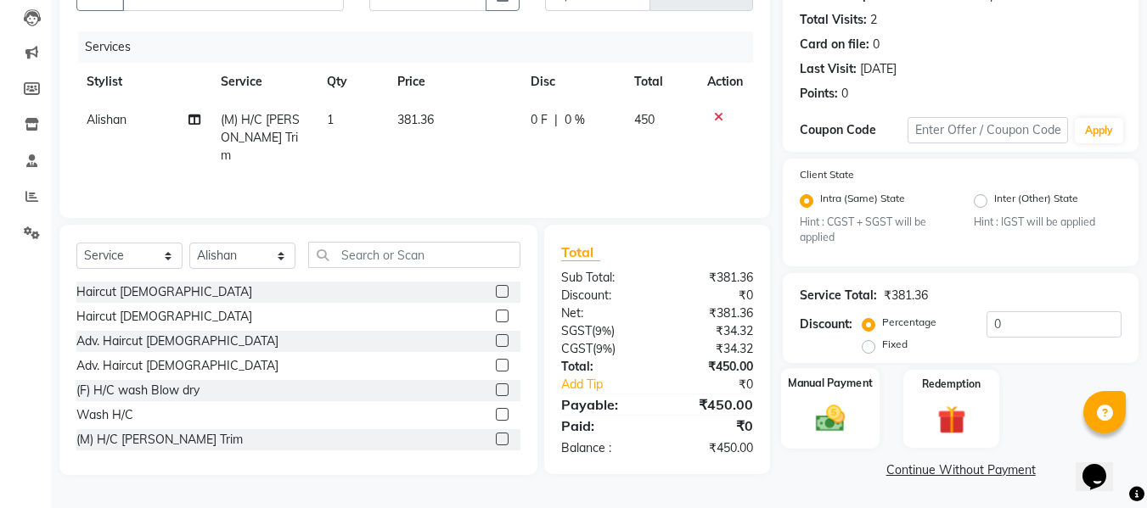
click at [817, 411] on img at bounding box center [830, 419] width 48 height 34
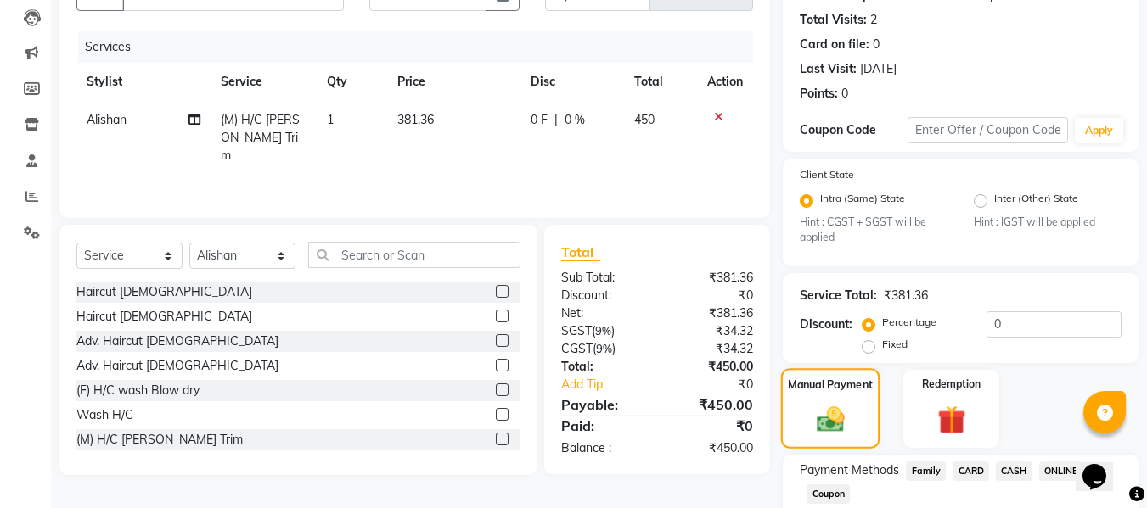
scroll to position [288, 0]
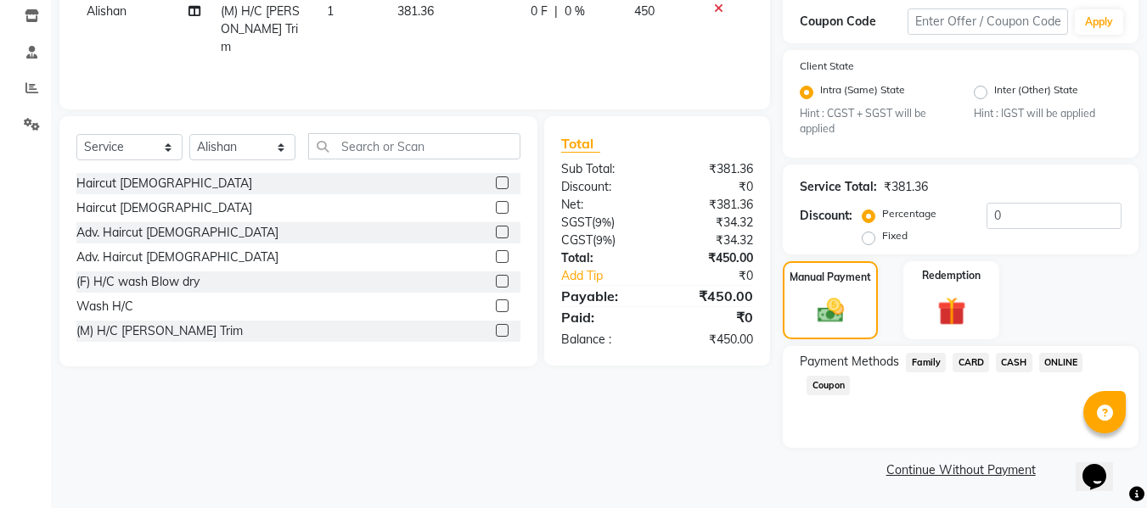
click at [969, 362] on span "CARD" at bounding box center [970, 363] width 36 height 20
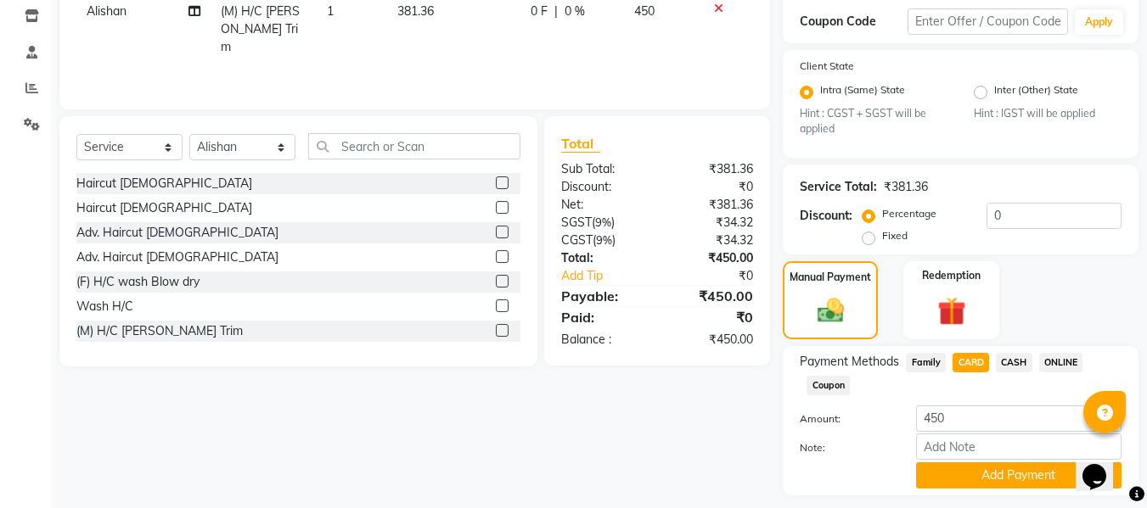
scroll to position [335, 0]
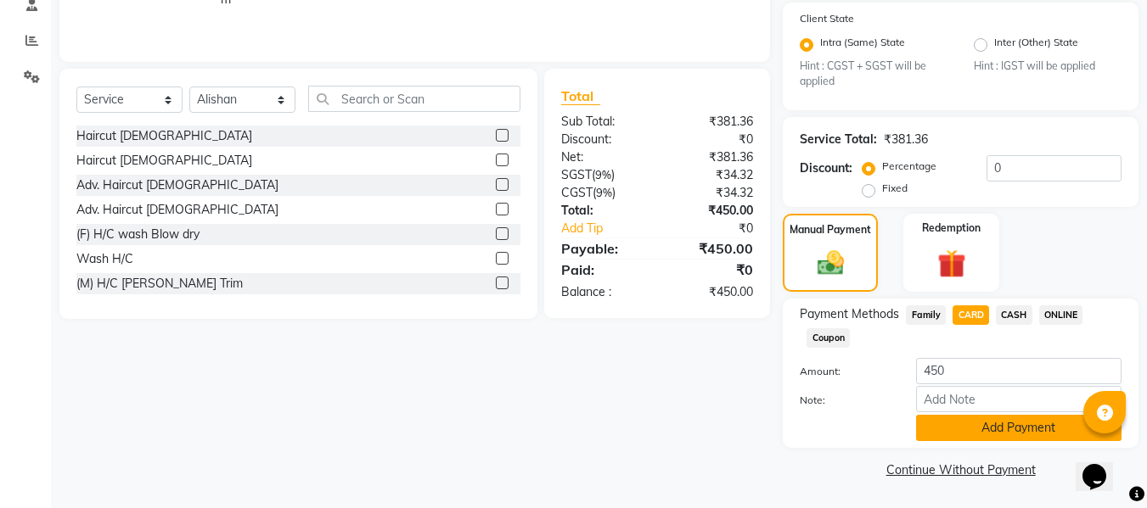
click at [955, 435] on button "Add Payment" at bounding box center [1018, 428] width 205 height 26
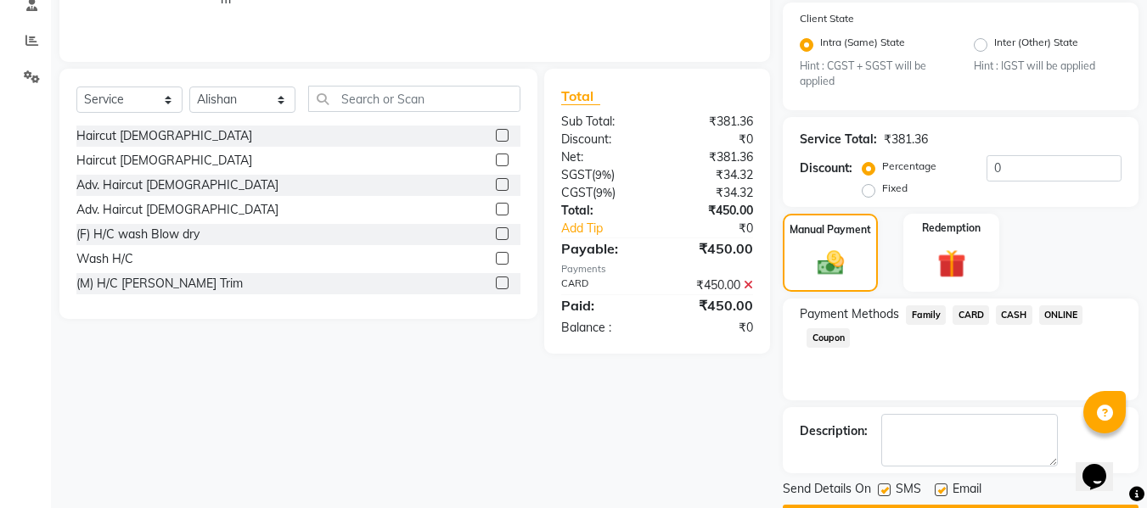
scroll to position [384, 0]
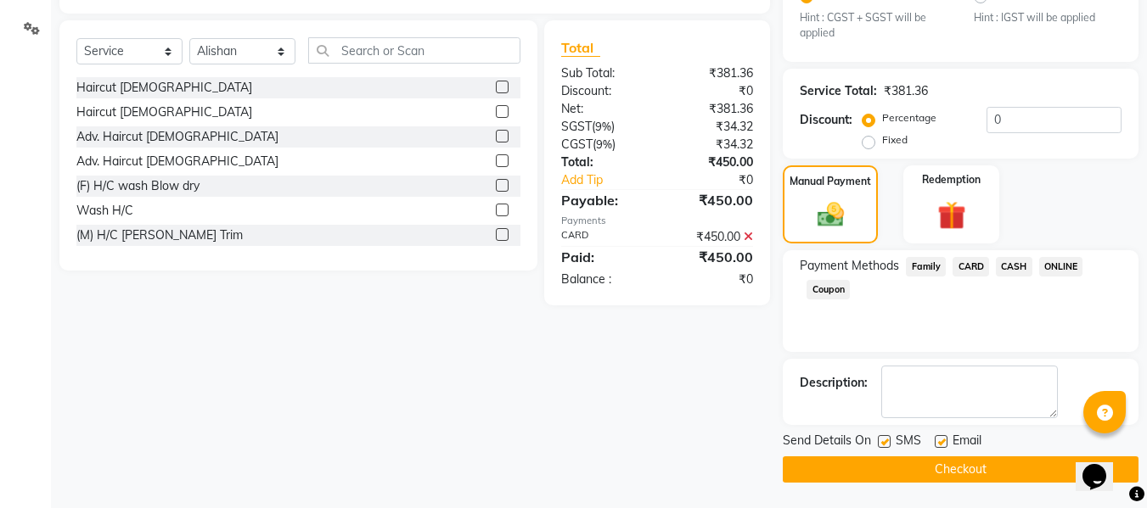
click at [930, 469] on button "Checkout" at bounding box center [961, 470] width 356 height 26
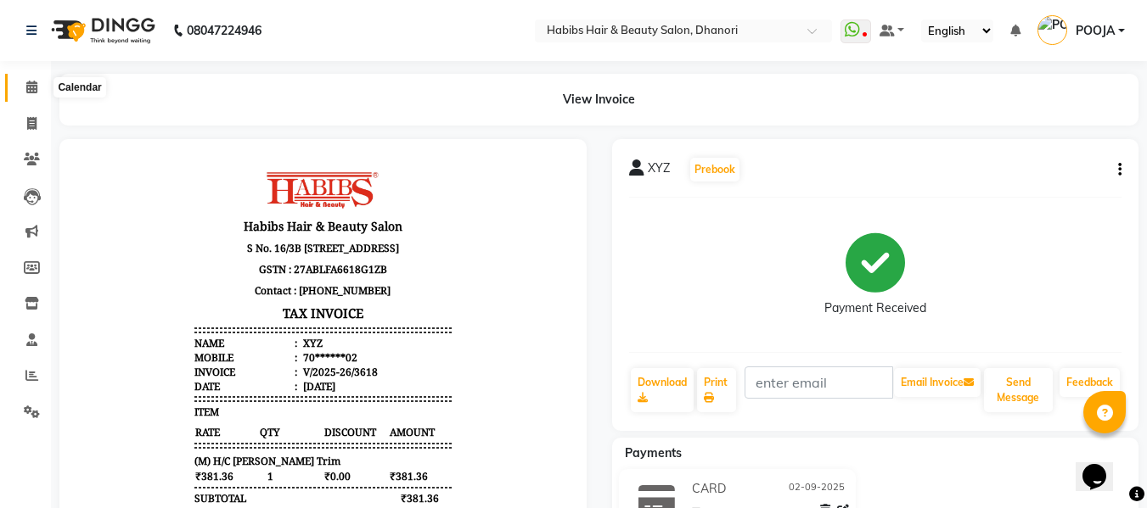
click at [26, 86] on icon at bounding box center [31, 87] width 11 height 13
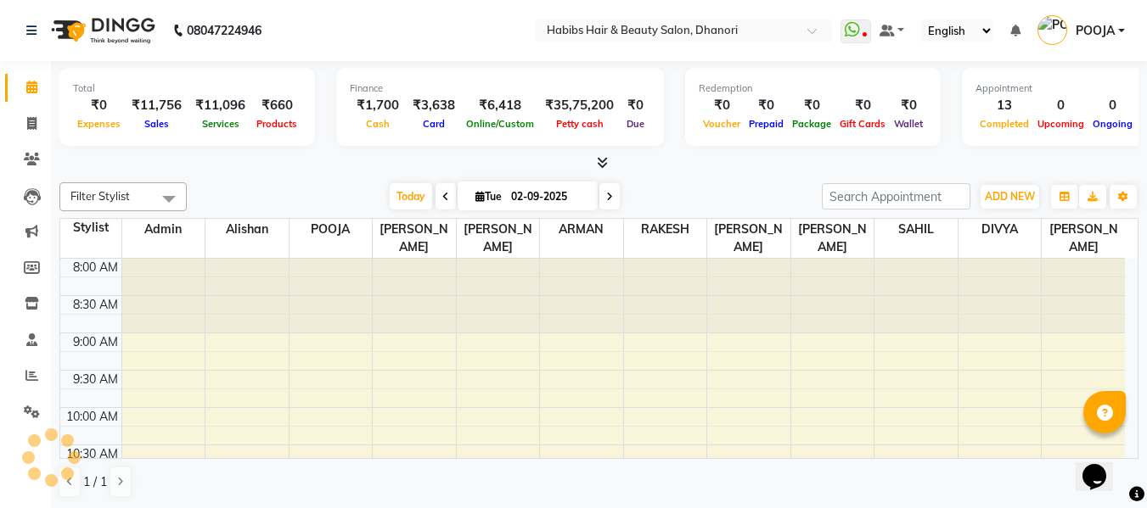
click at [1106, 35] on span "POOJA" at bounding box center [1094, 31] width 39 height 18
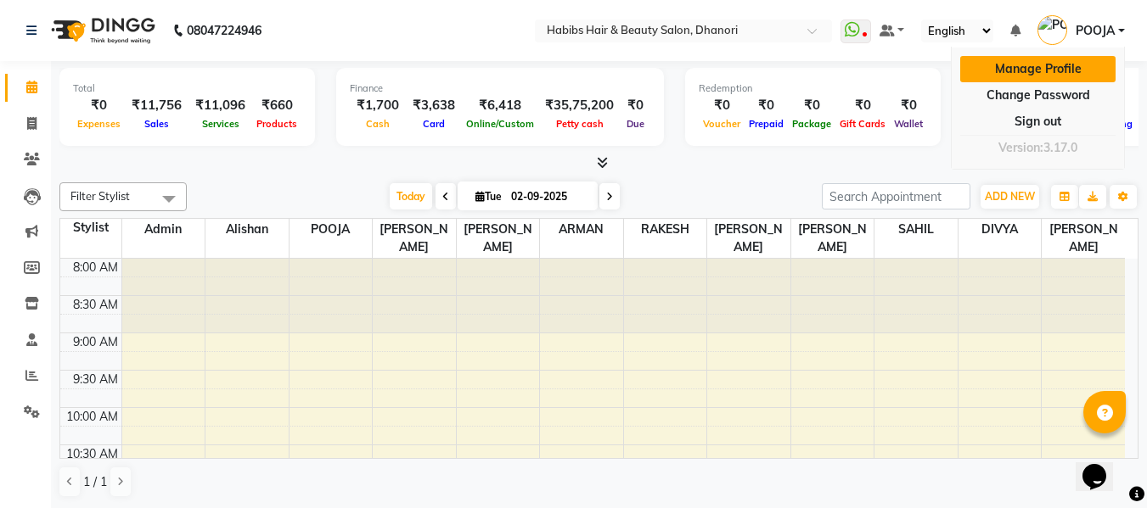
click at [1030, 62] on link "Manage Profile" at bounding box center [1037, 69] width 155 height 26
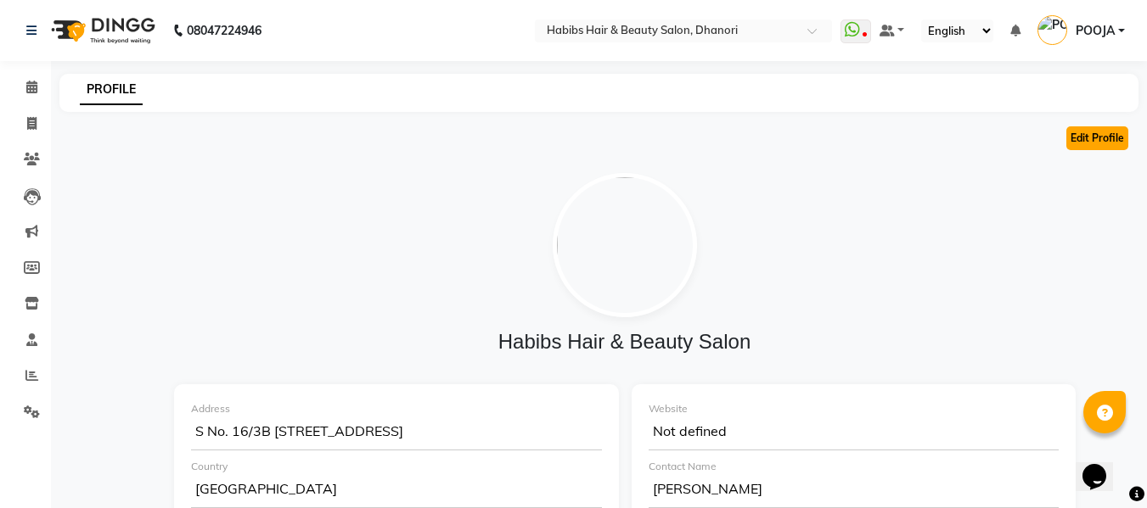
click at [1089, 143] on button "Edit Profile" at bounding box center [1097, 138] width 62 height 24
select select "1"
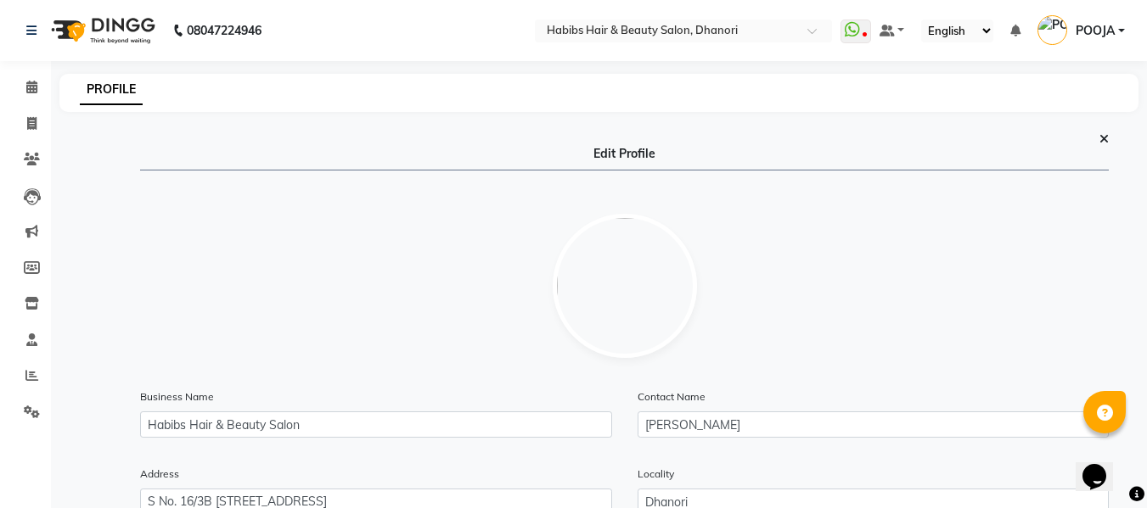
click at [1107, 137] on icon at bounding box center [1103, 139] width 9 height 12
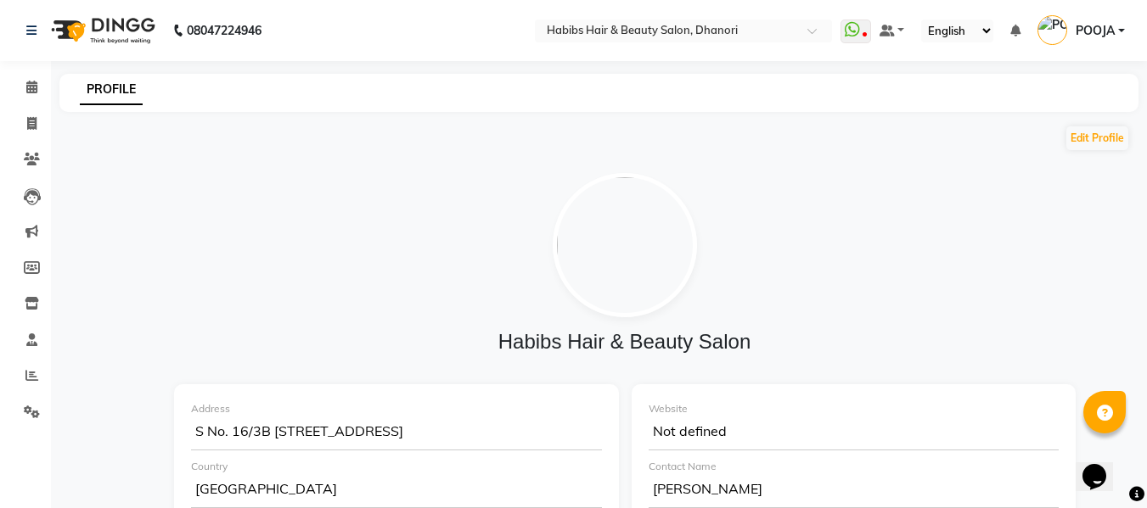
click at [1080, 31] on span "POOJA" at bounding box center [1094, 31] width 39 height 18
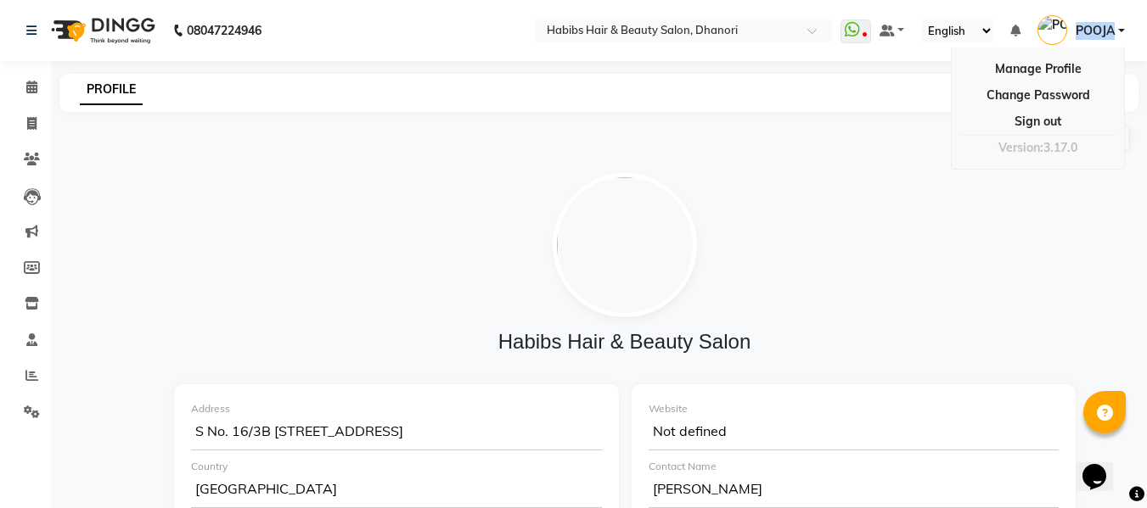
click at [1080, 31] on span "POOJA" at bounding box center [1094, 31] width 39 height 18
click at [901, 39] on link at bounding box center [891, 31] width 25 height 18
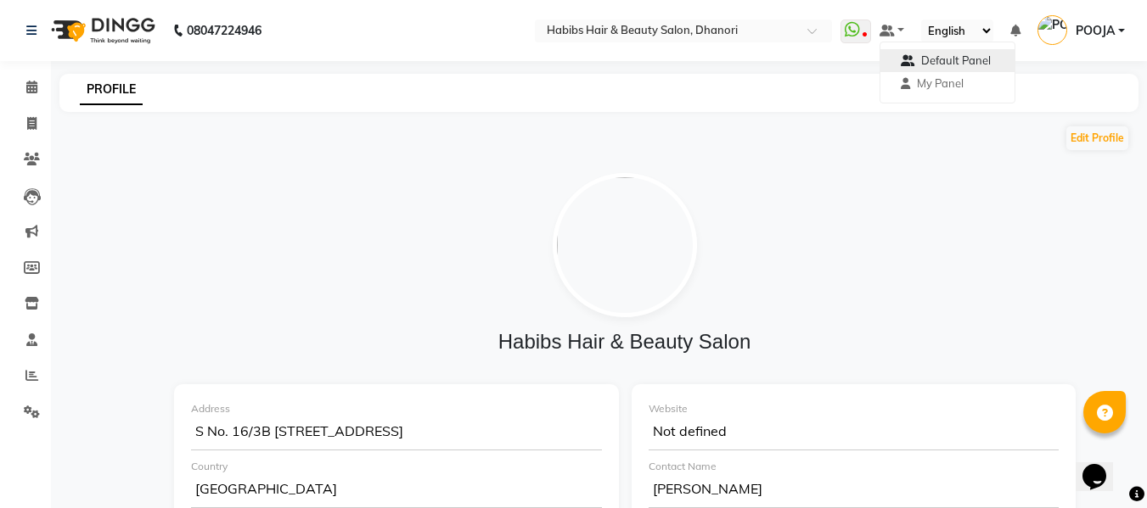
click at [931, 62] on span "Default Panel" at bounding box center [956, 60] width 70 height 14
click at [895, 31] on span at bounding box center [886, 31] width 15 height 12
click at [919, 82] on span "My Panel" at bounding box center [940, 83] width 47 height 14
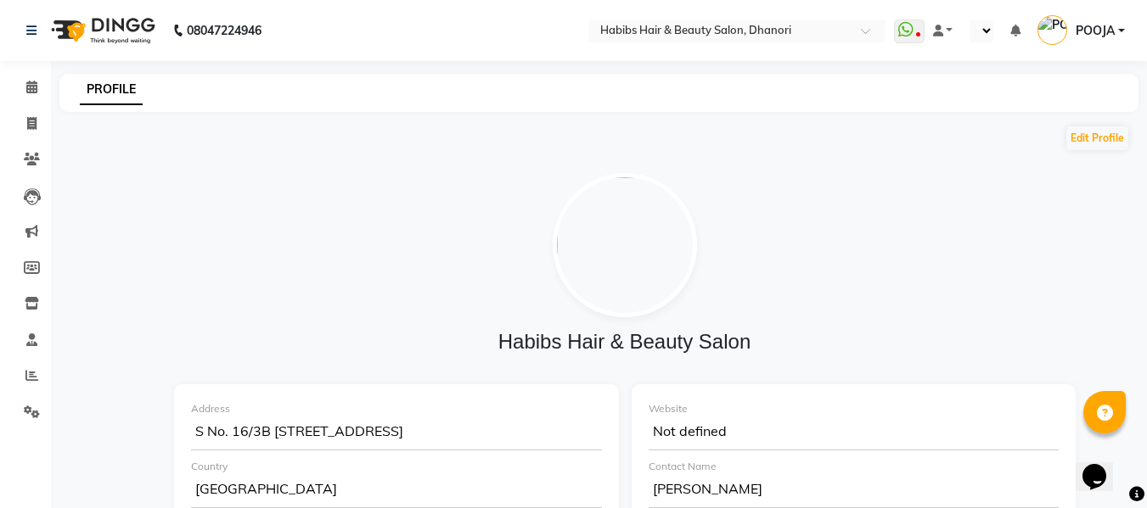
select select "en"
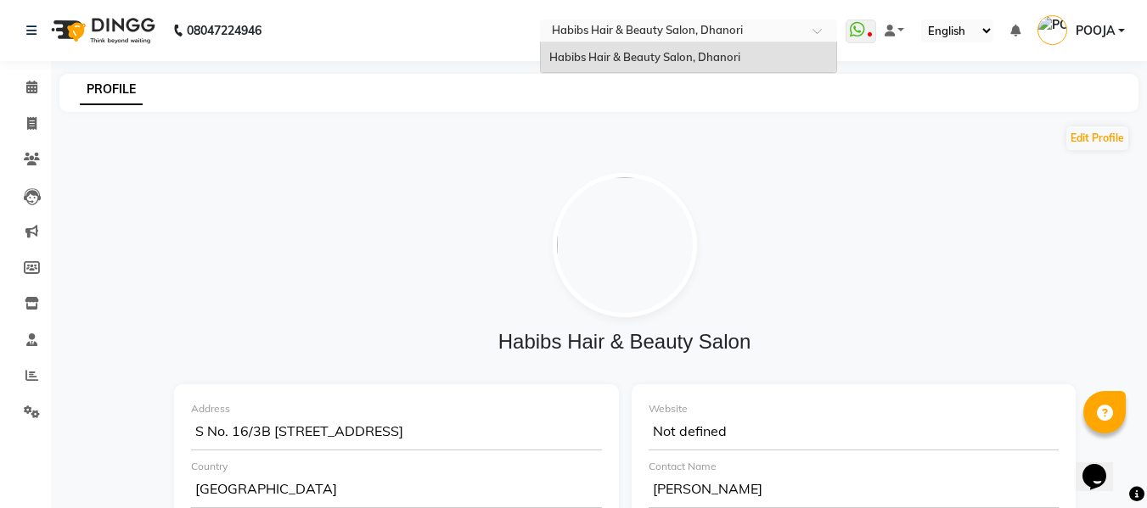
click at [814, 32] on span at bounding box center [822, 35] width 21 height 17
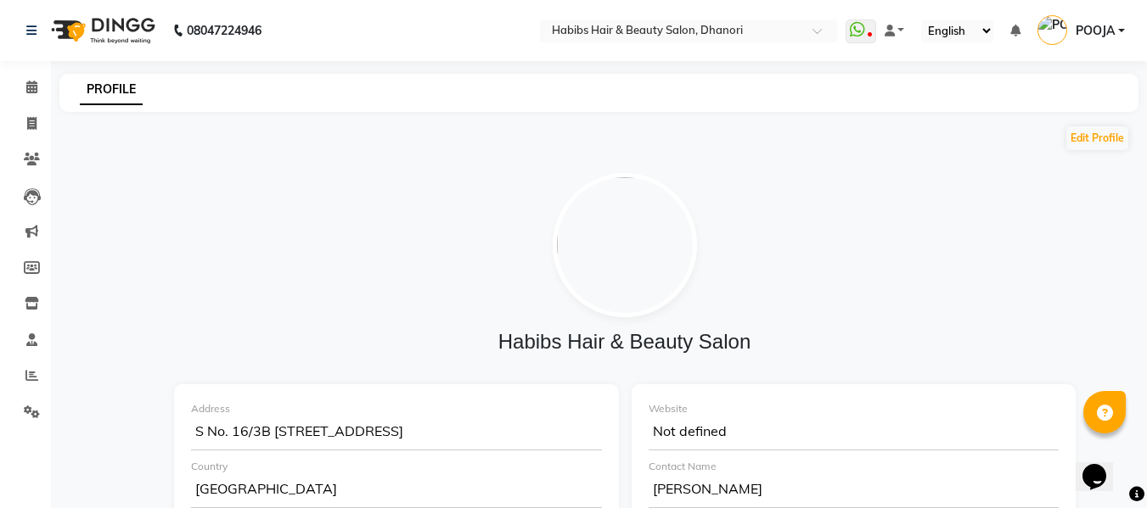
click at [17, 56] on nav "08047224946 Select Location × Habibs Hair & Beauty Salon, Dhanori WhatsApp Stat…" at bounding box center [573, 30] width 1147 height 61
click at [36, 31] on icon at bounding box center [31, 31] width 10 height 12
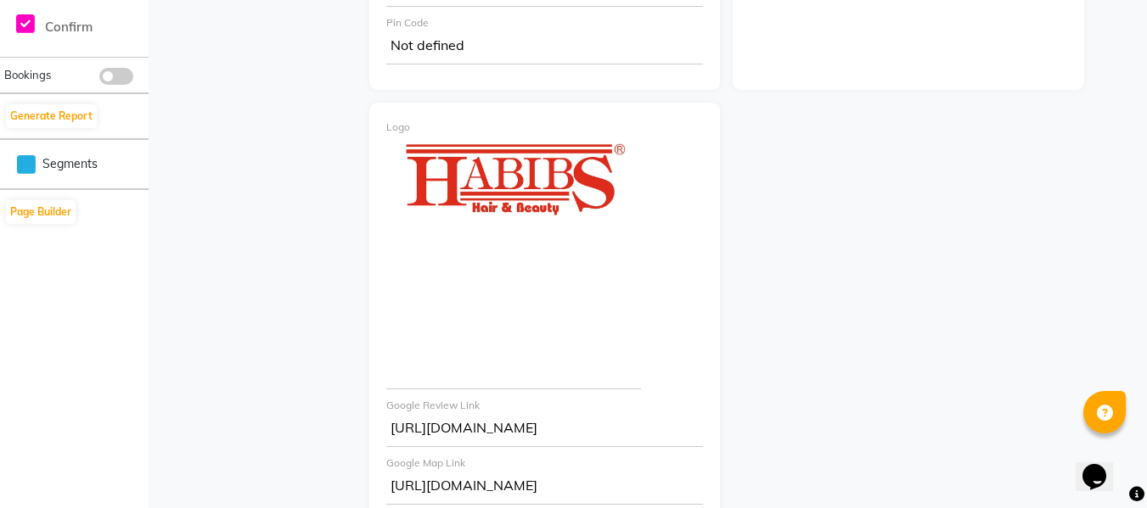
scroll to position [733, 0]
click at [22, 204] on button "Page Builder" at bounding box center [41, 211] width 70 height 24
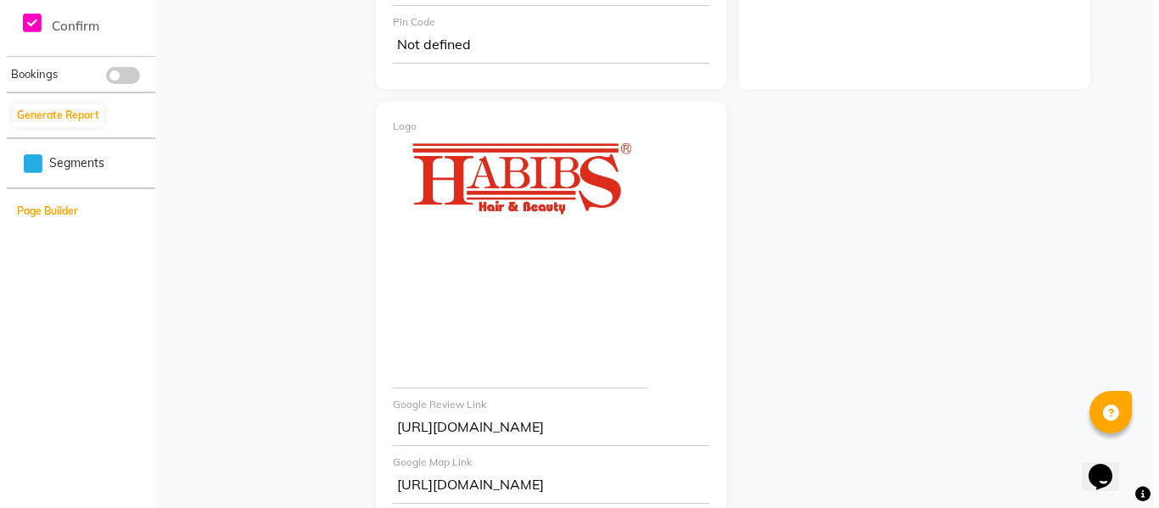
scroll to position [0, 0]
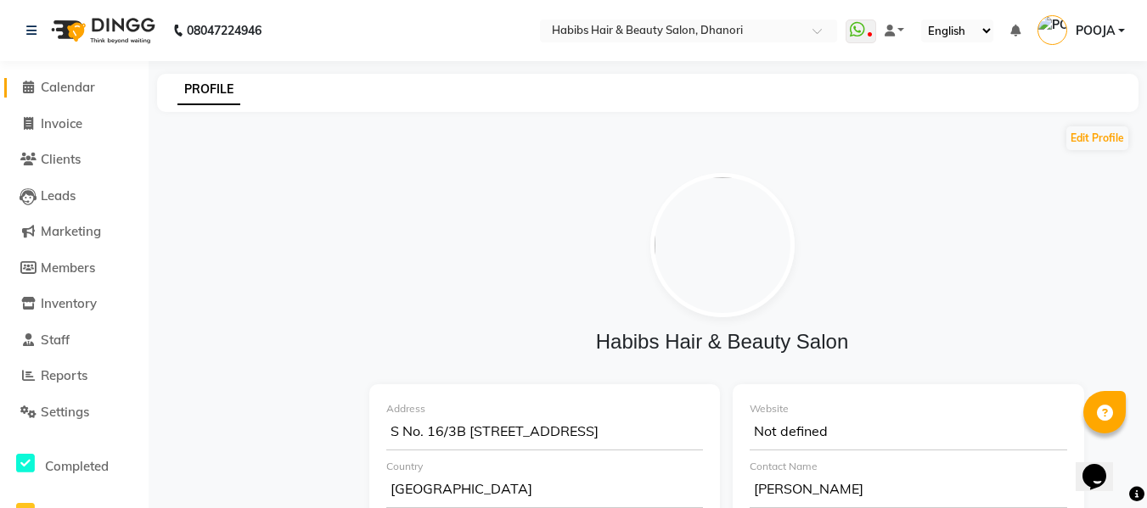
click at [68, 89] on span "Calendar" at bounding box center [68, 87] width 54 height 16
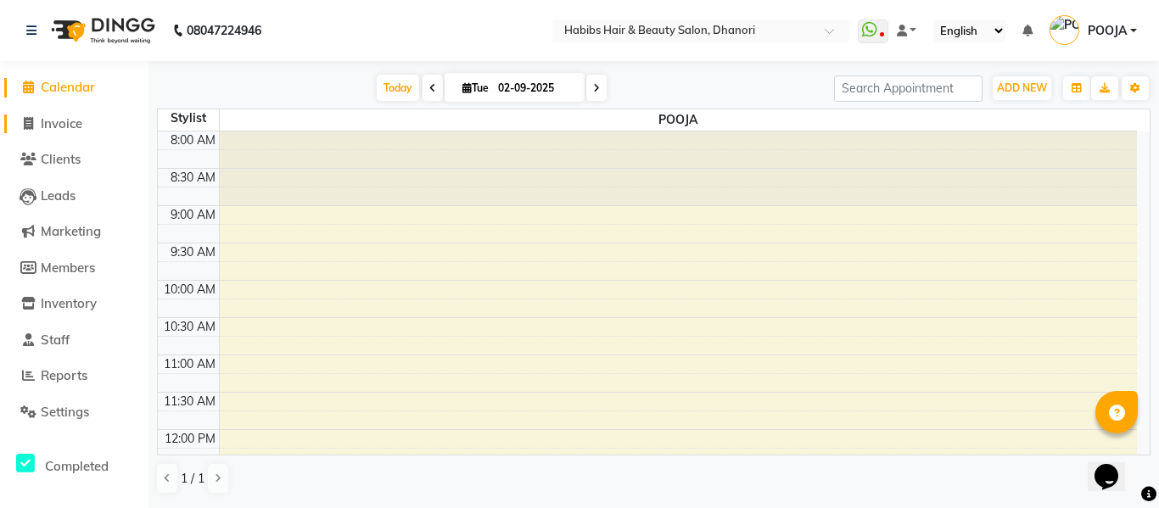
click at [54, 130] on span "Invoice" at bounding box center [62, 123] width 42 height 16
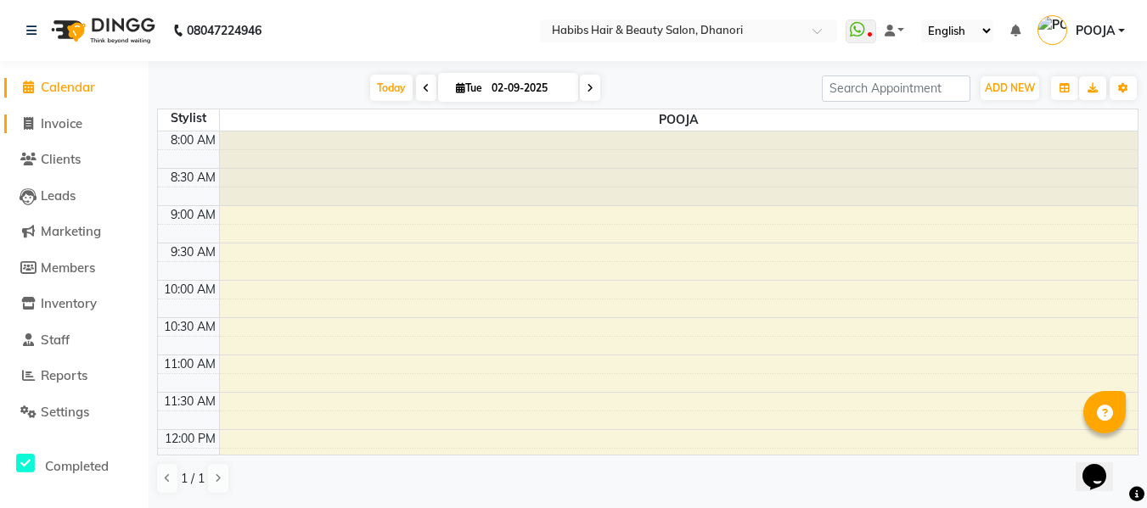
select select "4967"
select select "service"
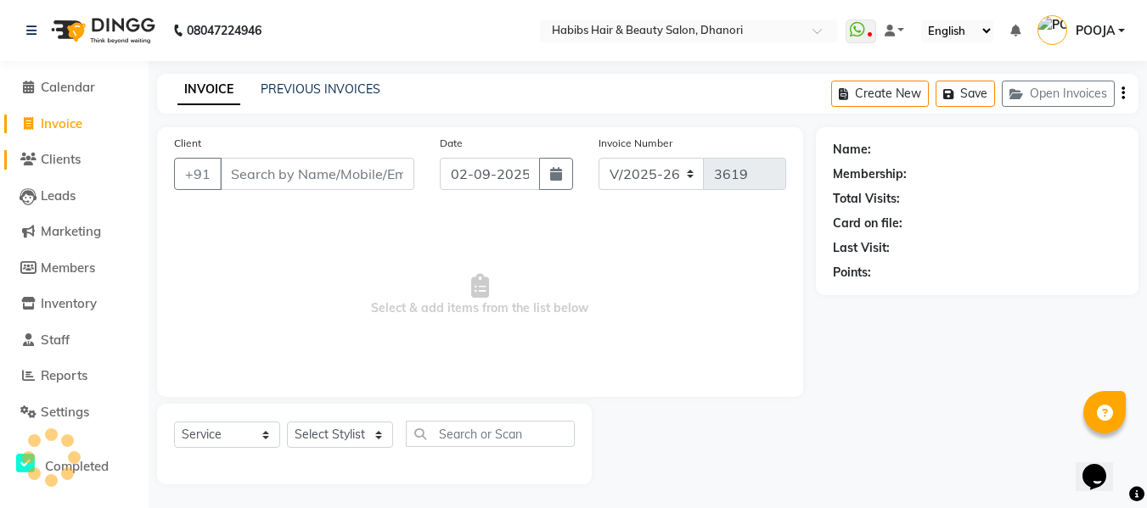
click at [67, 166] on span "Clients" at bounding box center [61, 159] width 40 height 16
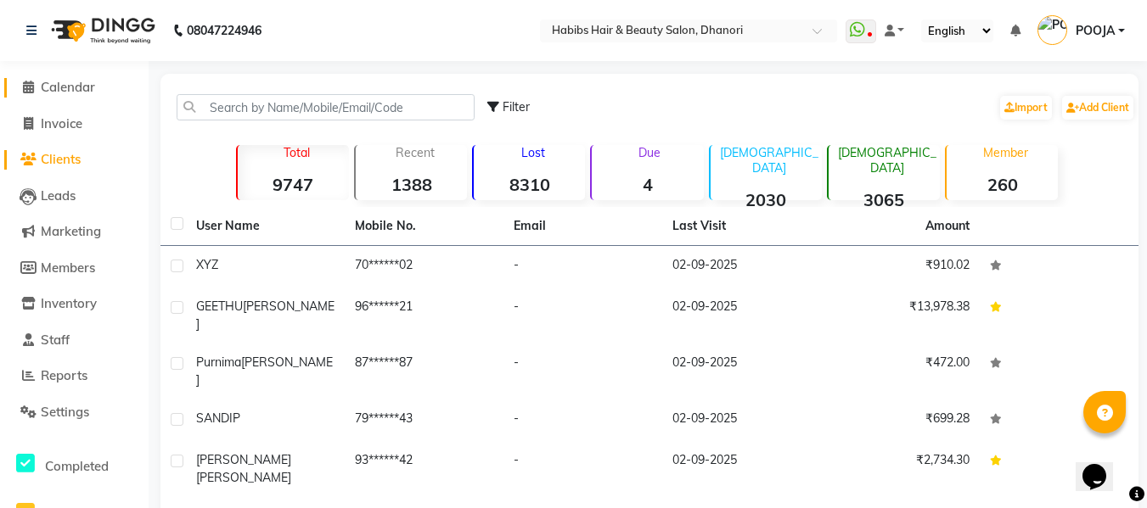
click at [64, 84] on span "Calendar" at bounding box center [68, 87] width 54 height 16
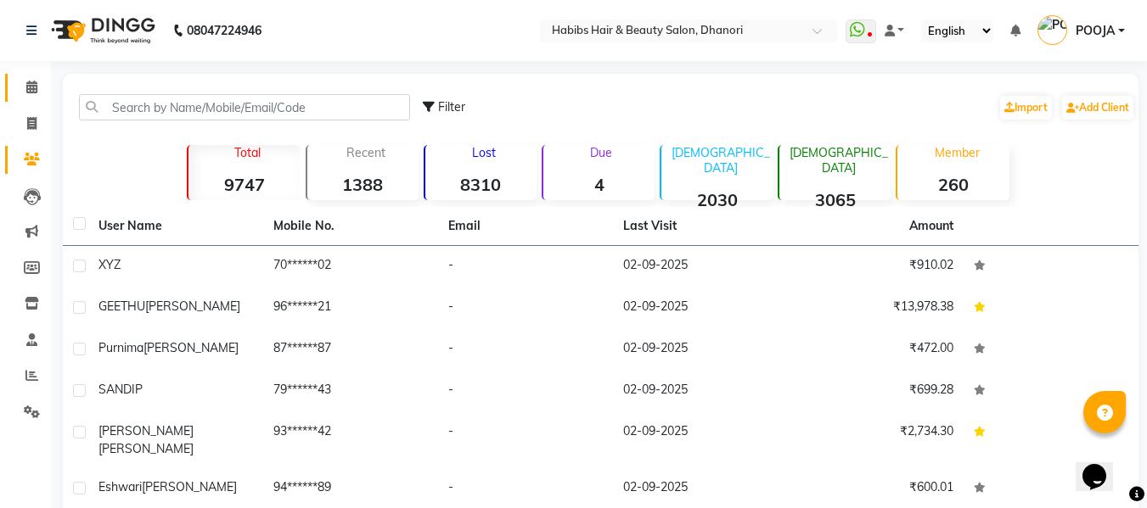
click at [28, 101] on link "Calendar" at bounding box center [25, 88] width 41 height 28
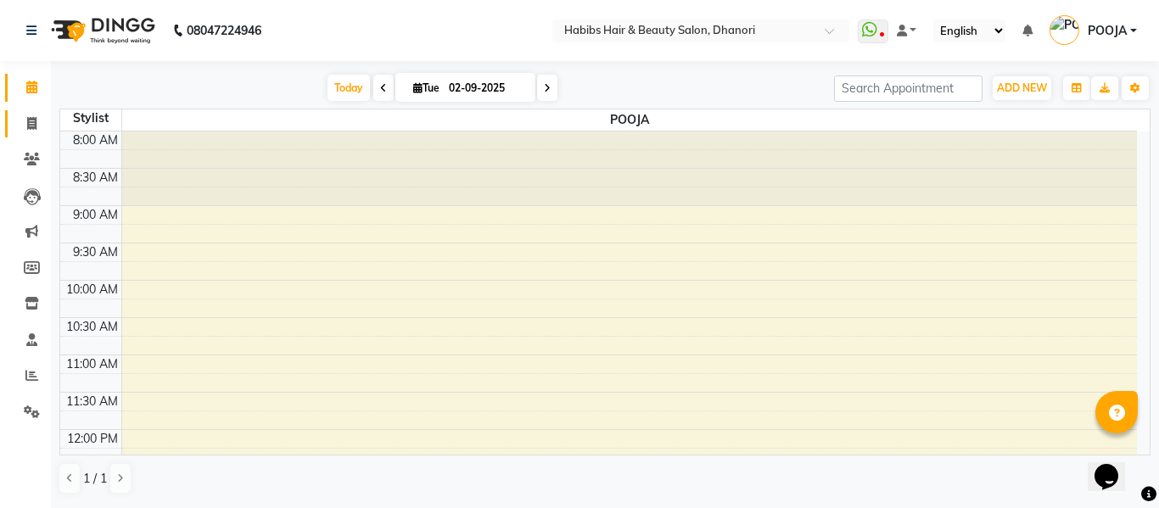
click at [13, 129] on link "Invoice" at bounding box center [25, 124] width 41 height 28
select select "4967"
select select "service"
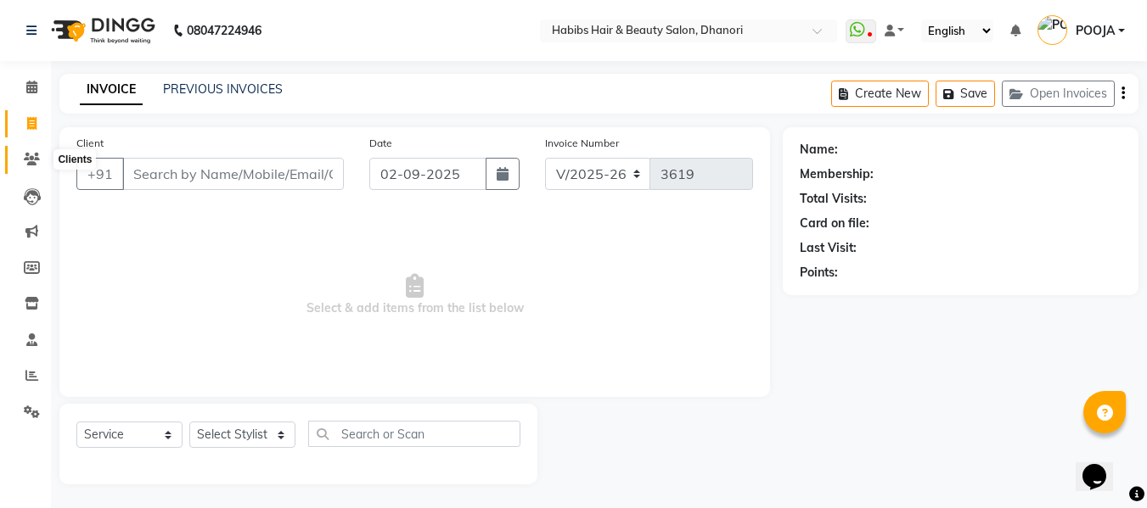
click at [25, 168] on span at bounding box center [32, 160] width 30 height 20
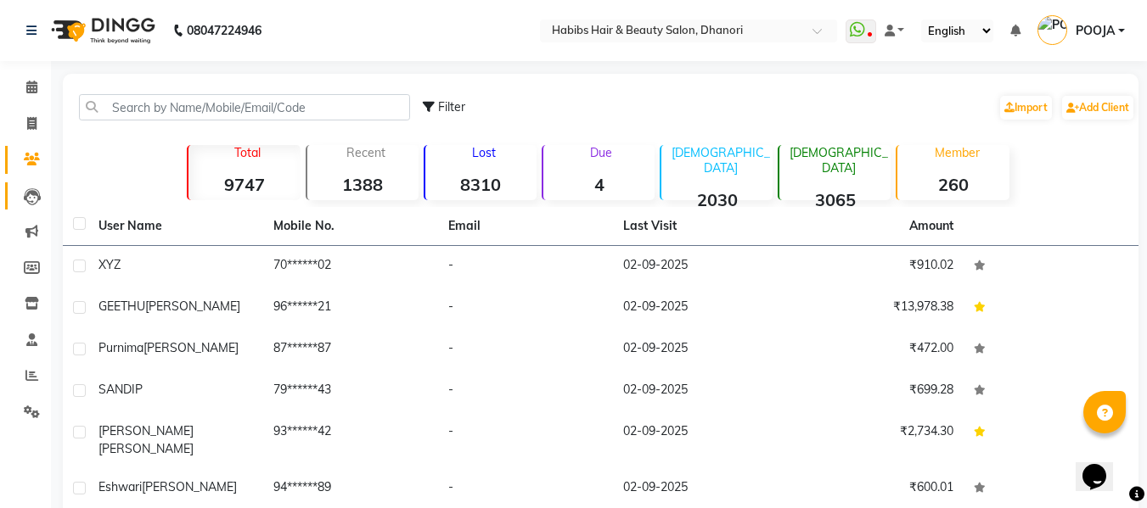
click at [18, 206] on link "Leads" at bounding box center [25, 196] width 41 height 28
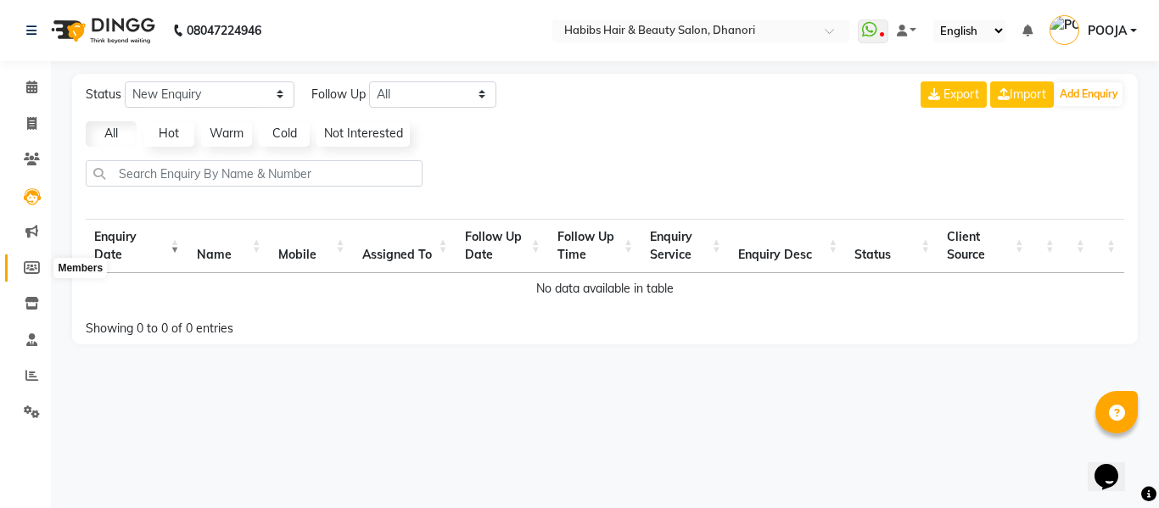
click at [36, 259] on span at bounding box center [32, 269] width 30 height 20
select select
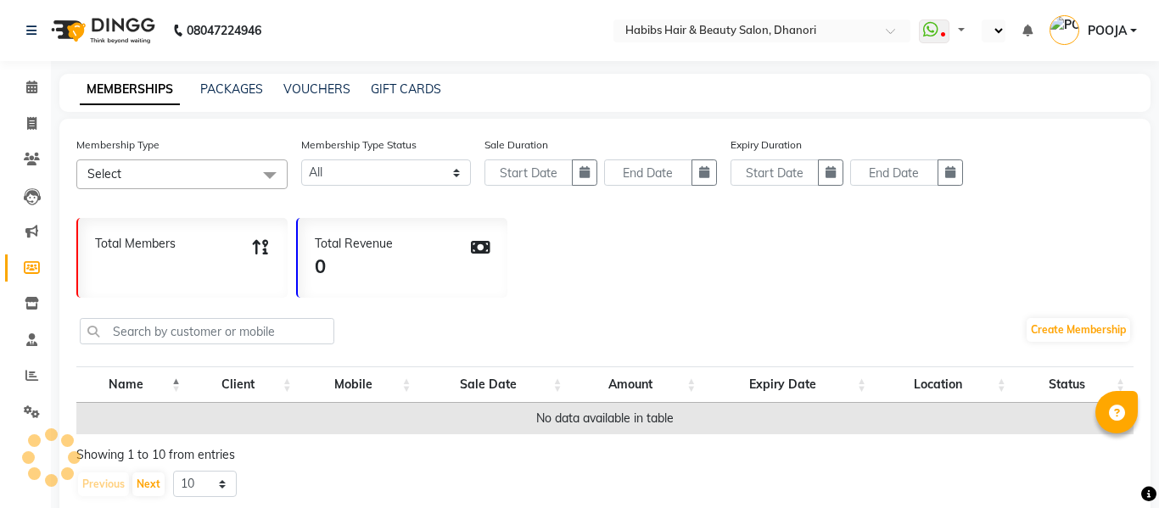
select select
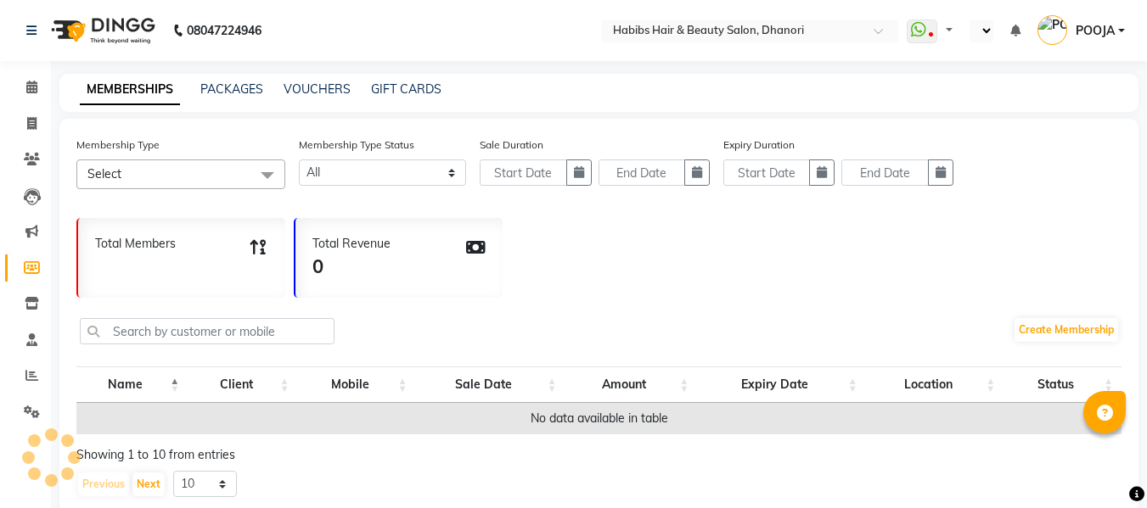
select select "en"
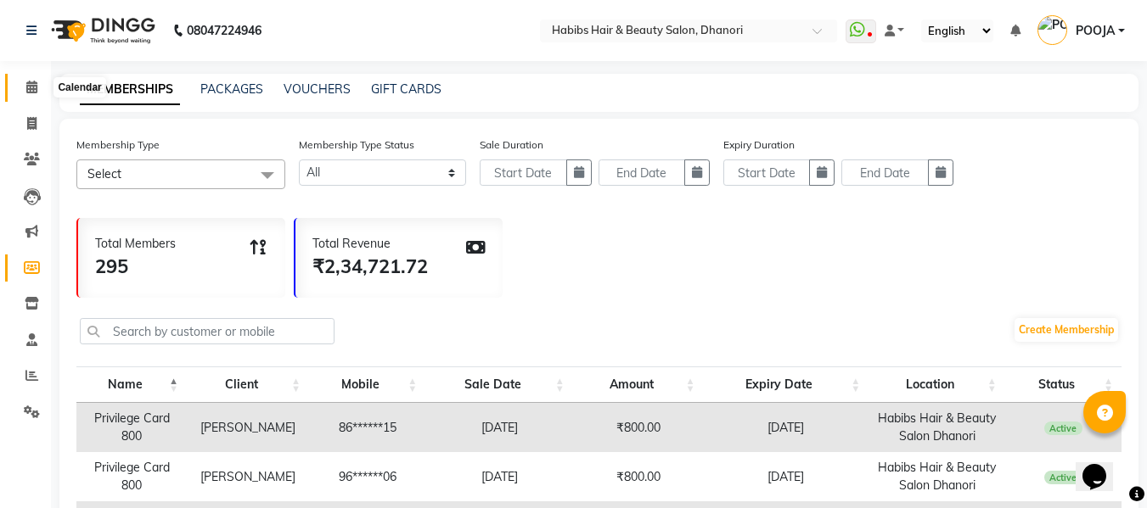
click at [30, 88] on icon at bounding box center [31, 87] width 11 height 13
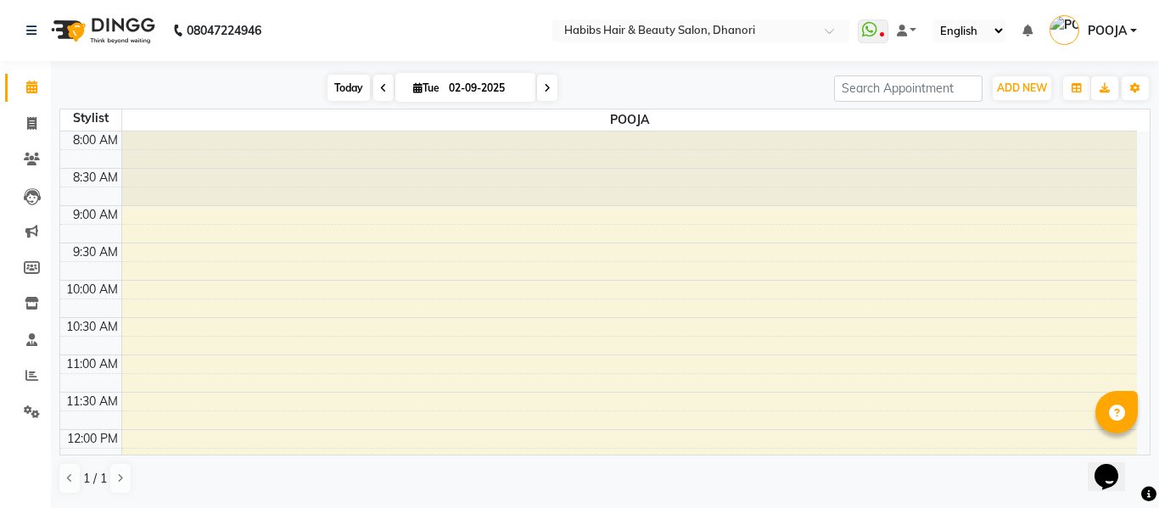
click at [348, 93] on span "Today" at bounding box center [349, 88] width 42 height 26
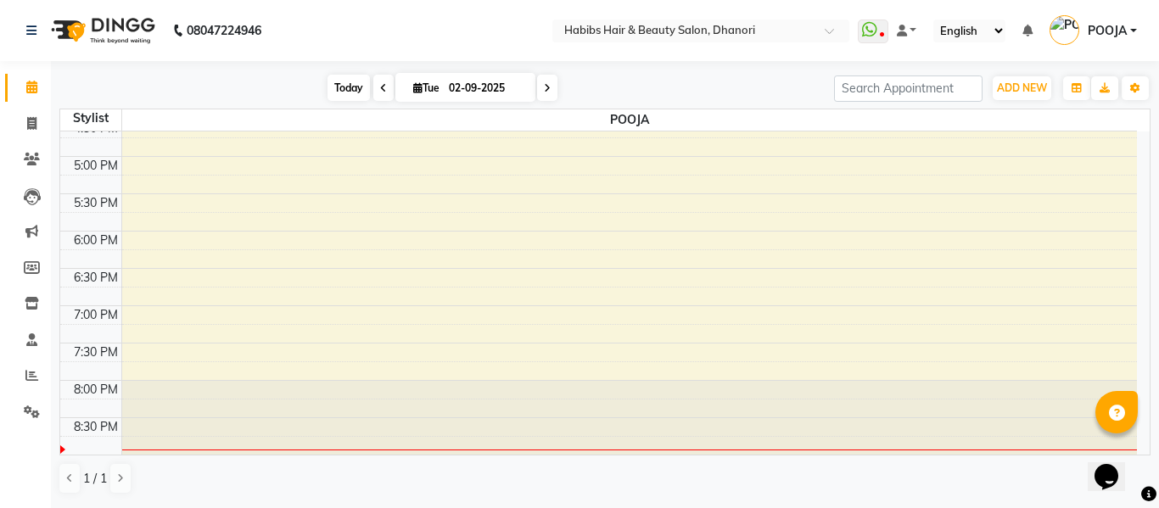
click at [348, 93] on span "Today" at bounding box center [349, 88] width 42 height 26
click at [912, 31] on link at bounding box center [907, 31] width 20 height 18
click at [930, 63] on icon at bounding box center [925, 60] width 14 height 11
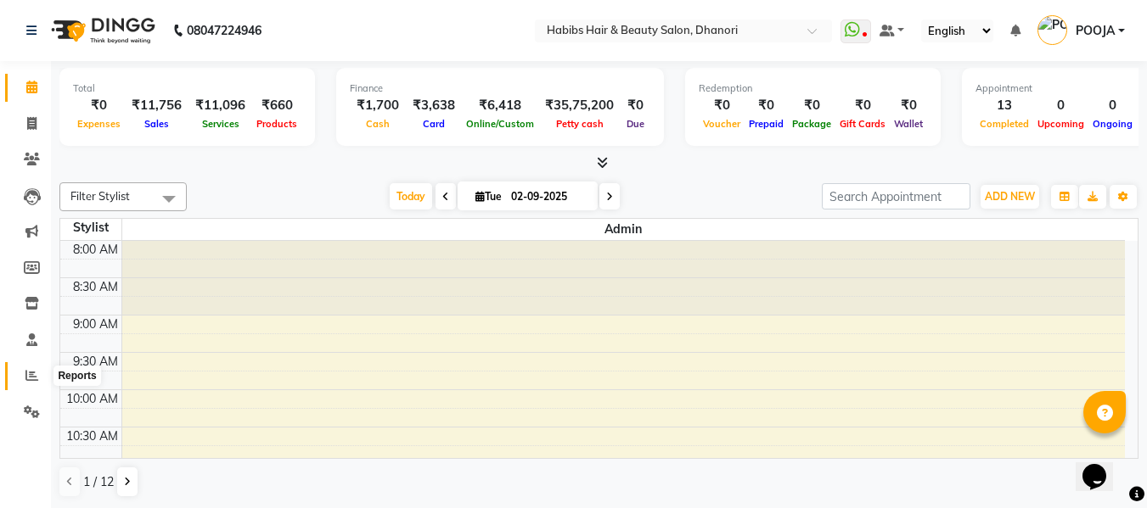
click at [28, 371] on icon at bounding box center [31, 375] width 13 height 13
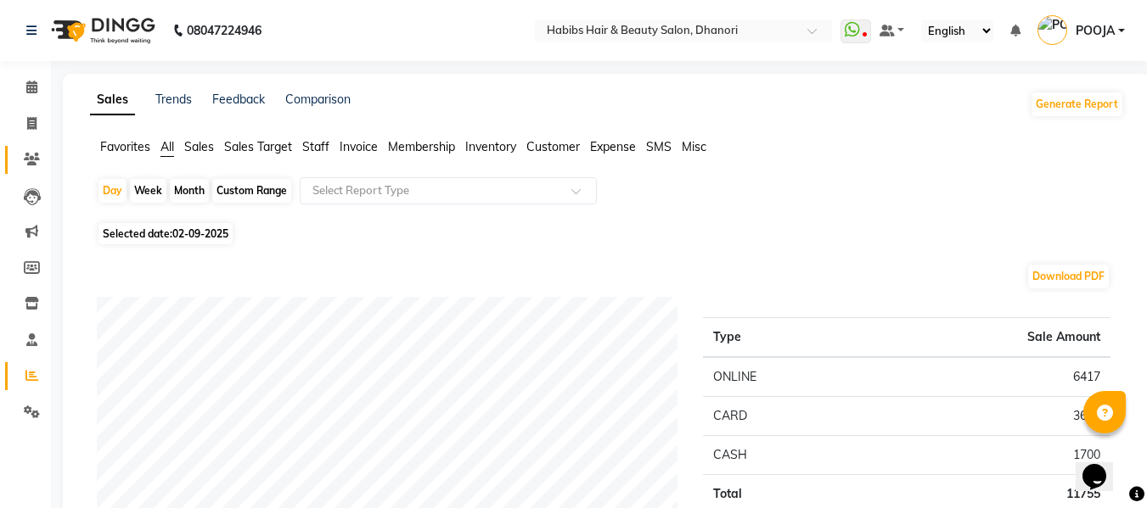
click at [31, 171] on link "Clients" at bounding box center [25, 160] width 41 height 28
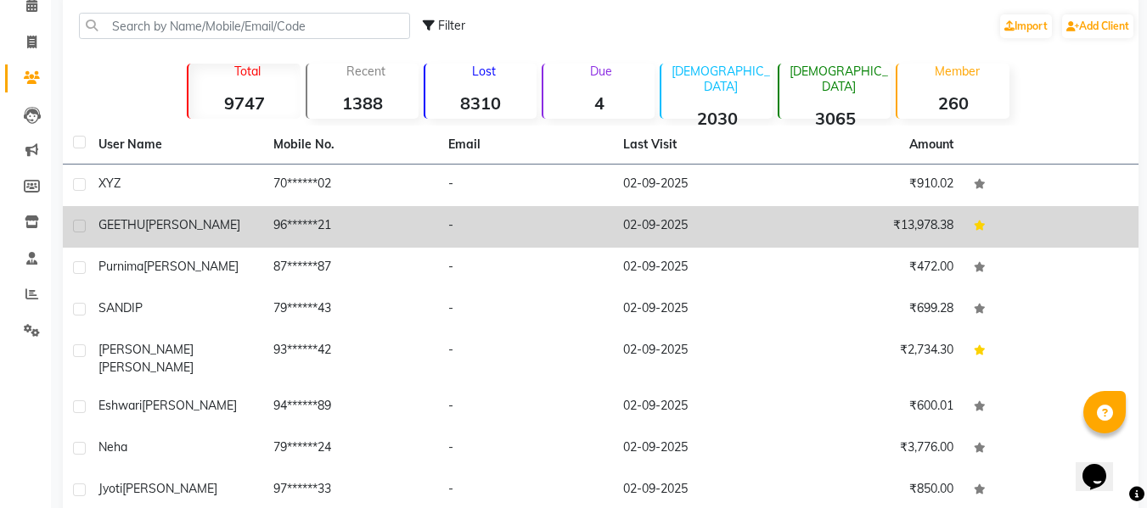
scroll to position [82, 0]
click at [184, 238] on td "[PERSON_NAME]" at bounding box center [175, 226] width 175 height 42
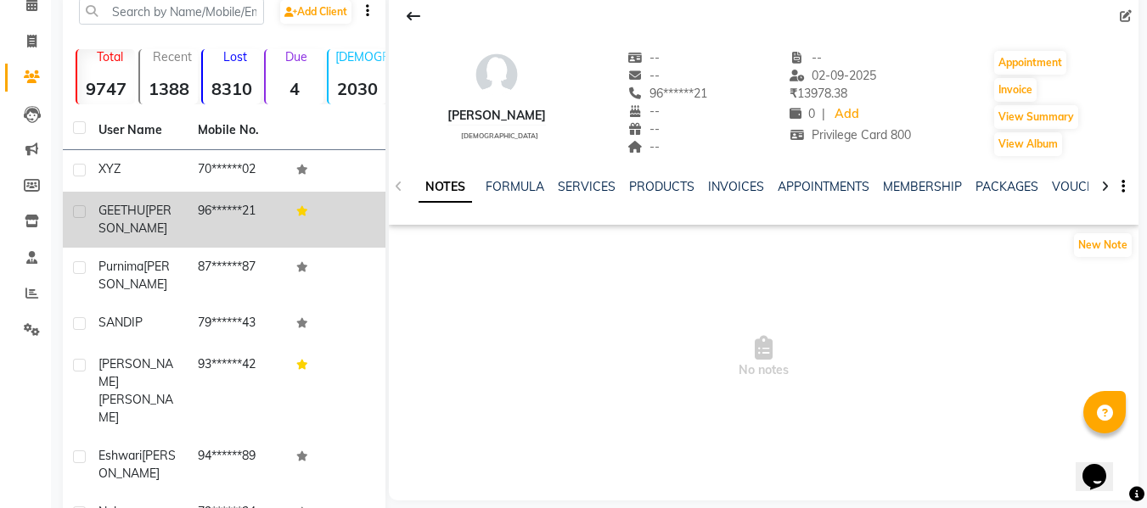
click at [188, 238] on td "96******21" at bounding box center [237, 220] width 99 height 56
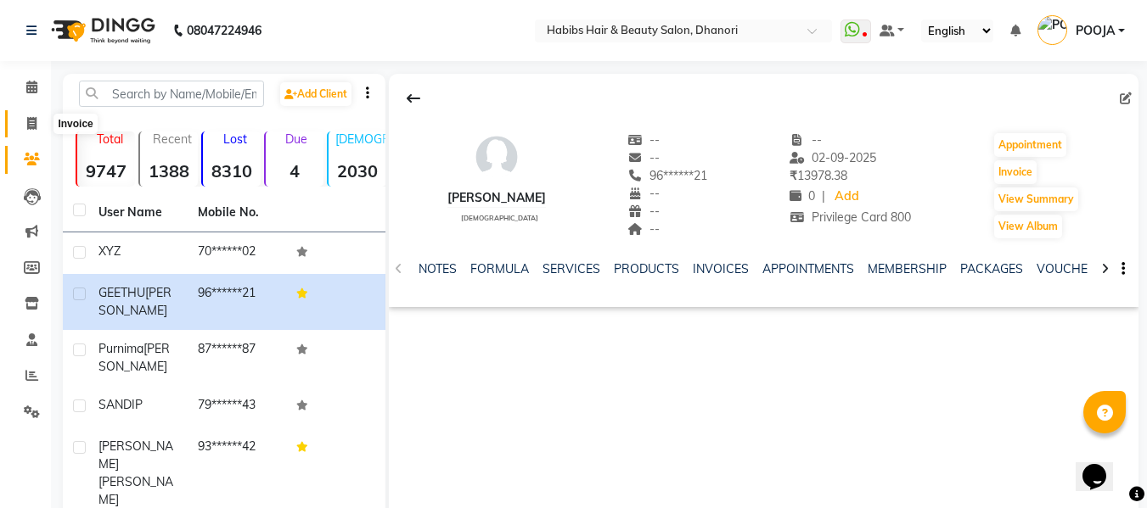
click at [36, 118] on icon at bounding box center [31, 123] width 9 height 13
select select "4967"
select select "service"
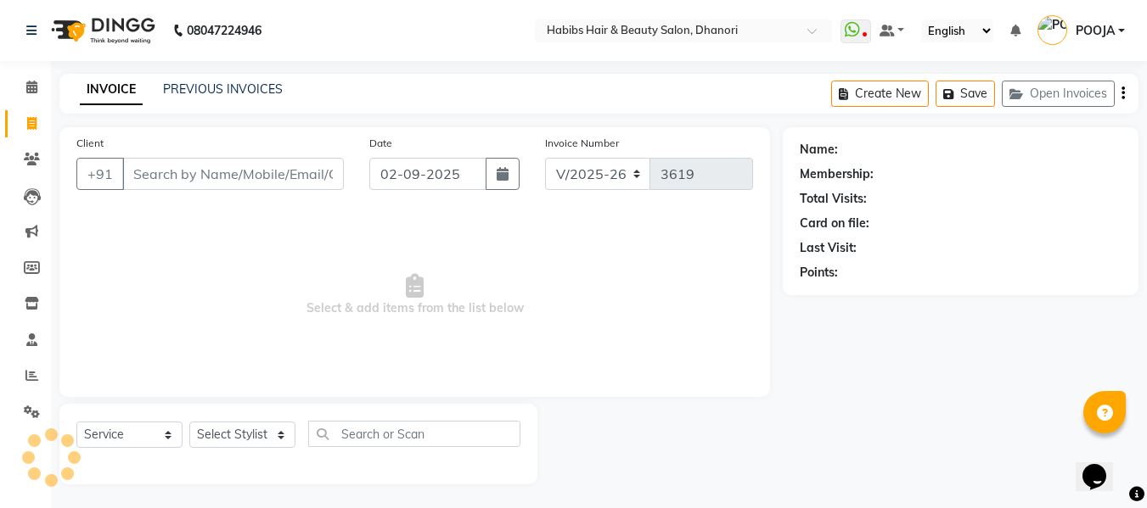
scroll to position [2, 0]
click at [151, 161] on input "Client" at bounding box center [233, 172] width 222 height 32
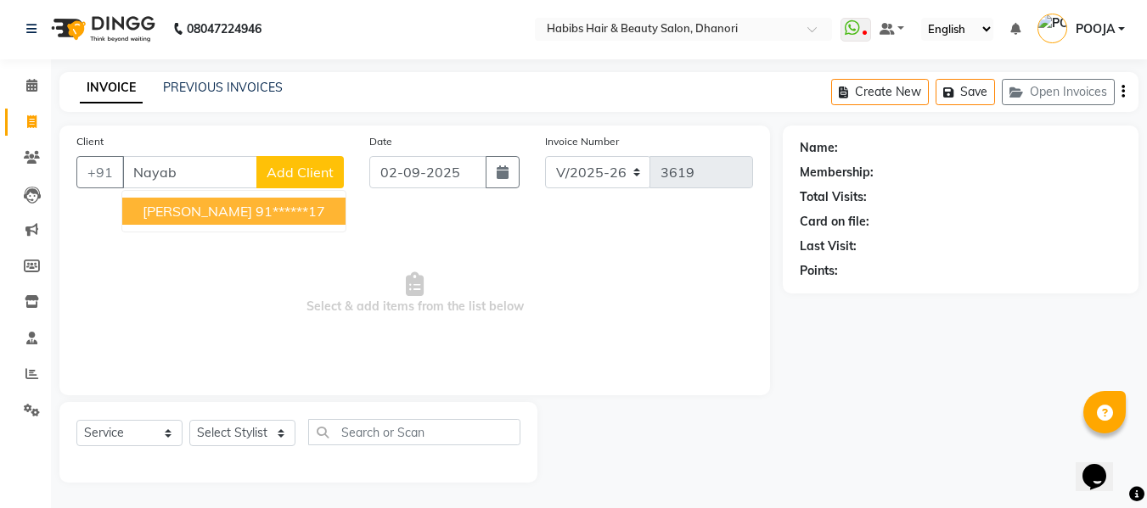
click at [192, 212] on span "[PERSON_NAME]" at bounding box center [197, 211] width 109 height 17
type input "91******17"
select select "1: Object"
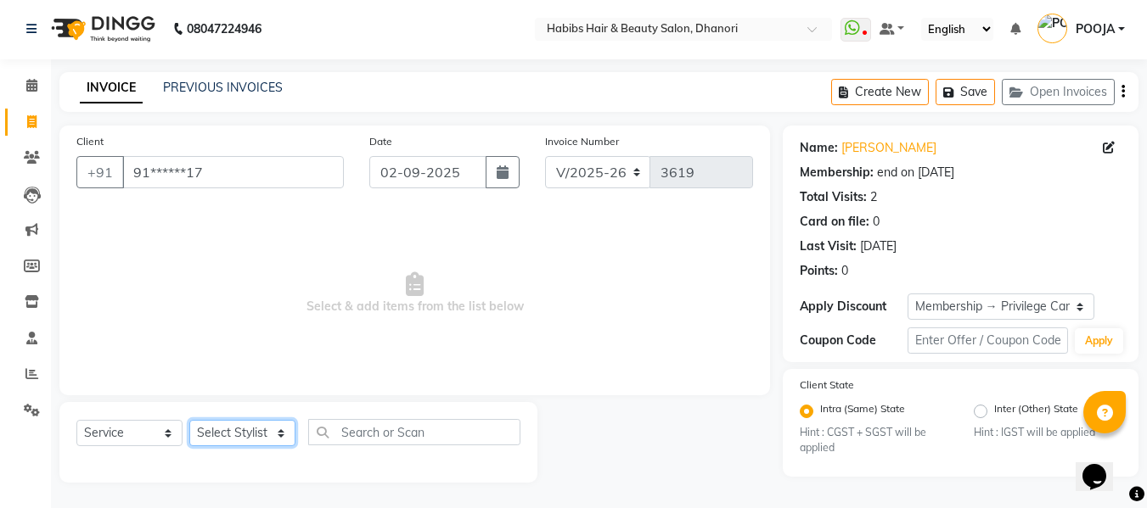
click at [231, 429] on select "Select Stylist Admin [PERSON_NAME] DIVYA [PERSON_NAME] [PERSON_NAME] POOJA [PER…" at bounding box center [242, 433] width 106 height 26
select select "41588"
click at [189, 420] on select "Select Stylist Admin [PERSON_NAME] DIVYA [PERSON_NAME] [PERSON_NAME] POOJA [PER…" at bounding box center [242, 433] width 106 height 26
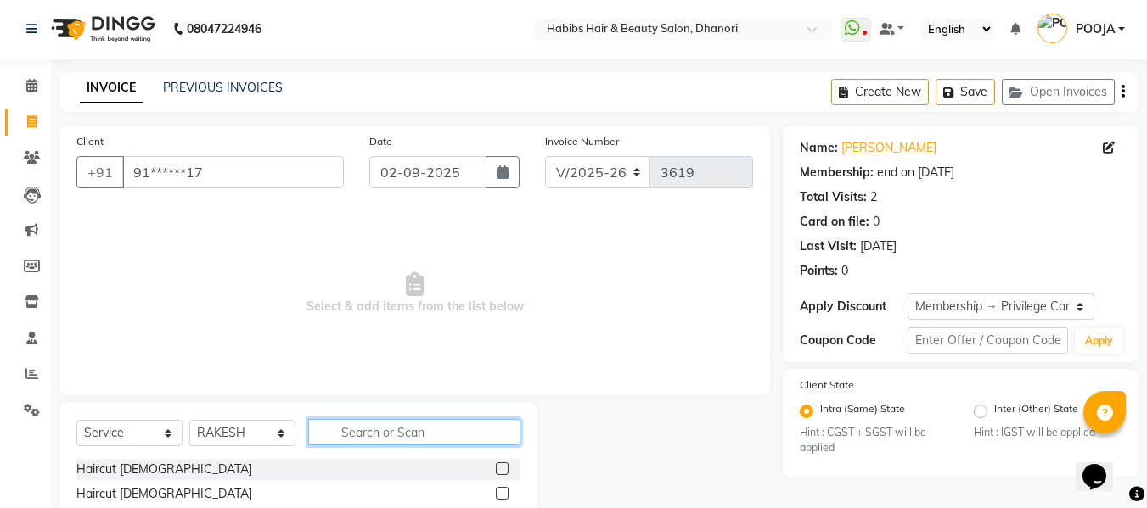
click at [378, 435] on input "text" at bounding box center [414, 432] width 212 height 26
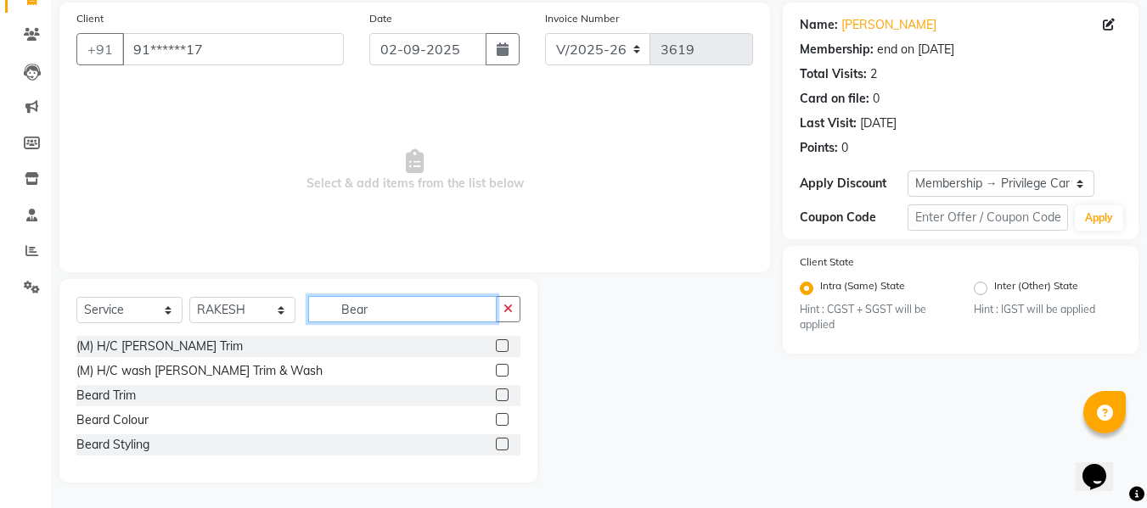
scroll to position [124, 0]
type input "Bear"
click at [497, 400] on label at bounding box center [502, 396] width 13 height 13
click at [497, 400] on input "checkbox" at bounding box center [501, 396] width 11 height 11
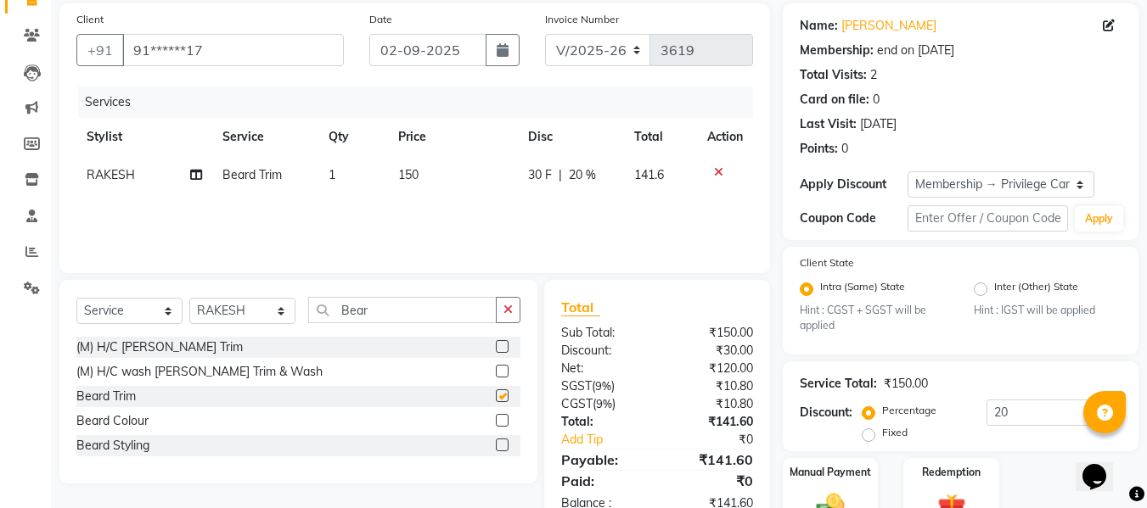
checkbox input "false"
click at [409, 176] on span "150" at bounding box center [408, 174] width 20 height 15
select select "41588"
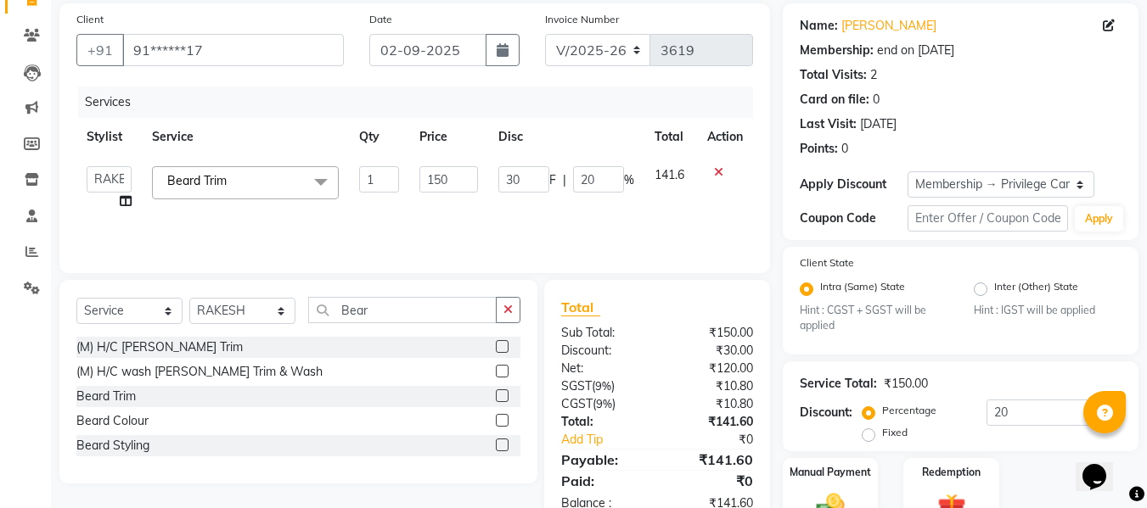
click at [409, 176] on td "150" at bounding box center [448, 188] width 79 height 65
click at [447, 182] on input "150" at bounding box center [448, 179] width 59 height 26
type input "1"
type input "200"
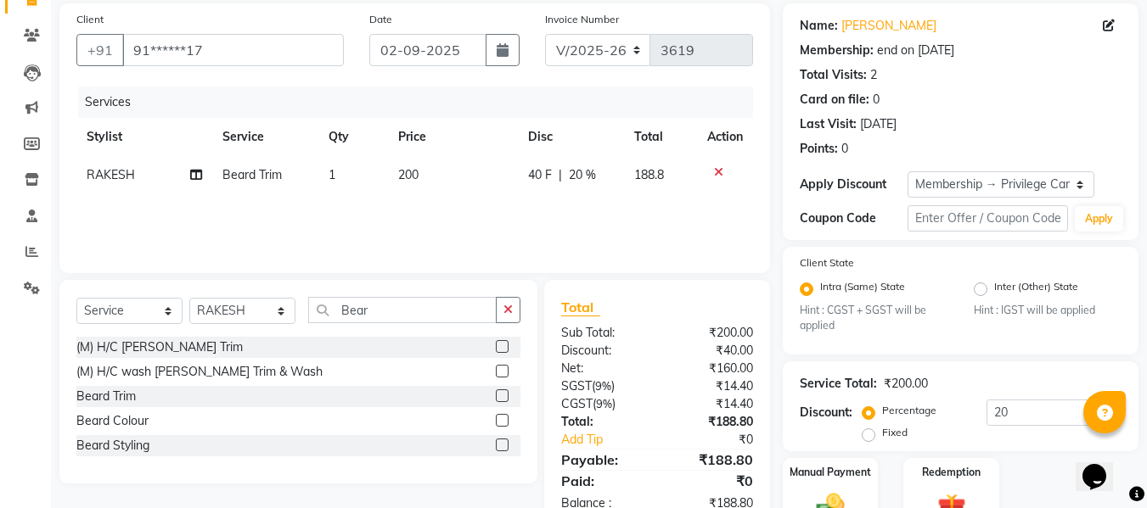
click at [458, 213] on div "Services Stylist Service Qty Price Disc Total Action RAKESH Beard Trim 1 200 40…" at bounding box center [414, 172] width 676 height 170
click at [1012, 407] on input "20" at bounding box center [1053, 413] width 135 height 26
type input "2"
click at [671, 205] on div "Services Stylist Service Qty Price Disc Total Action RAKESH Beard Trim 1 200 0 …" at bounding box center [414, 172] width 676 height 170
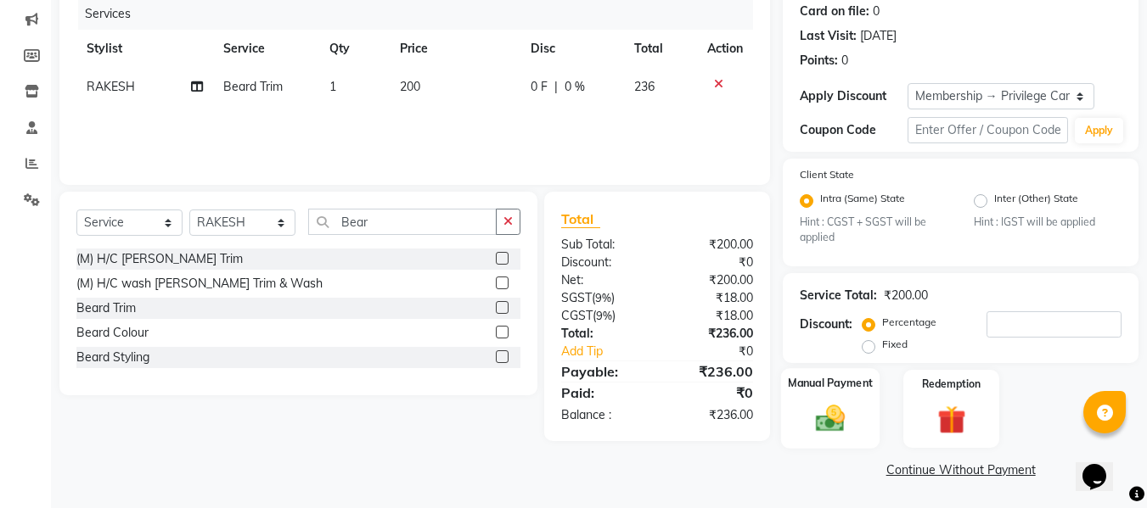
click at [820, 417] on img at bounding box center [830, 419] width 48 height 34
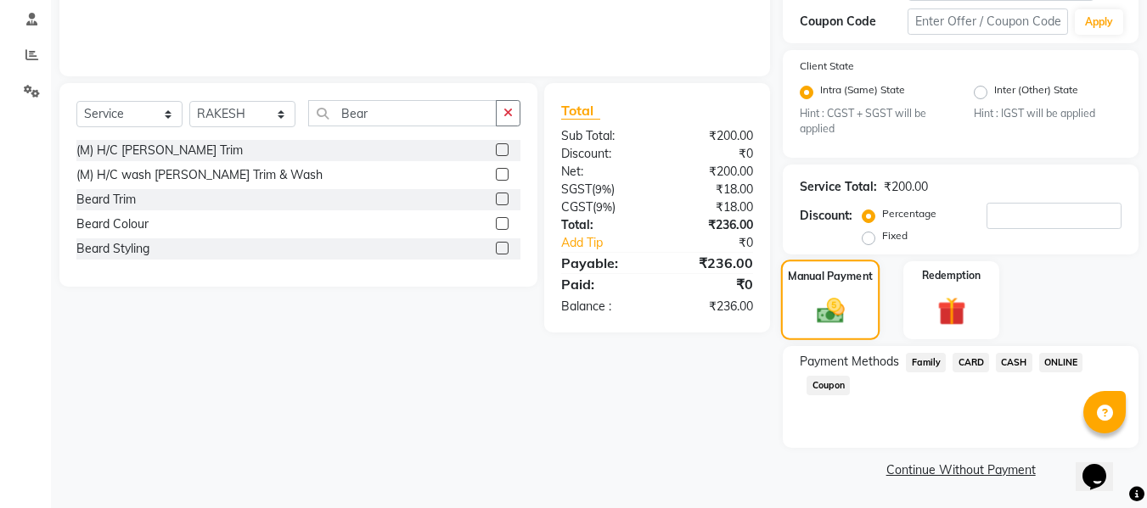
scroll to position [317, 0]
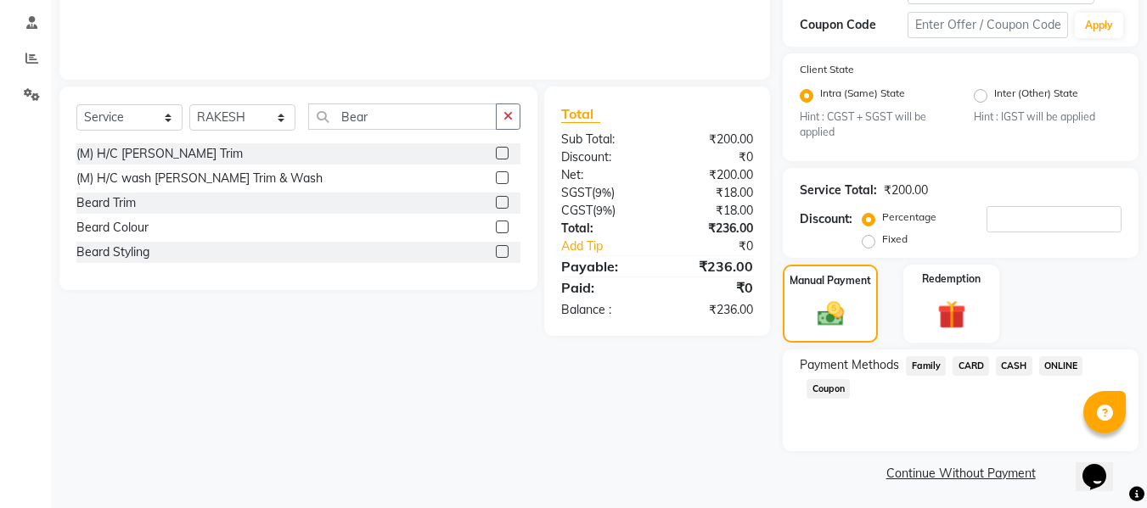
click at [1069, 366] on span "ONLINE" at bounding box center [1061, 366] width 44 height 20
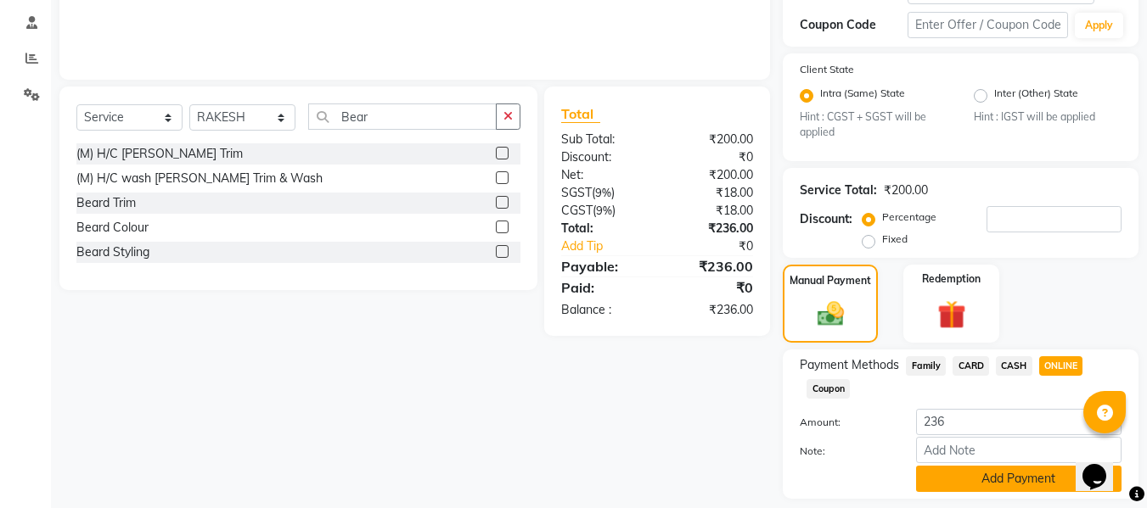
click at [987, 489] on button "Add Payment" at bounding box center [1018, 479] width 205 height 26
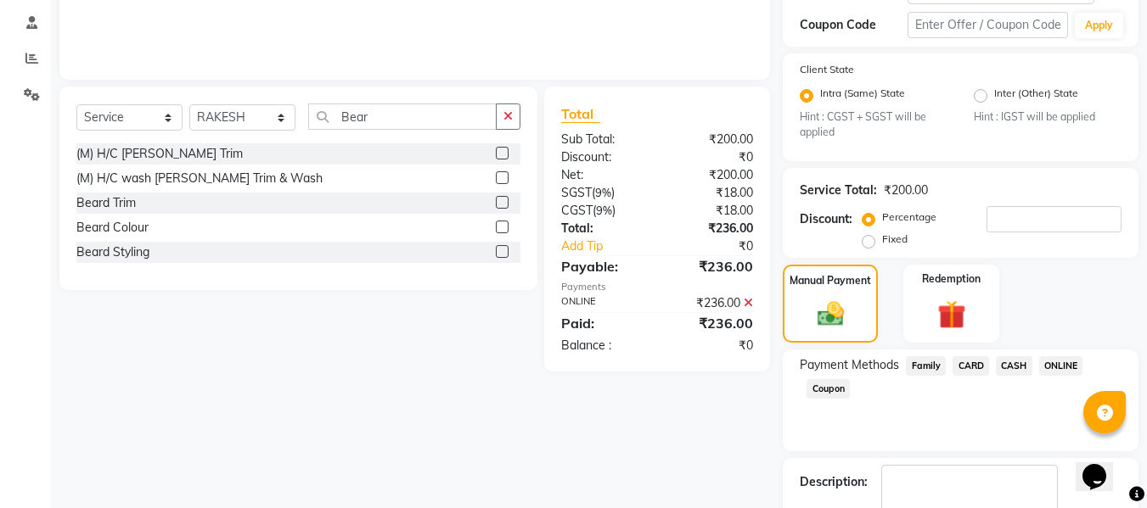
scroll to position [417, 0]
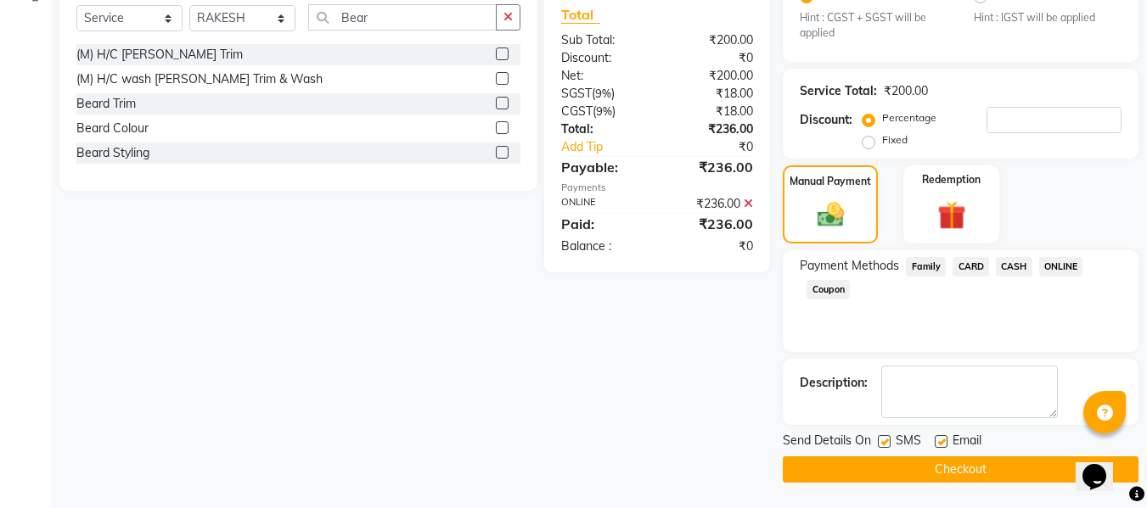
click at [979, 471] on button "Checkout" at bounding box center [961, 470] width 356 height 26
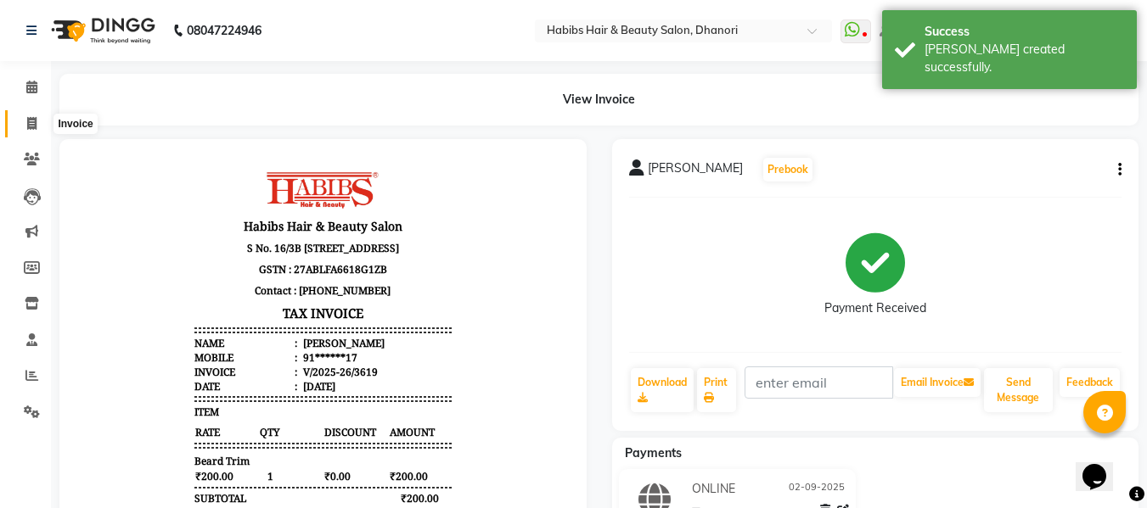
click at [25, 122] on span at bounding box center [32, 125] width 30 height 20
select select "service"
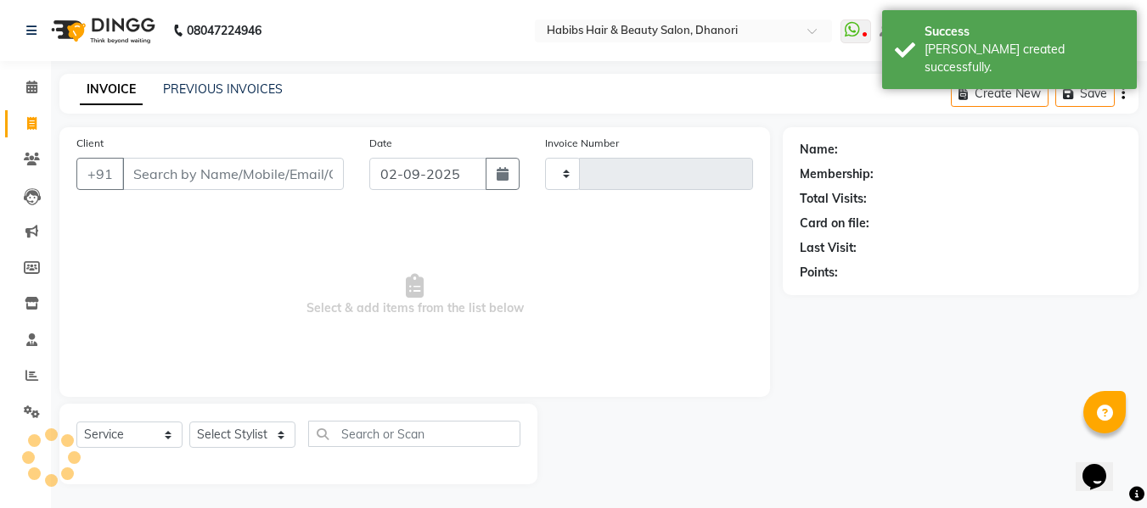
type input "3620"
select select "4967"
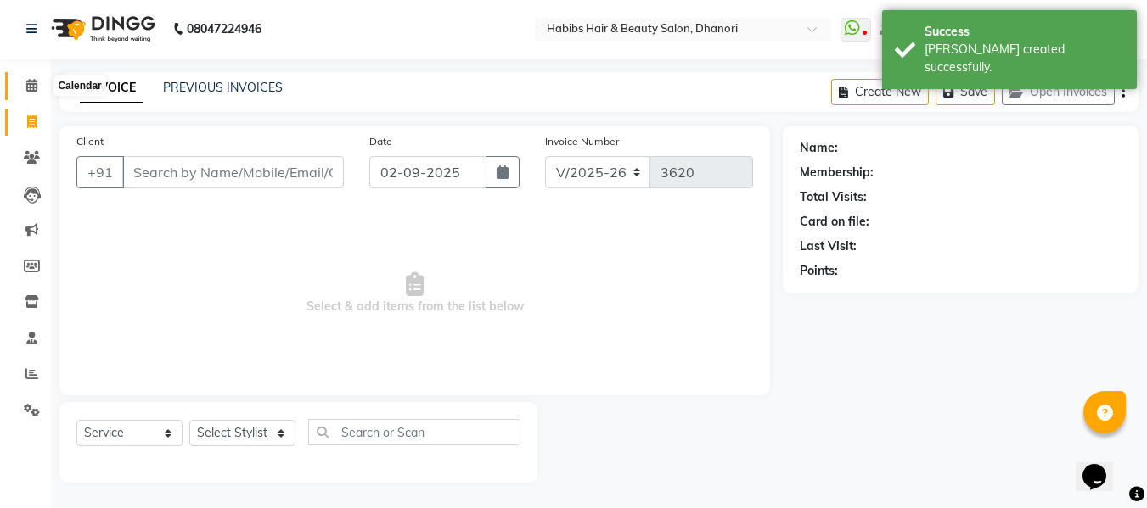
click at [26, 89] on icon at bounding box center [31, 85] width 11 height 13
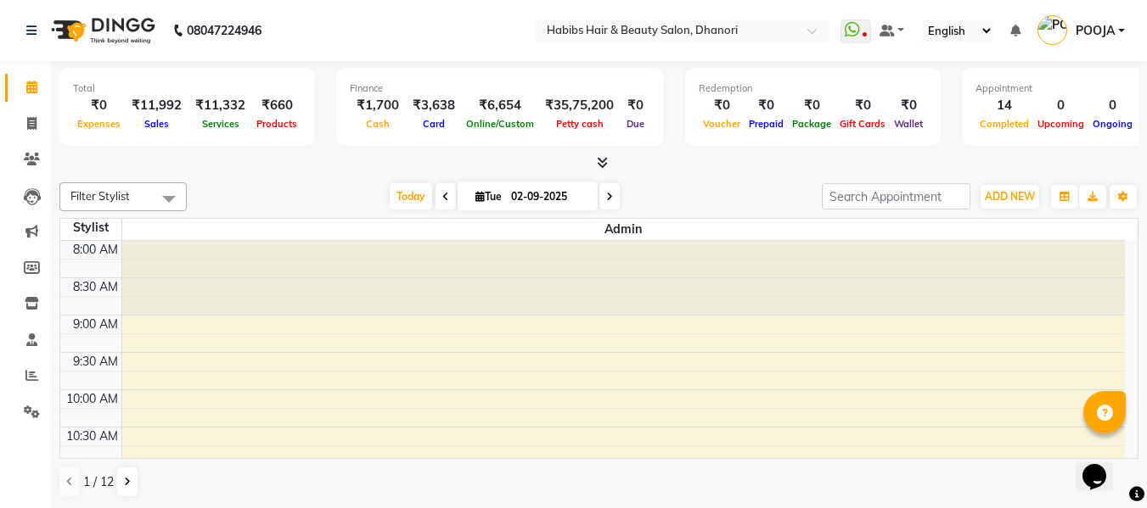
click at [1119, 26] on link "POOJA" at bounding box center [1080, 31] width 87 height 28
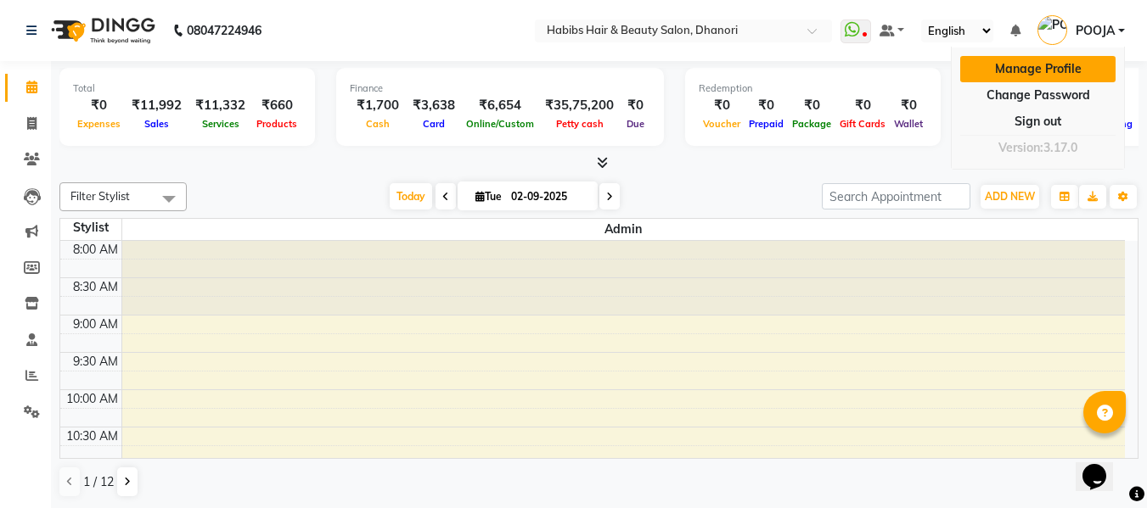
click at [1041, 69] on link "Manage Profile" at bounding box center [1037, 69] width 155 height 26
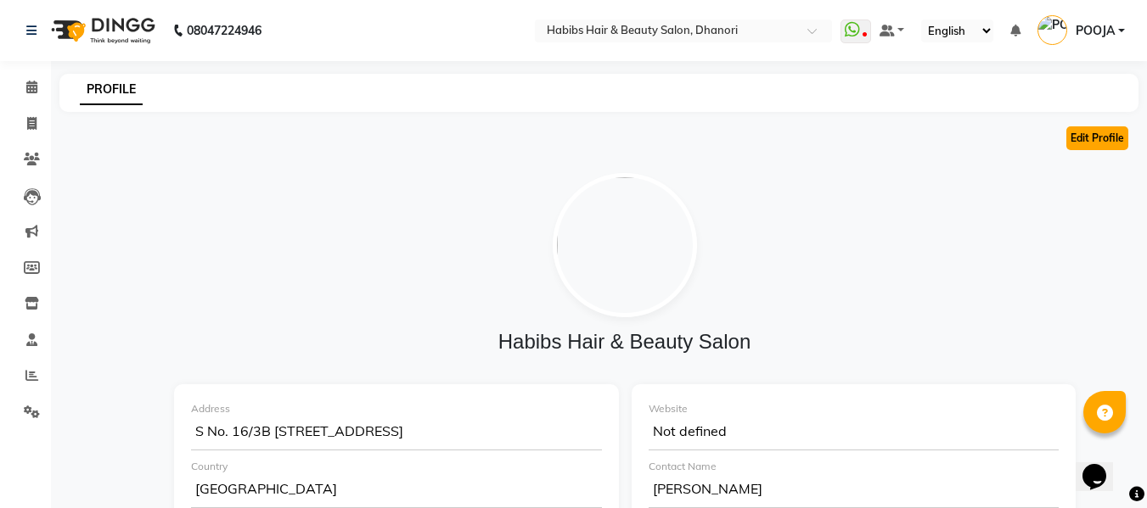
click at [1090, 141] on button "Edit Profile" at bounding box center [1097, 138] width 62 height 24
select select "1"
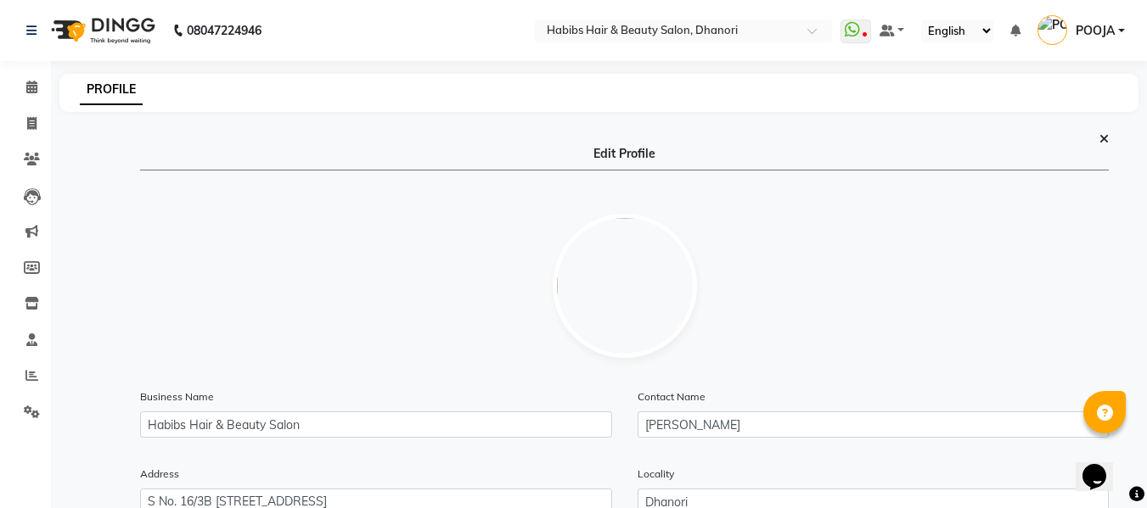
click at [1117, 26] on link "POOJA" at bounding box center [1080, 31] width 87 height 28
click at [1047, 25] on img at bounding box center [1052, 30] width 30 height 30
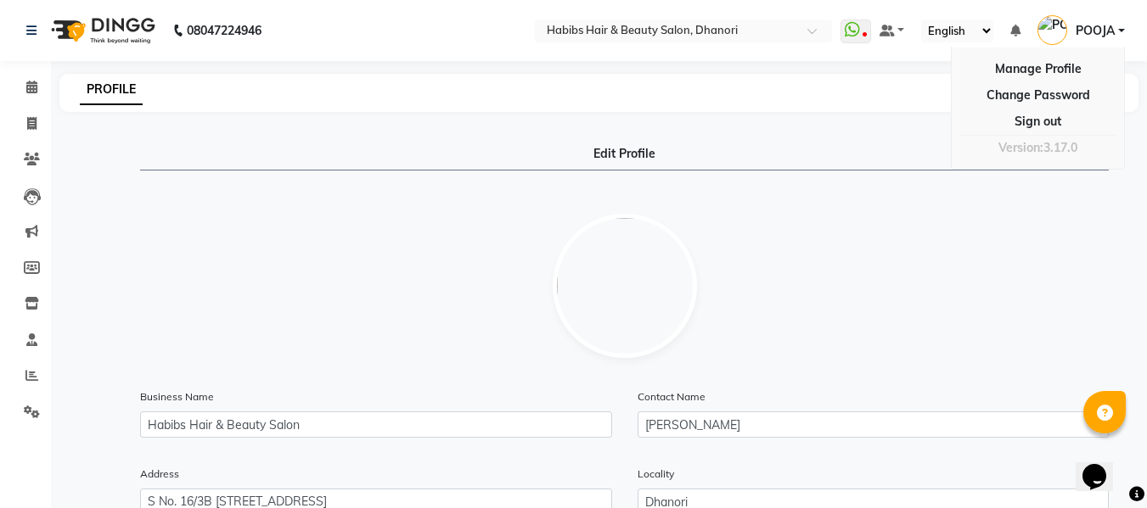
click at [1047, 25] on img at bounding box center [1052, 30] width 30 height 30
click at [1123, 27] on ul "WhatsApp Status ✕ Status: Disconnected Most Recent Message: 15-02-2025 01:47 PM…" at bounding box center [986, 31] width 293 height 28
click at [1123, 27] on link "POOJA" at bounding box center [1080, 31] width 87 height 28
click at [1055, 69] on link "Manage Profile" at bounding box center [1037, 69] width 155 height 26
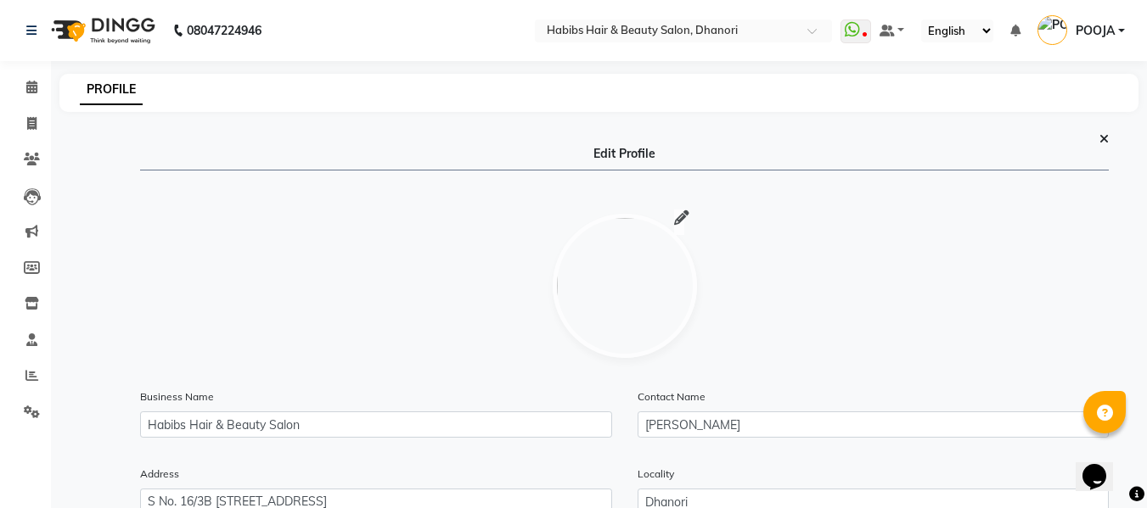
click at [678, 218] on icon at bounding box center [681, 218] width 15 height 1
click at [1107, 32] on span "POOJA" at bounding box center [1094, 31] width 39 height 18
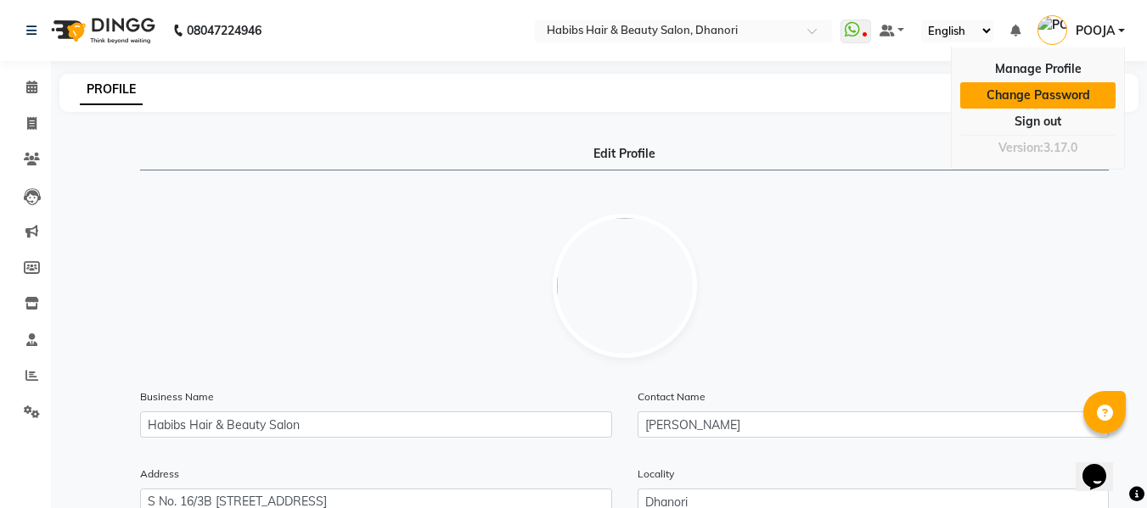
click at [1054, 93] on link "Change Password" at bounding box center [1037, 95] width 155 height 26
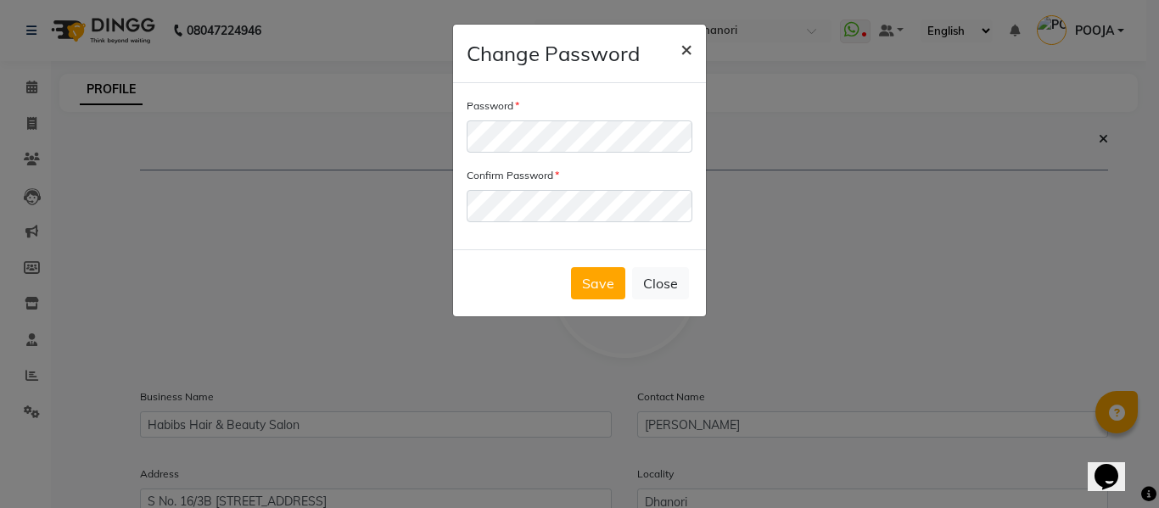
click at [683, 43] on span "×" at bounding box center [687, 48] width 12 height 25
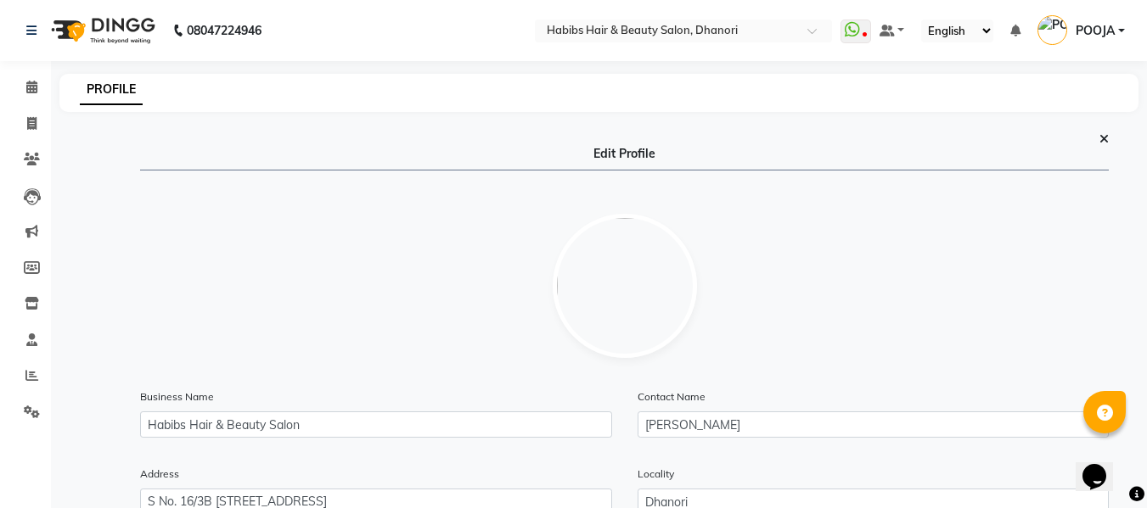
click at [1120, 29] on link "POOJA" at bounding box center [1080, 31] width 87 height 28
click at [906, 235] on div at bounding box center [624, 286] width 968 height 204
click at [31, 409] on icon at bounding box center [32, 412] width 16 height 13
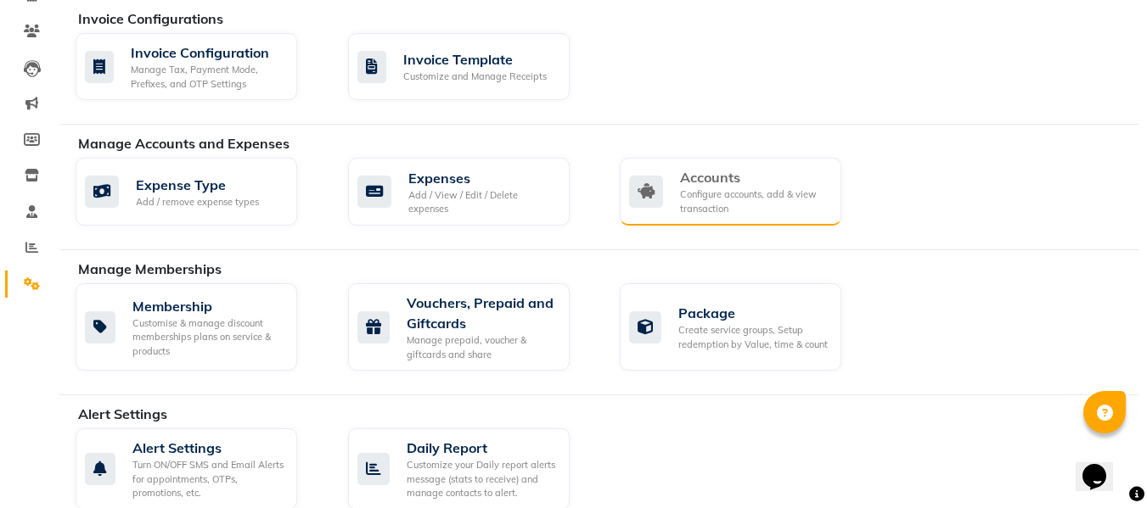
scroll to position [133, 0]
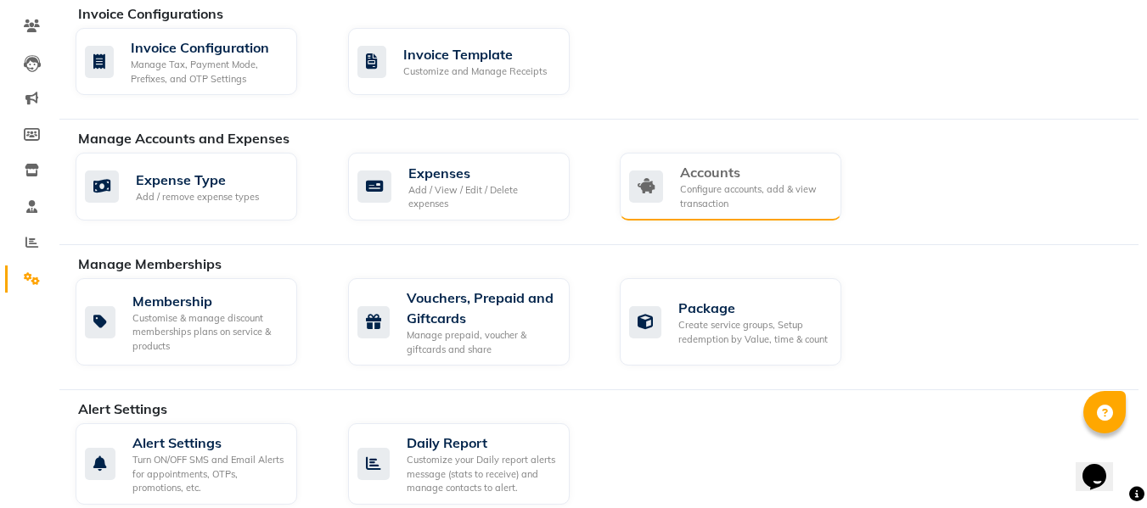
click at [726, 195] on div "Configure accounts, add & view transaction" at bounding box center [754, 196] width 148 height 28
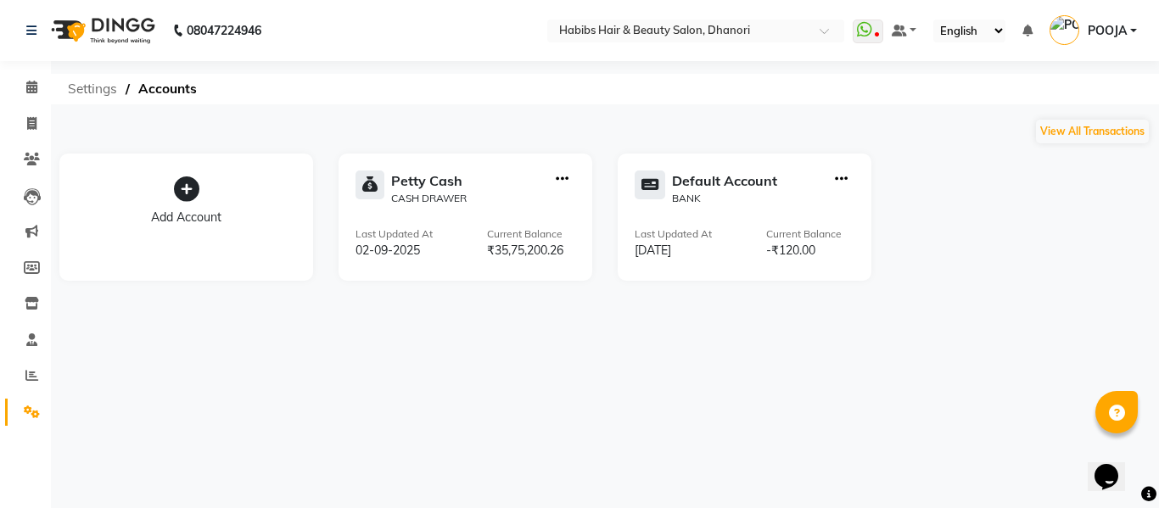
click at [79, 89] on span "Settings" at bounding box center [92, 89] width 66 height 31
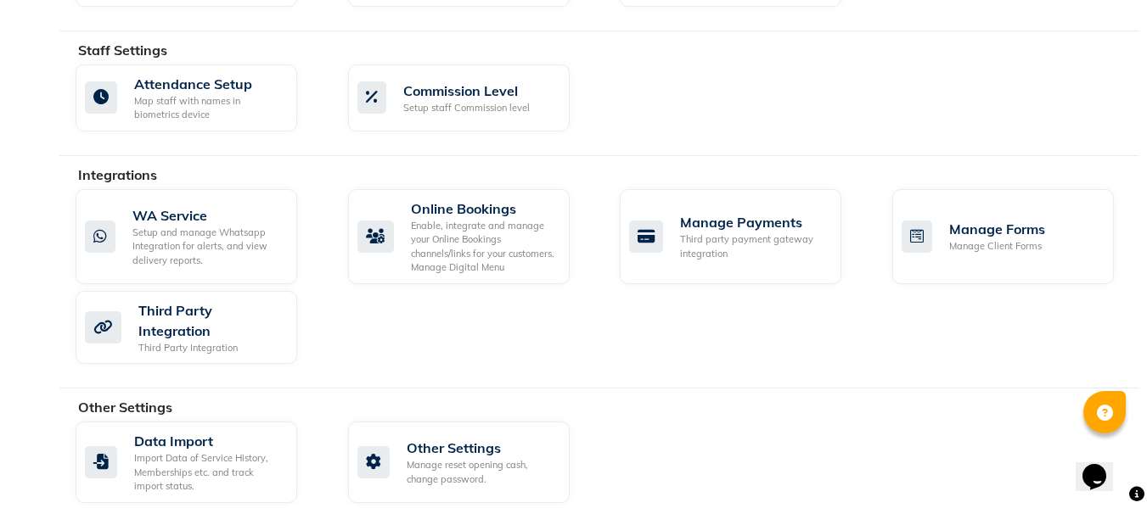
scroll to position [862, 0]
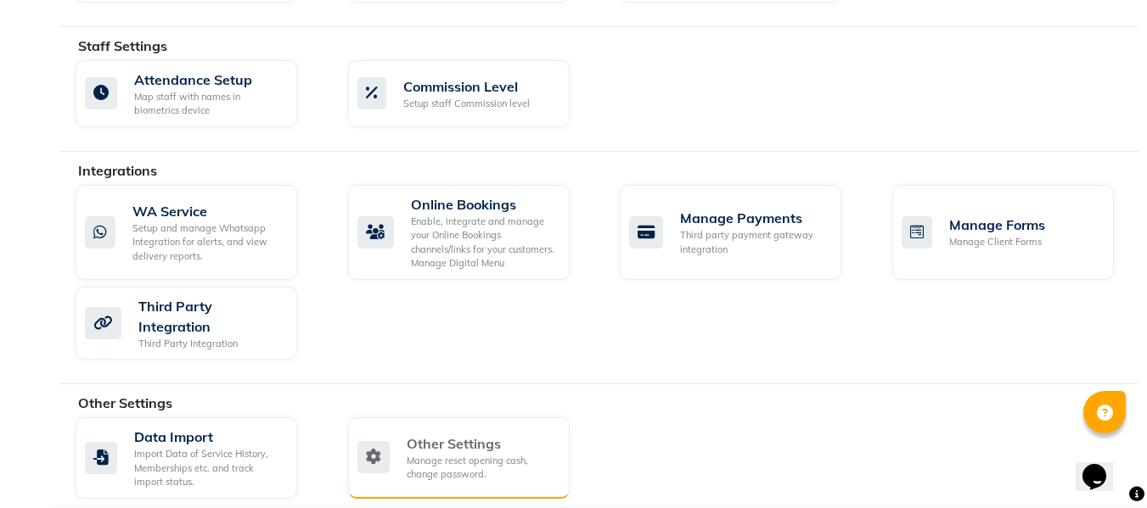
click at [433, 435] on div "Other Settings" at bounding box center [481, 444] width 149 height 20
select select "2: 15"
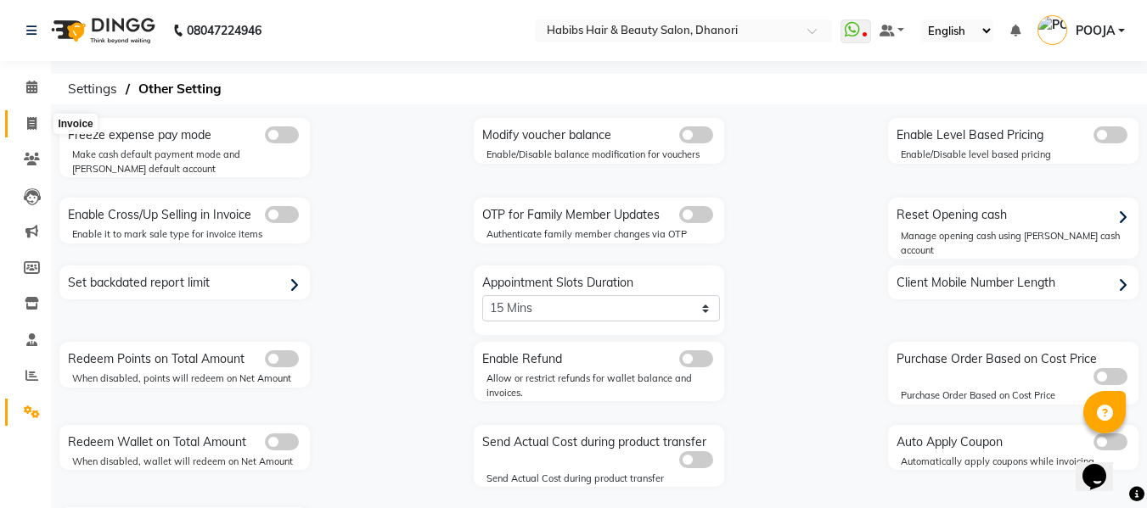
click at [24, 130] on span at bounding box center [32, 125] width 30 height 20
select select "4967"
select select "service"
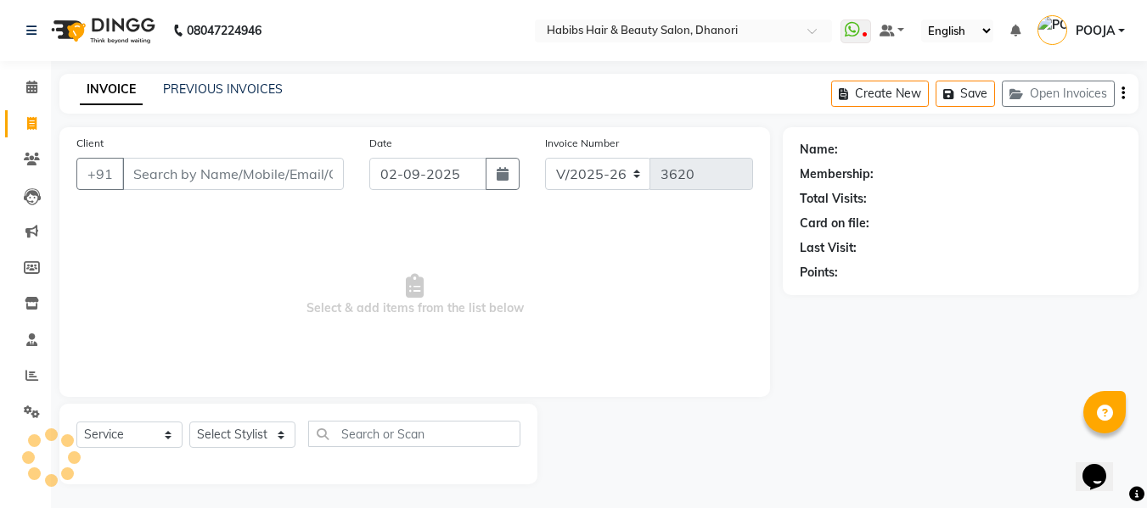
scroll to position [2, 0]
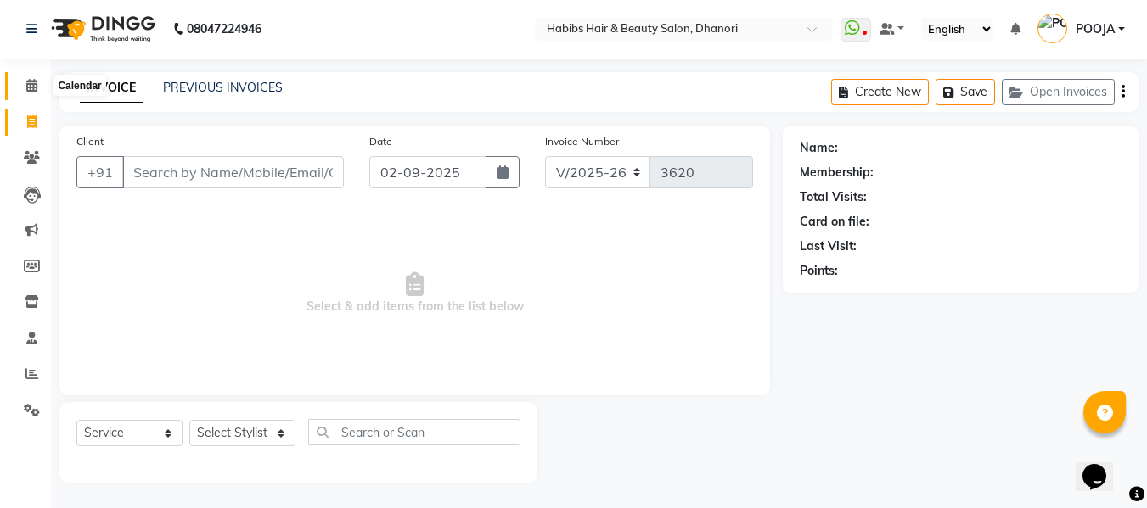
click at [32, 87] on icon at bounding box center [31, 85] width 11 height 13
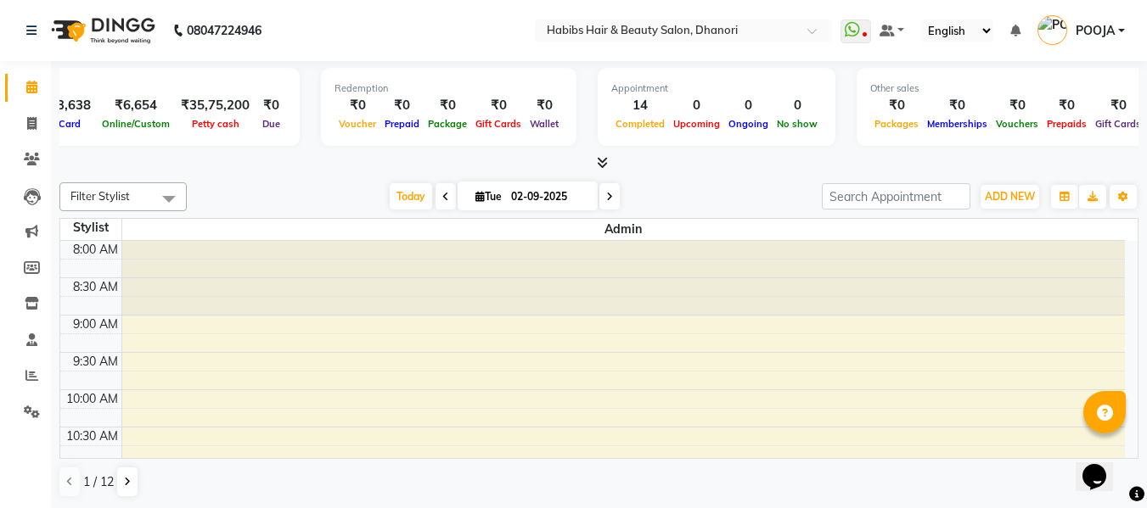
scroll to position [0, 372]
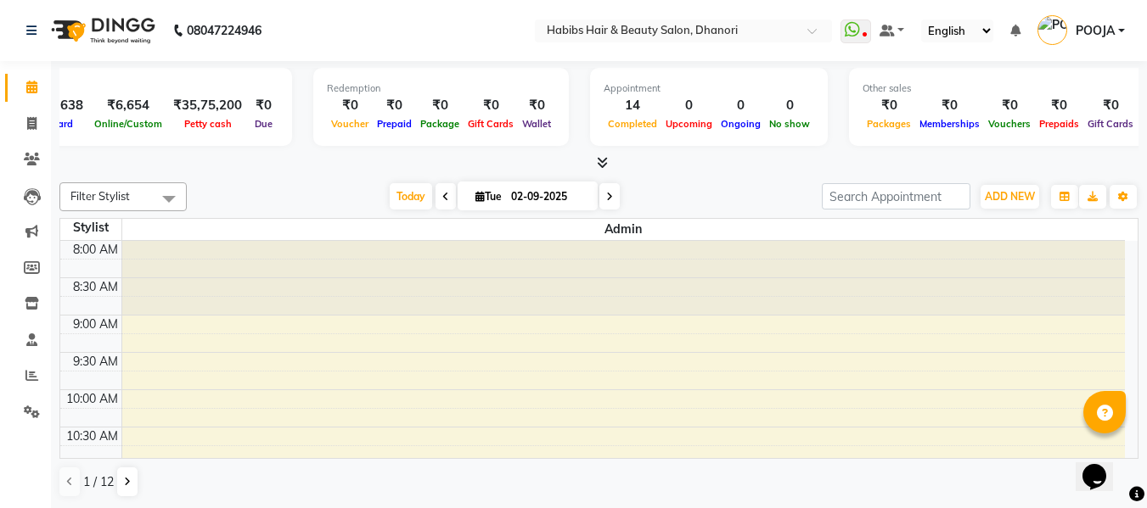
click at [1114, 31] on span "POOJA" at bounding box center [1094, 31] width 39 height 18
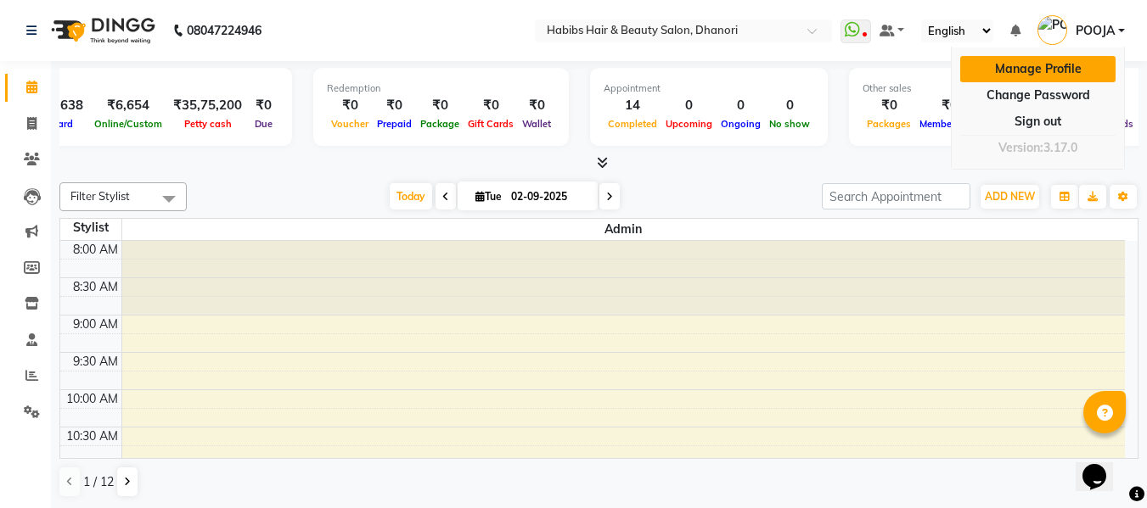
click at [1042, 67] on link "Manage Profile" at bounding box center [1037, 69] width 155 height 26
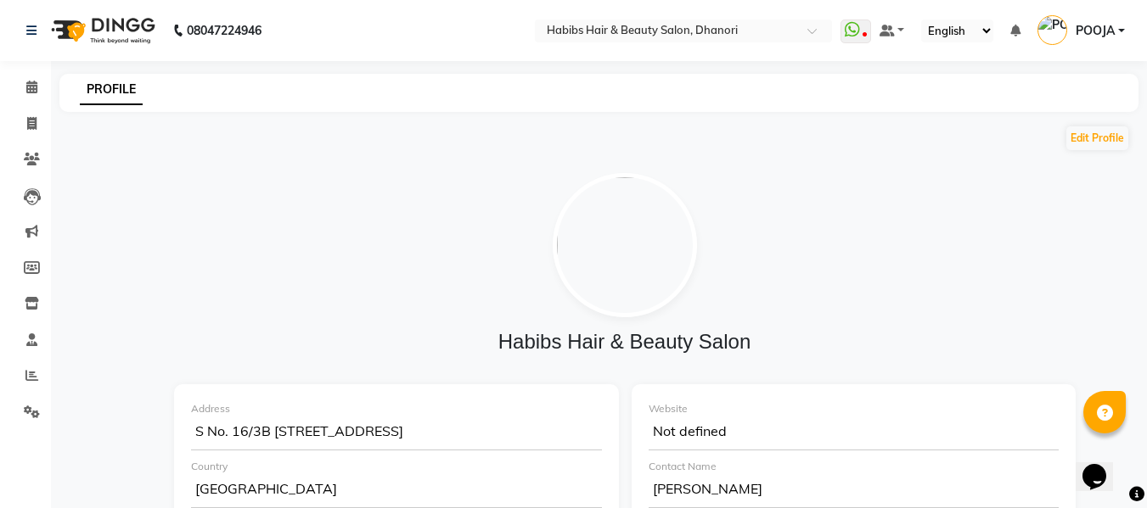
click at [1081, 26] on span "POOJA" at bounding box center [1094, 31] width 39 height 18
click at [1006, 197] on div at bounding box center [624, 245] width 875 height 144
click at [1103, 135] on button "Edit Profile" at bounding box center [1097, 138] width 62 height 24
select select "1"
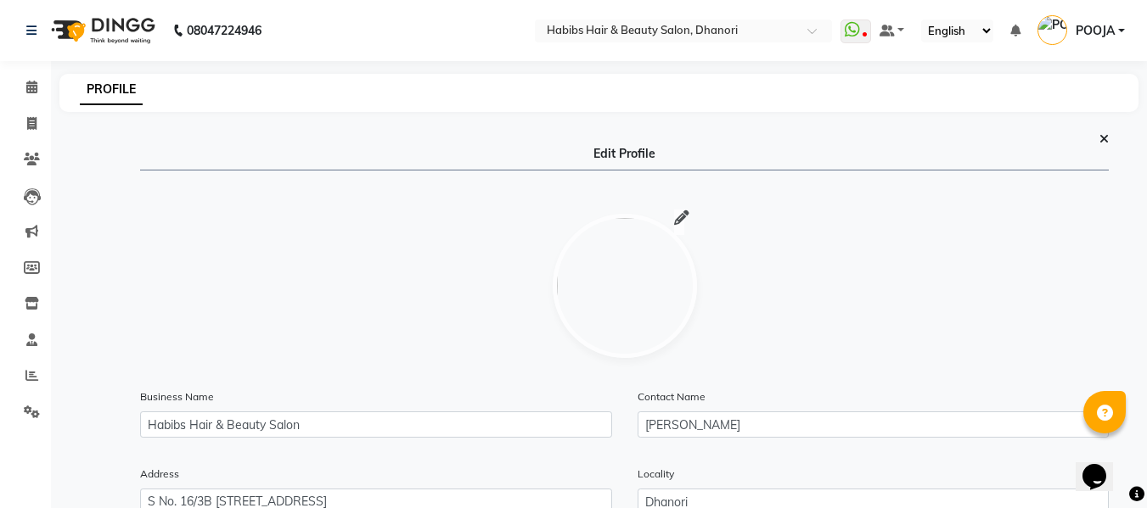
click at [680, 218] on icon at bounding box center [681, 218] width 15 height 1
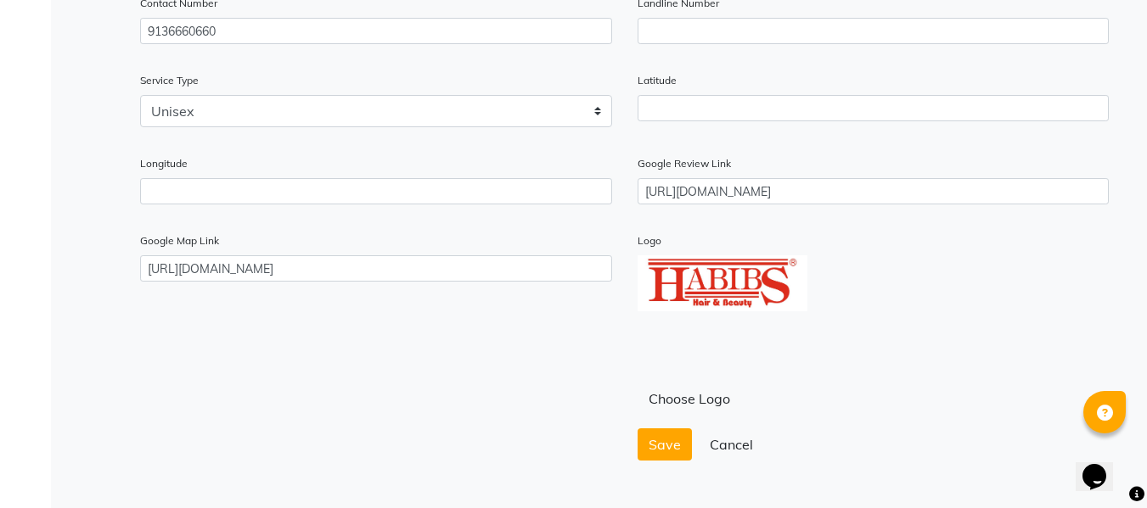
scroll to position [682, 0]
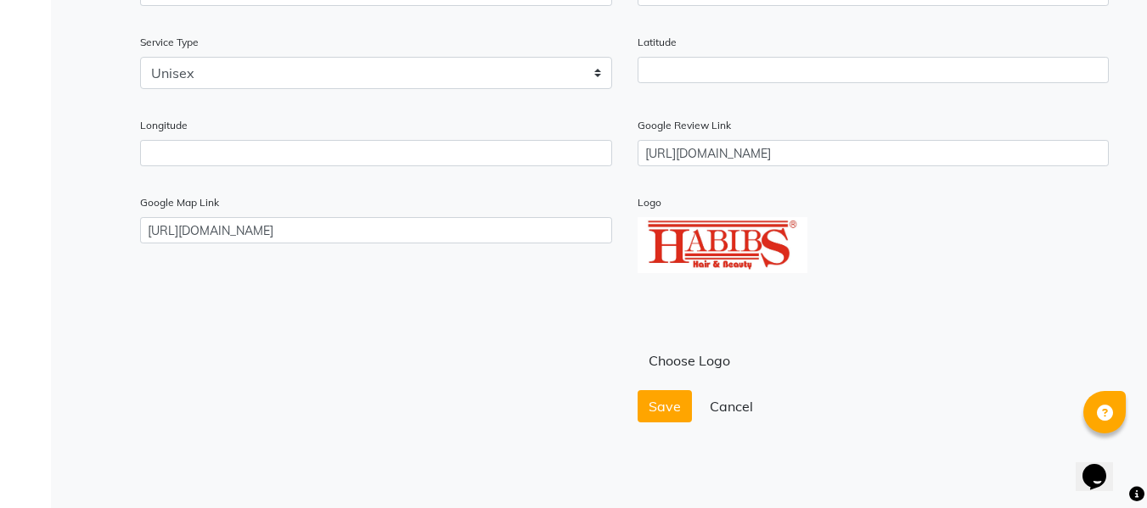
click at [718, 239] on img at bounding box center [722, 245] width 170 height 56
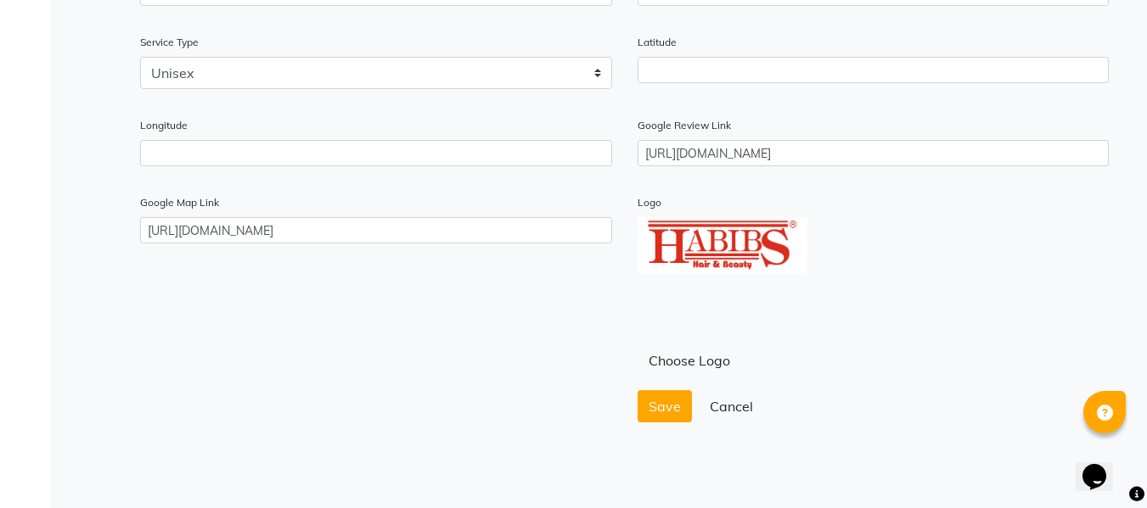
click at [662, 227] on img at bounding box center [722, 245] width 170 height 56
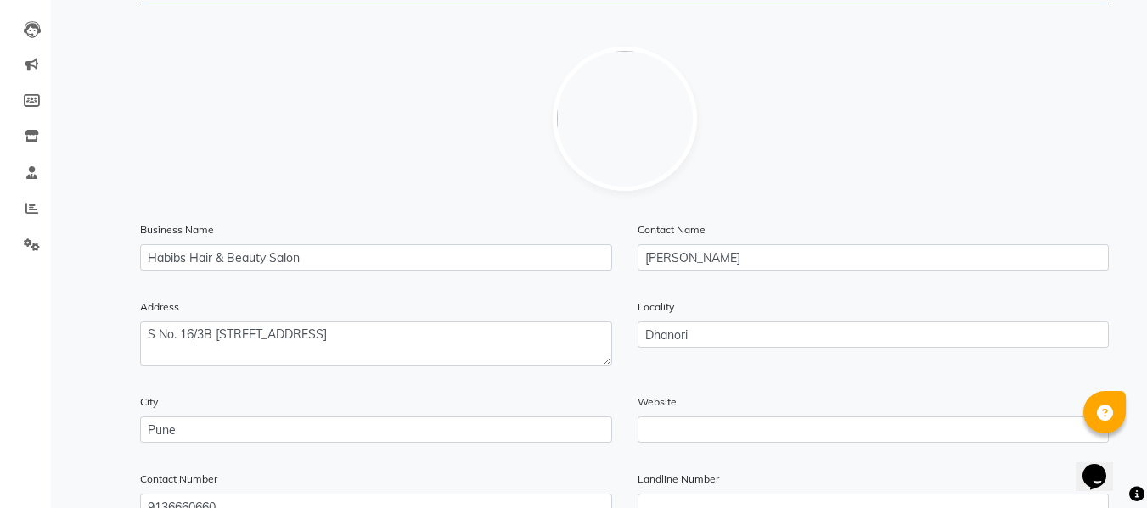
scroll to position [0, 0]
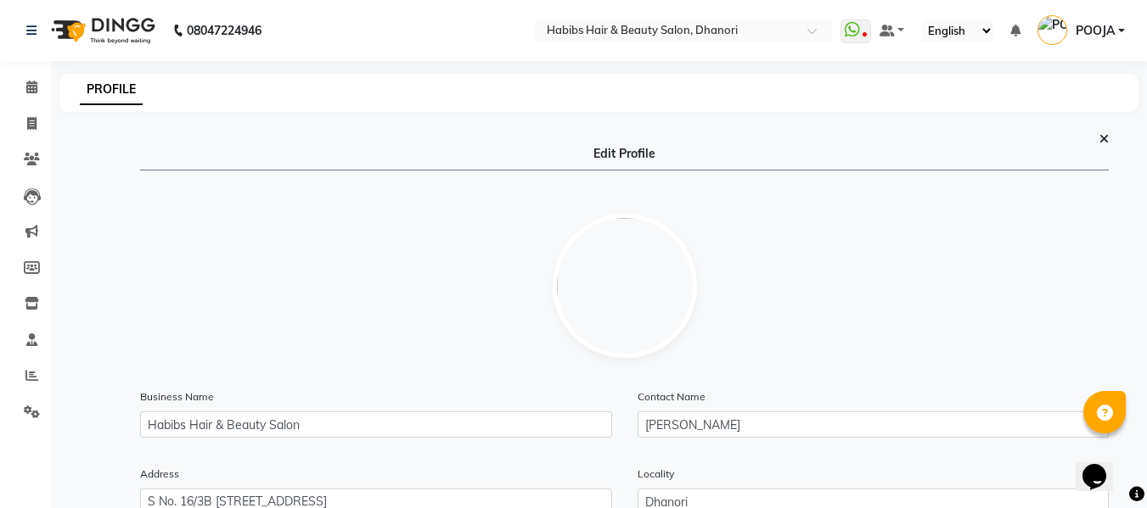
click at [613, 153] on p "Edit Profile" at bounding box center [624, 157] width 968 height 25
drag, startPoint x: 613, startPoint y: 153, endPoint x: 679, endPoint y: 213, distance: 89.5
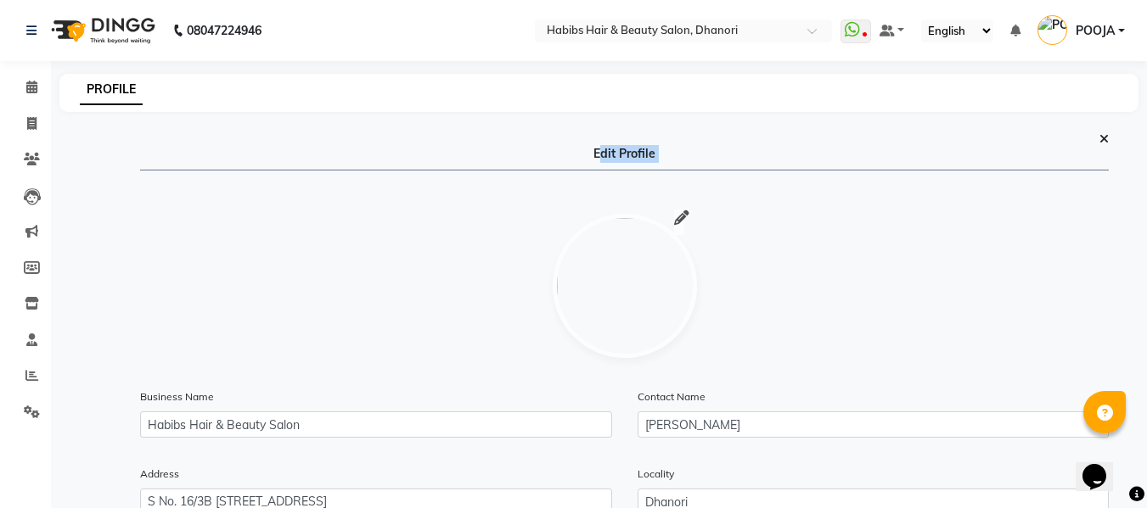
click at [679, 218] on icon at bounding box center [681, 218] width 15 height 1
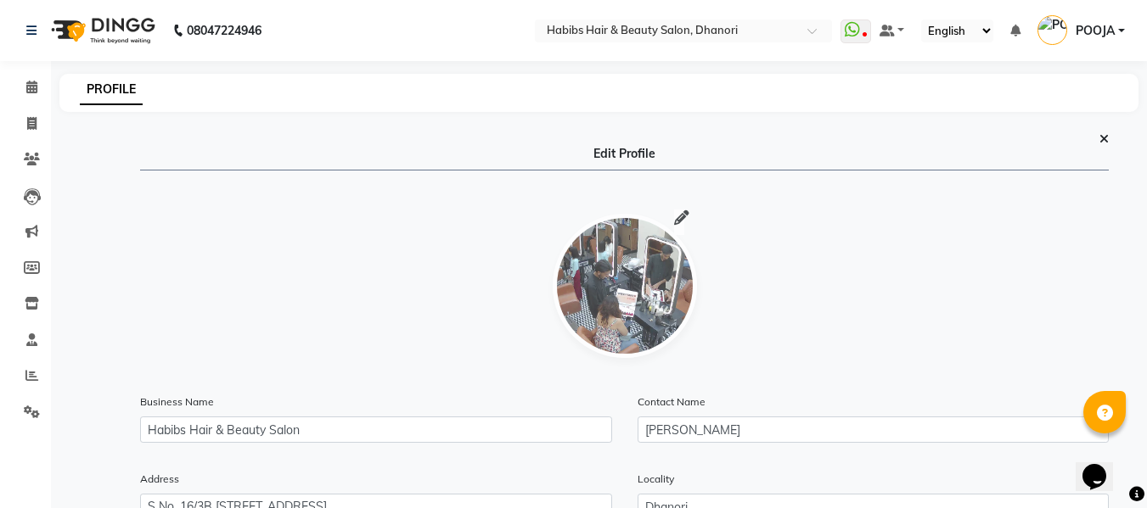
click at [686, 218] on icon at bounding box center [681, 218] width 15 height 1
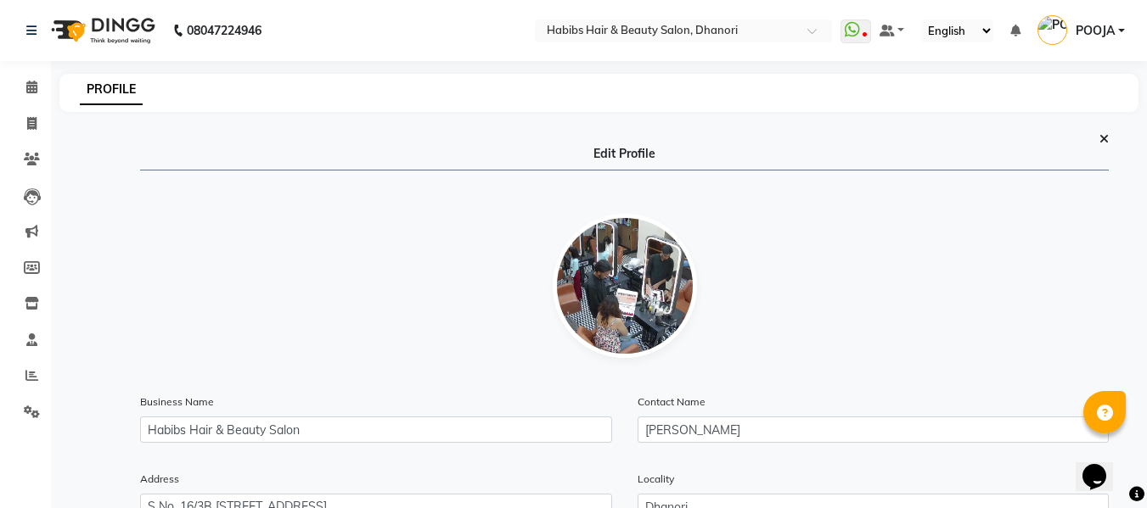
click at [1107, 140] on icon at bounding box center [1103, 139] width 9 height 12
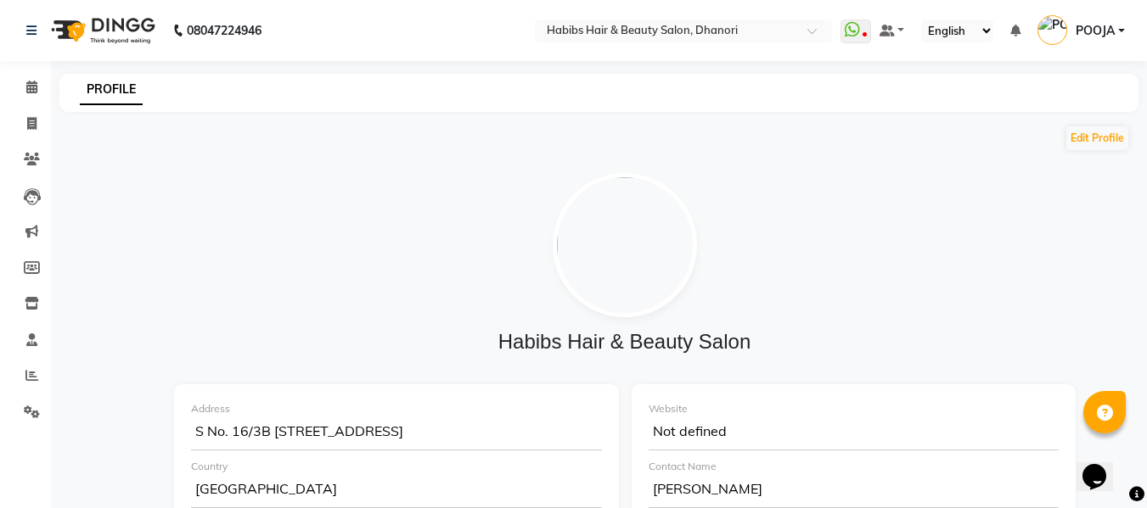
click at [611, 205] on img at bounding box center [625, 245] width 144 height 144
click at [656, 188] on img at bounding box center [625, 245] width 144 height 144
click at [1045, 25] on img at bounding box center [1052, 30] width 30 height 30
click at [1013, 30] on icon at bounding box center [1015, 31] width 10 height 12
click at [1013, 28] on icon at bounding box center [1015, 31] width 10 height 12
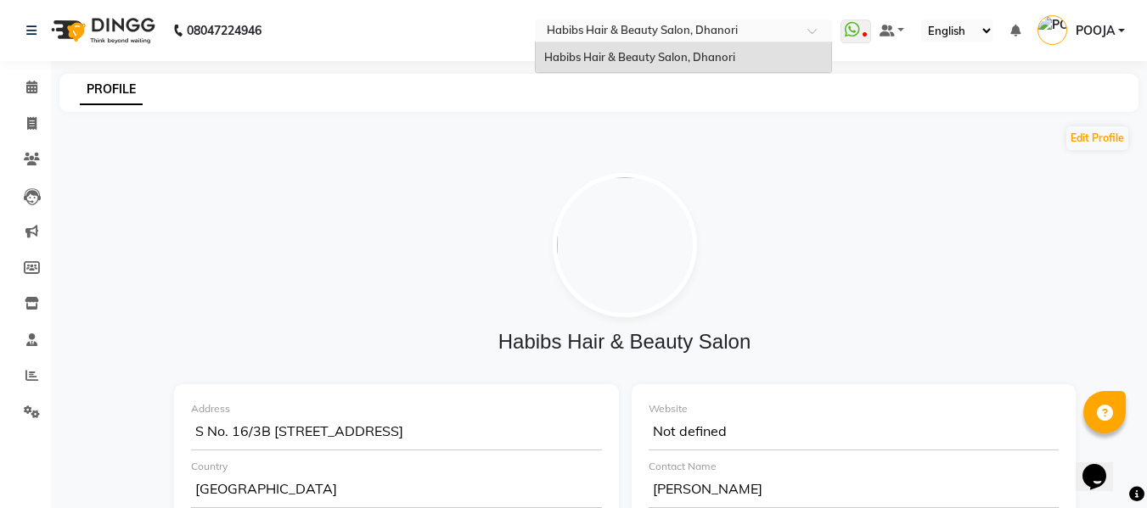
click at [806, 33] on div at bounding box center [683, 32] width 297 height 17
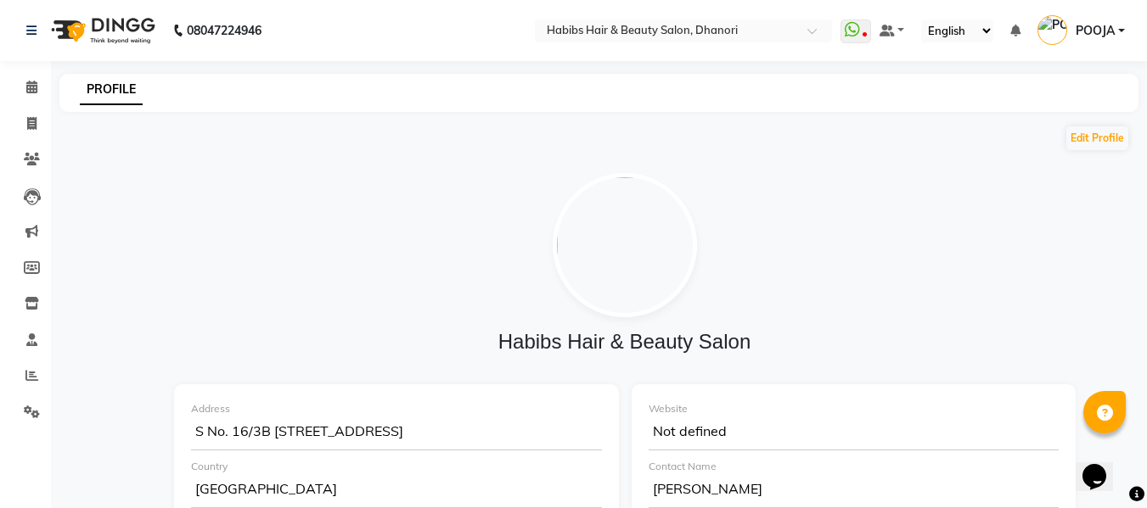
click at [459, 185] on div at bounding box center [624, 245] width 875 height 144
click at [107, 95] on link "PROFILE" at bounding box center [111, 90] width 63 height 31
drag, startPoint x: 107, startPoint y: 95, endPoint x: 375, endPoint y: 371, distance: 384.8
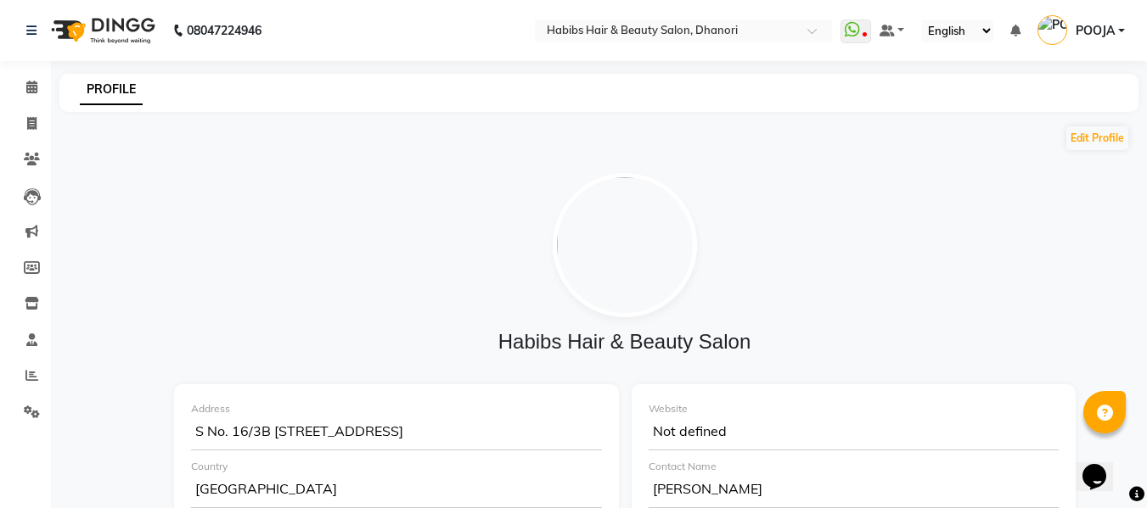
click at [1099, 464] on icon "Chat widget" at bounding box center [1094, 476] width 24 height 25
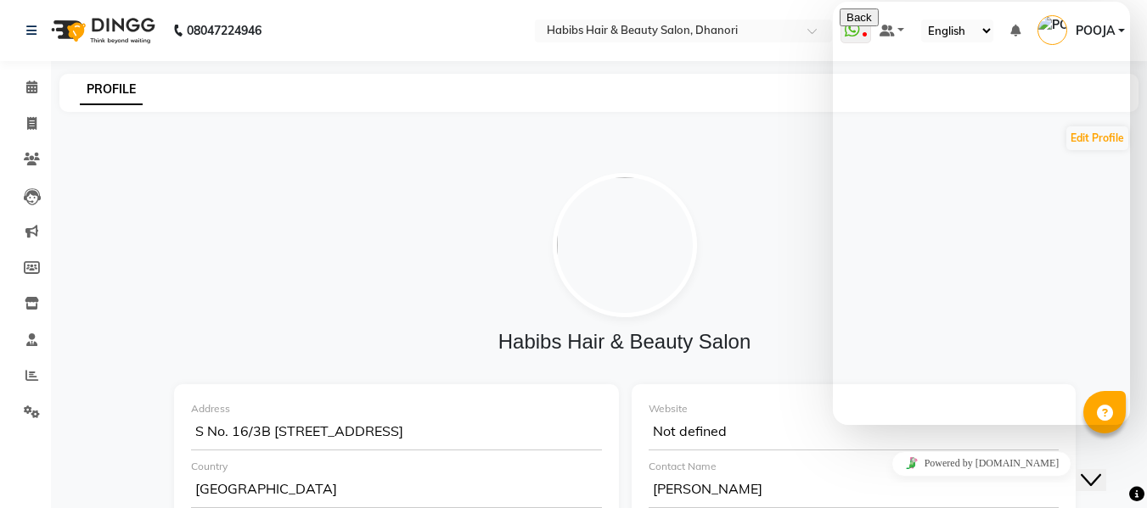
click at [757, 193] on div at bounding box center [624, 245] width 875 height 144
click at [693, 98] on div "PROFILE" at bounding box center [588, 90] width 1058 height 18
click at [768, 187] on div at bounding box center [624, 245] width 875 height 144
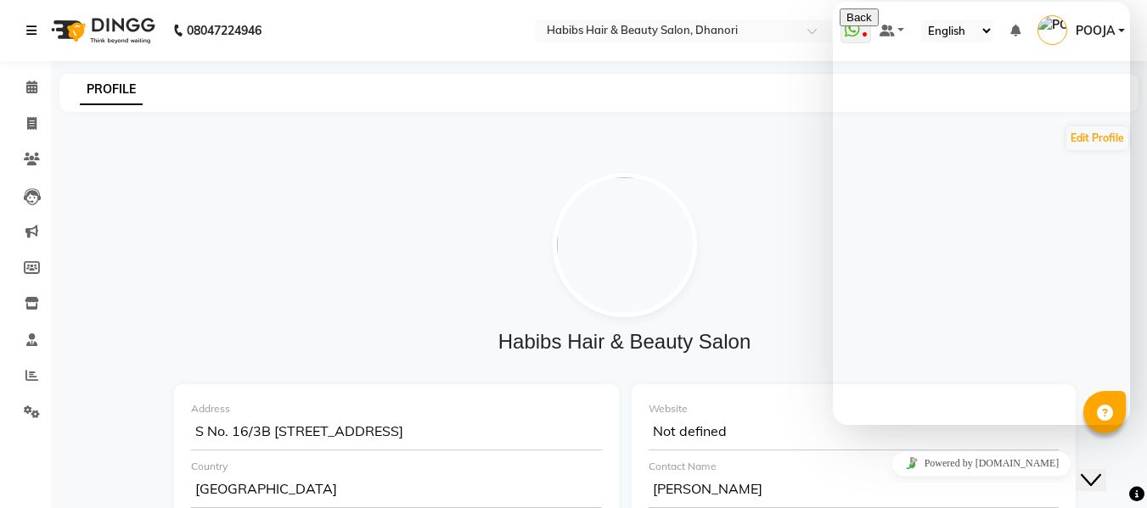
click at [29, 34] on icon at bounding box center [31, 31] width 10 height 12
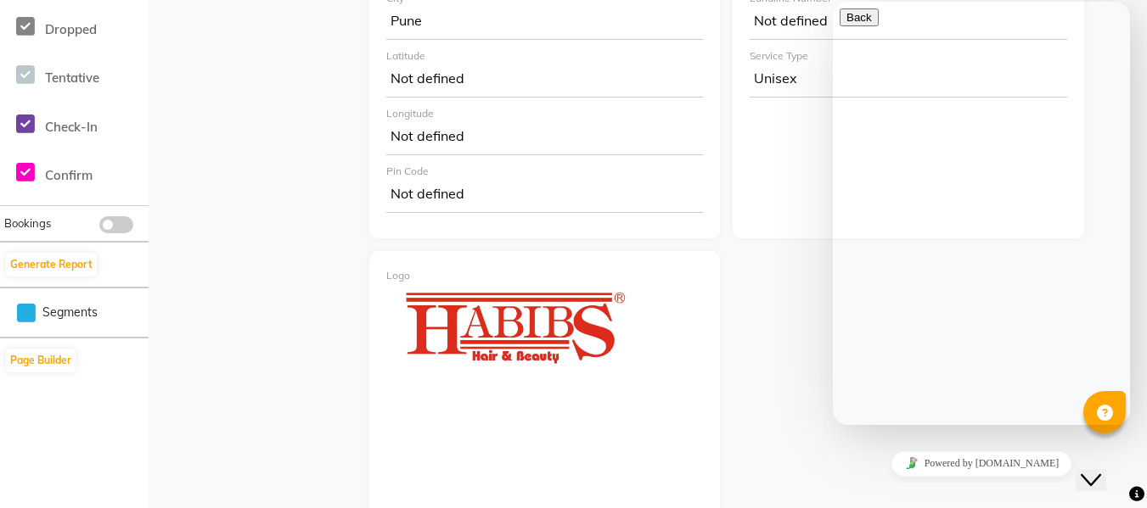
scroll to position [588, 0]
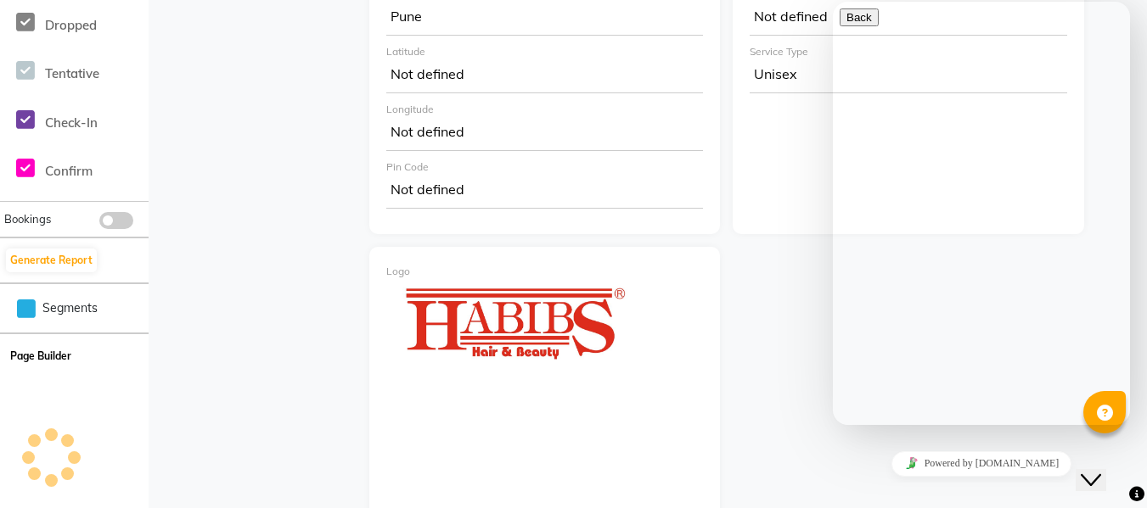
click at [45, 355] on button "Page Builder" at bounding box center [41, 357] width 70 height 24
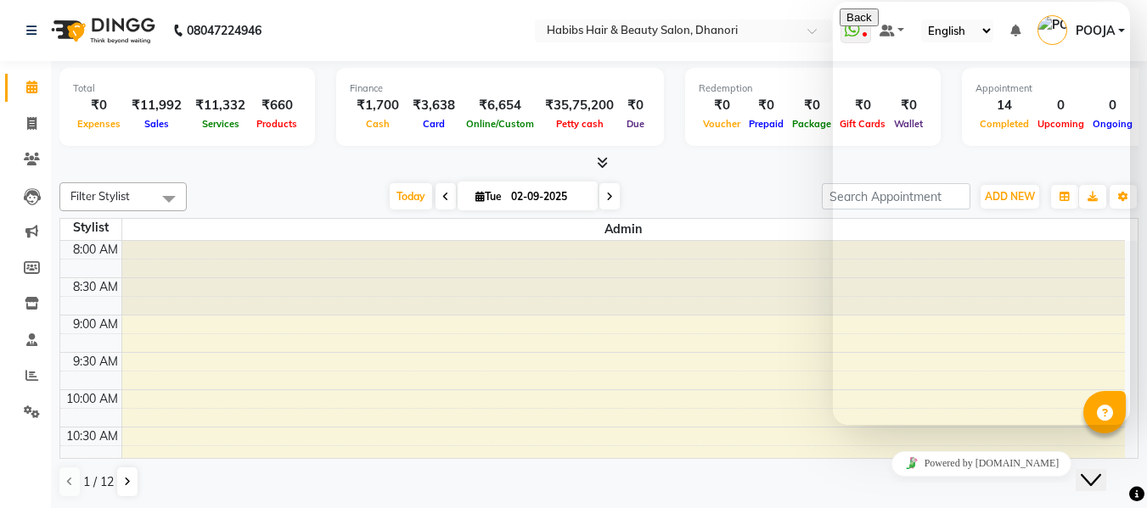
click at [1101, 471] on icon "Close Chat This icon closes the chat window." at bounding box center [1091, 480] width 20 height 20
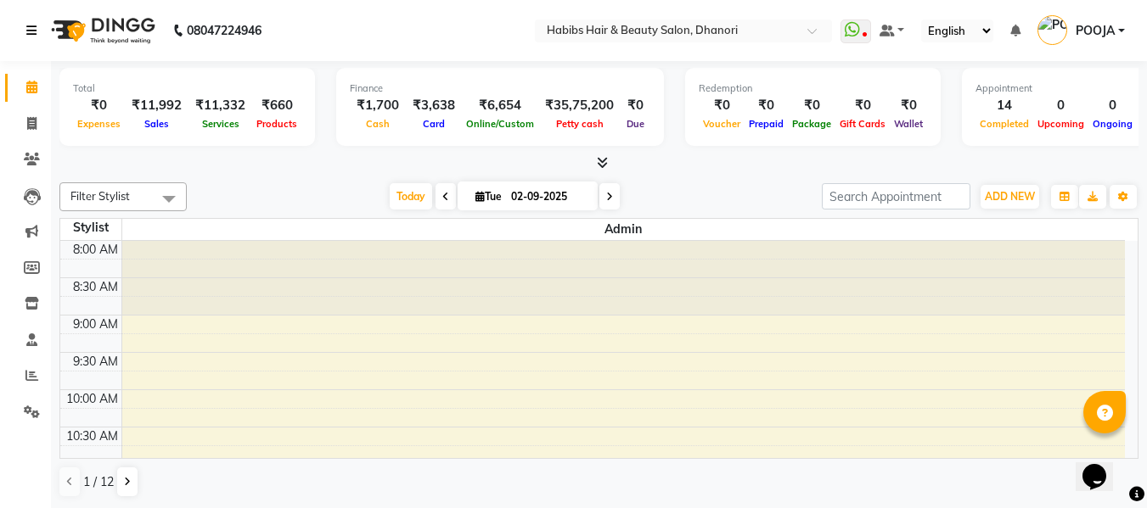
click at [31, 30] on icon at bounding box center [31, 31] width 10 height 12
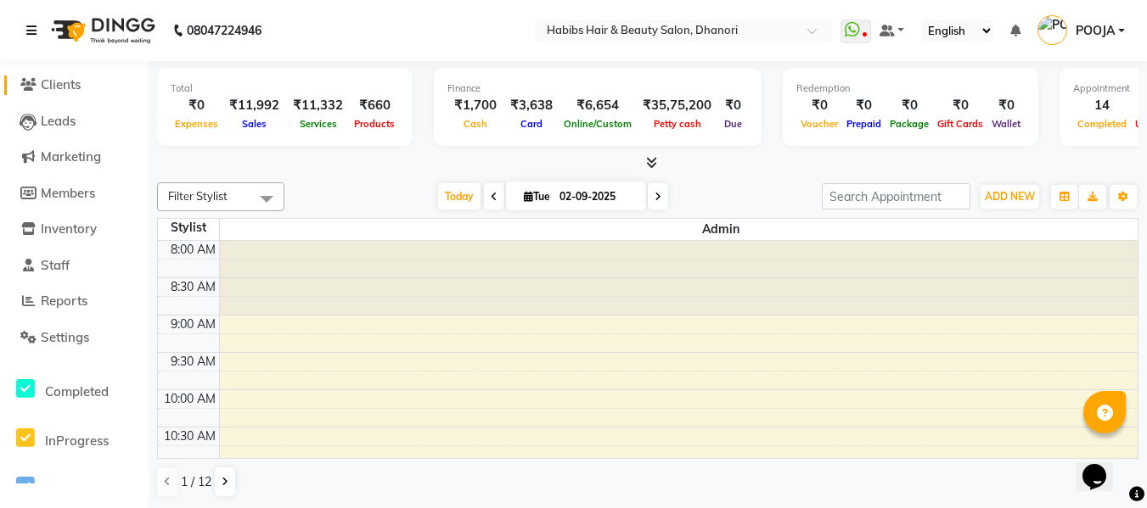
scroll to position [71, 0]
click at [53, 126] on span "Leads" at bounding box center [58, 124] width 35 height 16
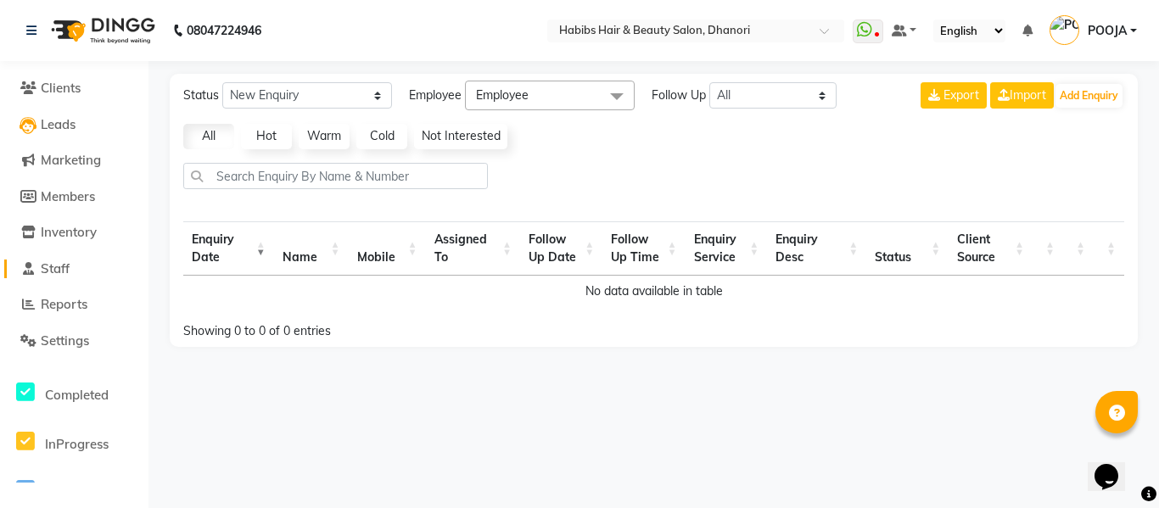
click at [57, 273] on span "Staff" at bounding box center [55, 269] width 29 height 16
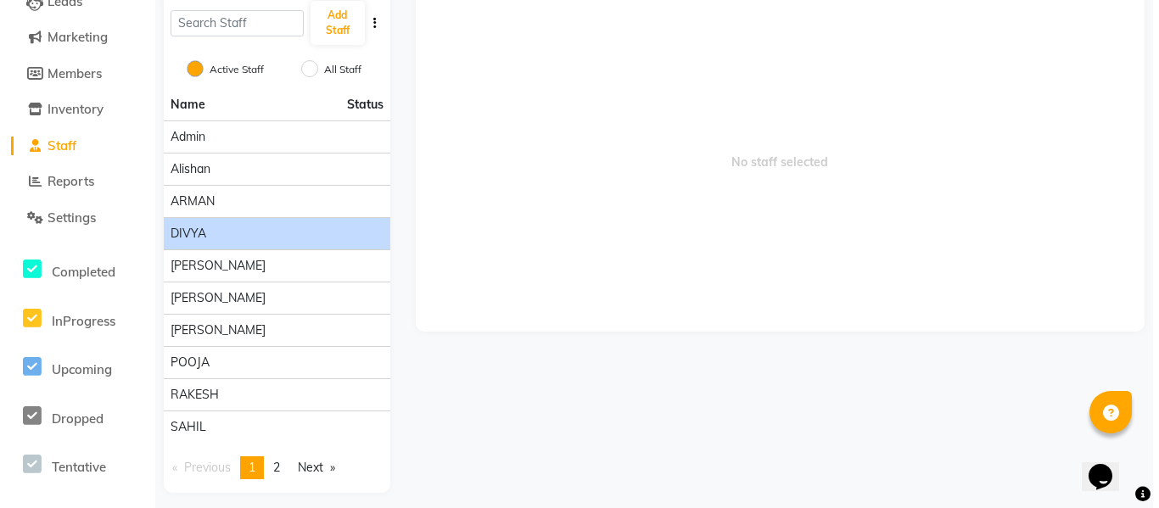
scroll to position [133, 0]
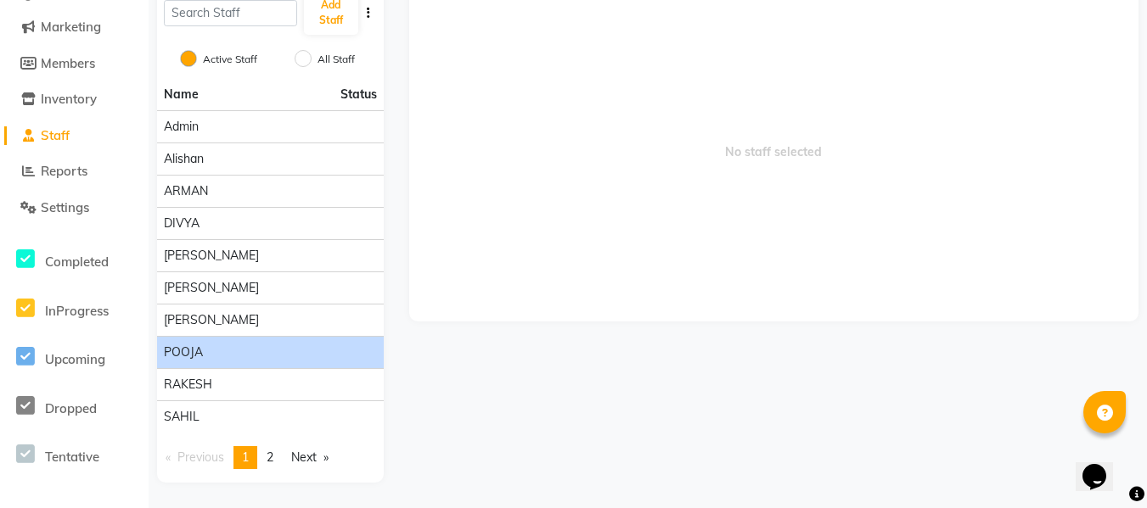
click at [300, 349] on div "POOJA" at bounding box center [270, 353] width 213 height 18
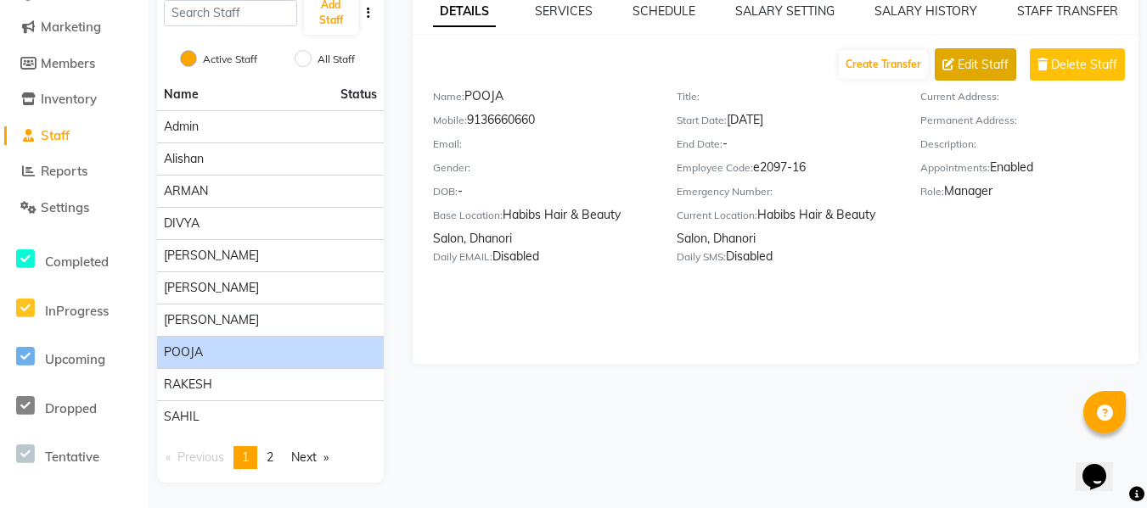
click at [985, 65] on span "Edit Staff" at bounding box center [982, 65] width 51 height 18
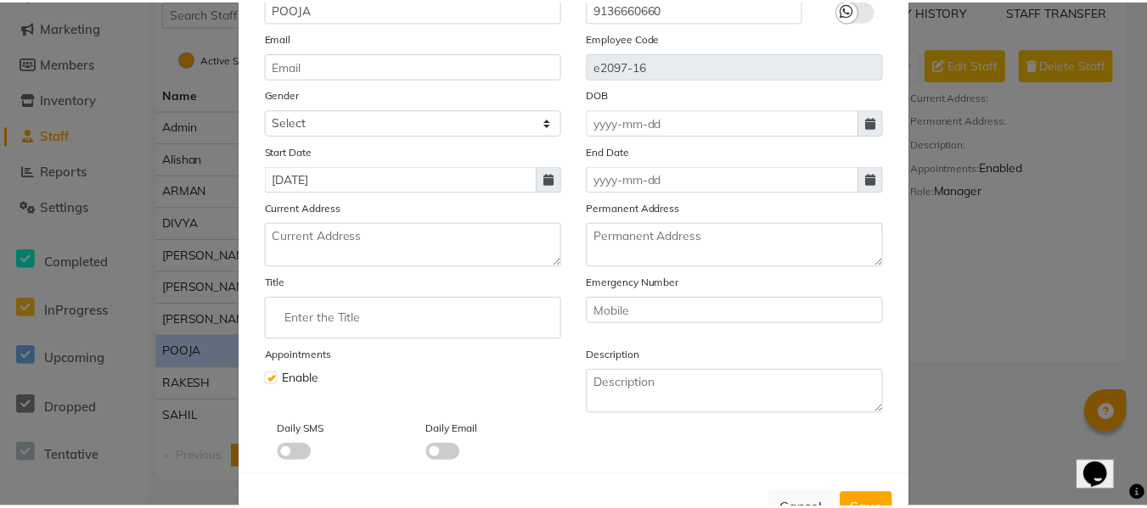
scroll to position [240, 0]
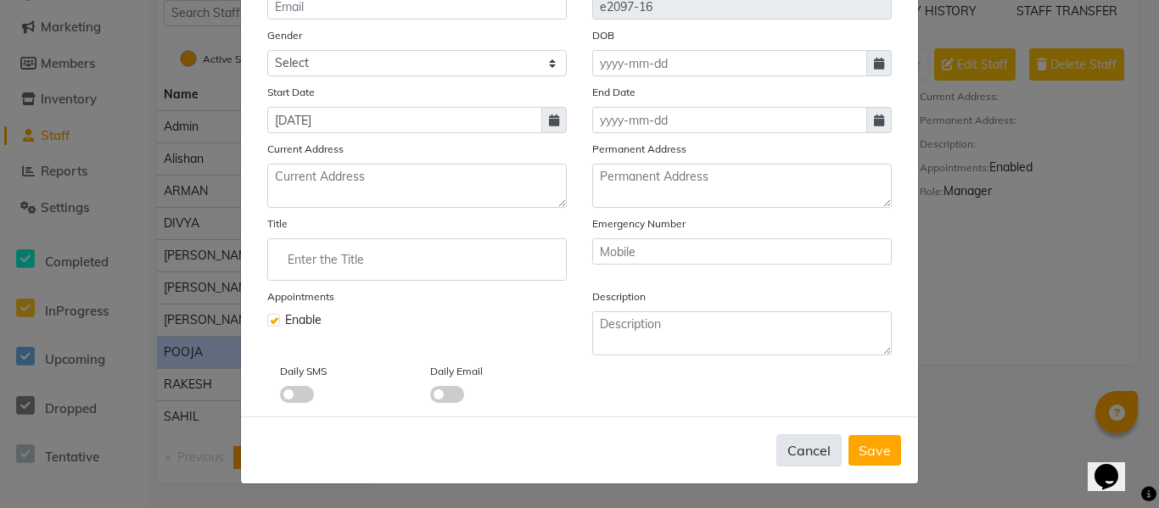
click at [809, 445] on button "Cancel" at bounding box center [809, 451] width 65 height 32
checkbox input "false"
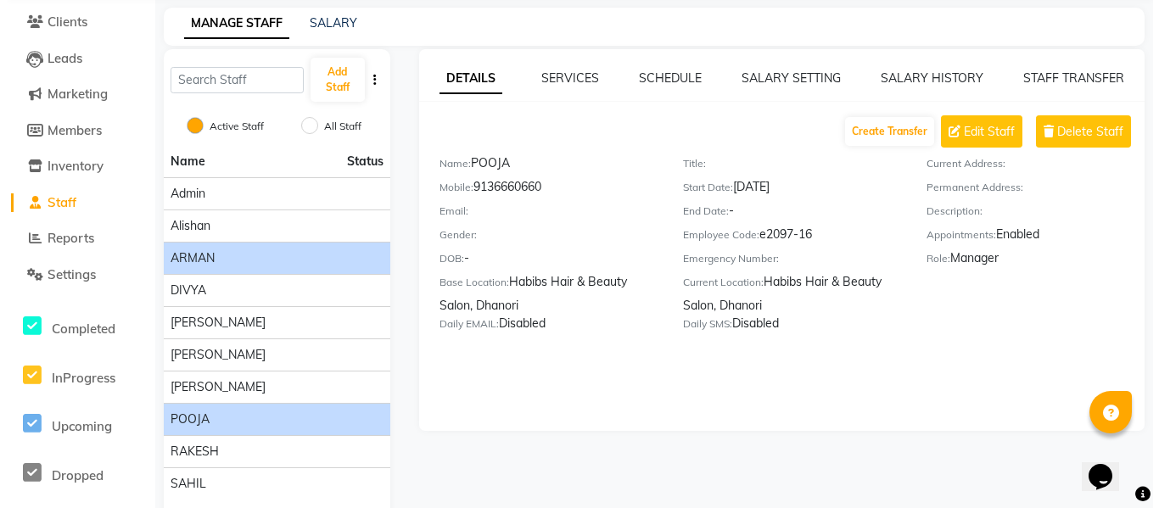
scroll to position [133, 0]
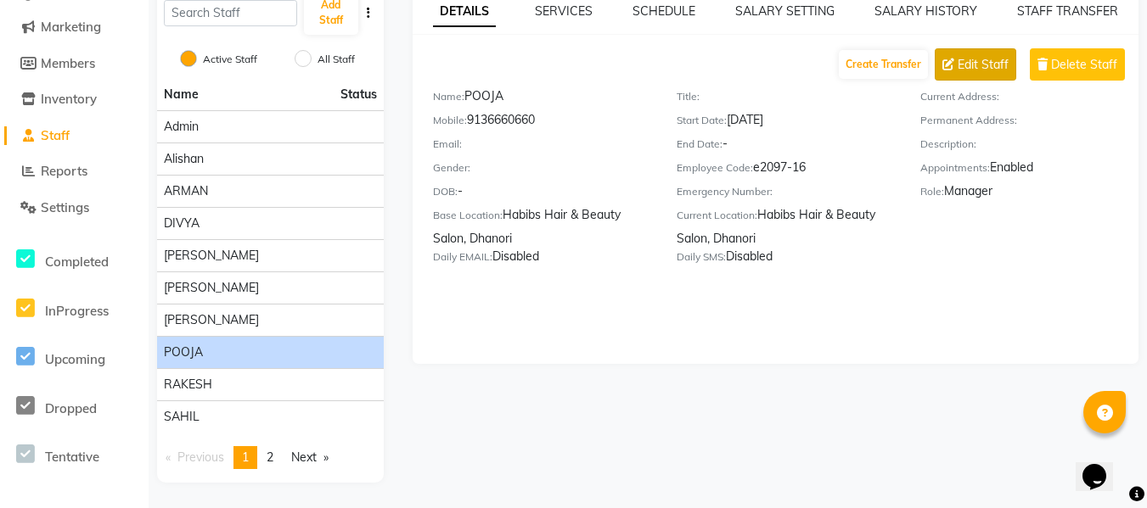
click at [973, 60] on span "Edit Staff" at bounding box center [982, 65] width 51 height 18
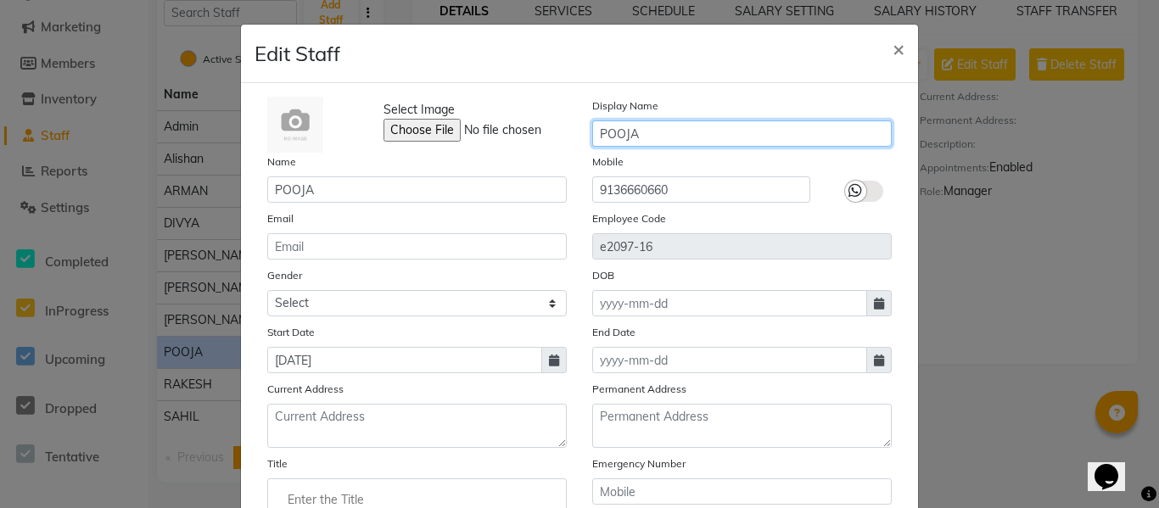
click at [671, 131] on input "POOJA" at bounding box center [742, 134] width 300 height 26
type input "P"
type input "d"
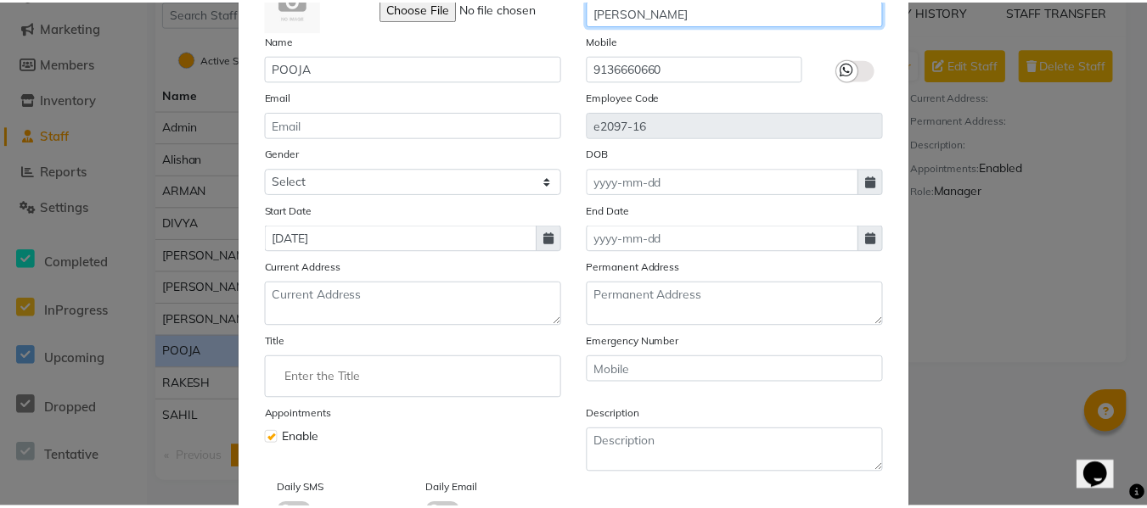
scroll to position [240, 0]
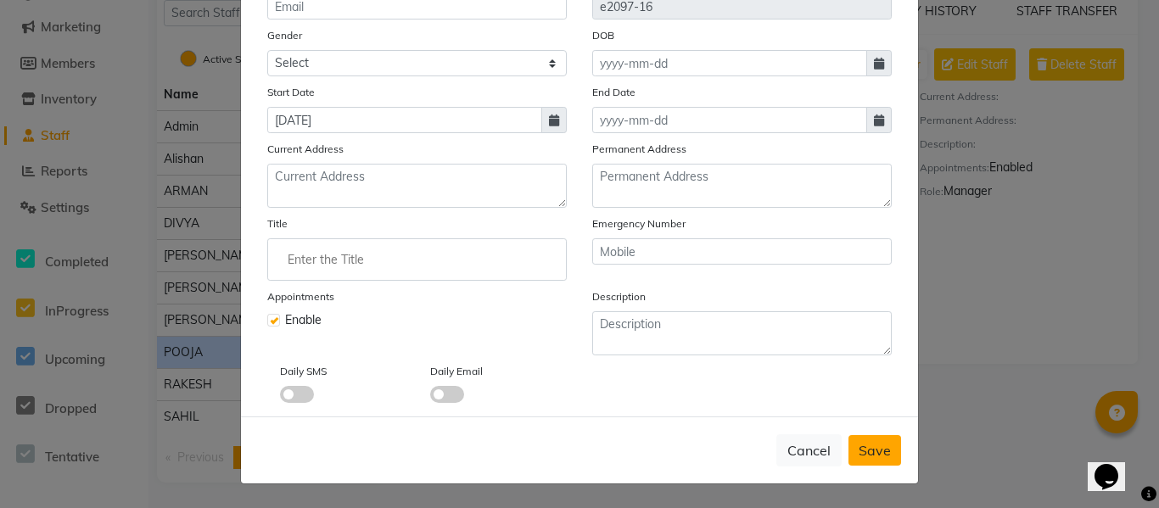
type input "[PERSON_NAME]"
click at [867, 449] on span "Save" at bounding box center [875, 450] width 32 height 17
checkbox input "false"
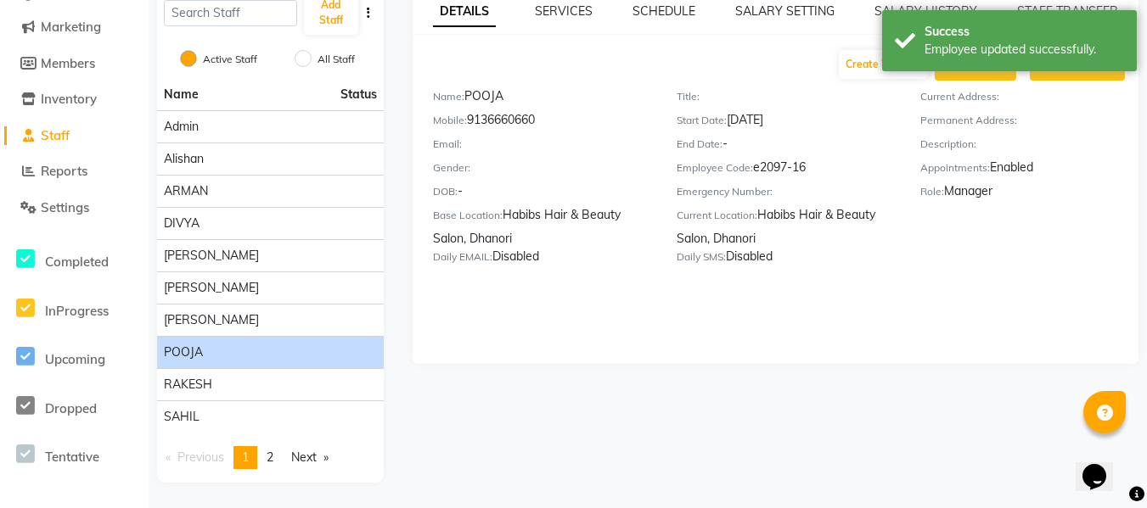
click at [912, 304] on div "DETAILS SERVICES SCHEDULE SALARY SETTING SALARY HISTORY STAFF TRANSFER Create T…" at bounding box center [776, 173] width 727 height 382
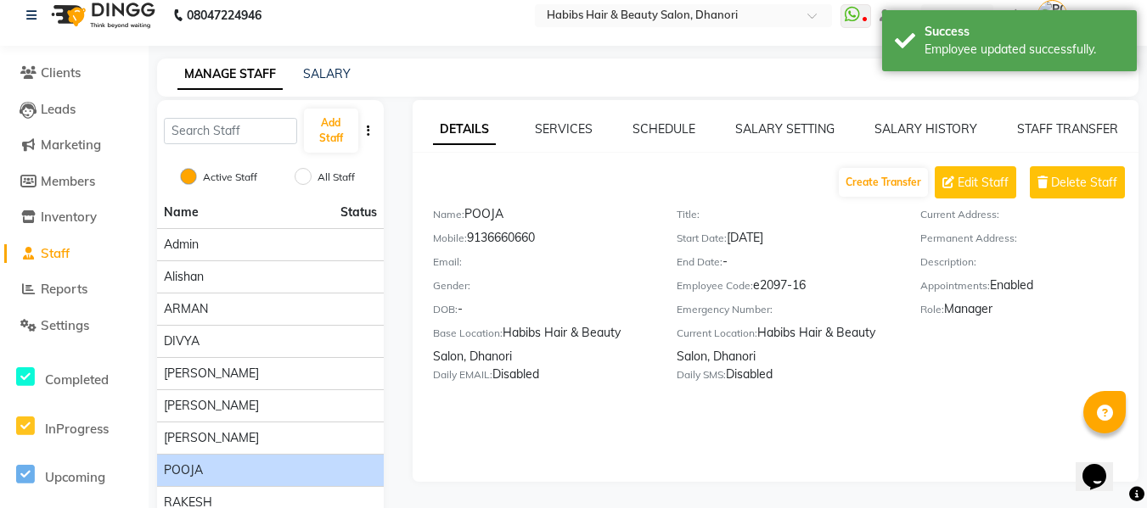
scroll to position [0, 0]
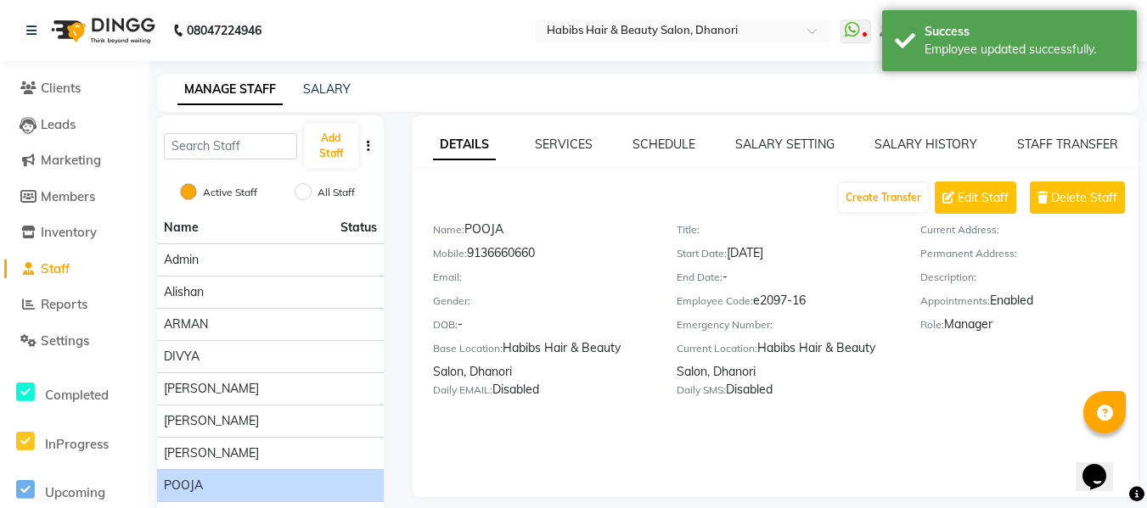
click at [814, 98] on div "MANAGE STAFF SALARY" at bounding box center [647, 93] width 981 height 38
click at [1013, 89] on div "MANAGE STAFF SALARY" at bounding box center [637, 90] width 961 height 18
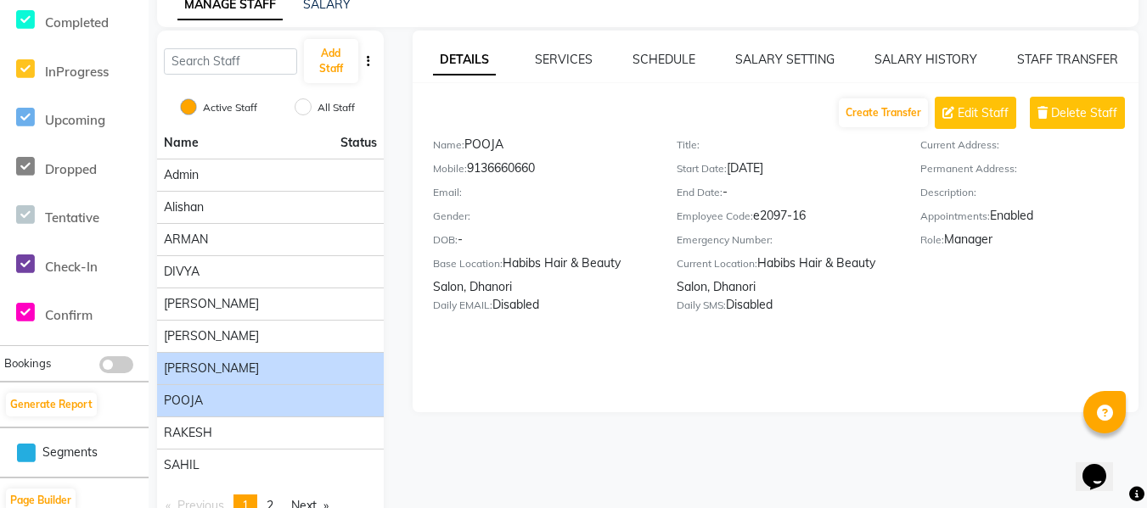
scroll to position [133, 0]
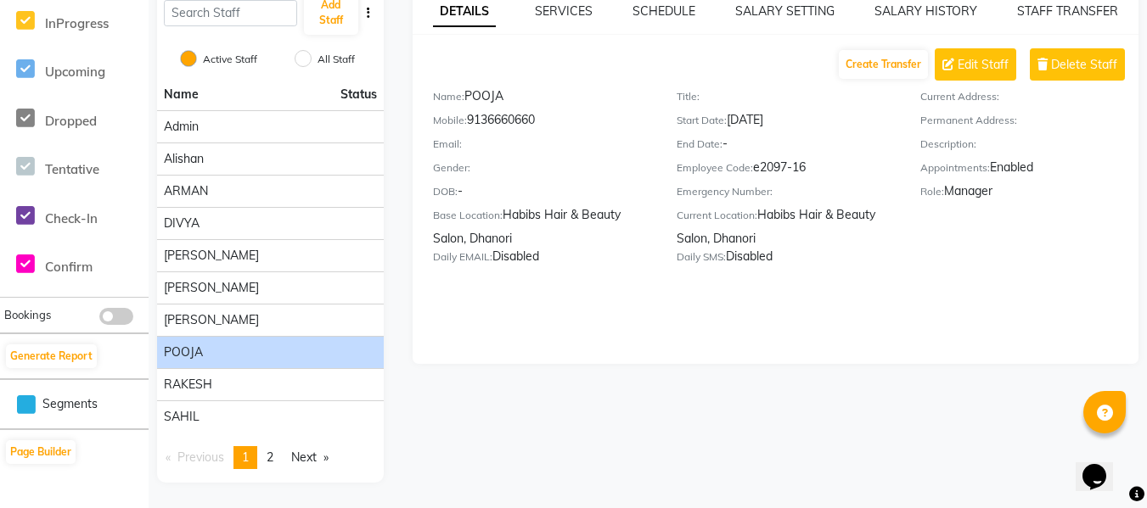
click at [260, 350] on div "POOJA" at bounding box center [270, 353] width 213 height 18
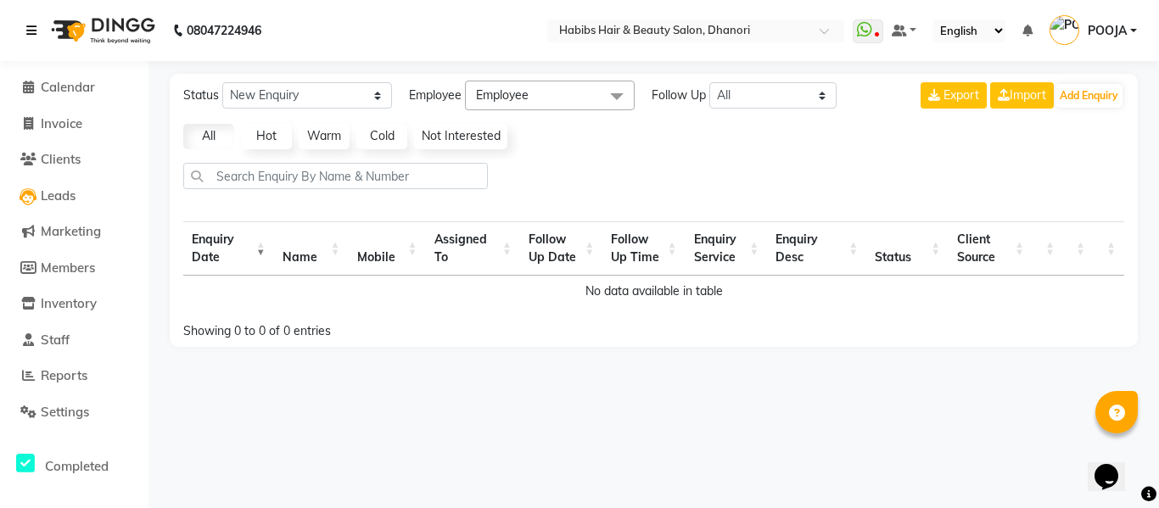
click at [32, 26] on icon at bounding box center [31, 31] width 10 height 12
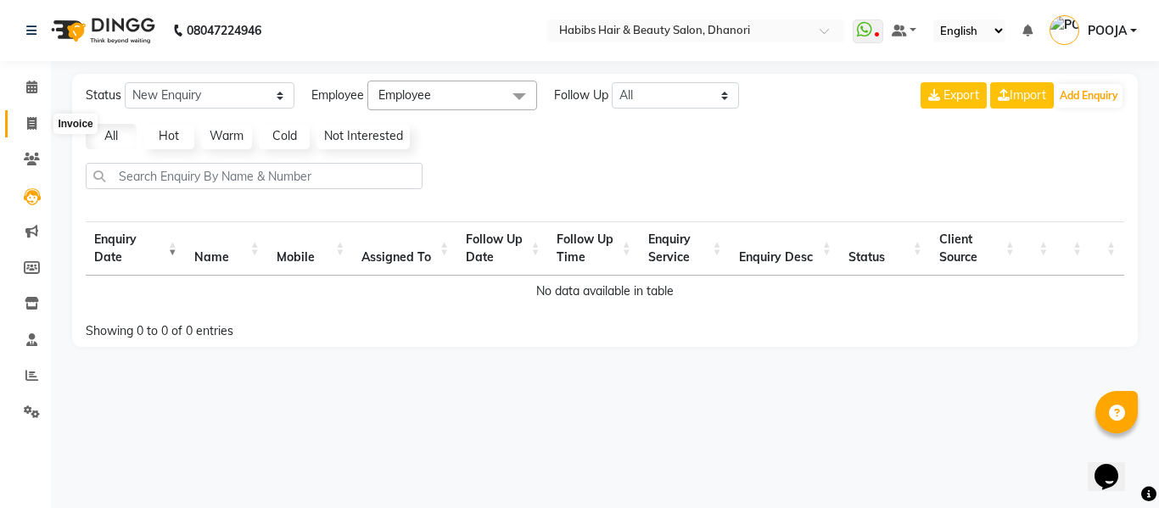
click at [25, 118] on span at bounding box center [32, 125] width 30 height 20
select select "service"
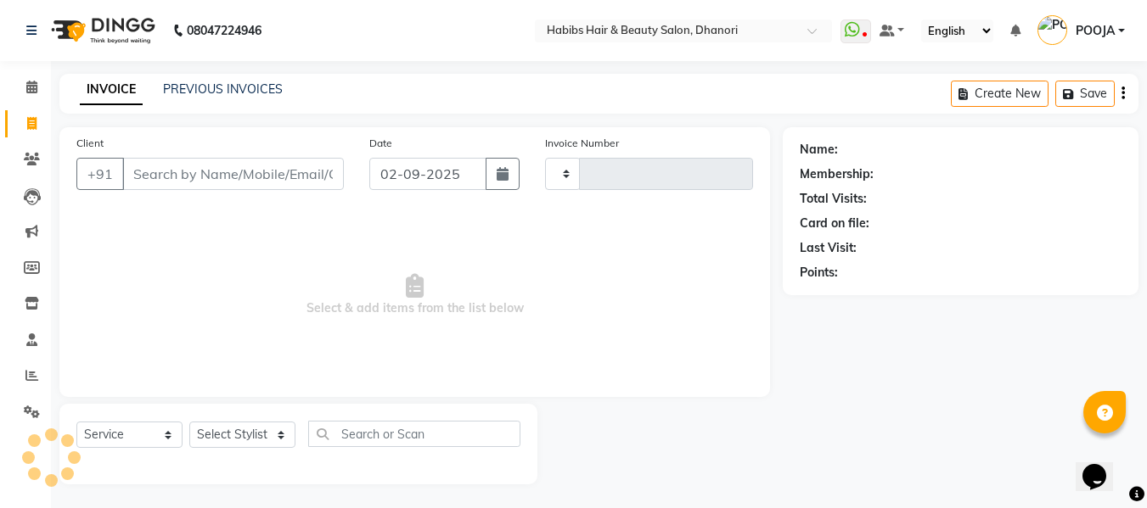
type input "3620"
select select "4967"
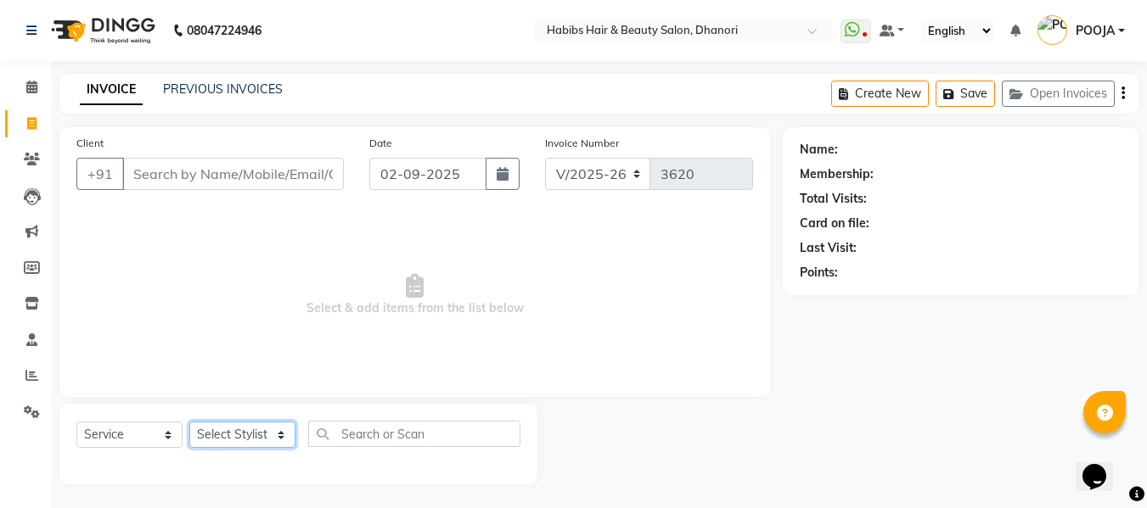
click at [227, 435] on select "Select Stylist Admin [PERSON_NAME] DIVYA [PERSON_NAME] [PERSON_NAME] POOJA [PER…" at bounding box center [242, 435] width 106 height 26
click at [26, 340] on icon at bounding box center [31, 340] width 11 height 13
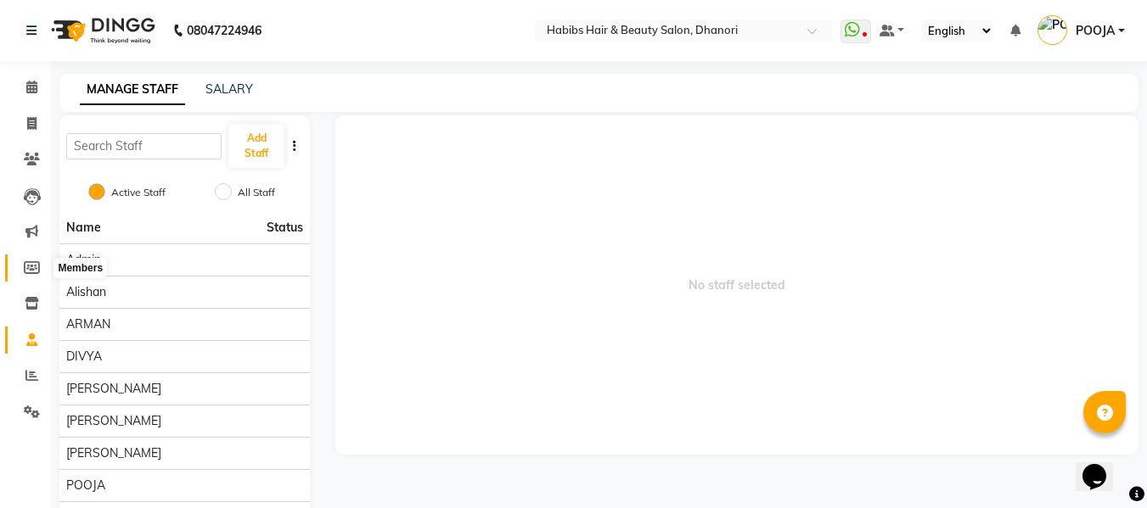
click at [34, 267] on icon at bounding box center [32, 267] width 16 height 13
select select
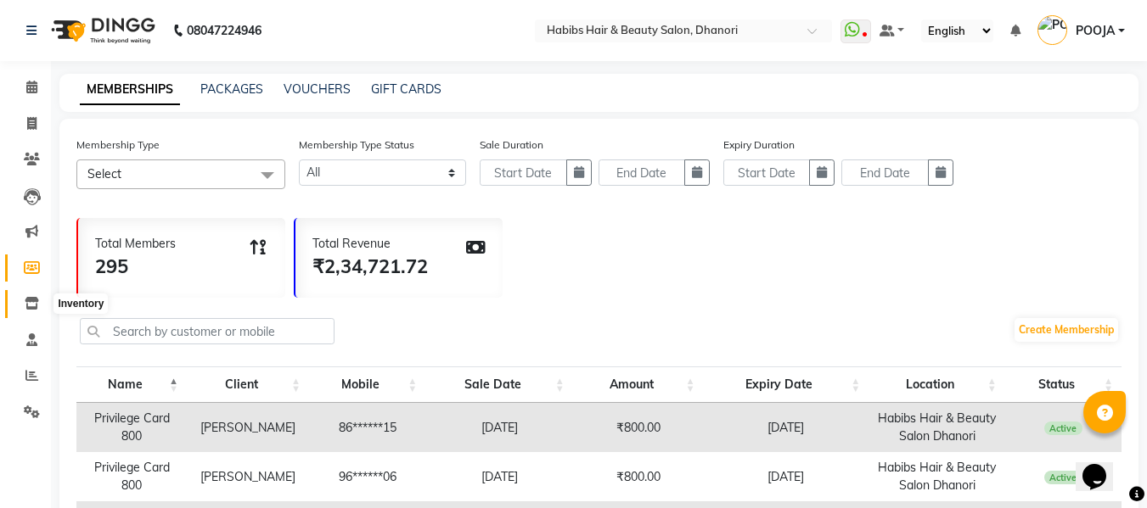
click at [30, 305] on icon at bounding box center [32, 303] width 14 height 13
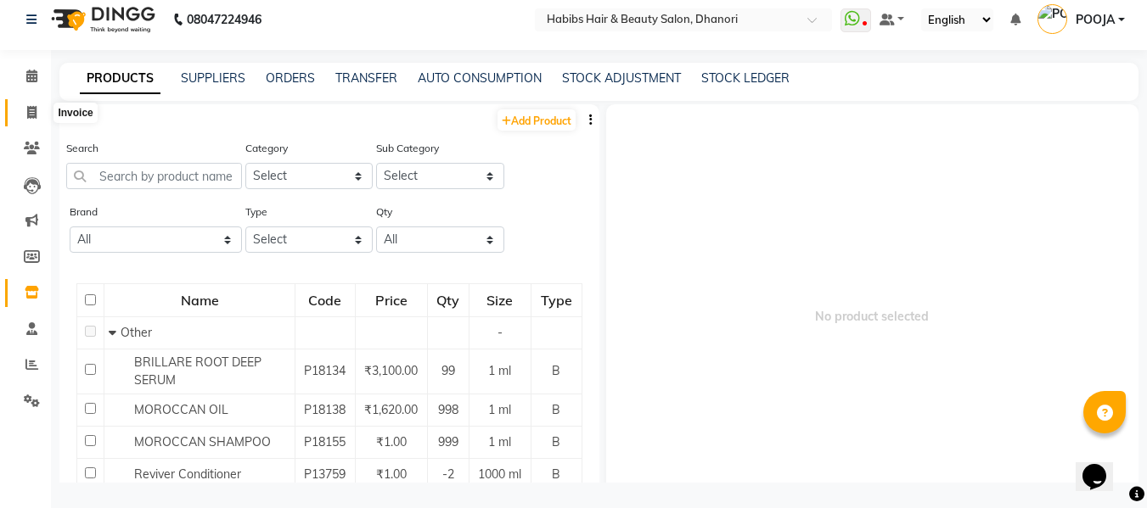
click at [29, 111] on icon at bounding box center [31, 112] width 9 height 13
select select "service"
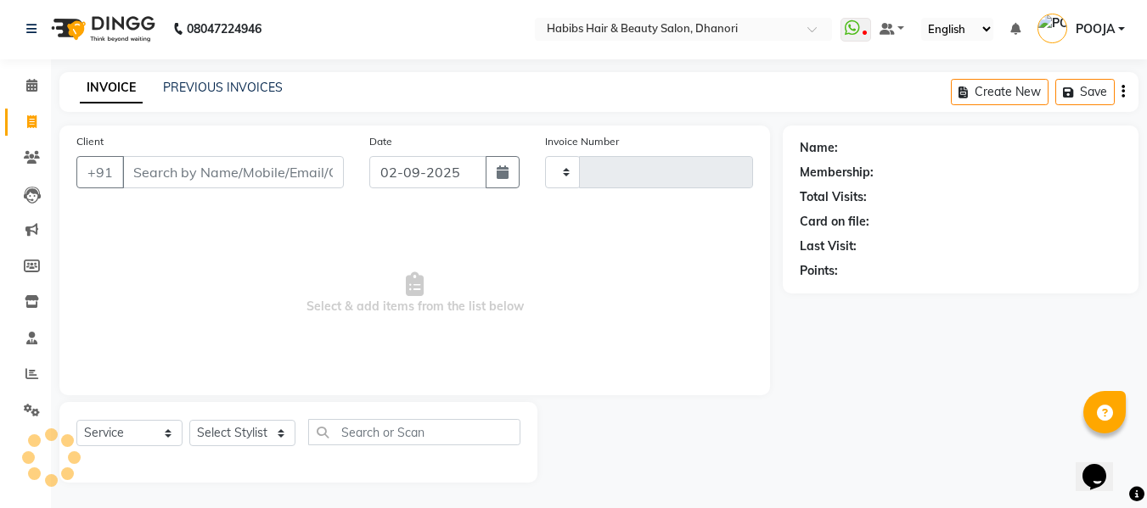
scroll to position [2, 0]
type input "3620"
select select "4967"
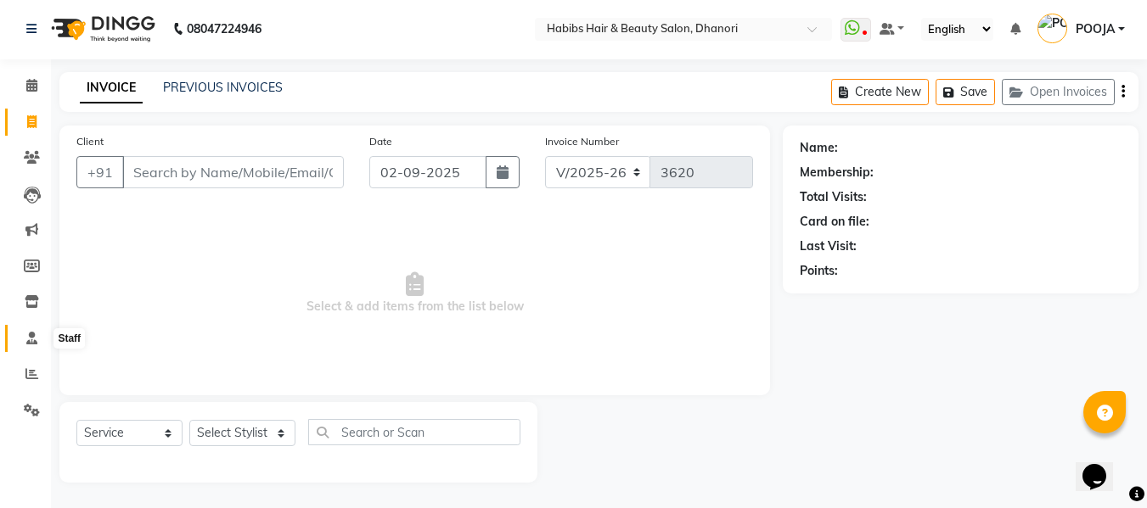
click at [28, 340] on icon at bounding box center [31, 338] width 11 height 13
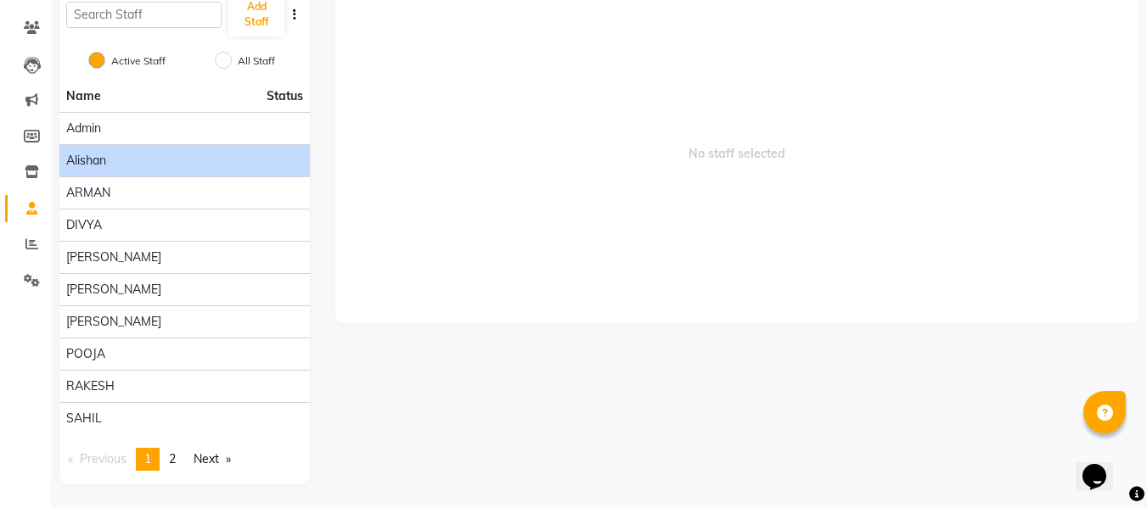
scroll to position [133, 0]
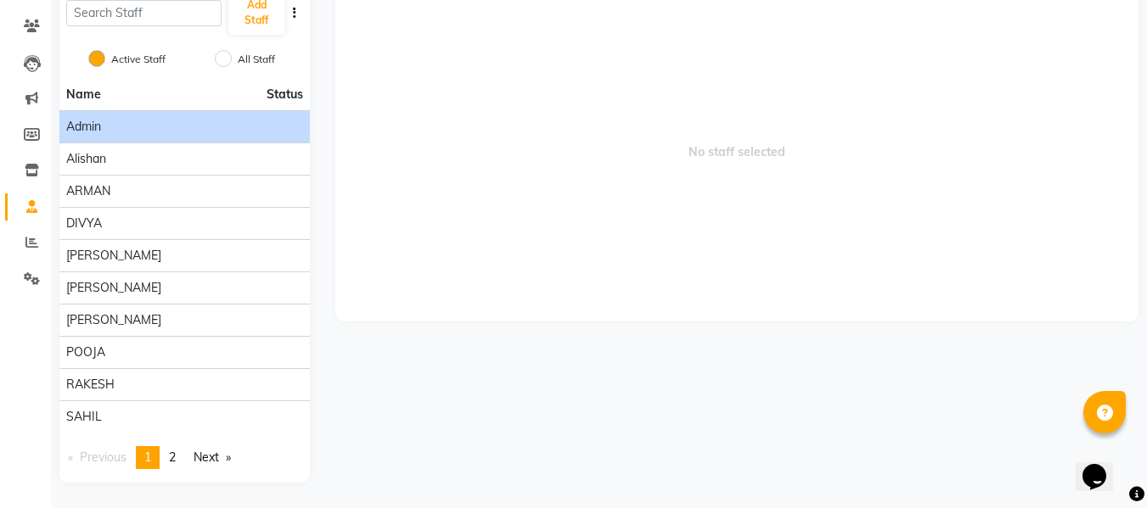
click at [205, 121] on div "Admin" at bounding box center [184, 127] width 237 height 18
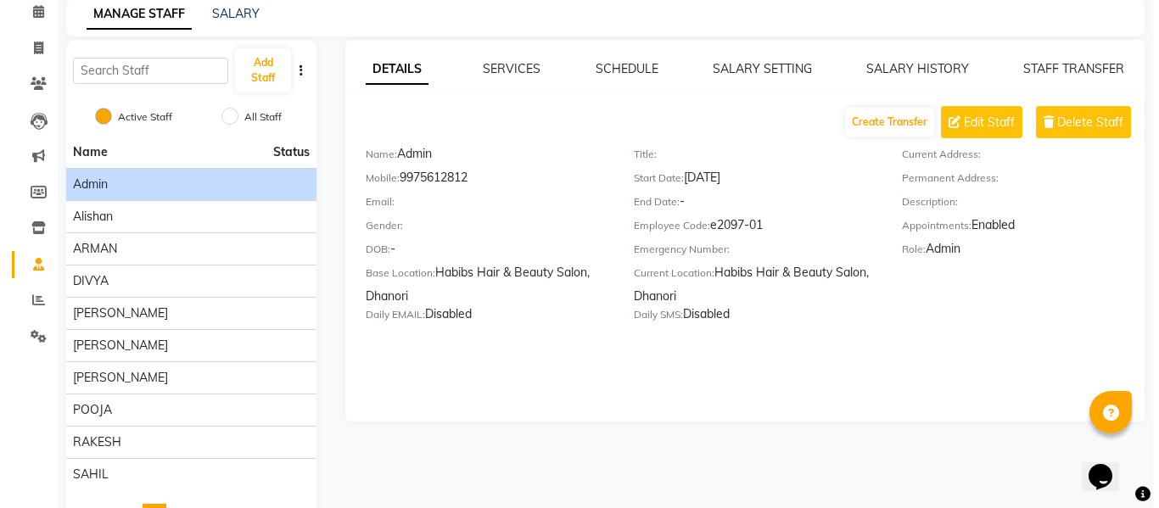
scroll to position [75, 0]
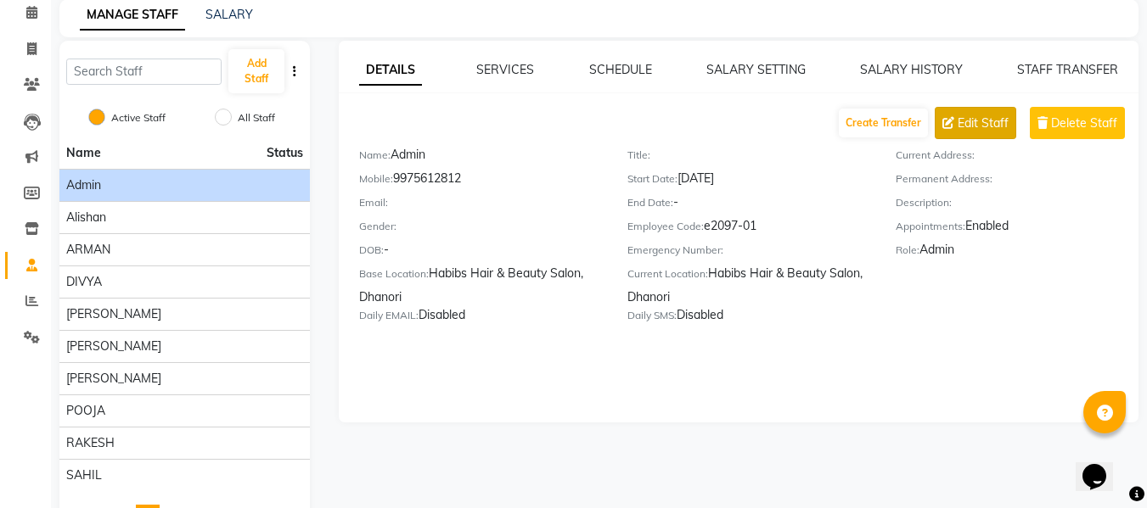
click at [982, 123] on span "Edit Staff" at bounding box center [982, 124] width 51 height 18
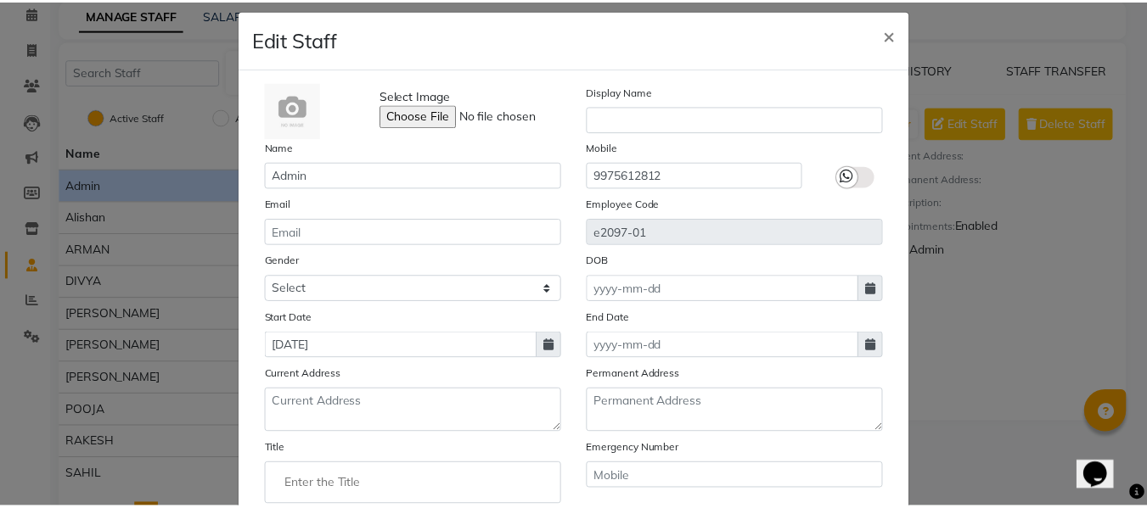
scroll to position [240, 0]
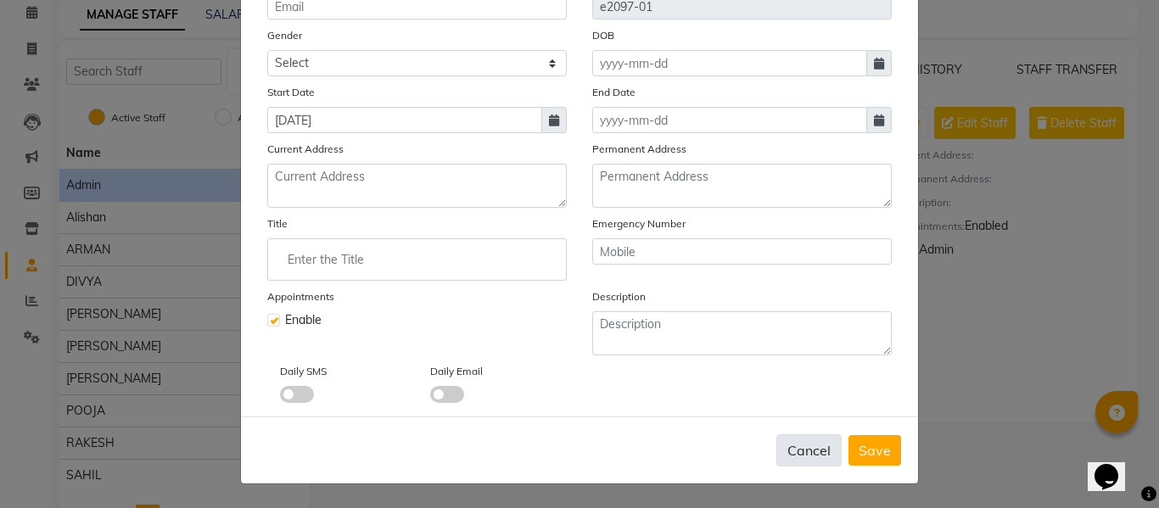
click at [804, 451] on button "Cancel" at bounding box center [809, 451] width 65 height 32
checkbox input "false"
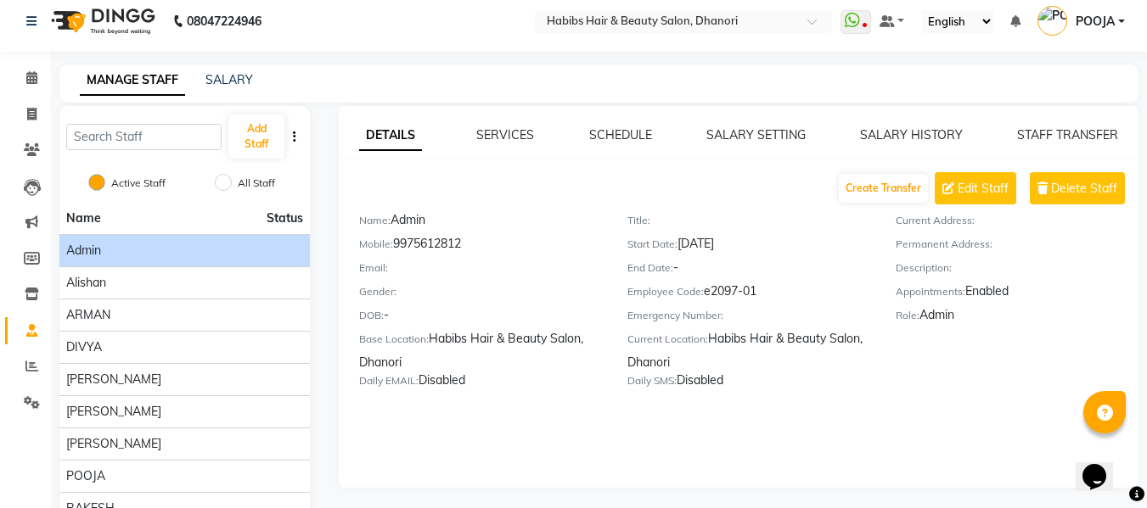
scroll to position [8, 0]
click at [1062, 132] on link "STAFF TRANSFER" at bounding box center [1067, 135] width 101 height 15
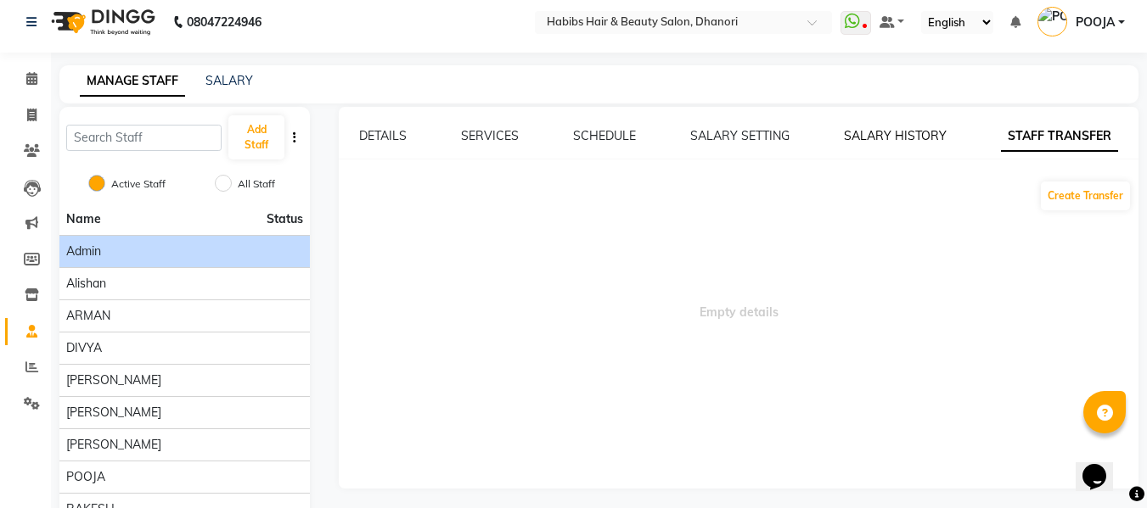
click at [867, 128] on link "SALARY HISTORY" at bounding box center [895, 135] width 103 height 15
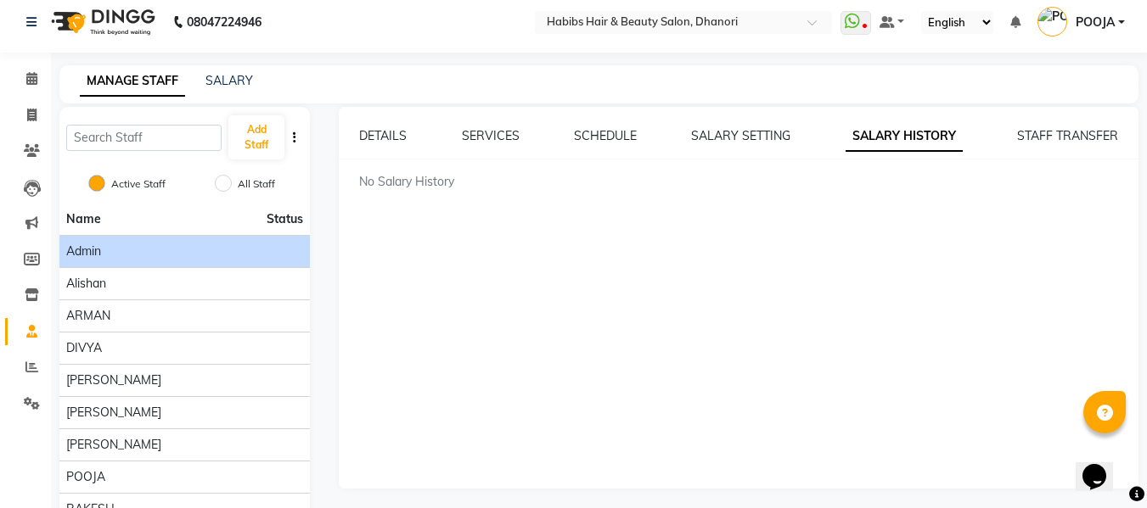
click at [748, 126] on div "DETAILS SERVICES SCHEDULE SALARY SETTING SALARY HISTORY STAFF TRANSFER No Salar…" at bounding box center [739, 298] width 800 height 382
click at [742, 134] on link "SALARY SETTING" at bounding box center [740, 135] width 99 height 15
click at [593, 132] on link "SCHEDULE" at bounding box center [604, 135] width 63 height 15
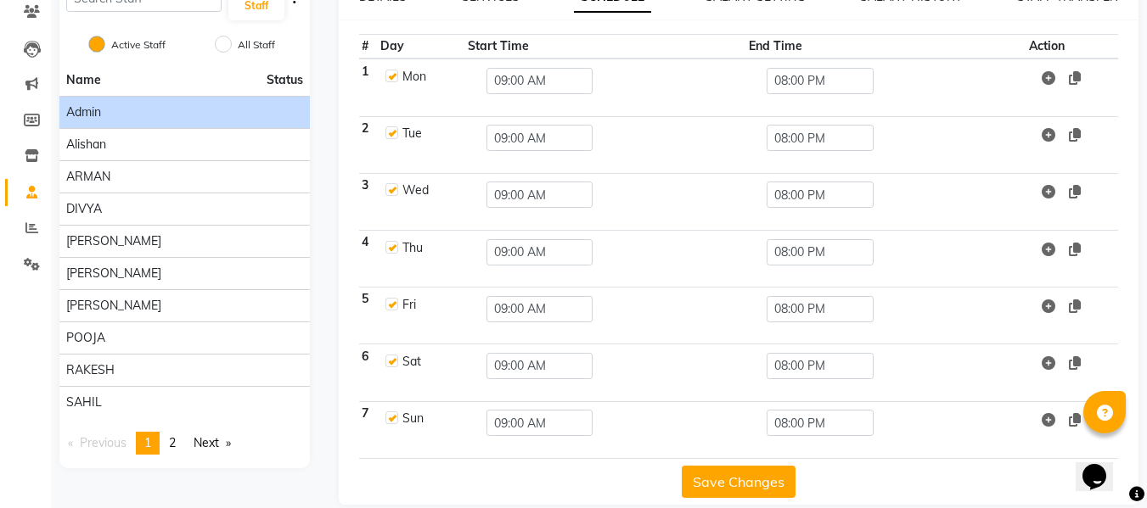
scroll to position [0, 0]
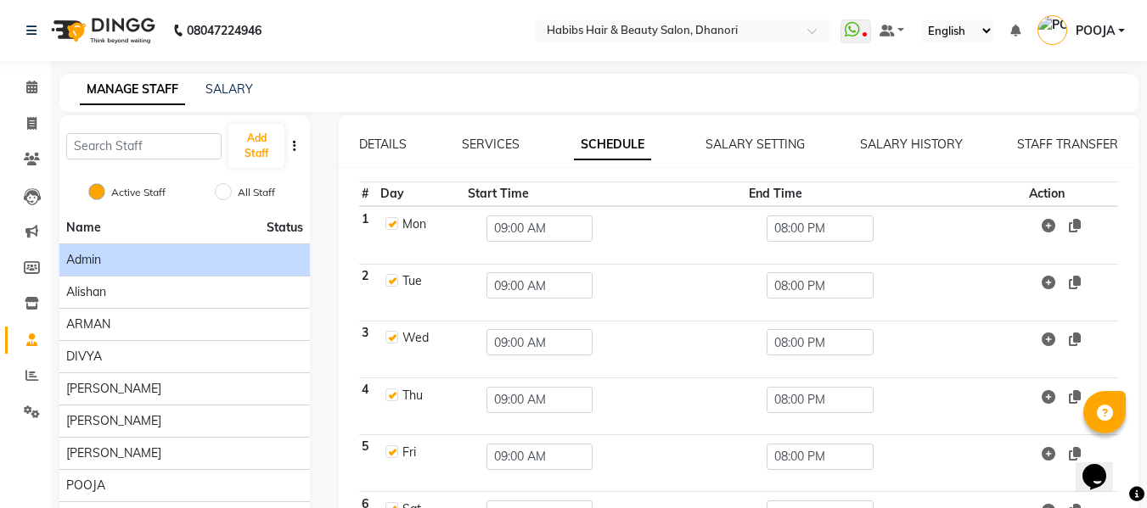
click at [491, 134] on div "DETAILS SERVICES SCHEDULE SALARY SETTING SALARY HISTORY STAFF TRANSFER # Day St…" at bounding box center [739, 383] width 800 height 537
click at [489, 138] on link "SERVICES" at bounding box center [491, 144] width 58 height 15
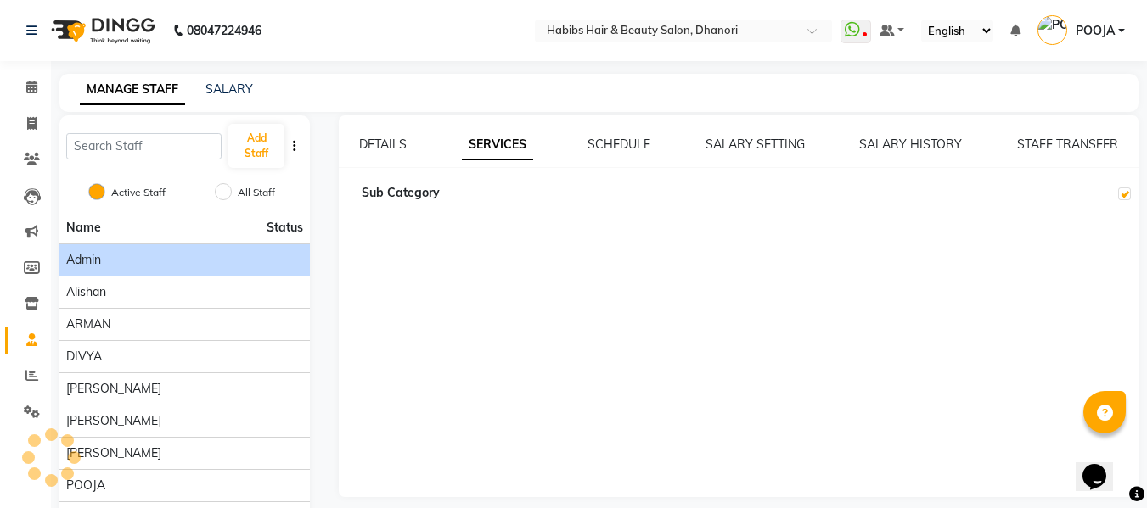
checkbox input "true"
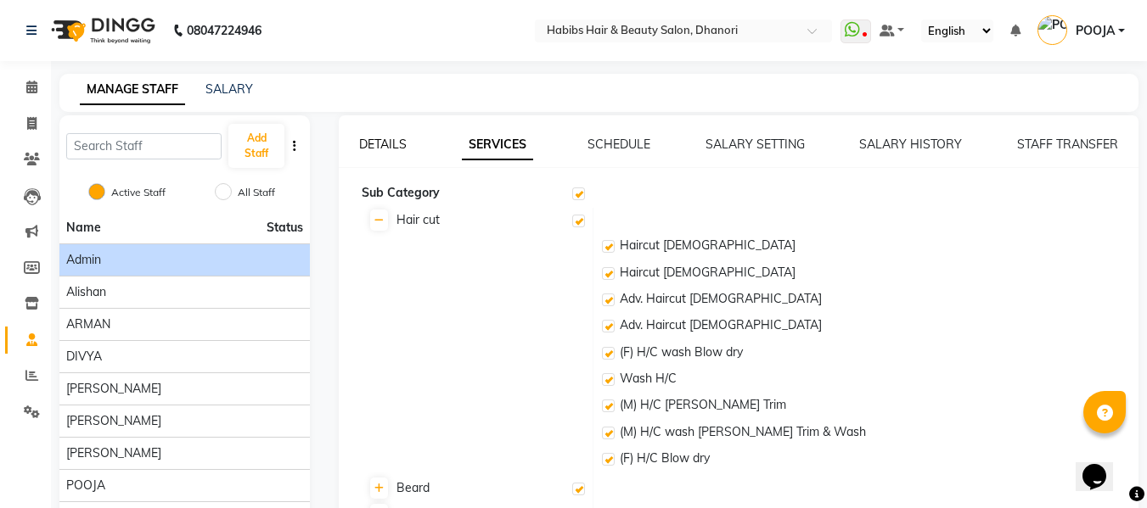
click at [390, 145] on link "DETAILS" at bounding box center [383, 144] width 48 height 15
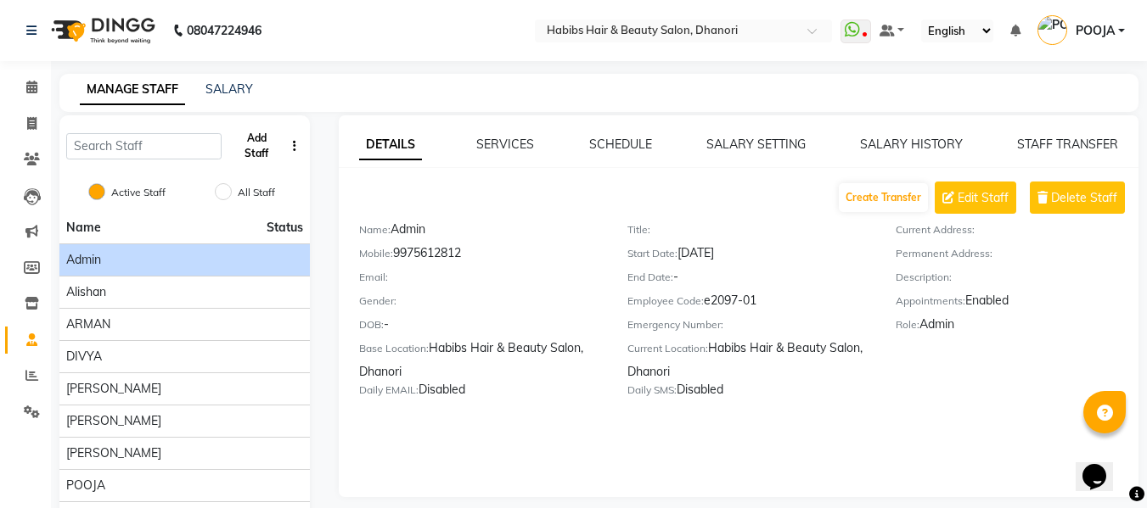
click at [258, 138] on button "Add Staff" at bounding box center [256, 146] width 56 height 44
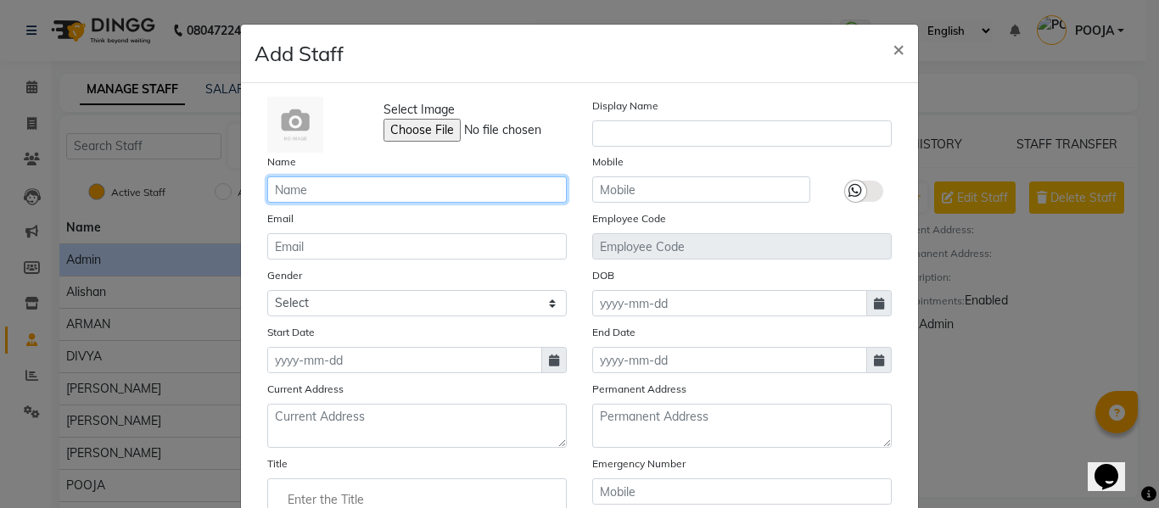
click at [345, 187] on input "text" at bounding box center [417, 190] width 300 height 26
type input "d"
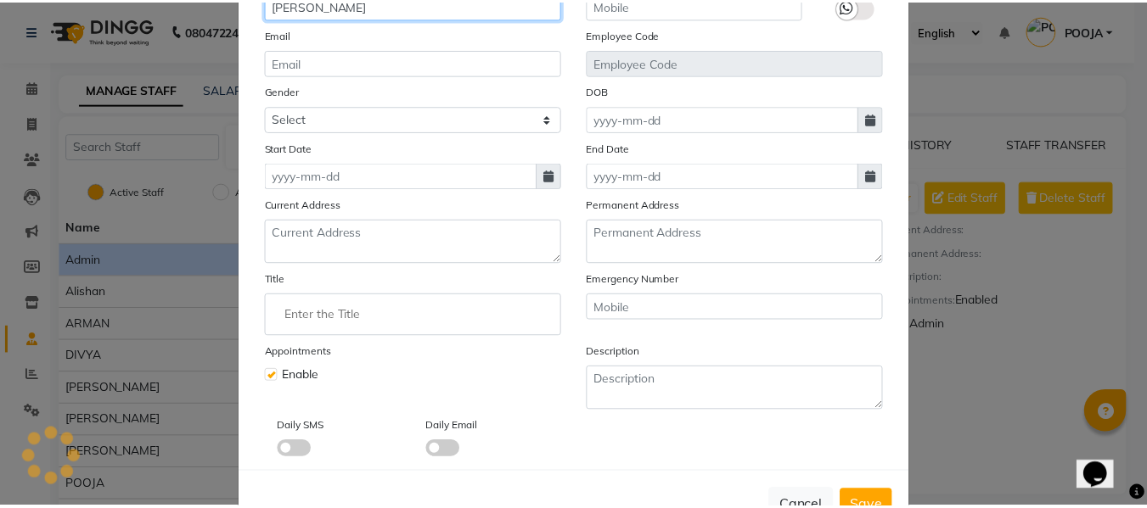
scroll to position [240, 0]
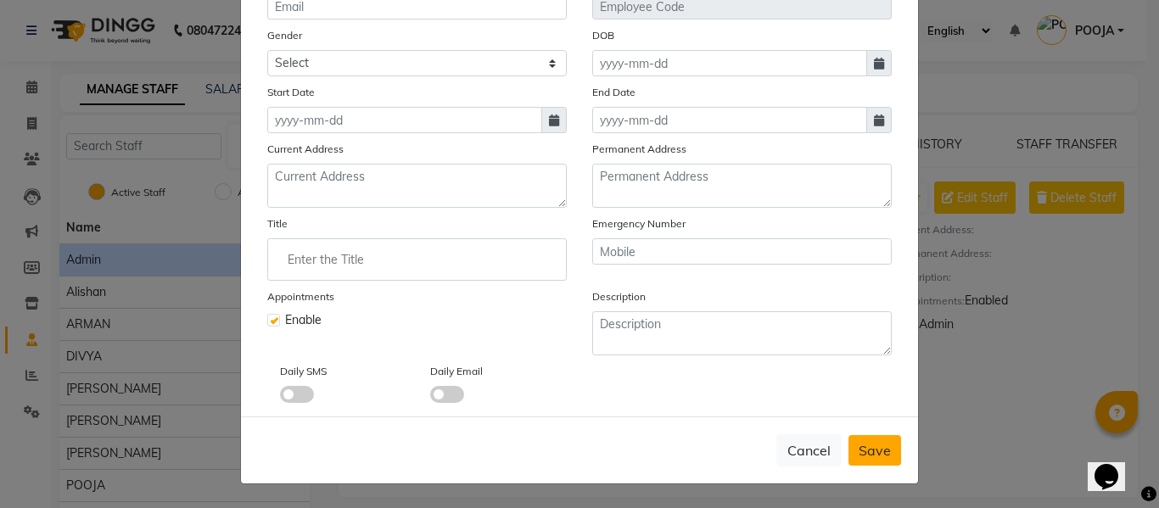
type input "Daksha"
click at [870, 452] on span "Save" at bounding box center [875, 450] width 32 height 17
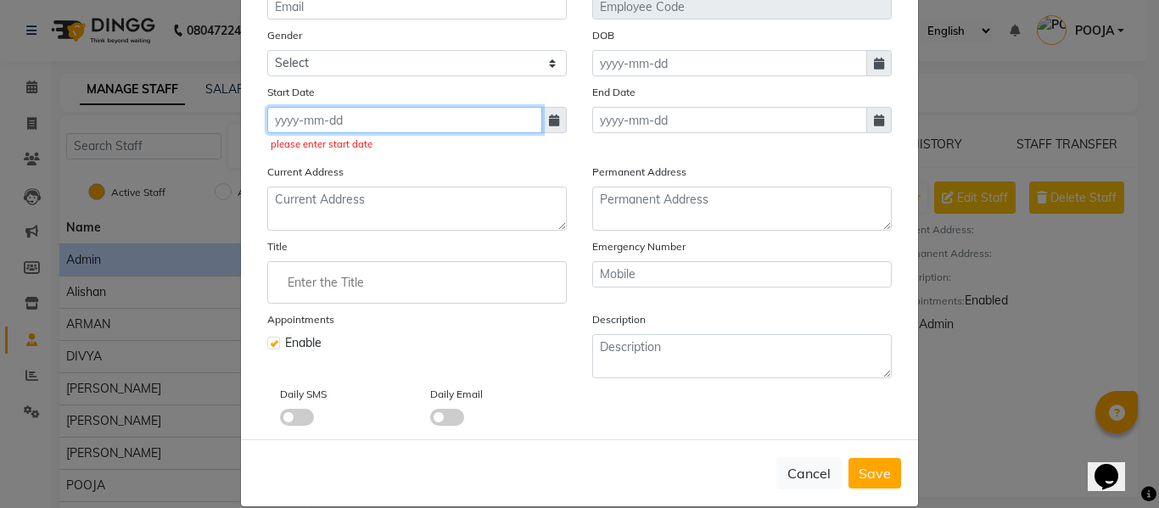
click at [356, 124] on input at bounding box center [404, 120] width 275 height 26
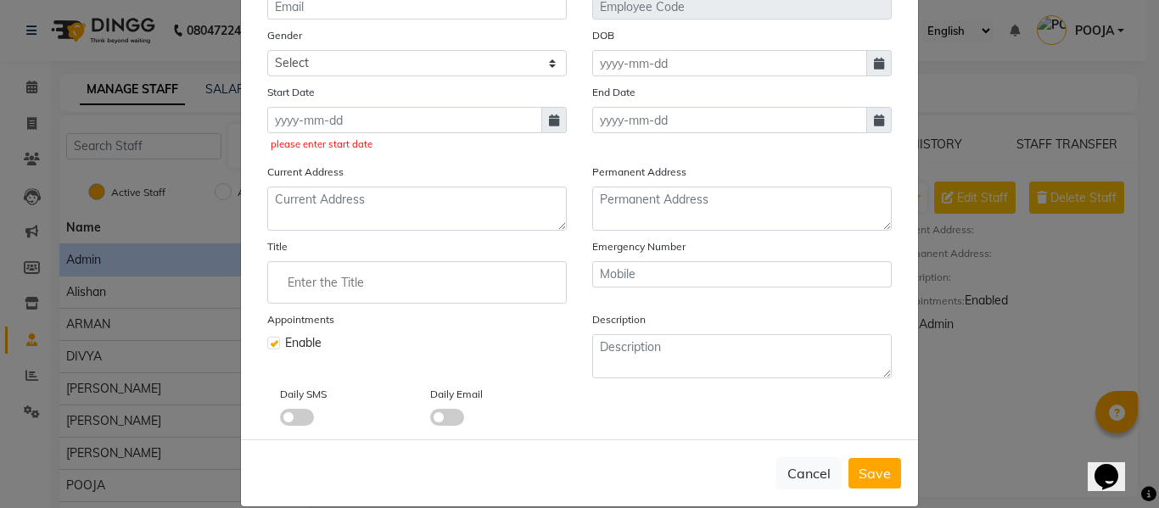
select select "9"
select select "2025"
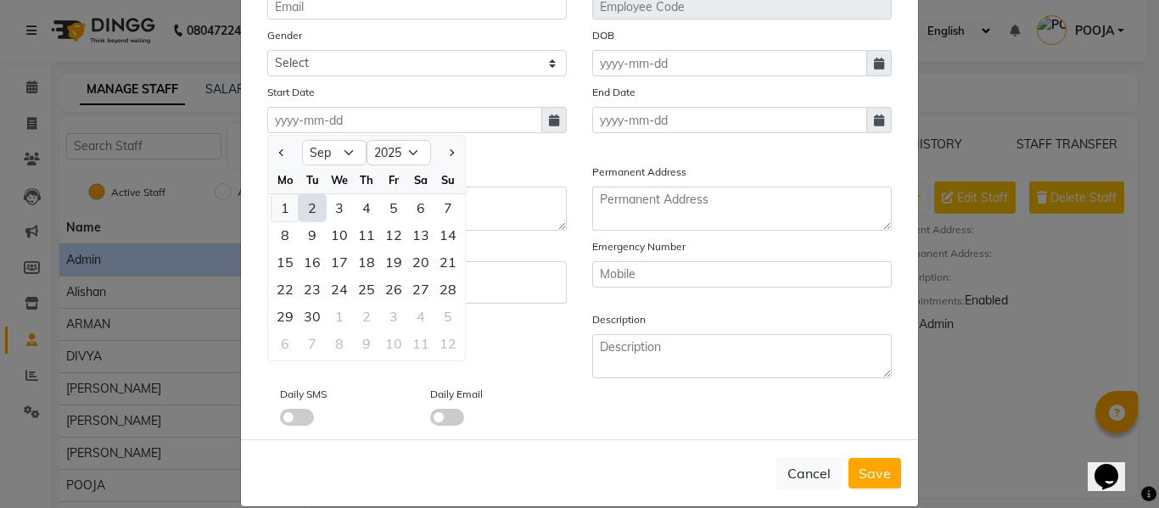
click at [278, 207] on div "1" at bounding box center [285, 207] width 27 height 27
type input "01-09-2025"
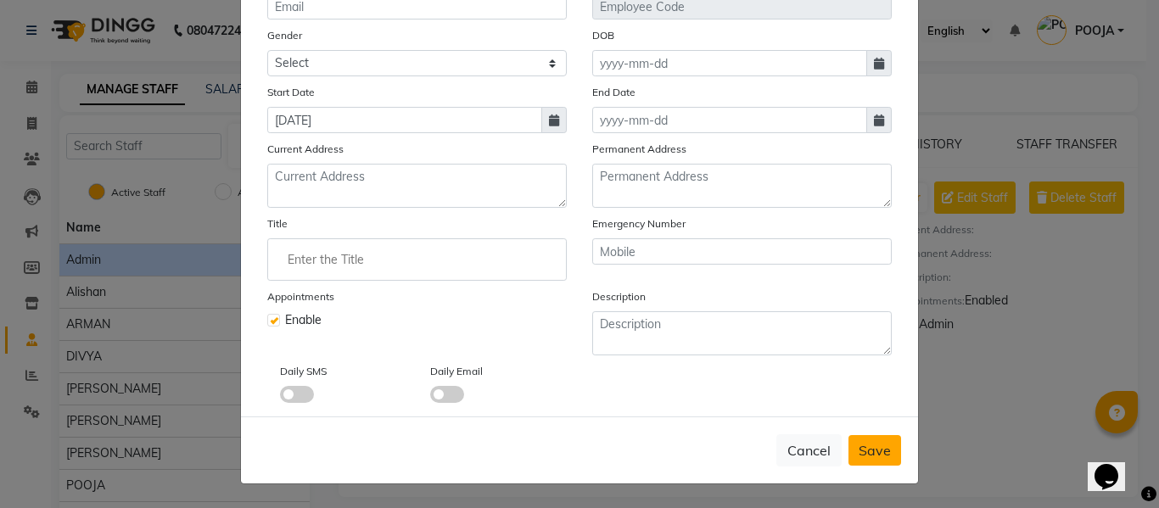
click at [873, 460] on button "Save" at bounding box center [875, 450] width 53 height 31
checkbox input "false"
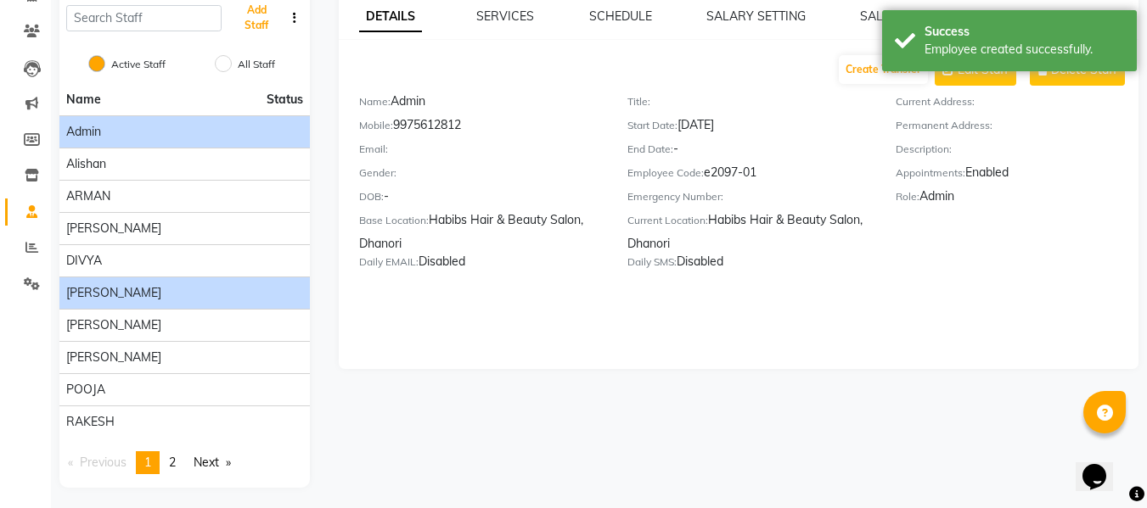
scroll to position [133, 0]
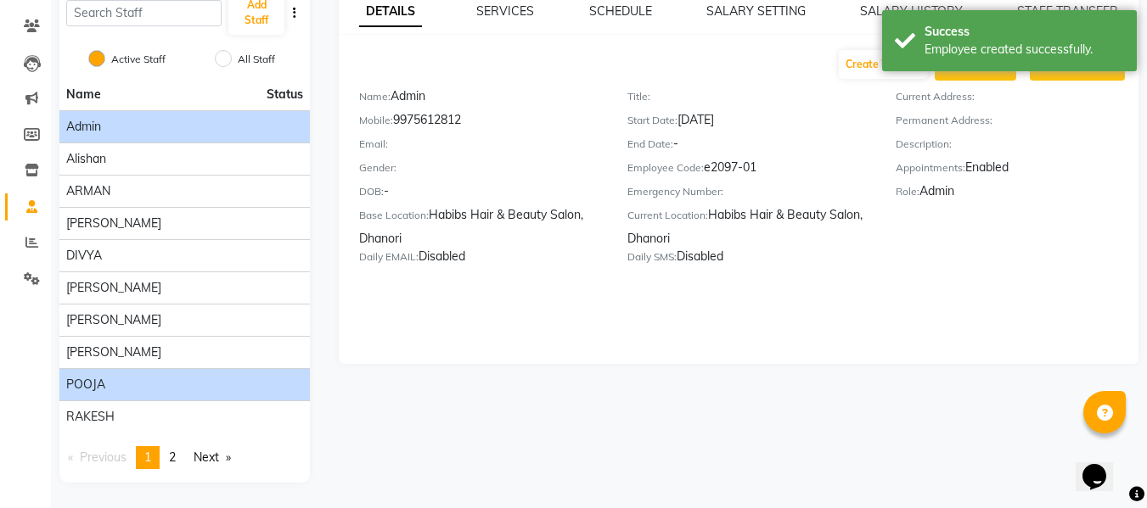
click at [173, 379] on div "POOJA" at bounding box center [184, 385] width 237 height 18
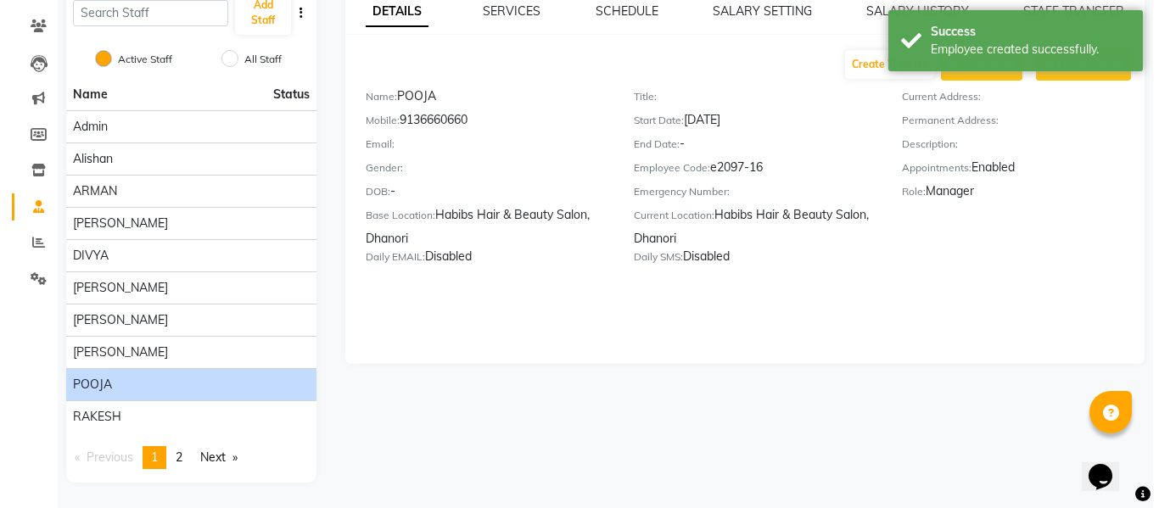
scroll to position [0, 0]
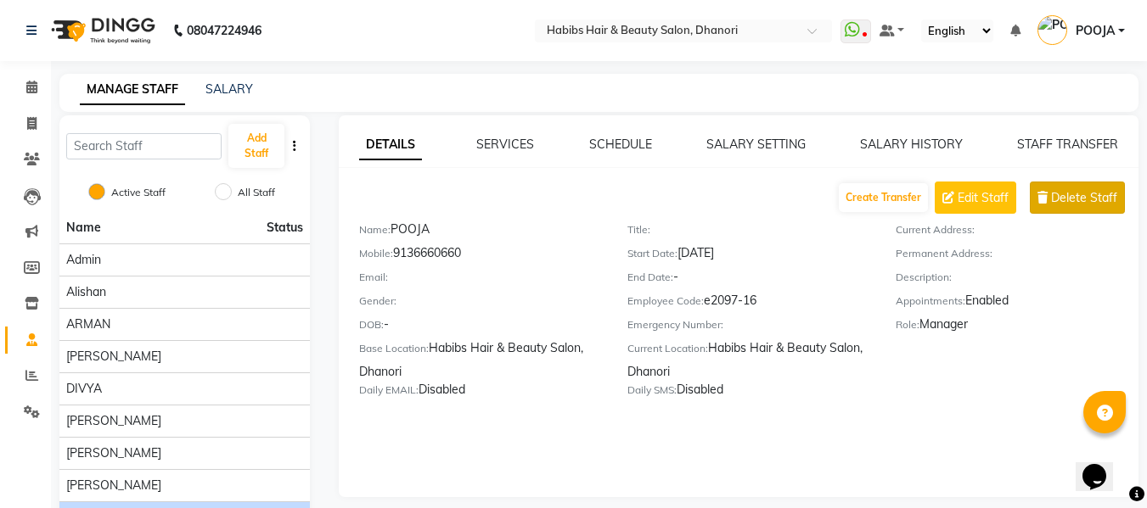
click at [1070, 200] on span "Delete Staff" at bounding box center [1084, 198] width 66 height 18
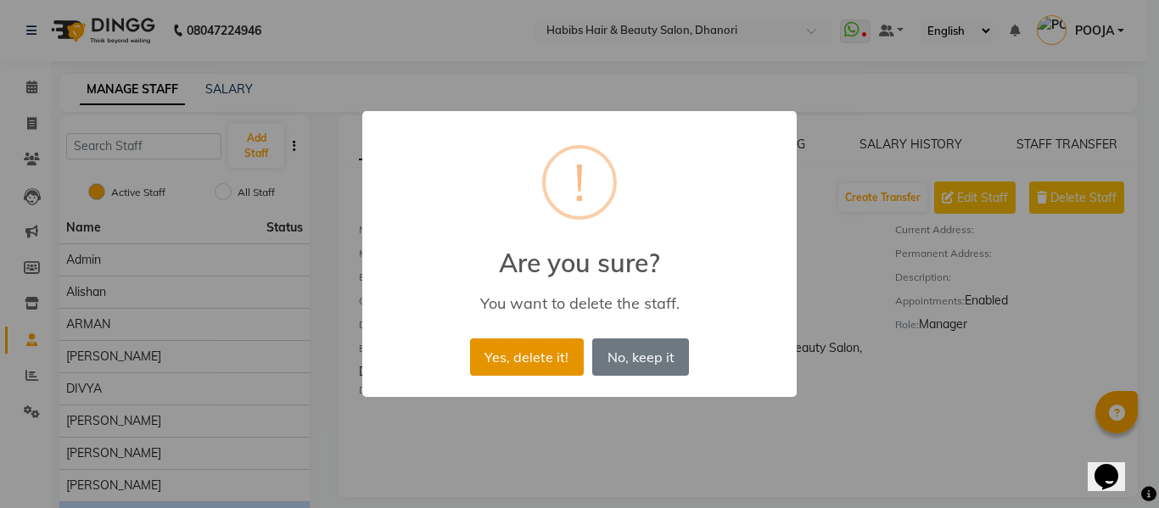
click at [530, 356] on button "Yes, delete it!" at bounding box center [527, 357] width 114 height 37
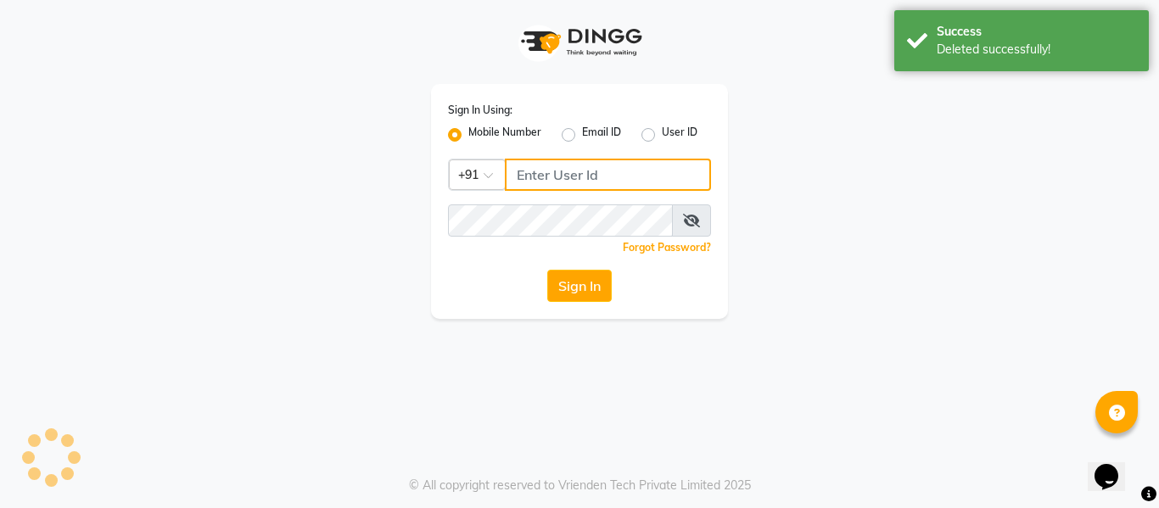
type input "9136660660"
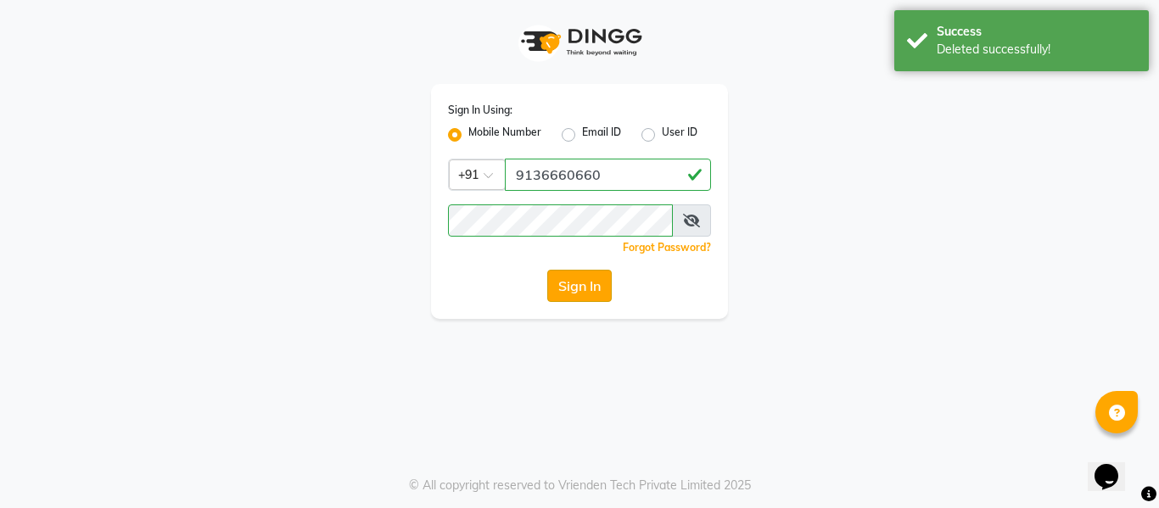
click at [576, 282] on button "Sign In" at bounding box center [579, 286] width 65 height 32
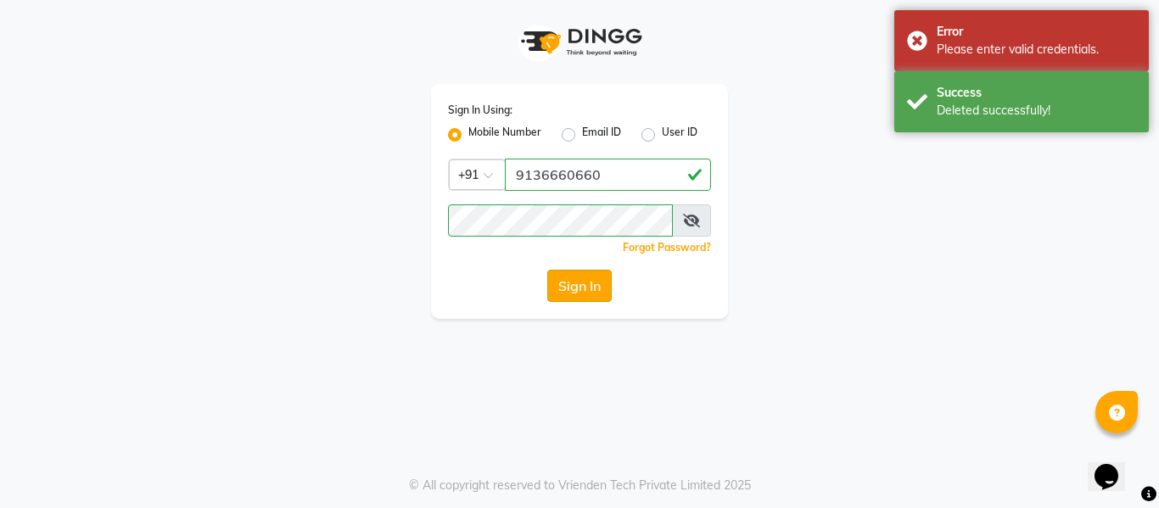
click at [576, 282] on button "Sign In" at bounding box center [579, 286] width 65 height 32
click at [598, 290] on button "Sign In" at bounding box center [579, 286] width 65 height 32
click at [914, 42] on div "Error Please enter valid credentials." at bounding box center [1022, 40] width 255 height 61
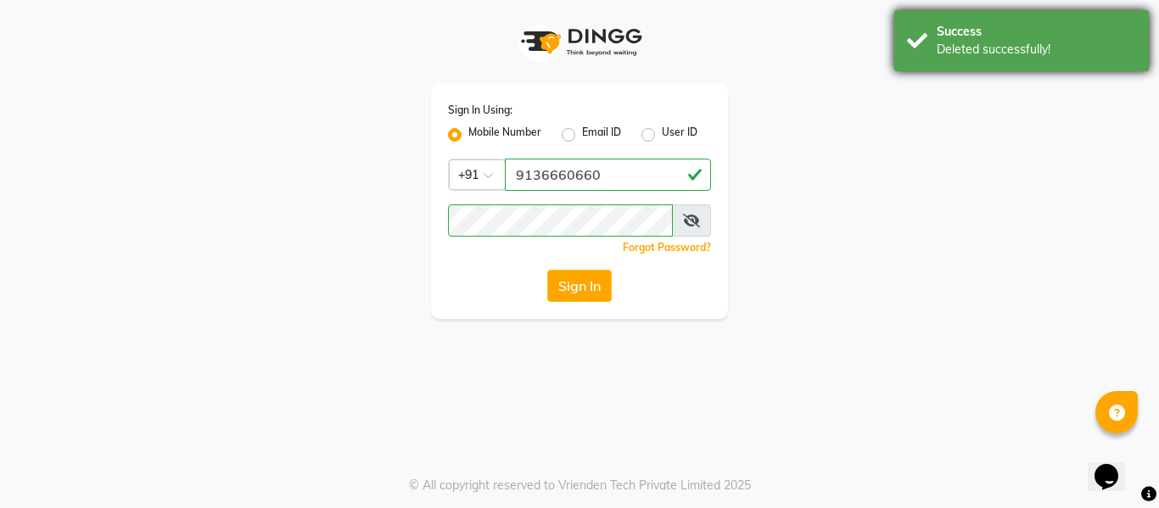
click at [949, 25] on div "Success" at bounding box center [1036, 32] width 199 height 18
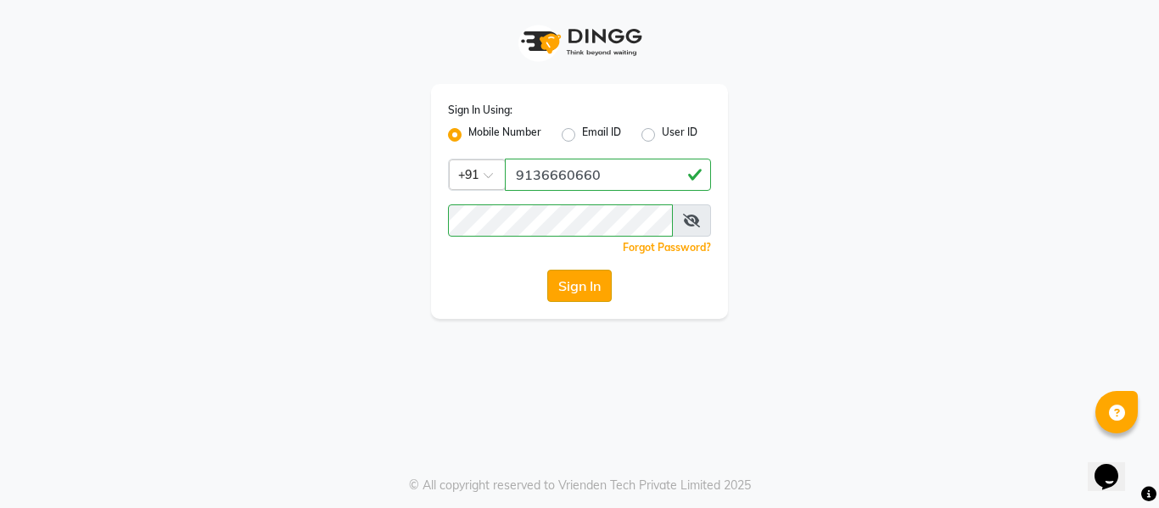
click at [579, 288] on button "Sign In" at bounding box center [579, 286] width 65 height 32
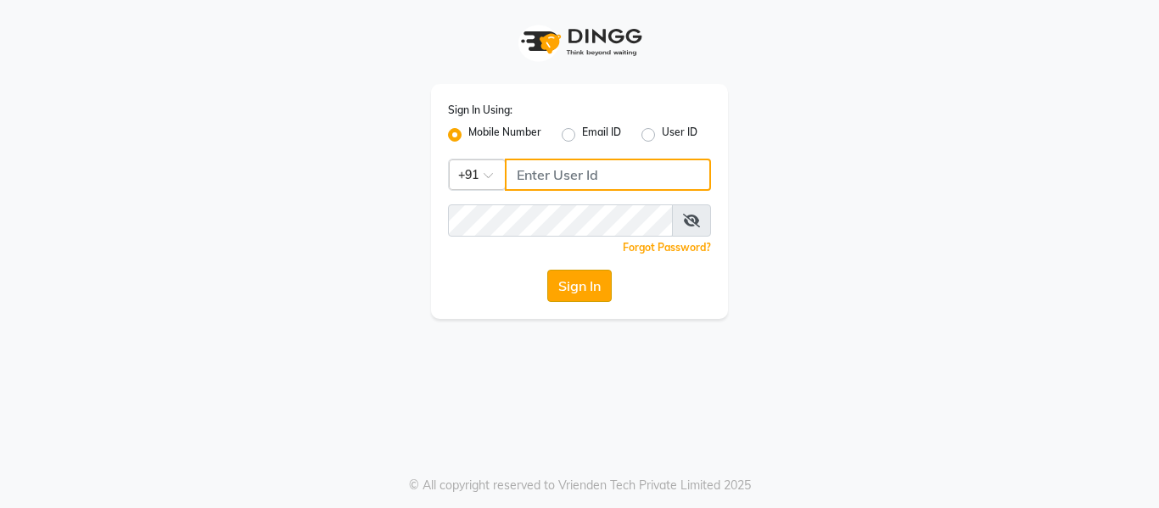
type input "9136660660"
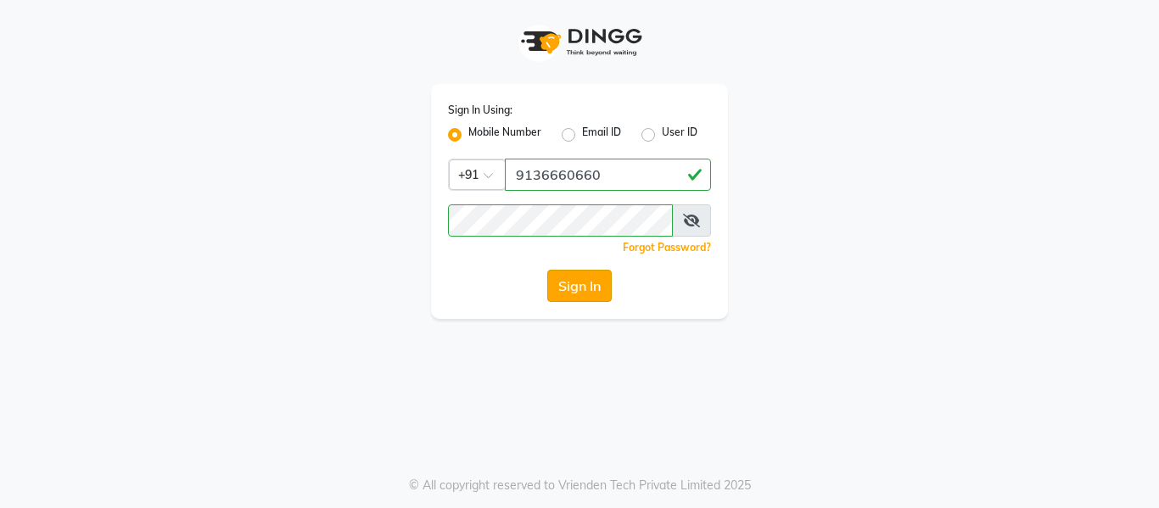
click at [577, 288] on button "Sign In" at bounding box center [579, 286] width 65 height 32
